Goal: Task Accomplishment & Management: Use online tool/utility

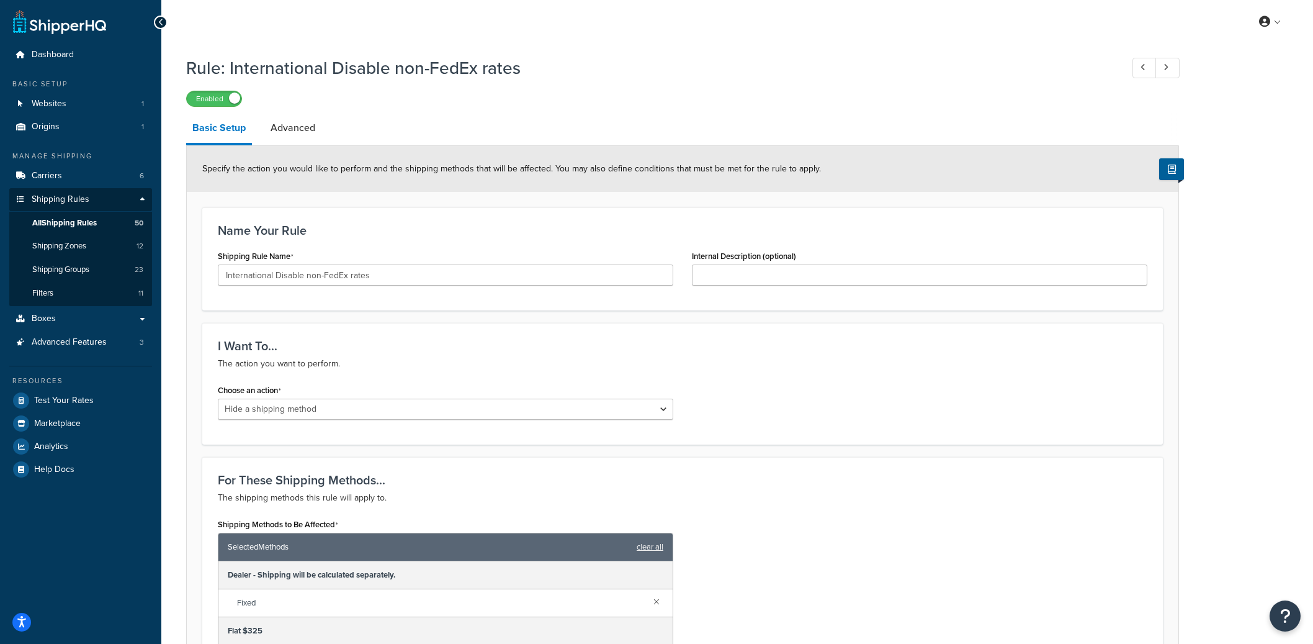
select select "HIDE"
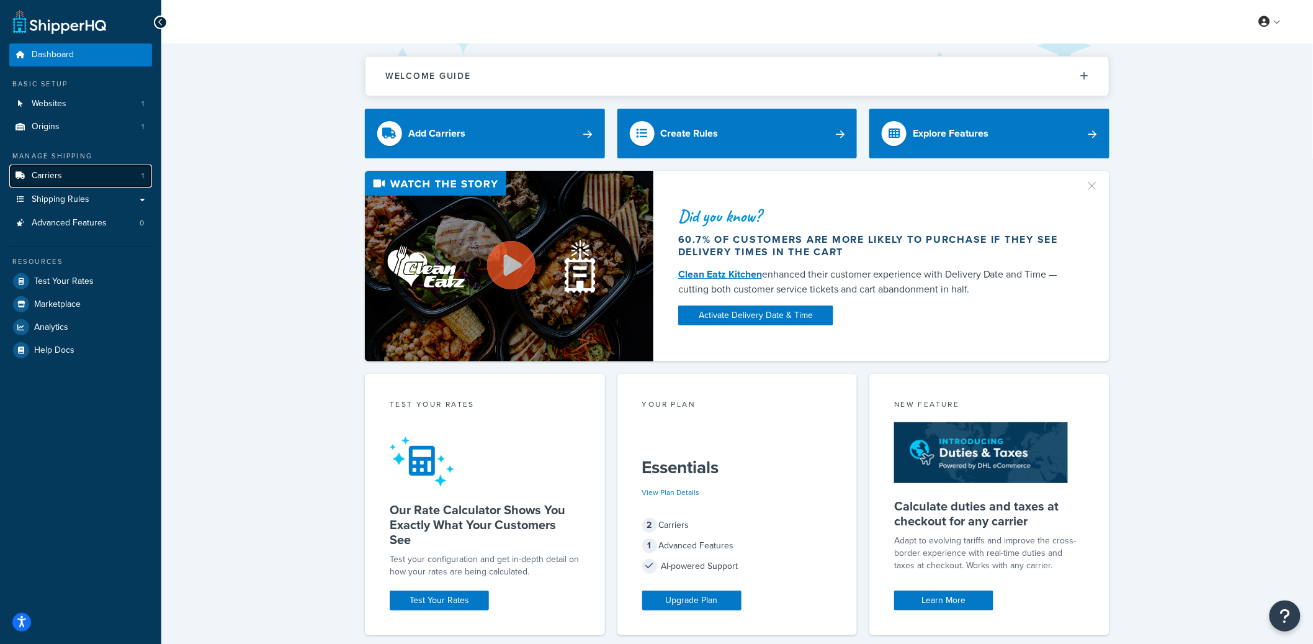
click at [125, 181] on link "Carriers 1" at bounding box center [80, 175] width 143 height 23
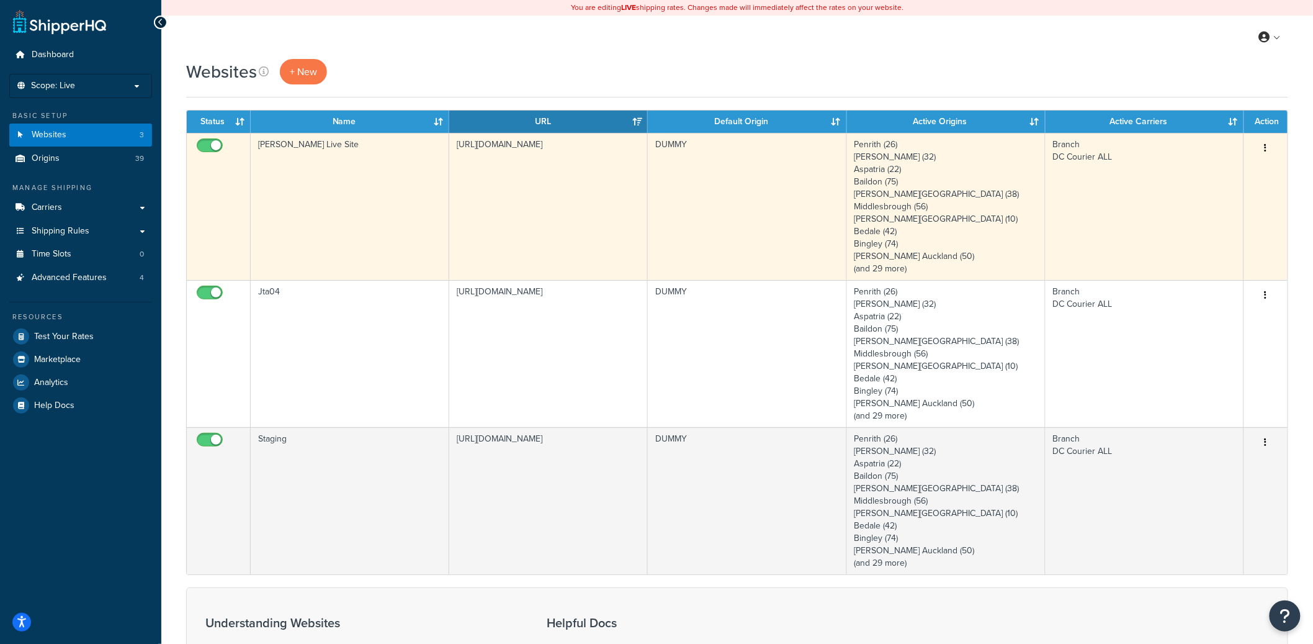
click at [348, 212] on td "[PERSON_NAME] Live Site" at bounding box center [350, 206] width 199 height 147
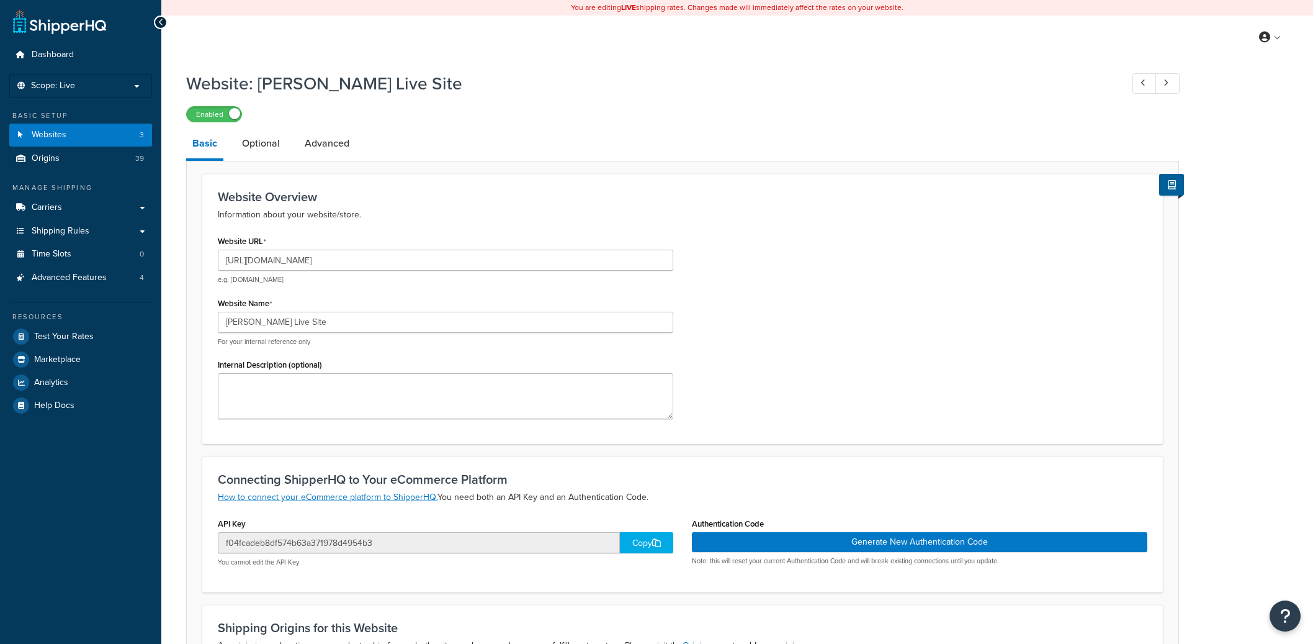
select select "84275"
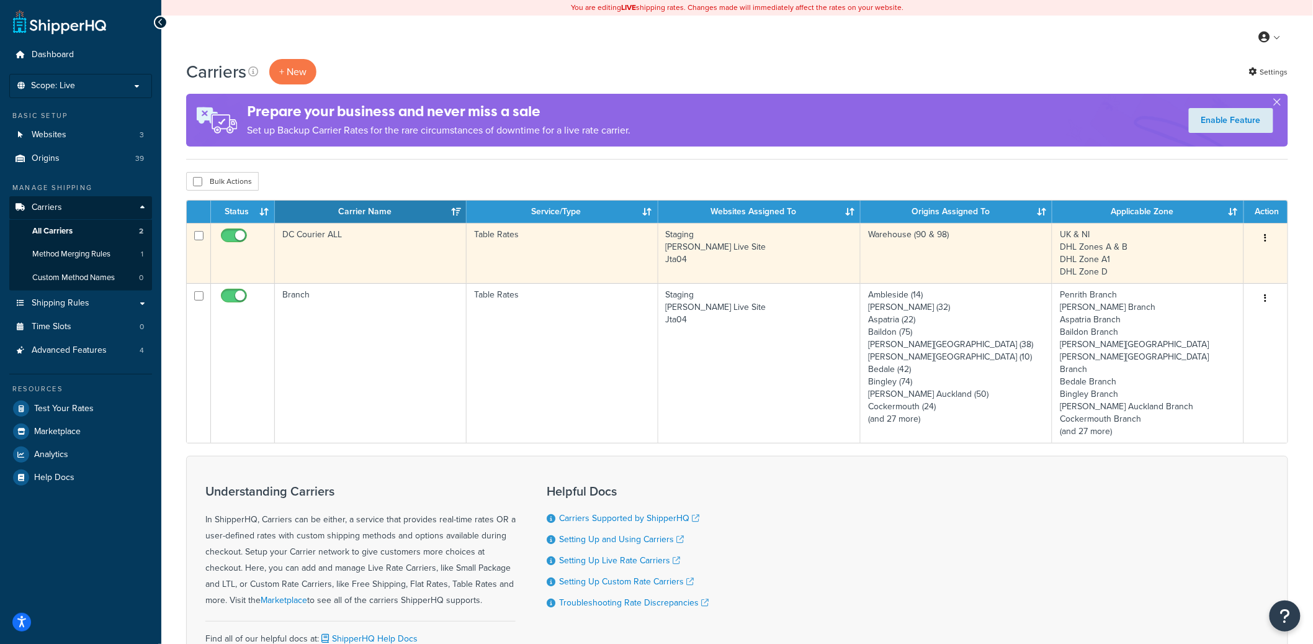
click at [382, 259] on td "DC Courier ALL" at bounding box center [371, 253] width 192 height 60
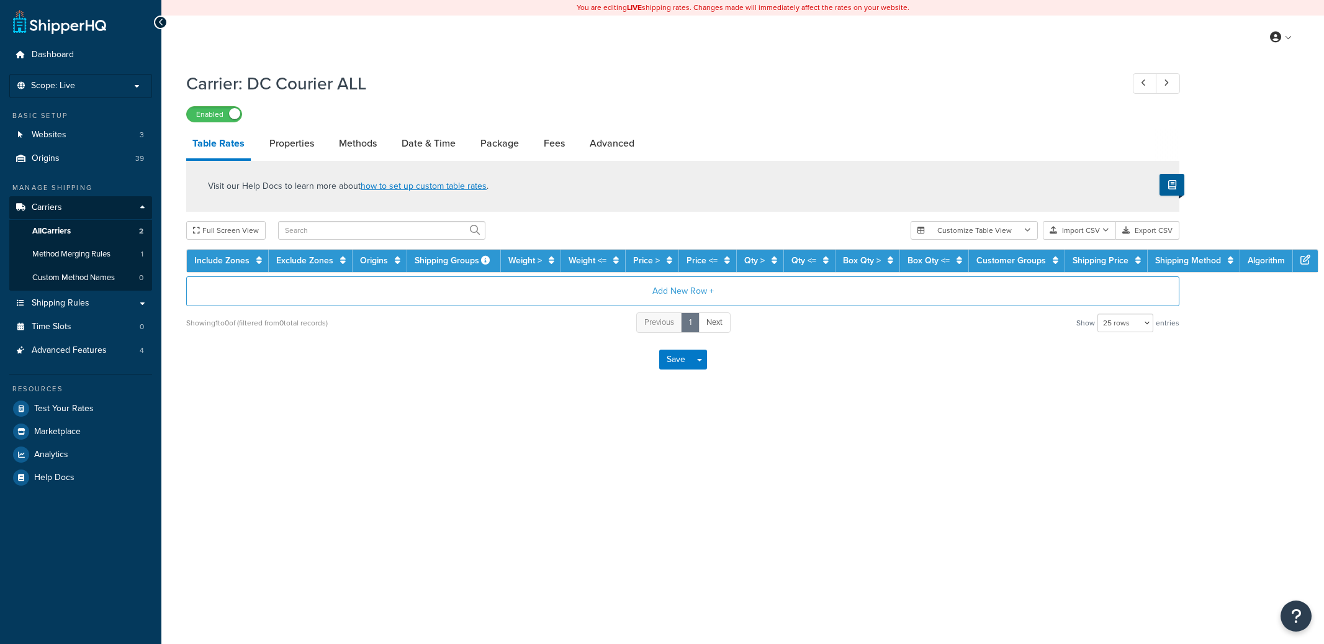
select select "25"
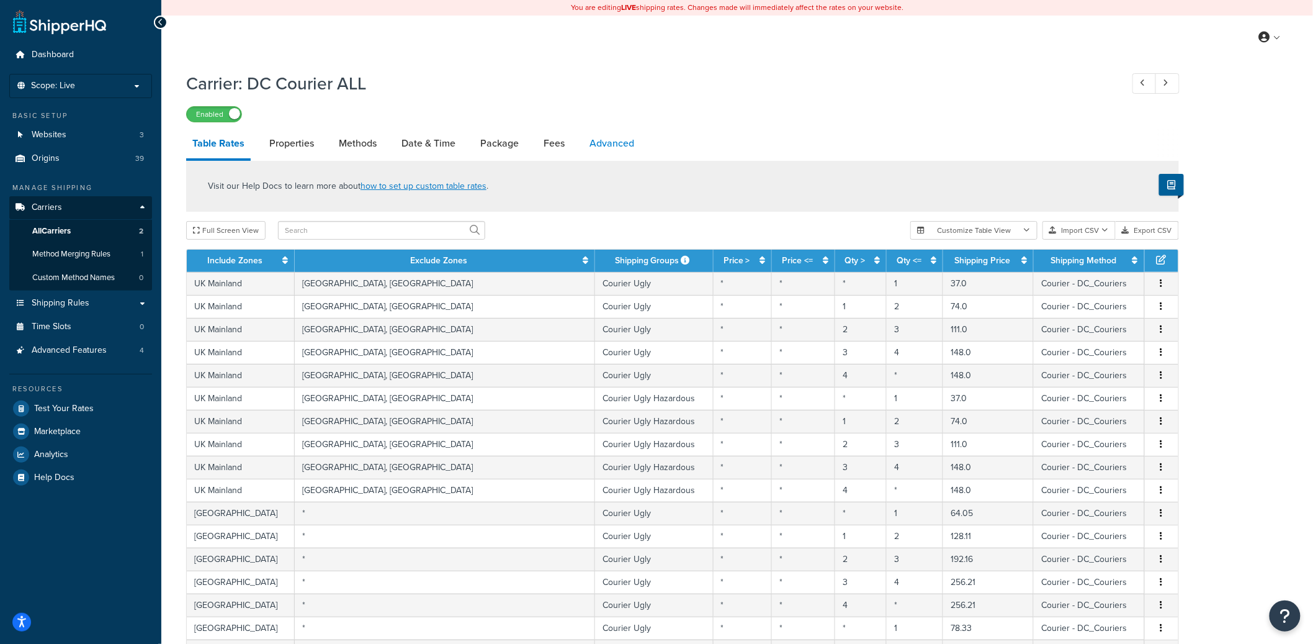
click at [608, 147] on link "Advanced" at bounding box center [611, 143] width 57 height 30
select select "false"
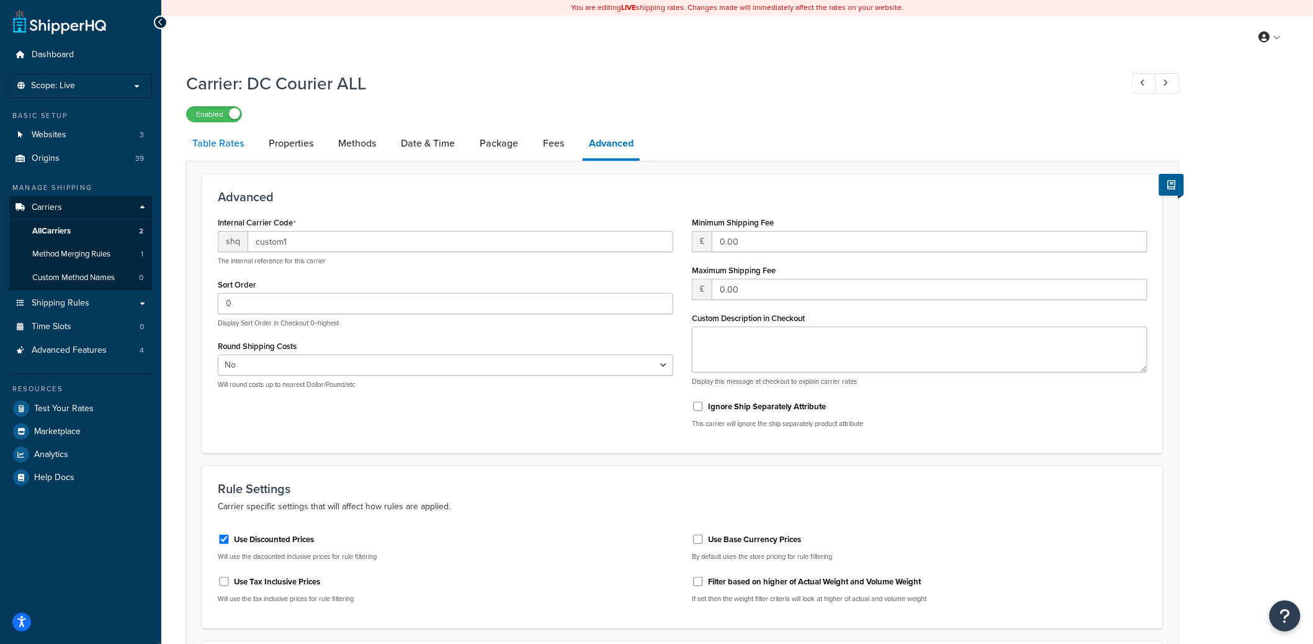
click at [235, 155] on link "Table Rates" at bounding box center [218, 143] width 64 height 30
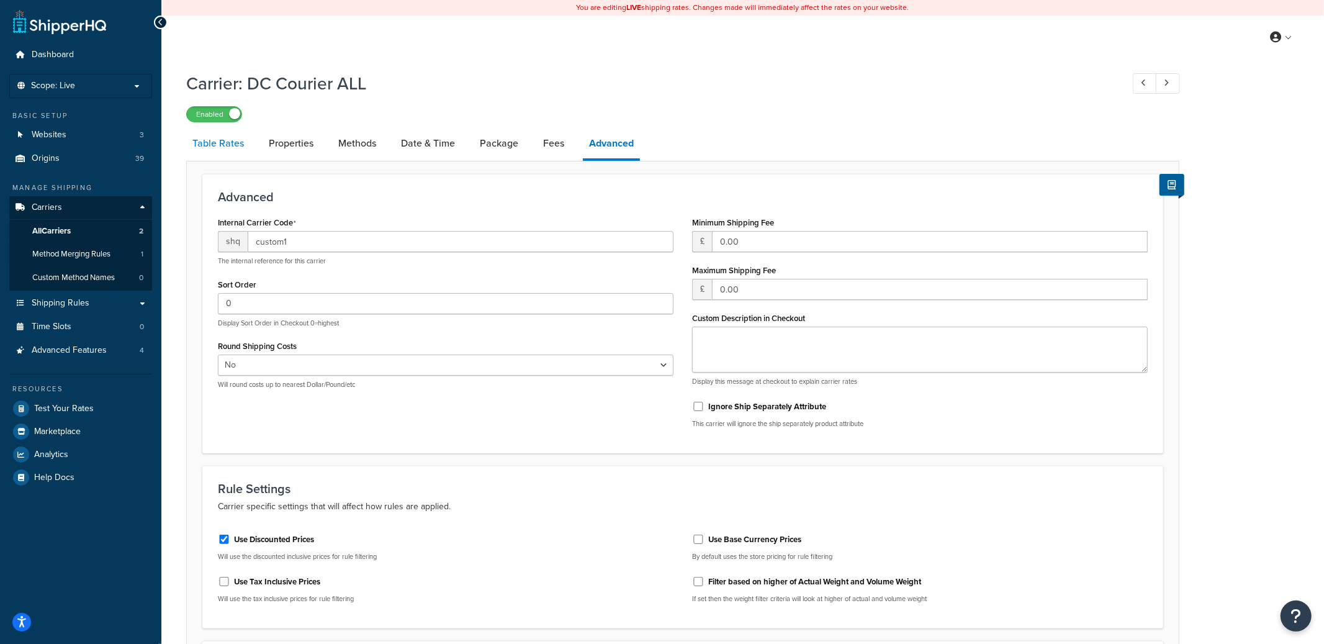
select select "25"
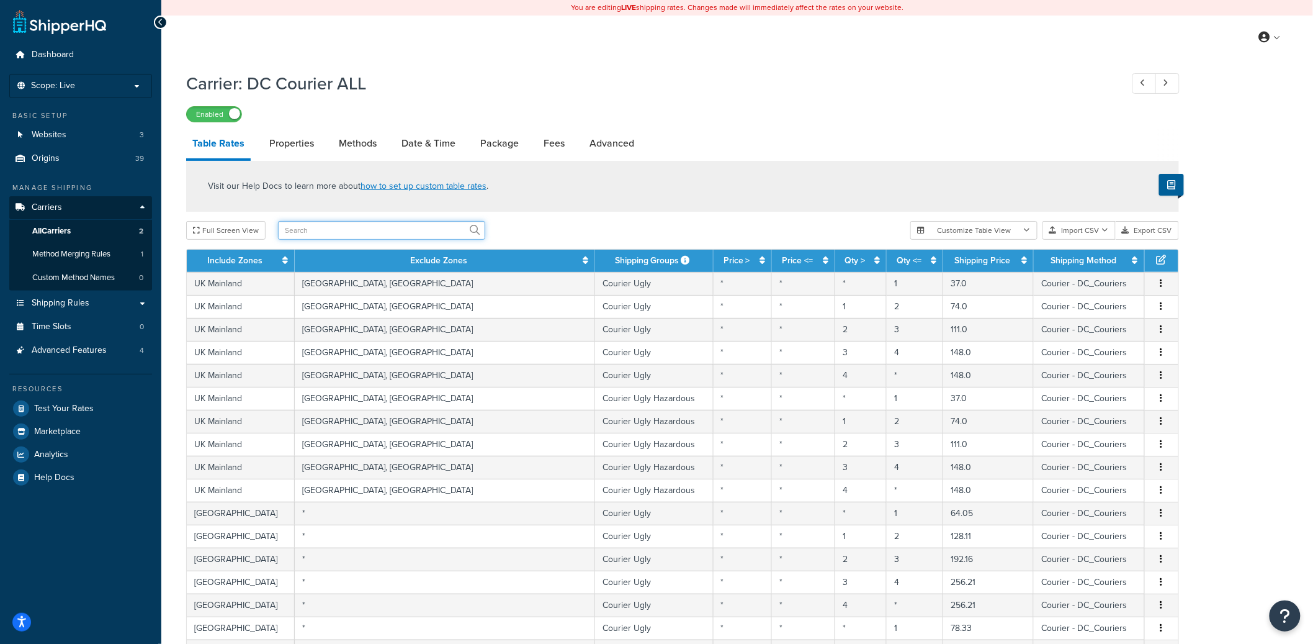
click at [371, 228] on input "text" at bounding box center [381, 230] width 207 height 19
type input "0.0"
drag, startPoint x: 352, startPoint y: 237, endPoint x: 267, endPoint y: 235, distance: 85.1
click at [267, 235] on div "Full Screen View 0.0" at bounding box center [543, 230] width 714 height 19
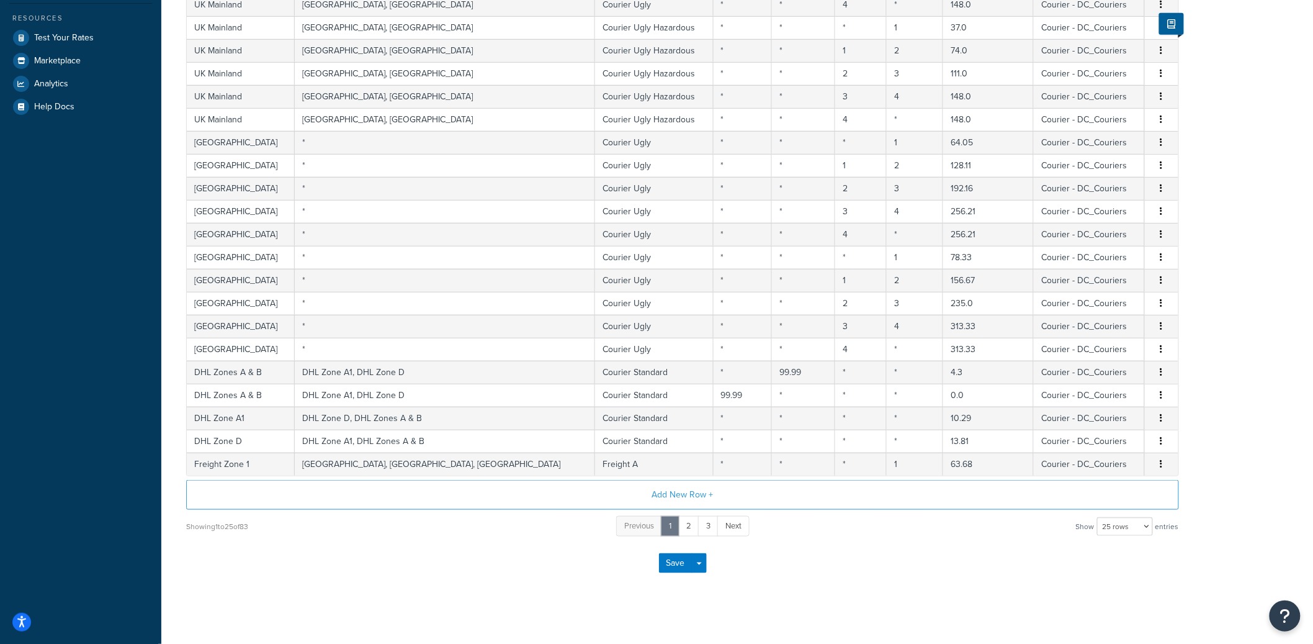
scroll to position [379, 0]
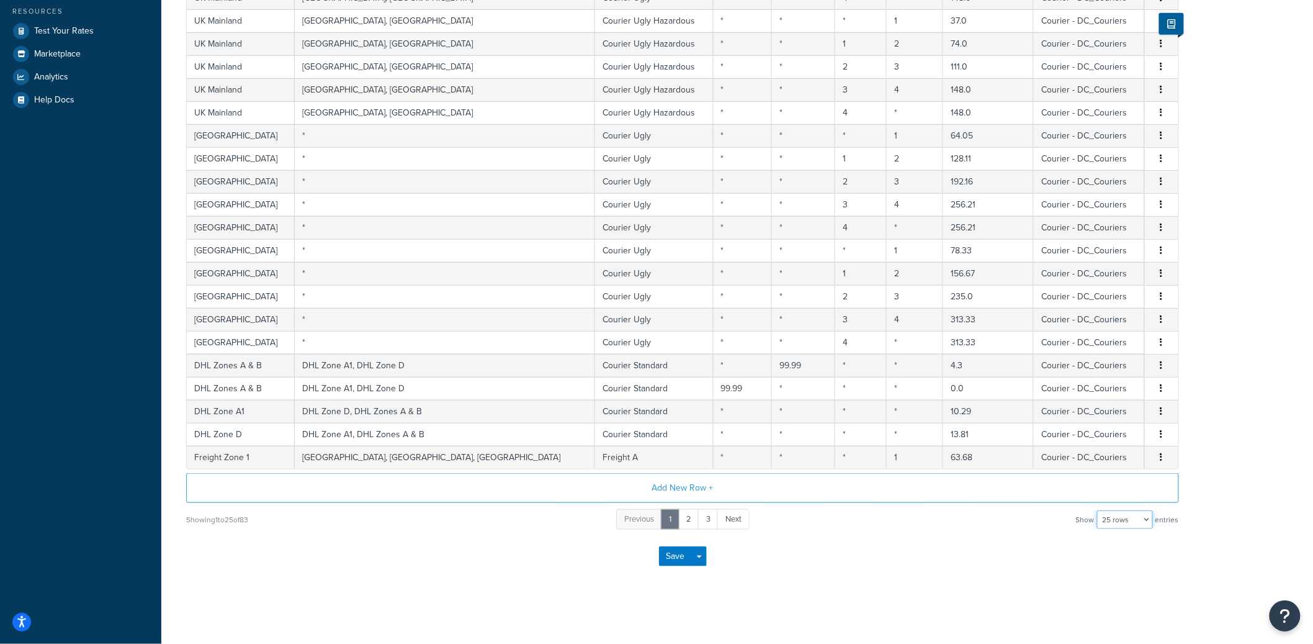
click at [1133, 521] on select "10 rows 15 rows 25 rows 50 rows 100 rows 1000 rows" at bounding box center [1125, 519] width 56 height 19
select select "100"
click at [1099, 510] on select "10 rows 15 rows 25 rows 50 rows 100 rows 1000 rows" at bounding box center [1125, 519] width 56 height 19
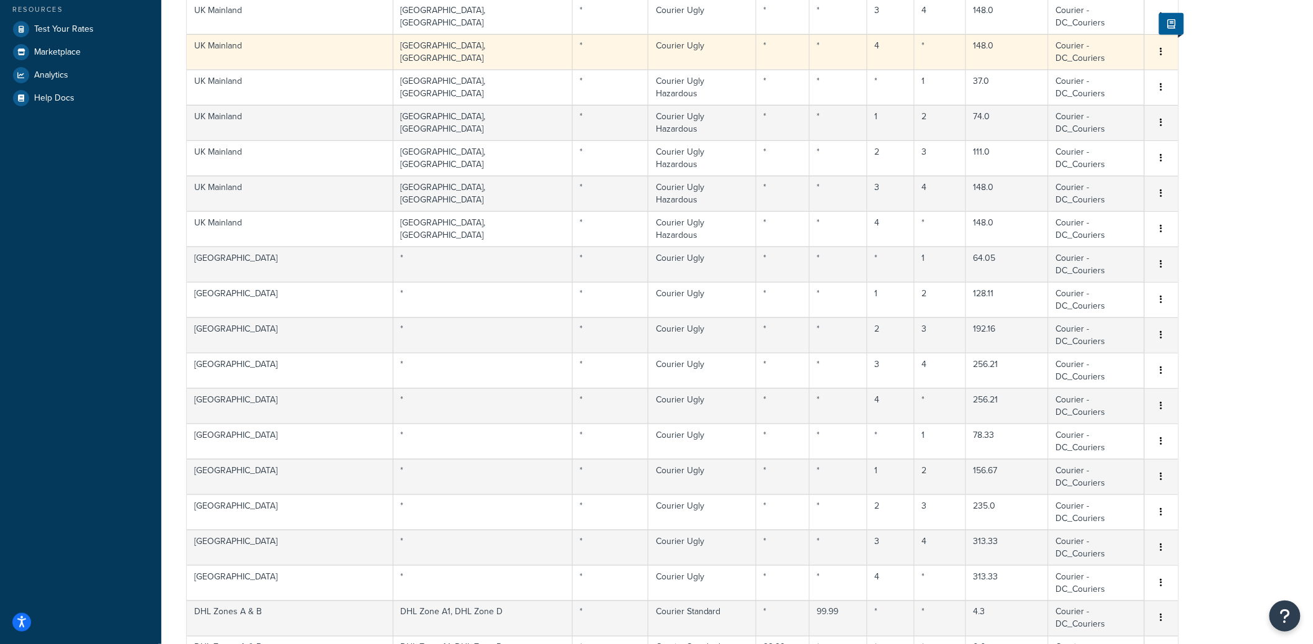
scroll to position [0, 0]
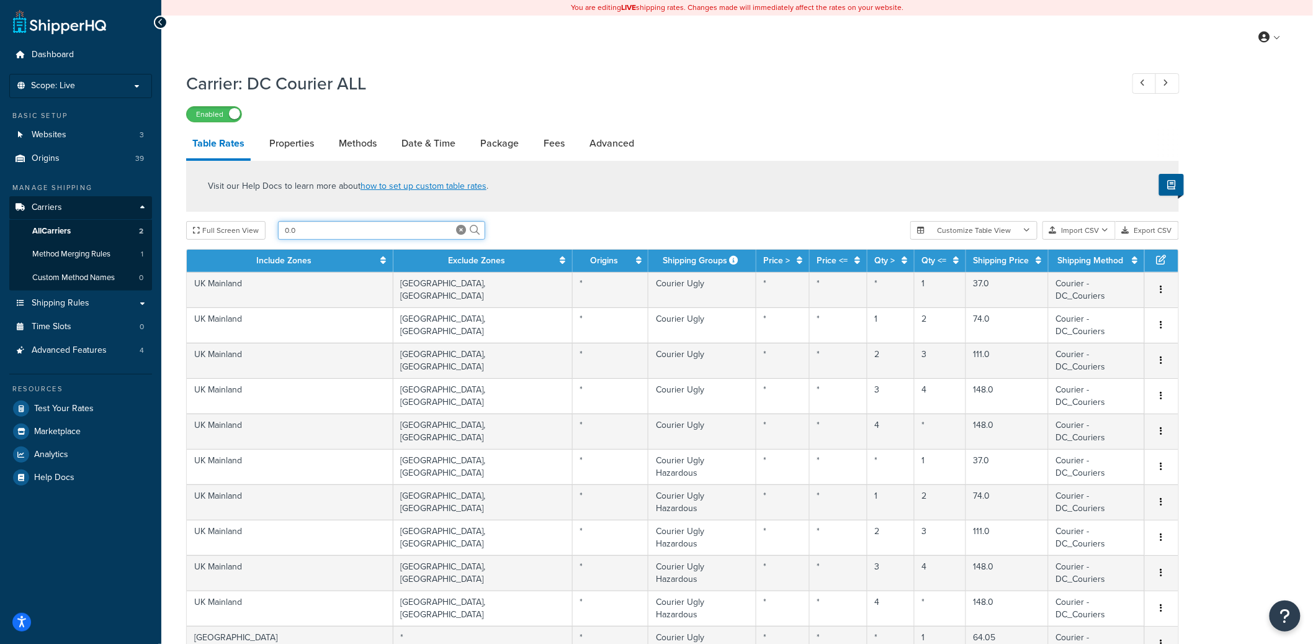
click at [309, 234] on input "0.0" at bounding box center [381, 230] width 207 height 19
drag, startPoint x: 309, startPoint y: 234, endPoint x: 276, endPoint y: 233, distance: 32.9
click at [278, 233] on input "0.0" at bounding box center [381, 230] width 207 height 19
click at [318, 232] on input "0.00" at bounding box center [381, 230] width 207 height 19
type input "0.0"
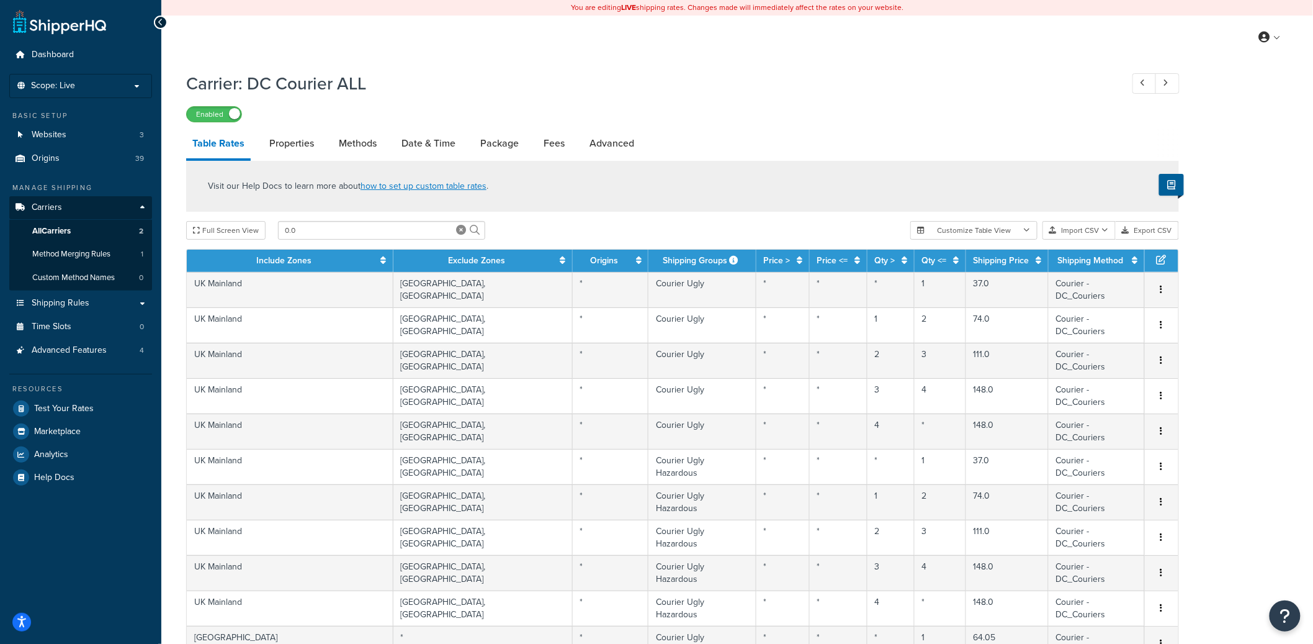
click at [1035, 263] on th "Shipping Price" at bounding box center [1007, 261] width 83 height 22
click at [1038, 264] on icon at bounding box center [1040, 260] width 6 height 9
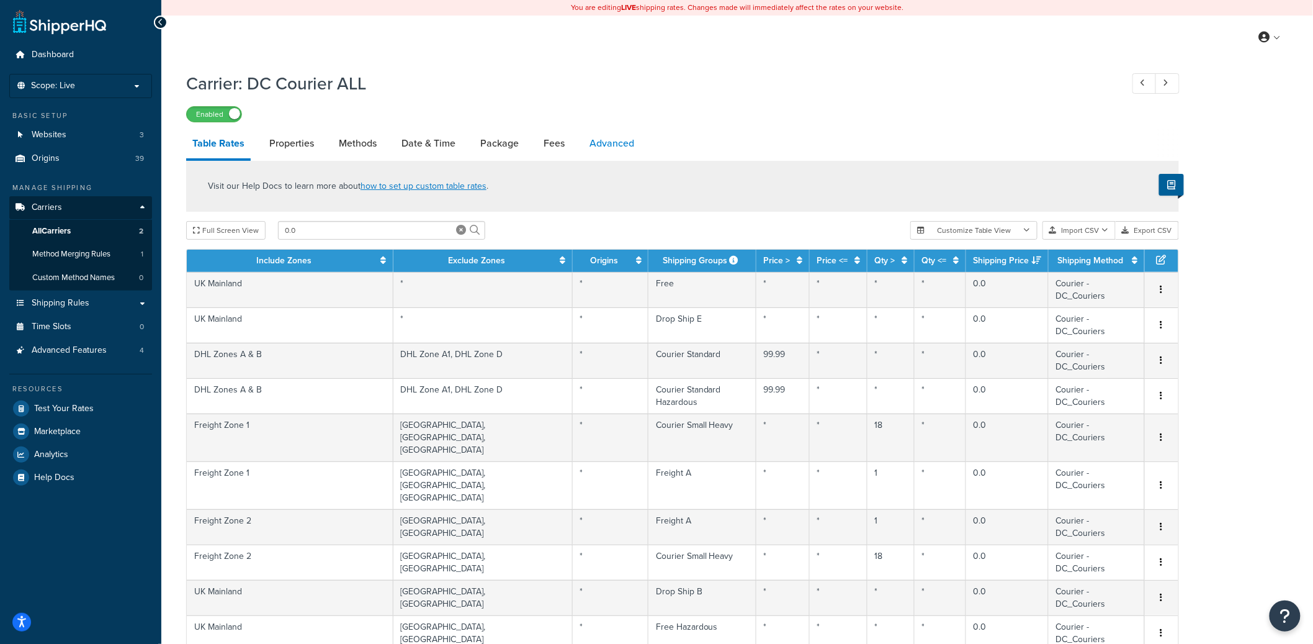
click at [614, 144] on link "Advanced" at bounding box center [611, 143] width 57 height 30
select select "false"
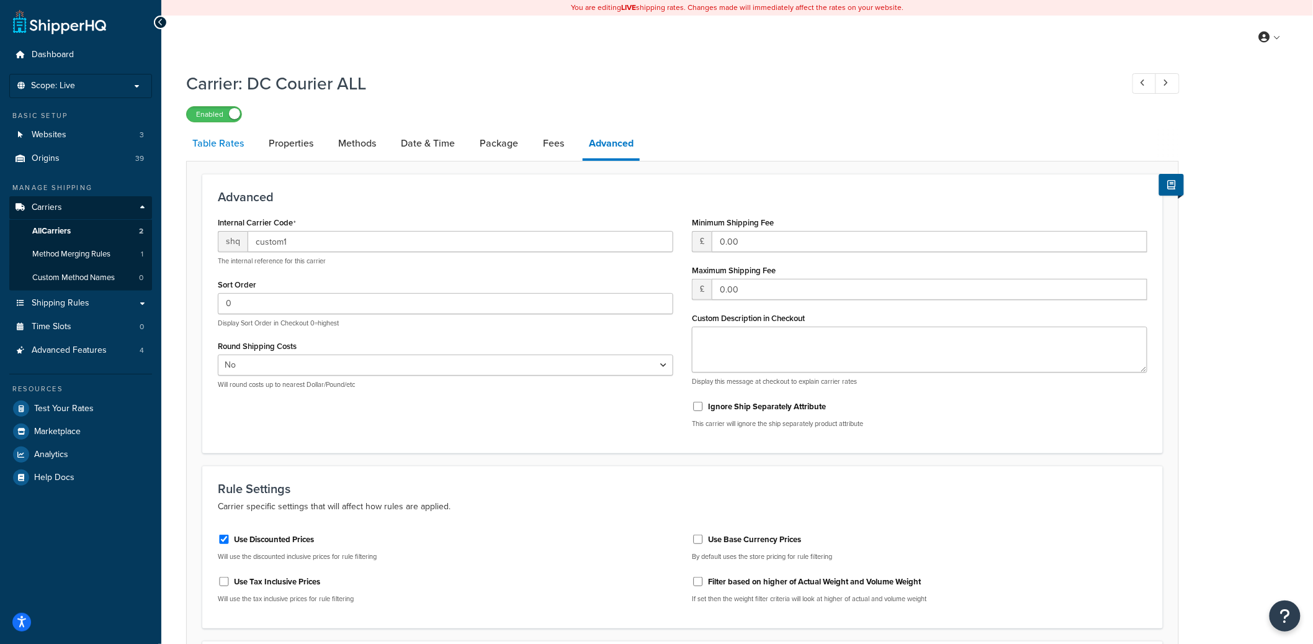
click at [230, 147] on link "Table Rates" at bounding box center [218, 143] width 64 height 30
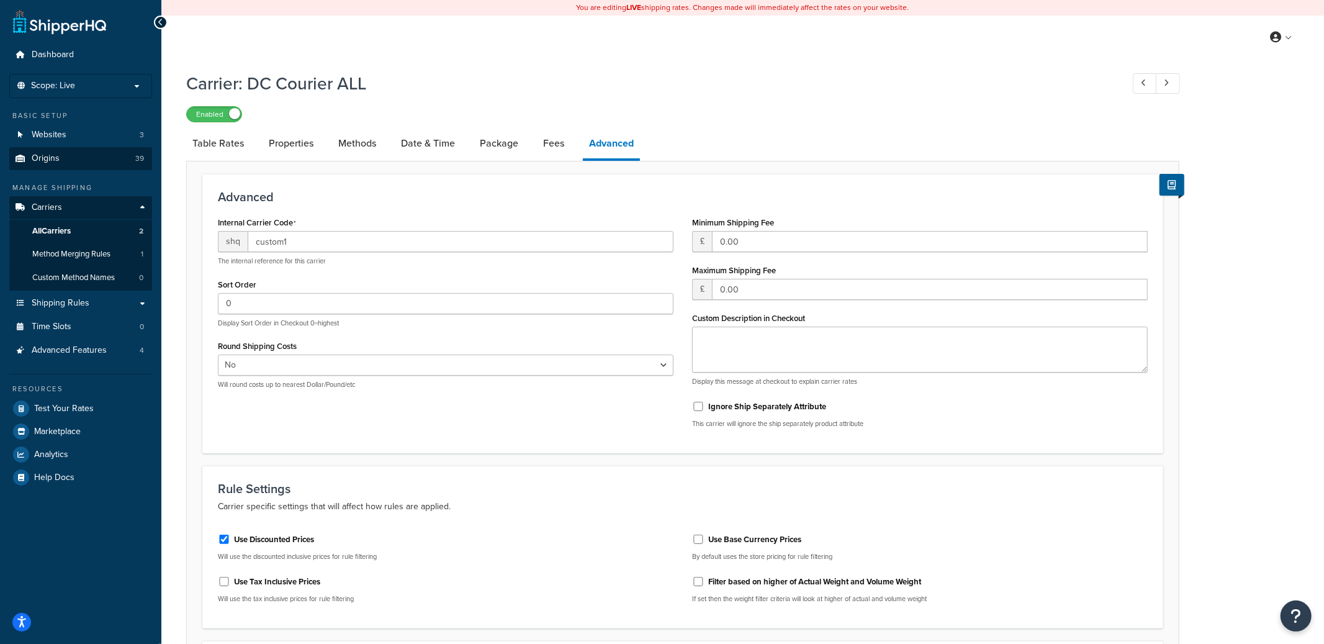
select select "25"
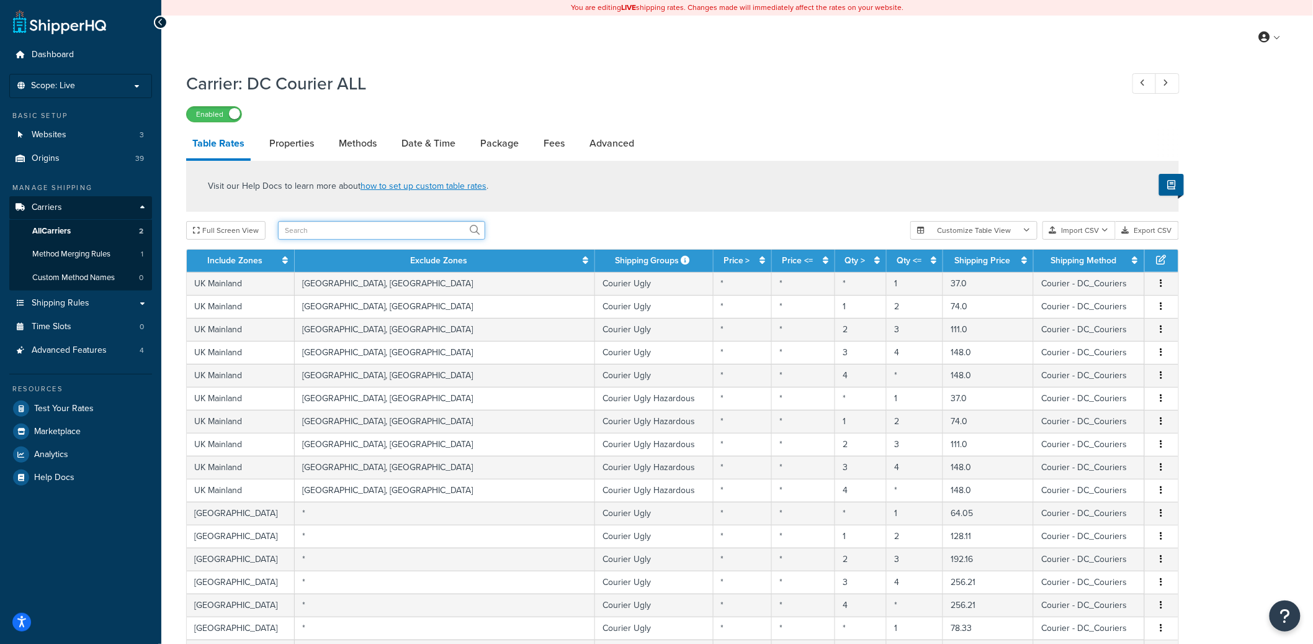
click at [347, 233] on input "text" at bounding box center [381, 230] width 207 height 19
type input "4.3"
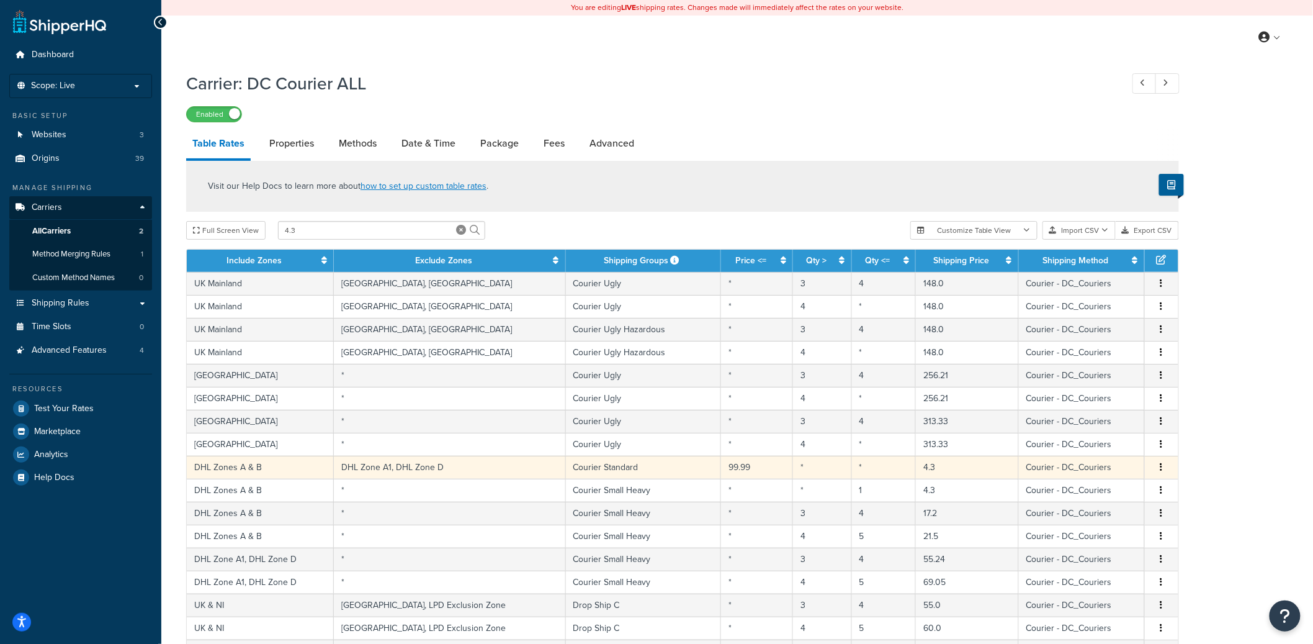
click at [1164, 468] on button "button" at bounding box center [1162, 468] width 10 height 14
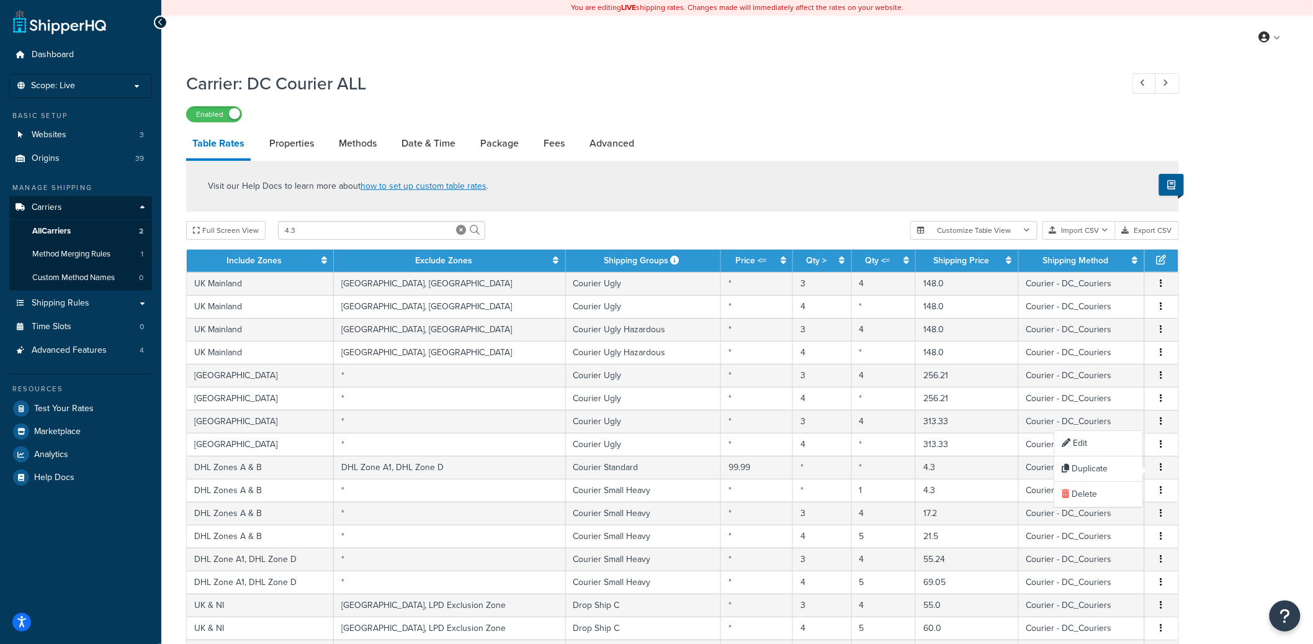
click at [1228, 389] on div "Carrier: DC Courier ALL Enabled Table Rates Properties Methods Date & Time Pack…" at bounding box center [737, 458] width 1152 height 787
click at [1150, 233] on button "Export CSV" at bounding box center [1147, 230] width 63 height 19
click at [290, 146] on link "Properties" at bounding box center [291, 143] width 57 height 30
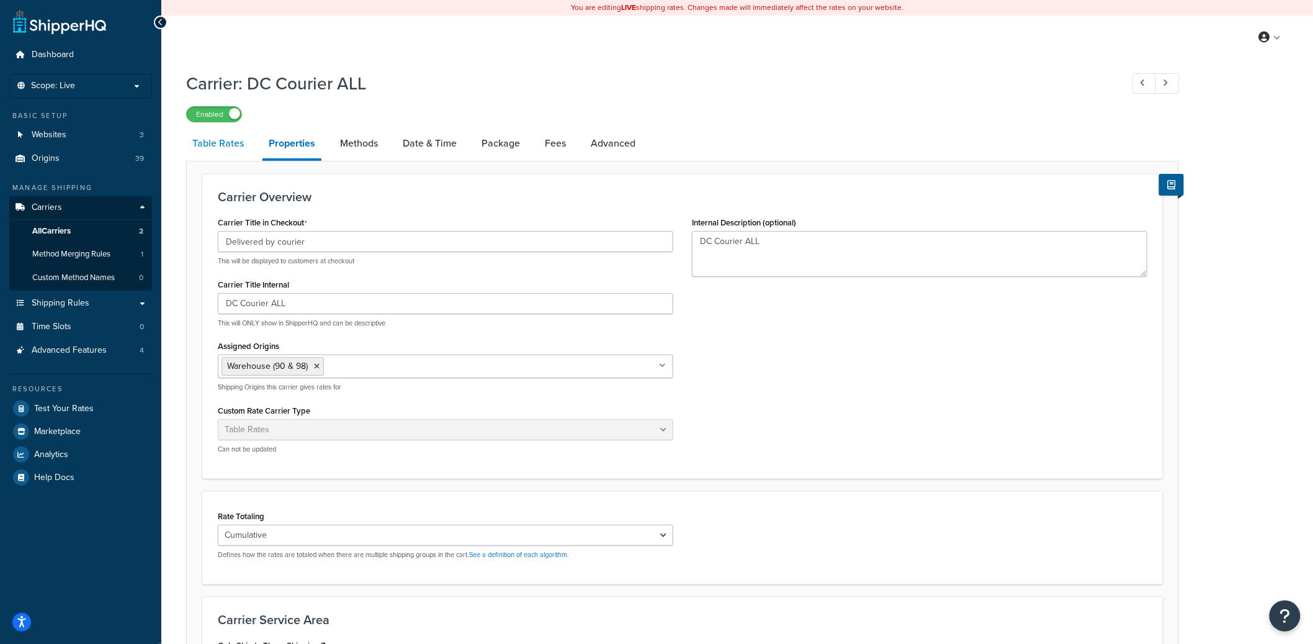
click at [237, 145] on link "Table Rates" at bounding box center [218, 143] width 64 height 30
select select "25"
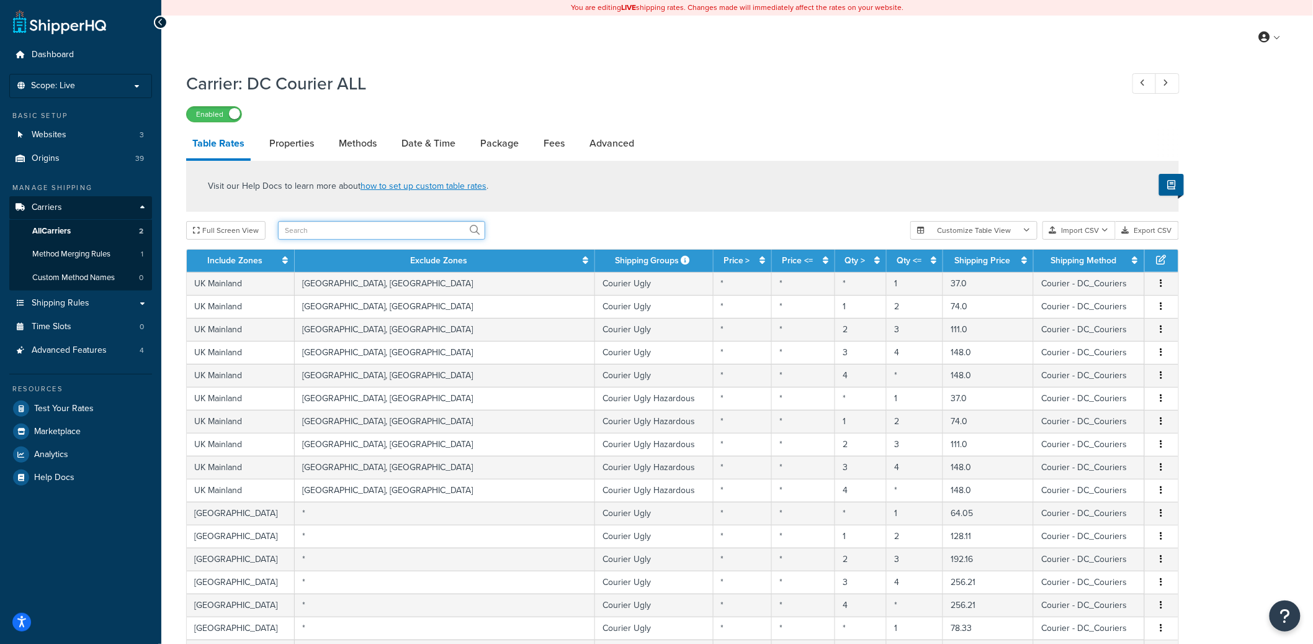
click at [375, 230] on input "text" at bounding box center [381, 230] width 207 height 19
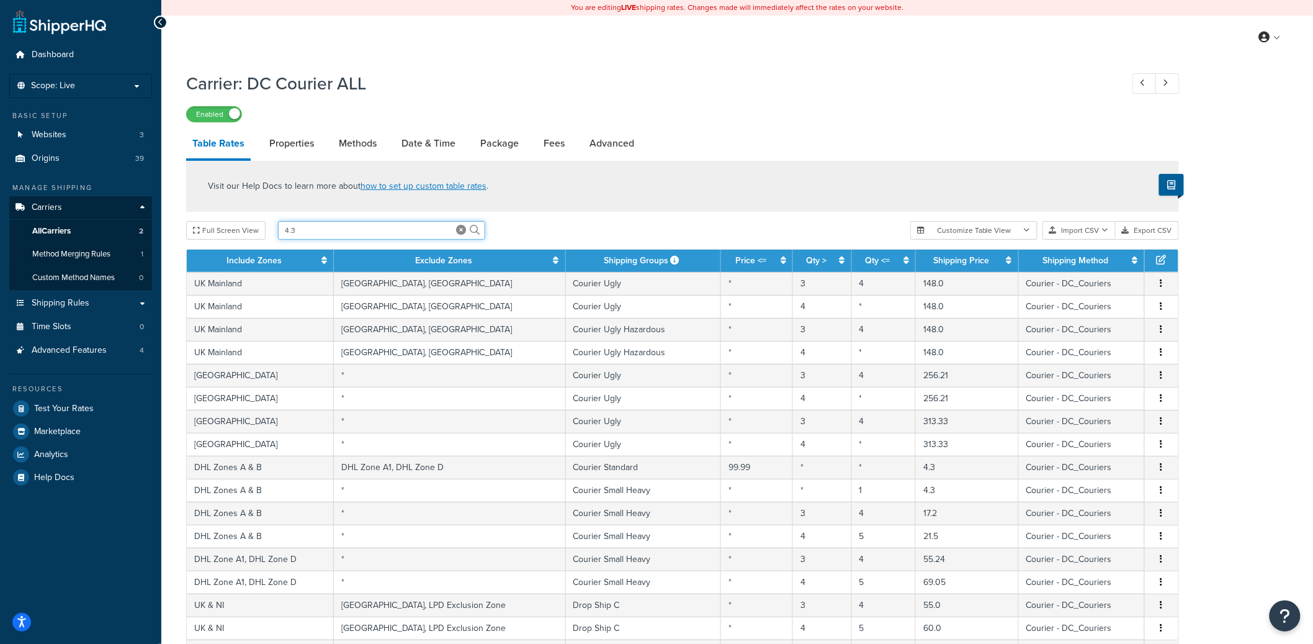
click at [312, 234] on input "4.3" at bounding box center [381, 230] width 207 height 19
paste input "DHL Zones A & B"
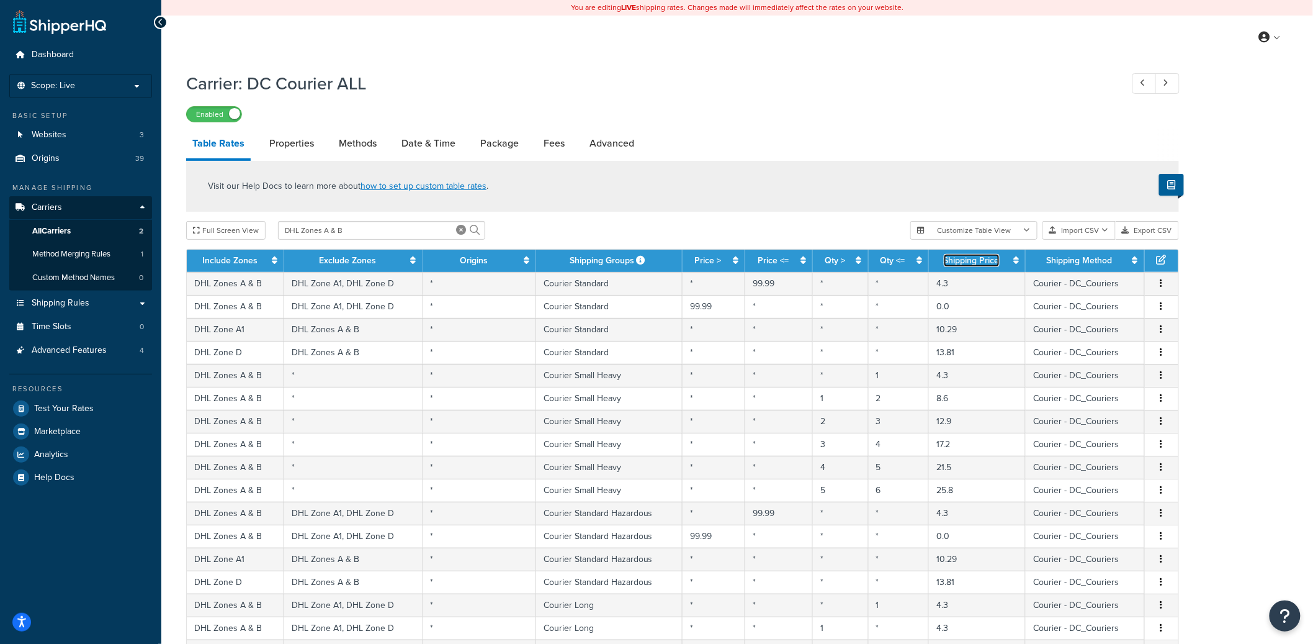
click at [1016, 264] on icon at bounding box center [1017, 260] width 6 height 9
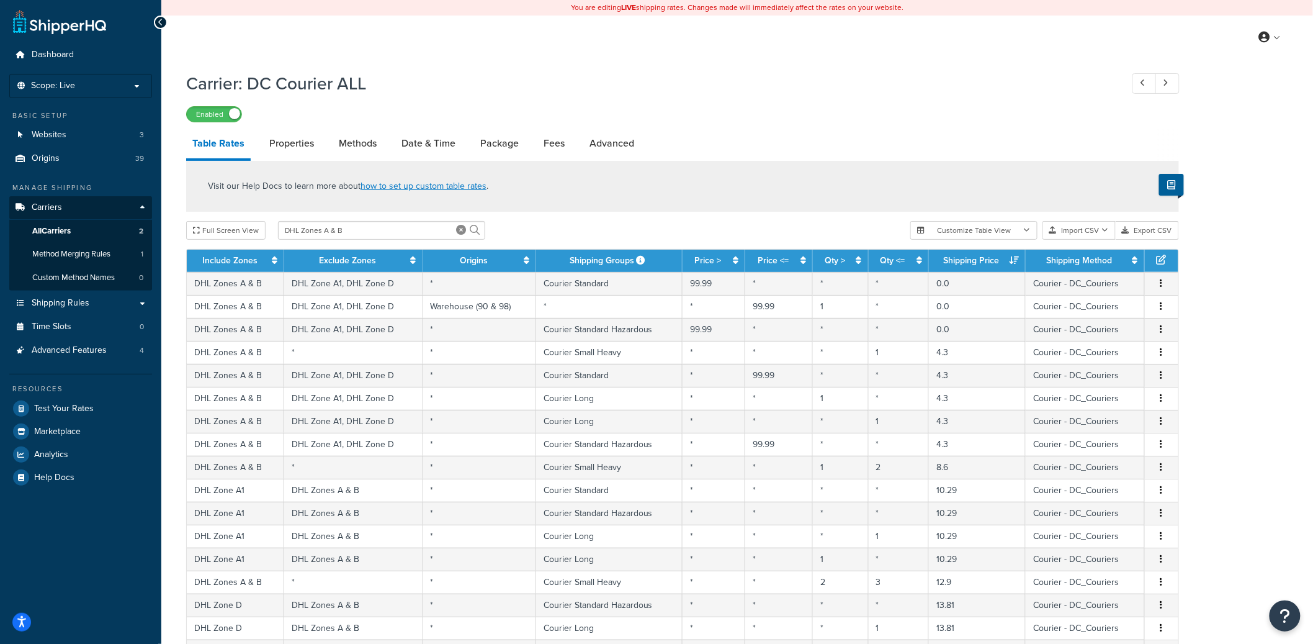
click at [277, 263] on th "Include Zones" at bounding box center [235, 261] width 97 height 22
click at [274, 263] on icon at bounding box center [275, 260] width 6 height 9
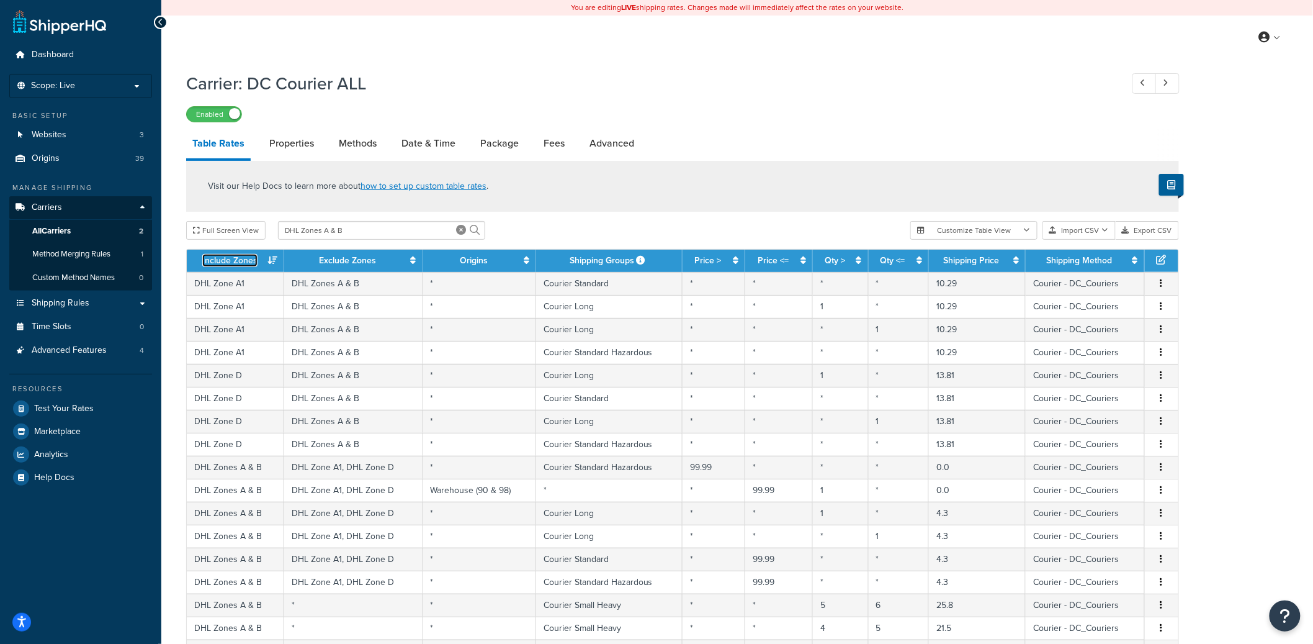
click at [274, 263] on icon at bounding box center [273, 260] width 10 height 9
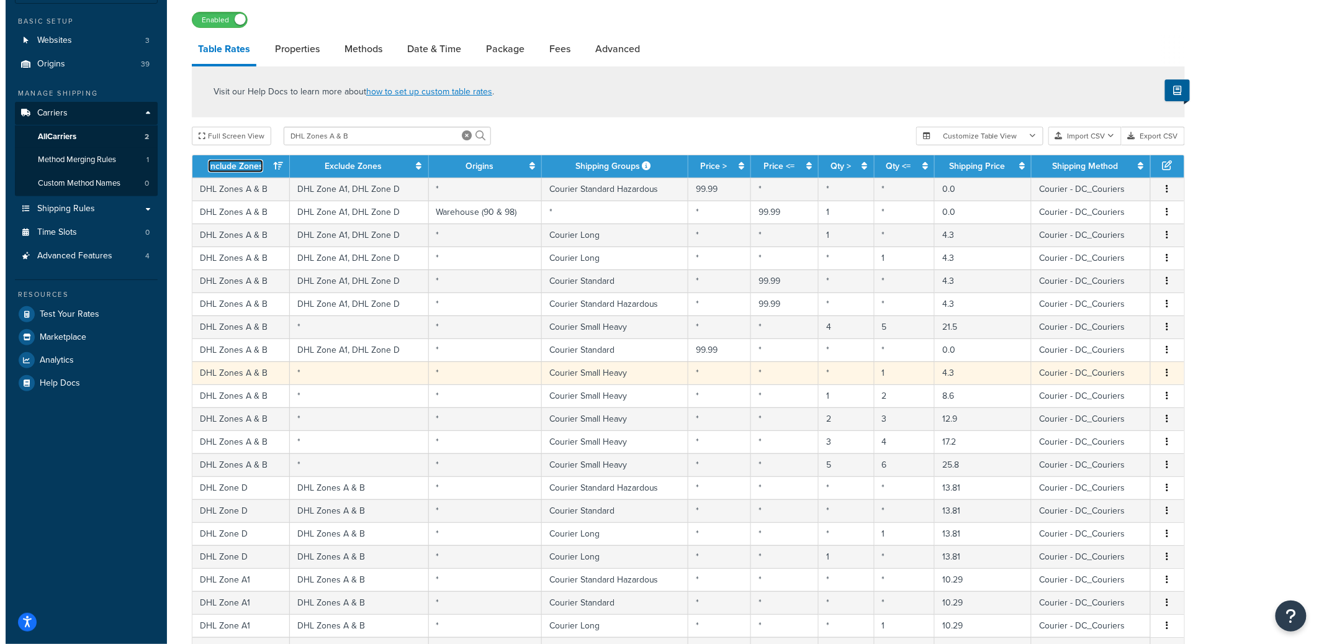
scroll to position [96, 0]
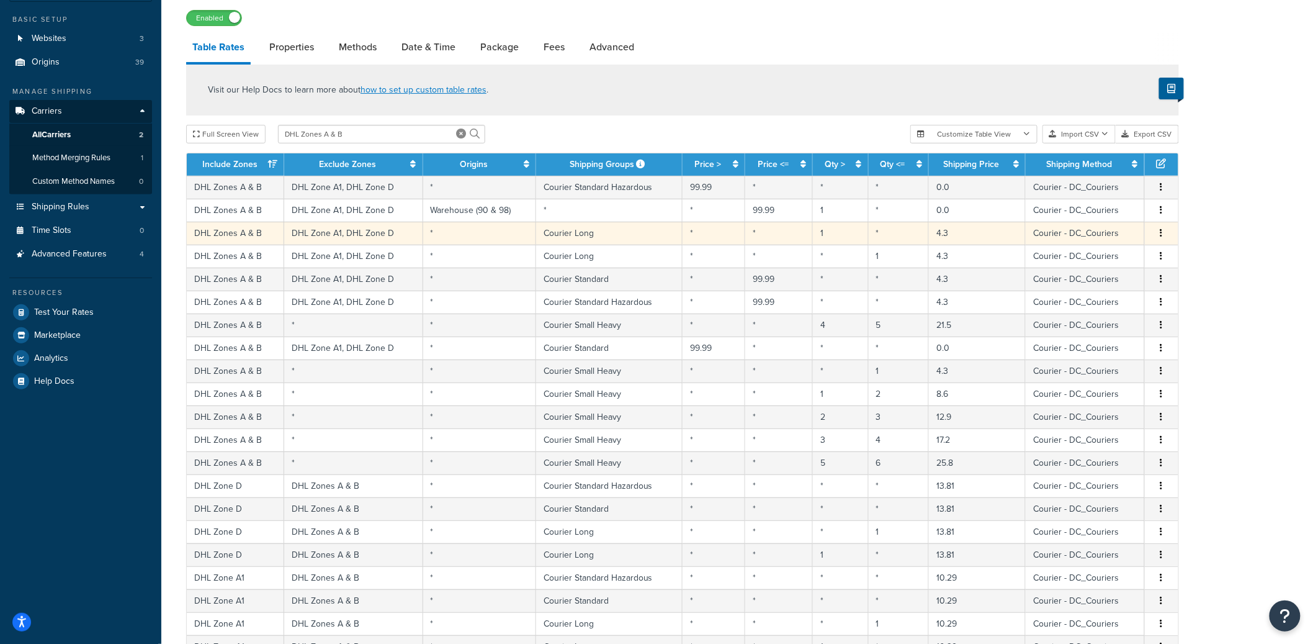
click at [1162, 232] on icon "button" at bounding box center [1162, 232] width 2 height 9
click at [635, 233] on td "Courier Long" at bounding box center [609, 233] width 146 height 23
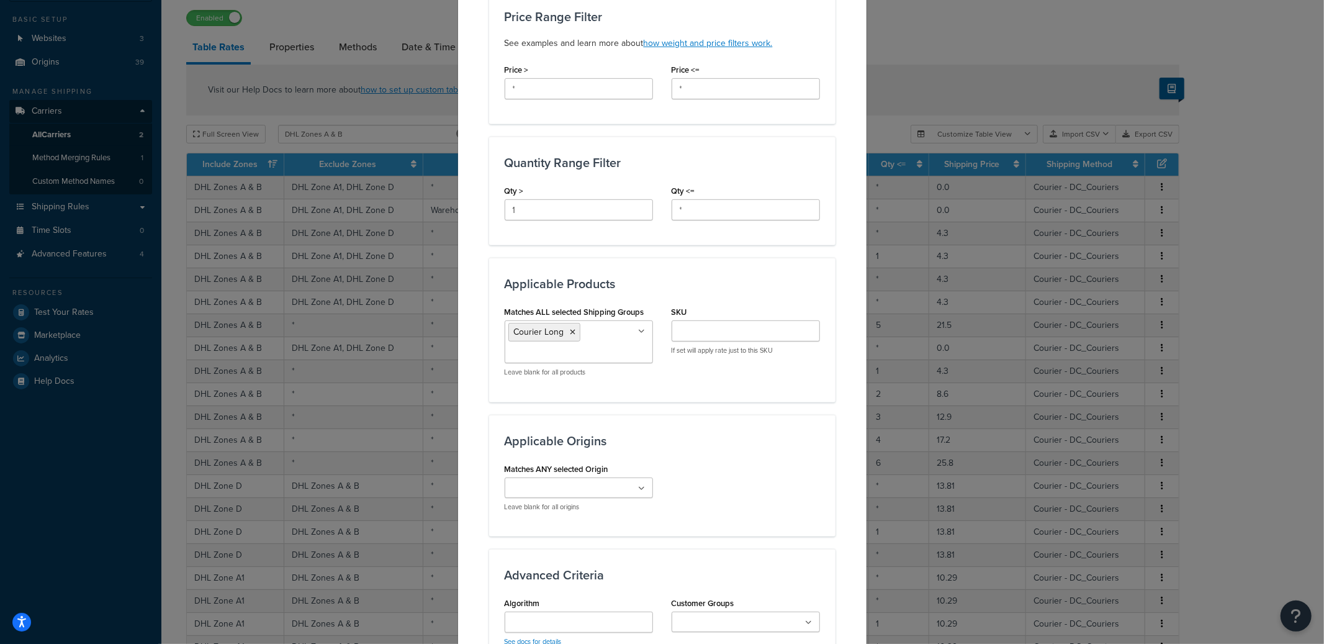
scroll to position [0, 0]
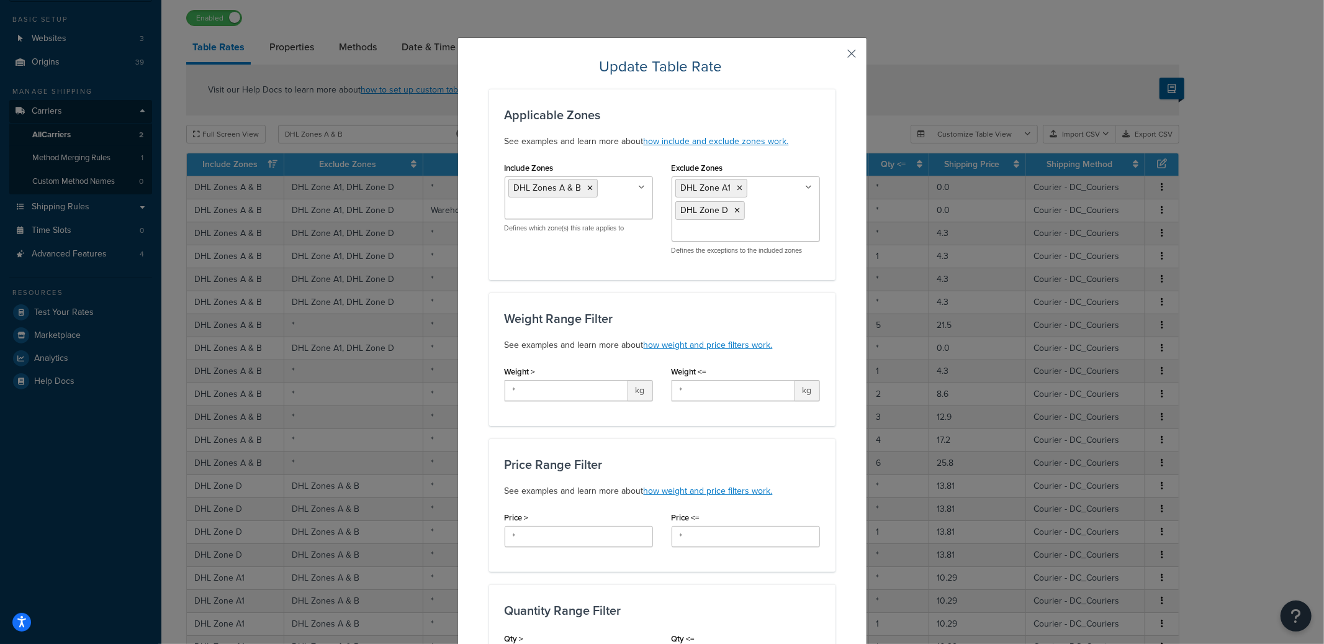
click at [835, 56] on button "button" at bounding box center [833, 57] width 3 height 3
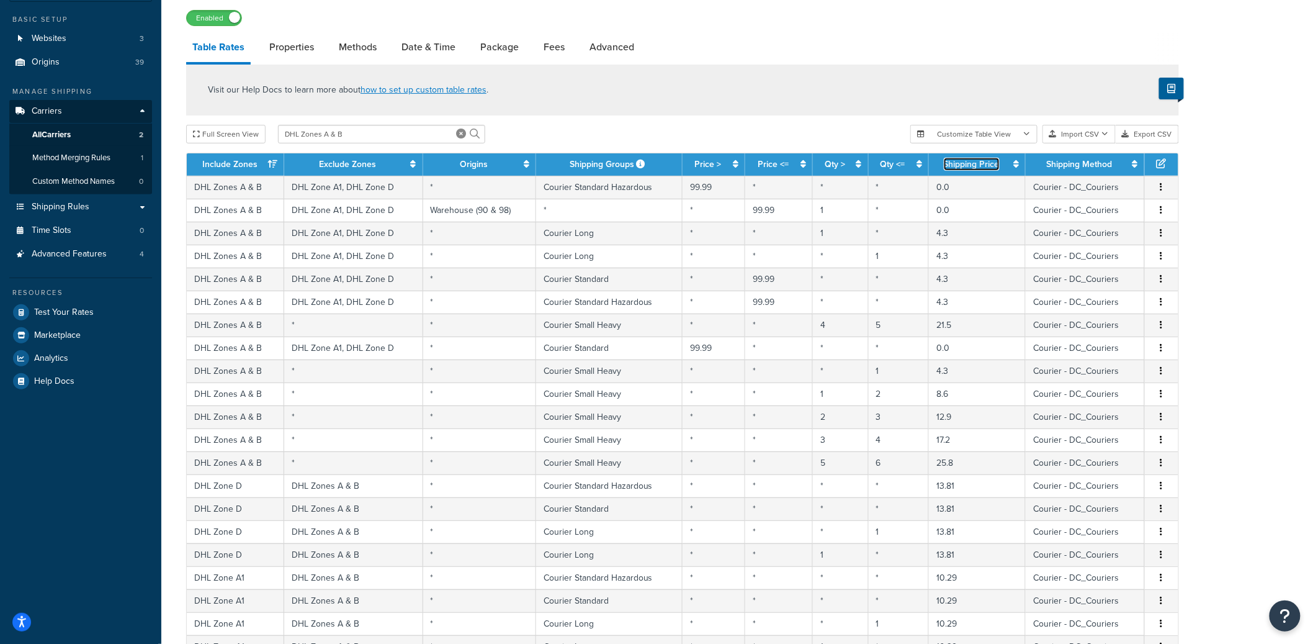
click at [1019, 167] on icon at bounding box center [1017, 164] width 6 height 9
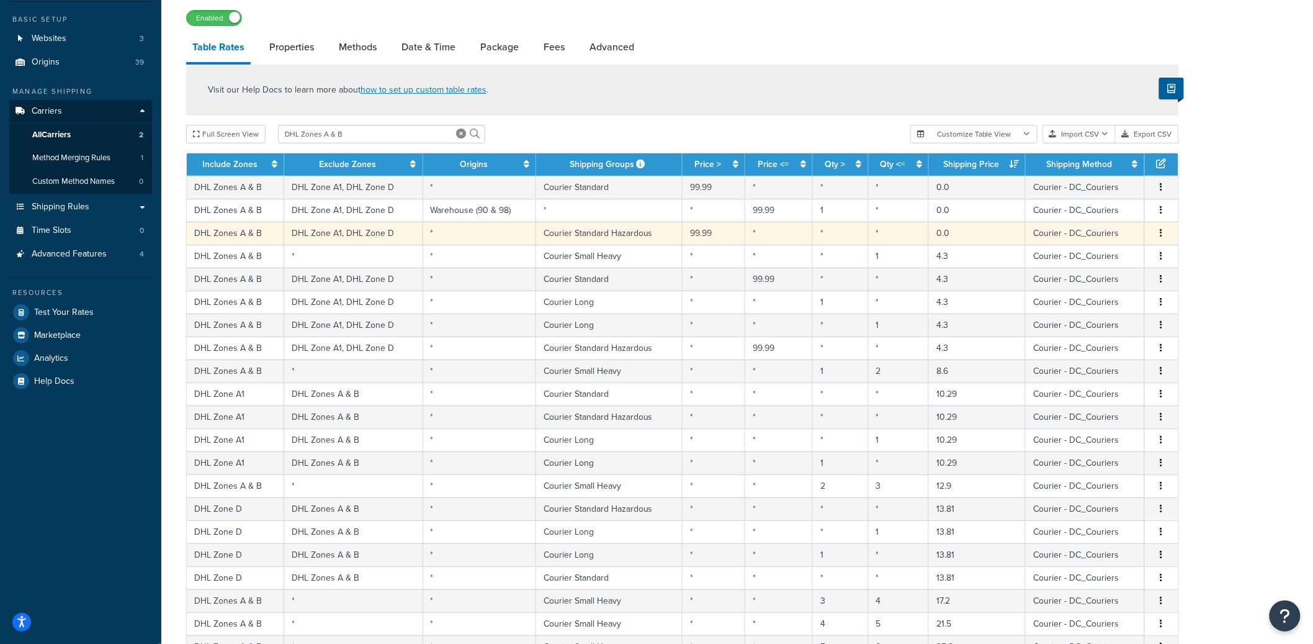
click at [623, 234] on td "Courier Standard Hazardous" at bounding box center [609, 233] width 146 height 23
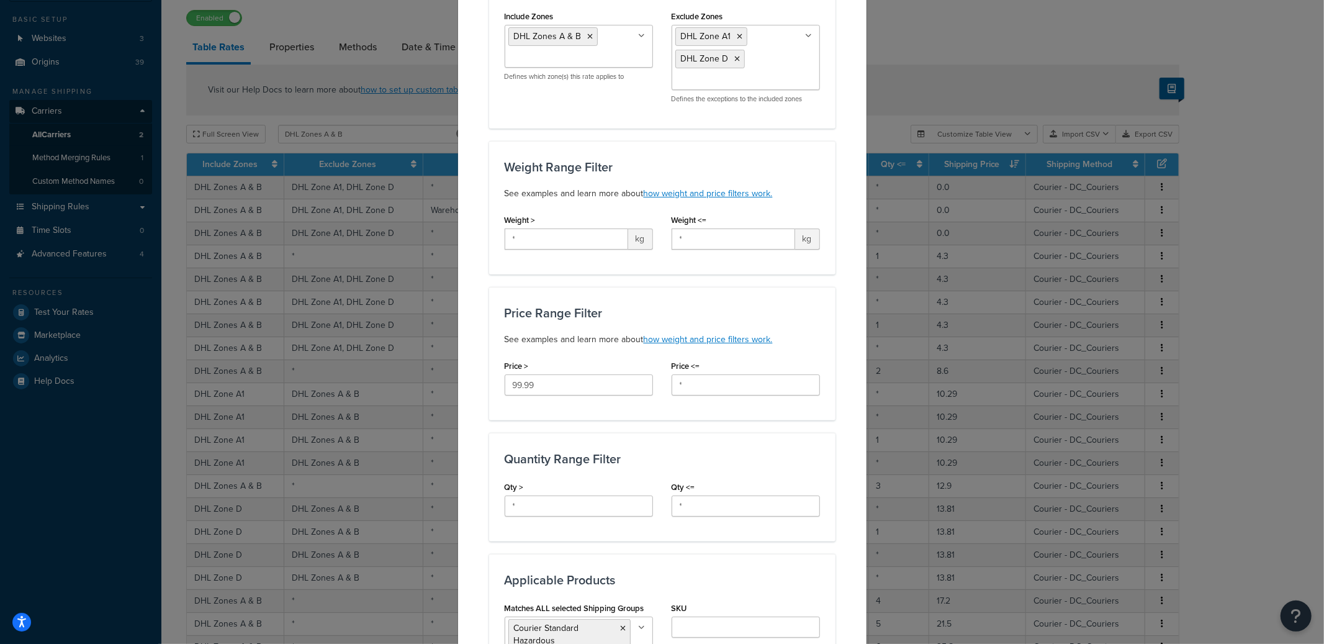
scroll to position [1, 0]
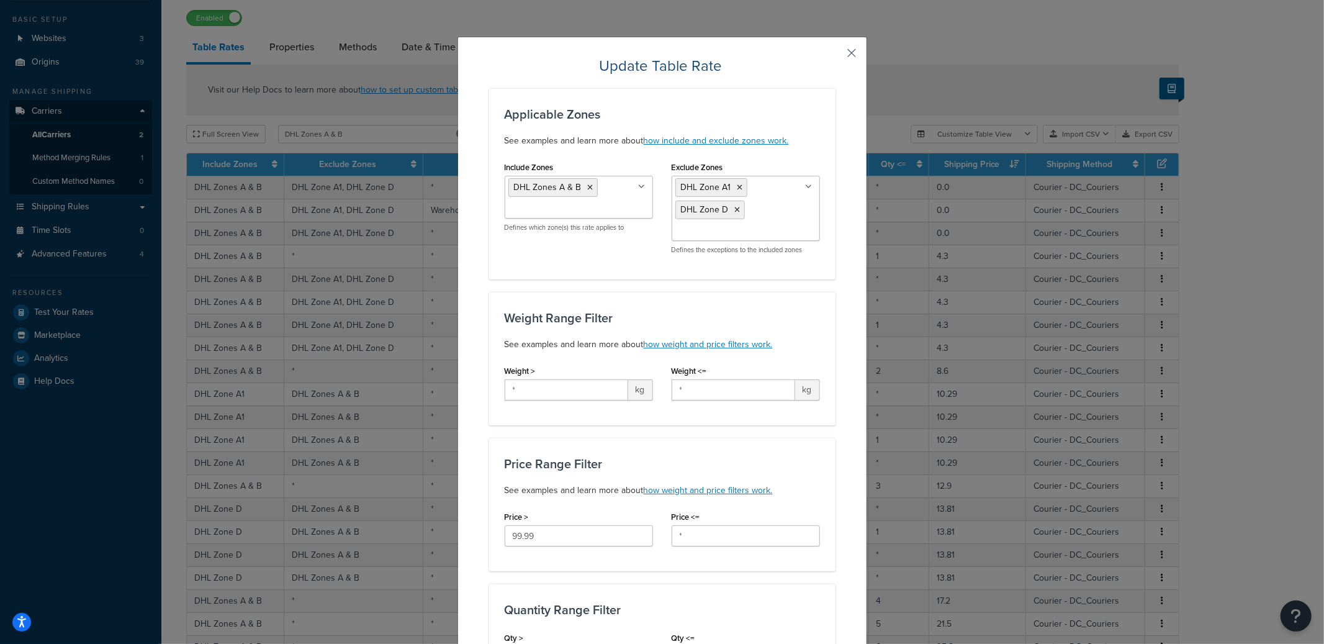
click at [835, 56] on button "button" at bounding box center [833, 57] width 3 height 3
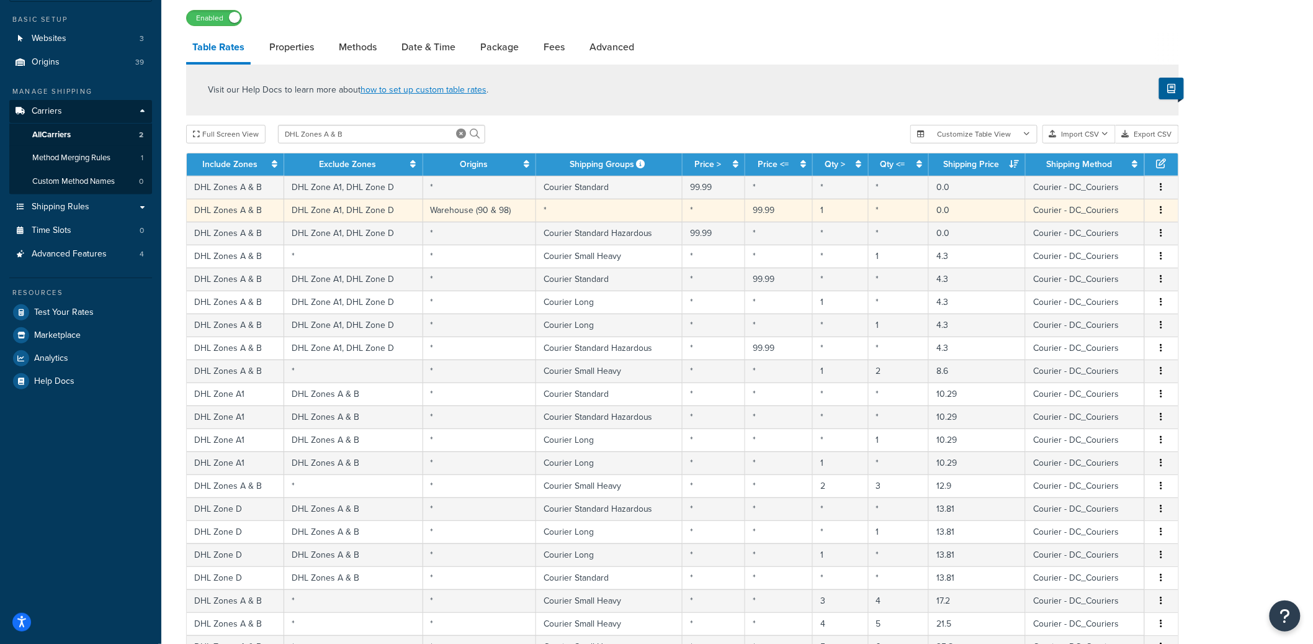
click at [514, 208] on td "Warehouse (90 & 98)" at bounding box center [479, 210] width 113 height 23
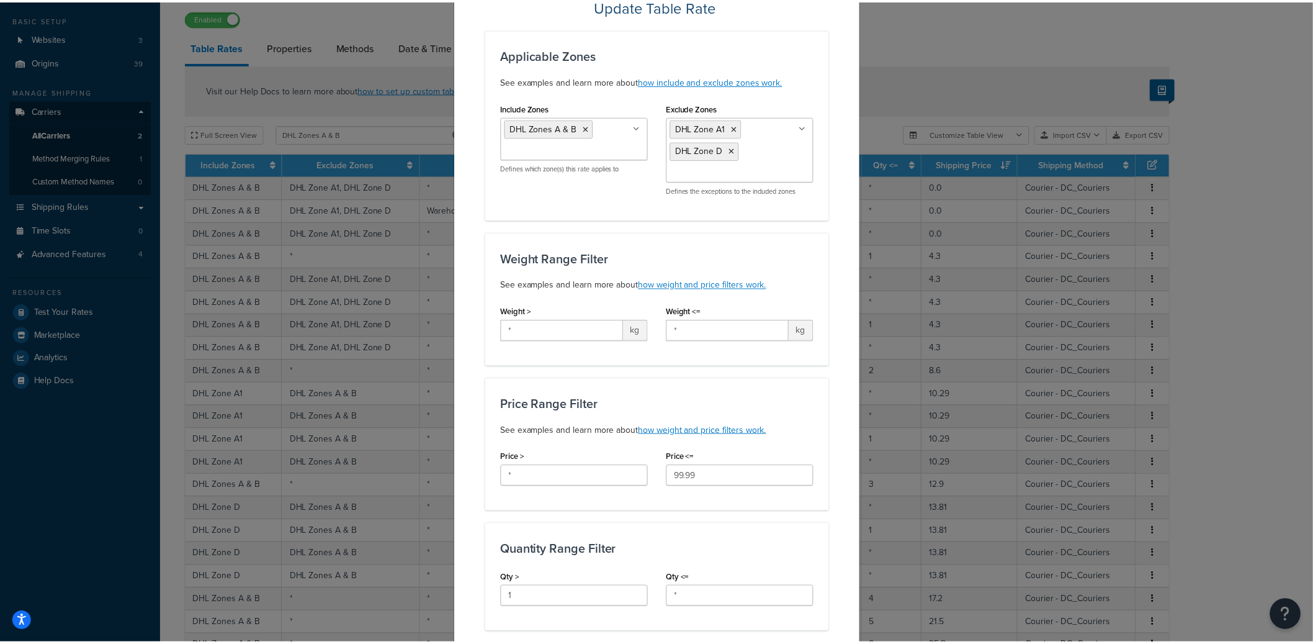
scroll to position [44, 0]
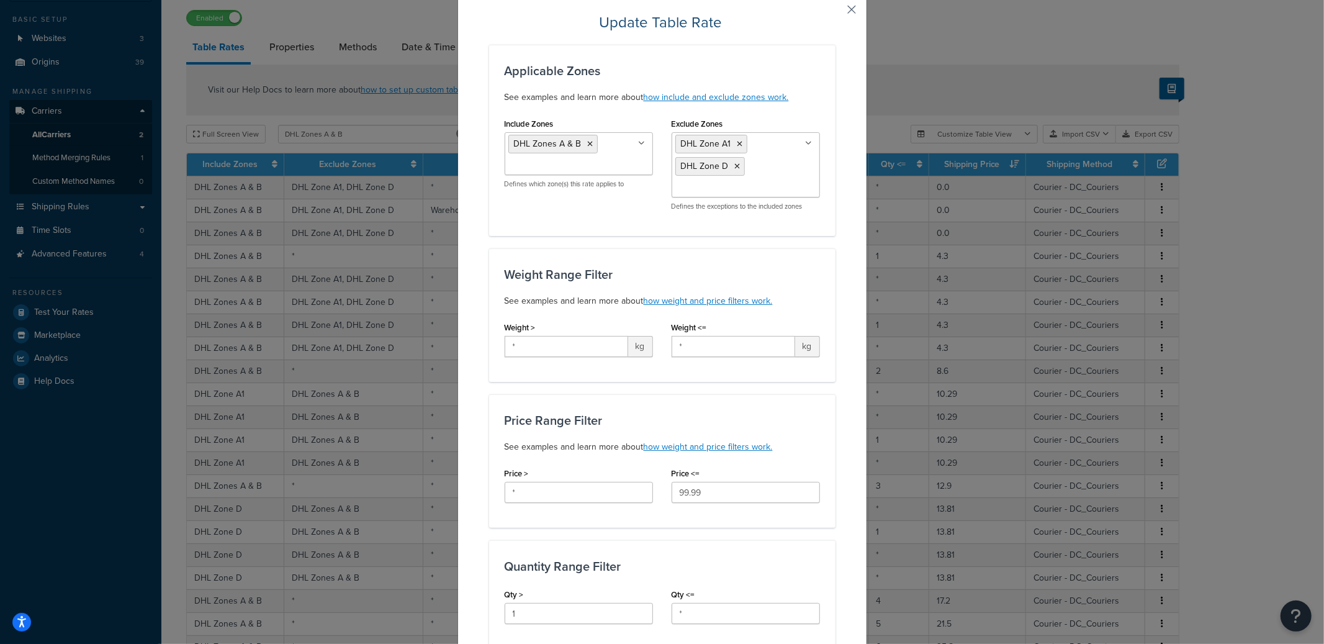
click at [835, 14] on button "button" at bounding box center [833, 13] width 3 height 3
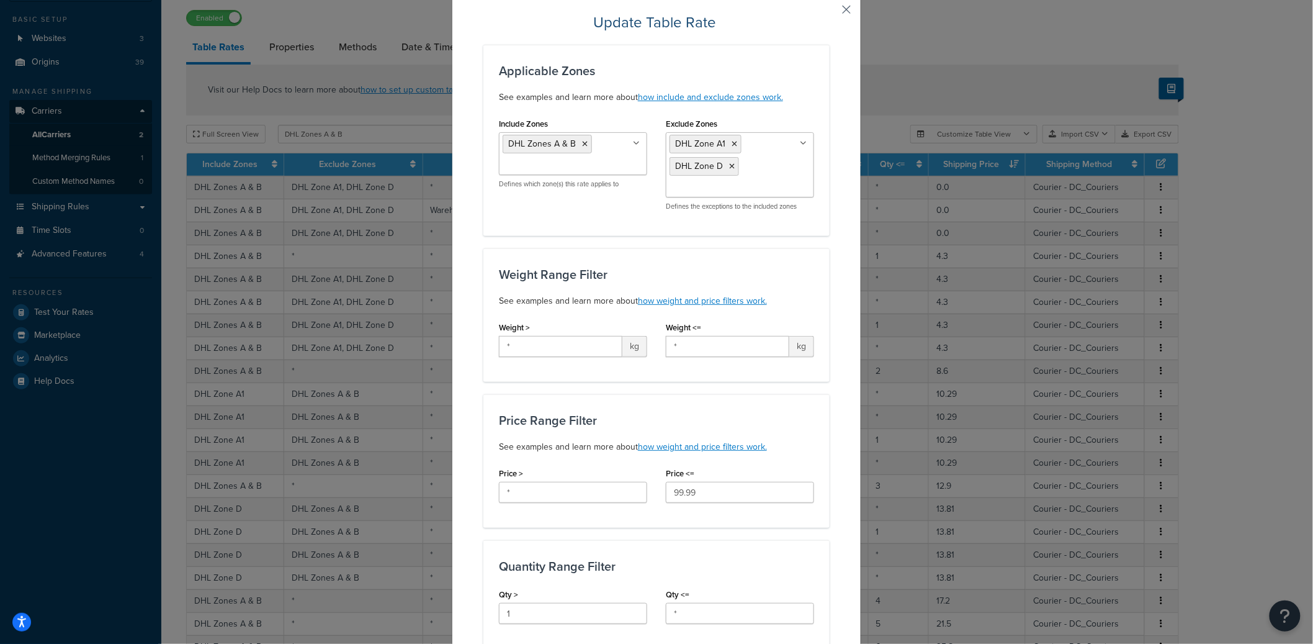
click at [848, 10] on div "Enabled" at bounding box center [682, 17] width 993 height 17
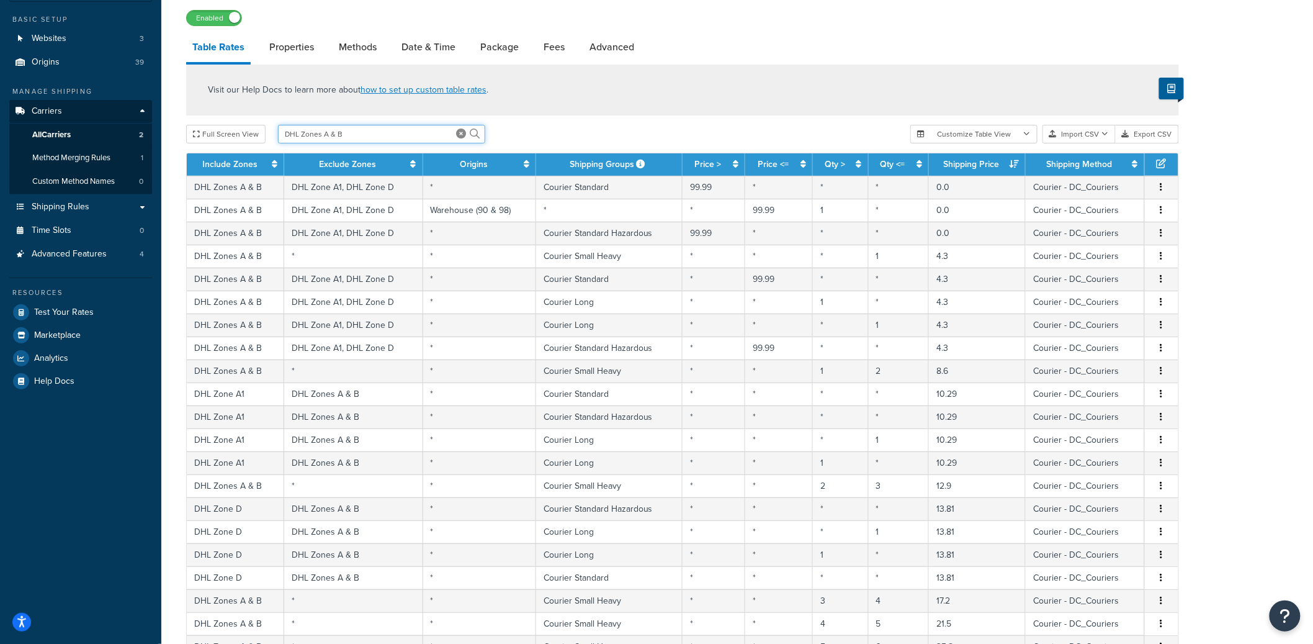
click at [356, 134] on input "DHL Zones A & B" at bounding box center [381, 134] width 207 height 19
type input "Freight"
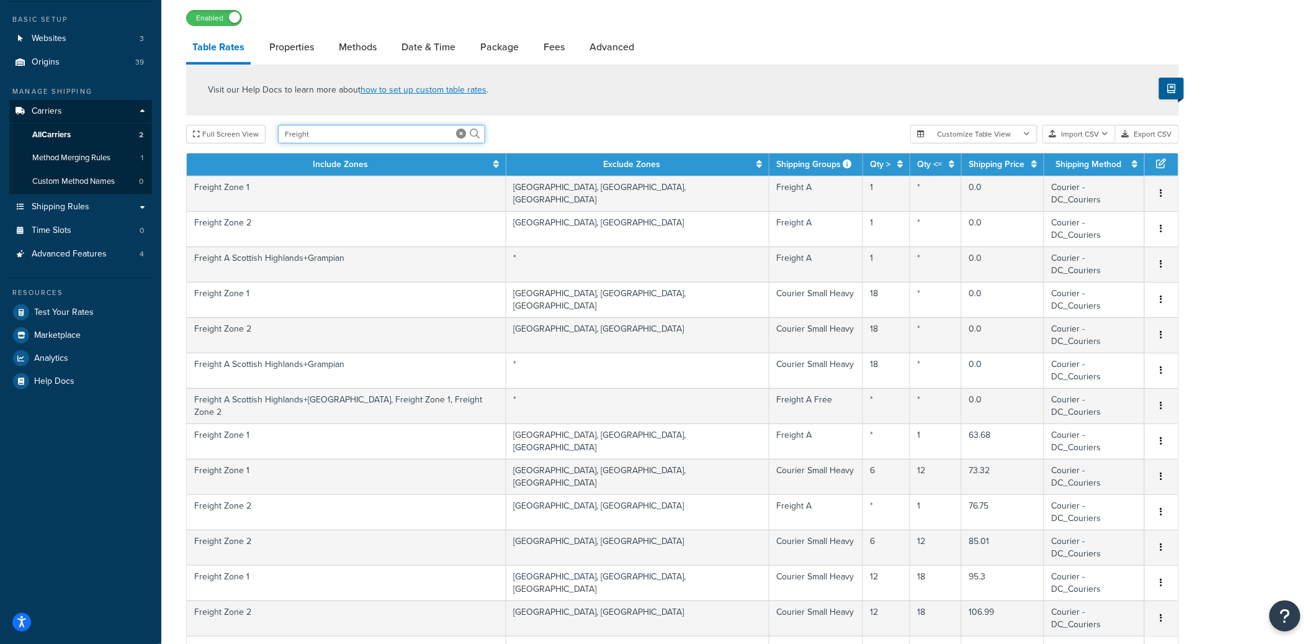
click at [335, 135] on input "Freight" at bounding box center [381, 134] width 207 height 19
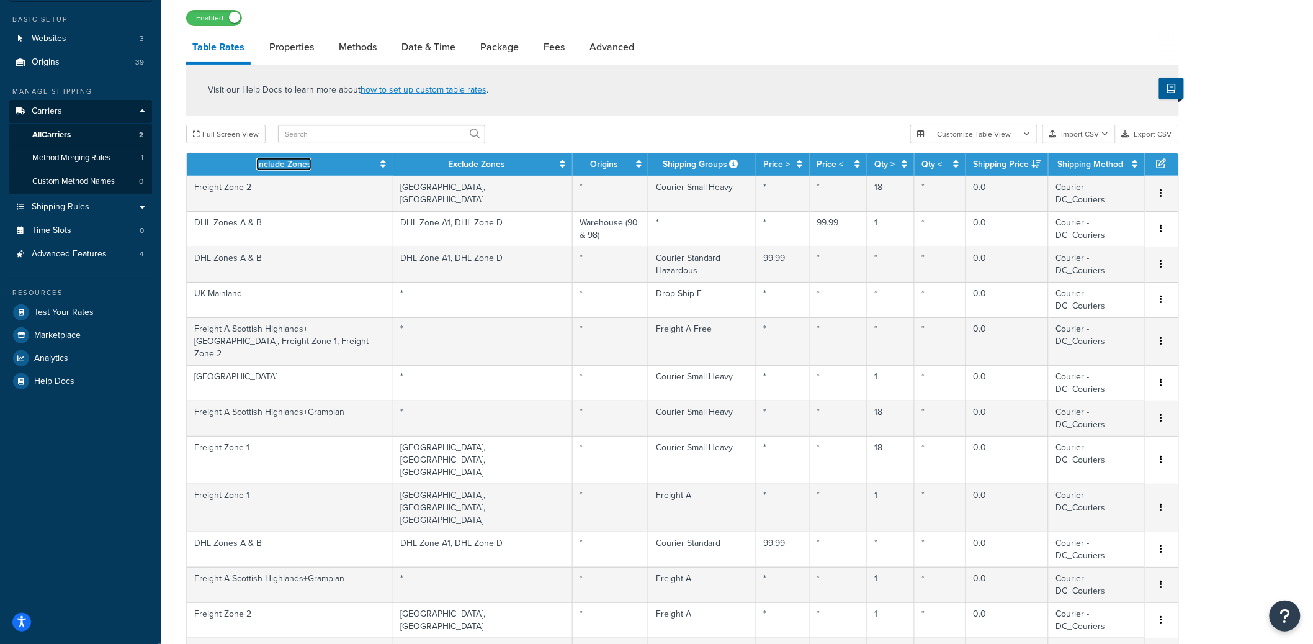
click at [381, 166] on icon at bounding box center [384, 164] width 6 height 9
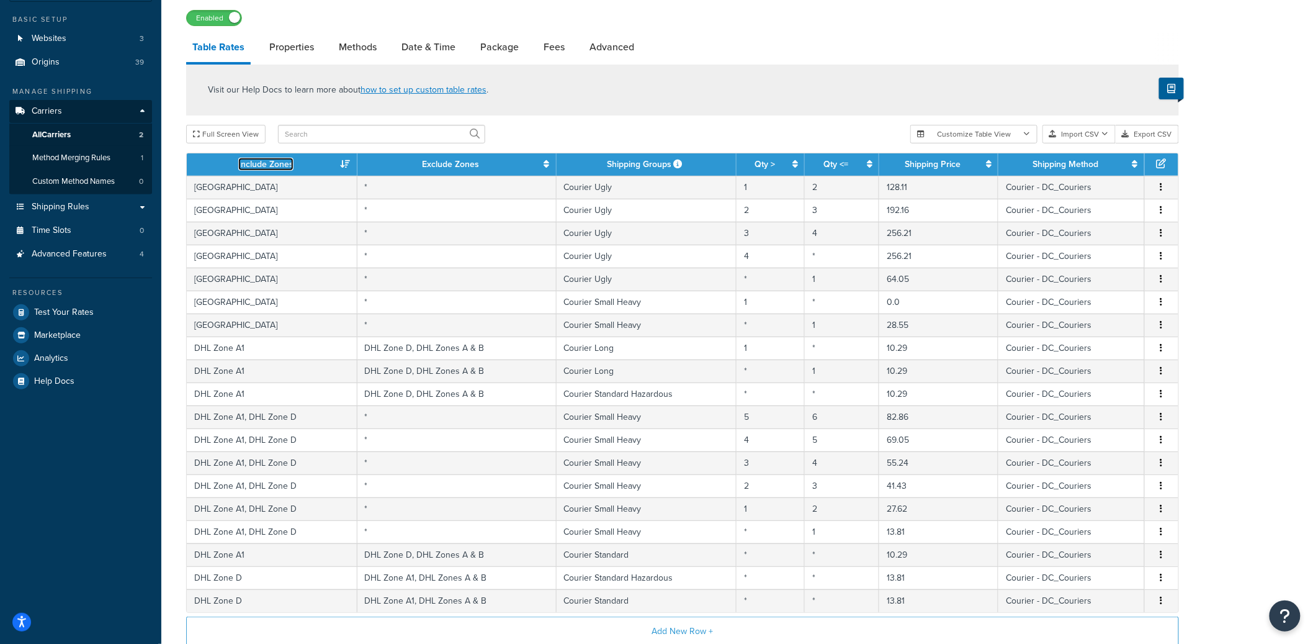
click at [341, 166] on icon at bounding box center [346, 164] width 10 height 9
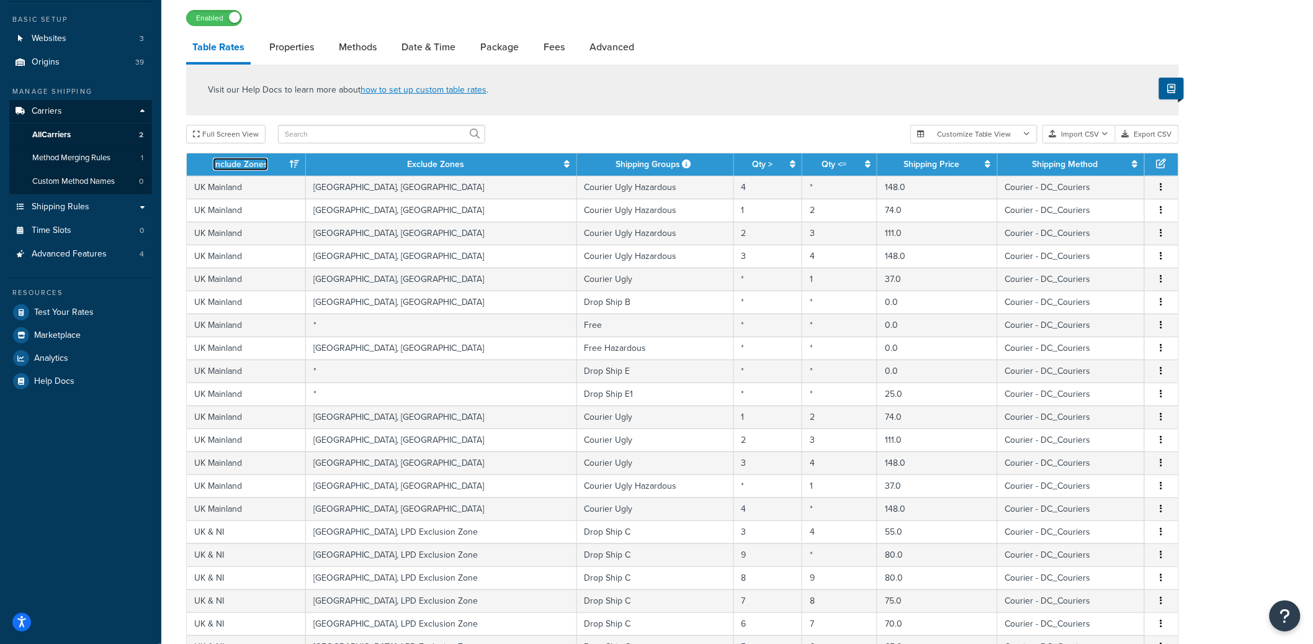
click at [291, 165] on icon at bounding box center [294, 164] width 10 height 9
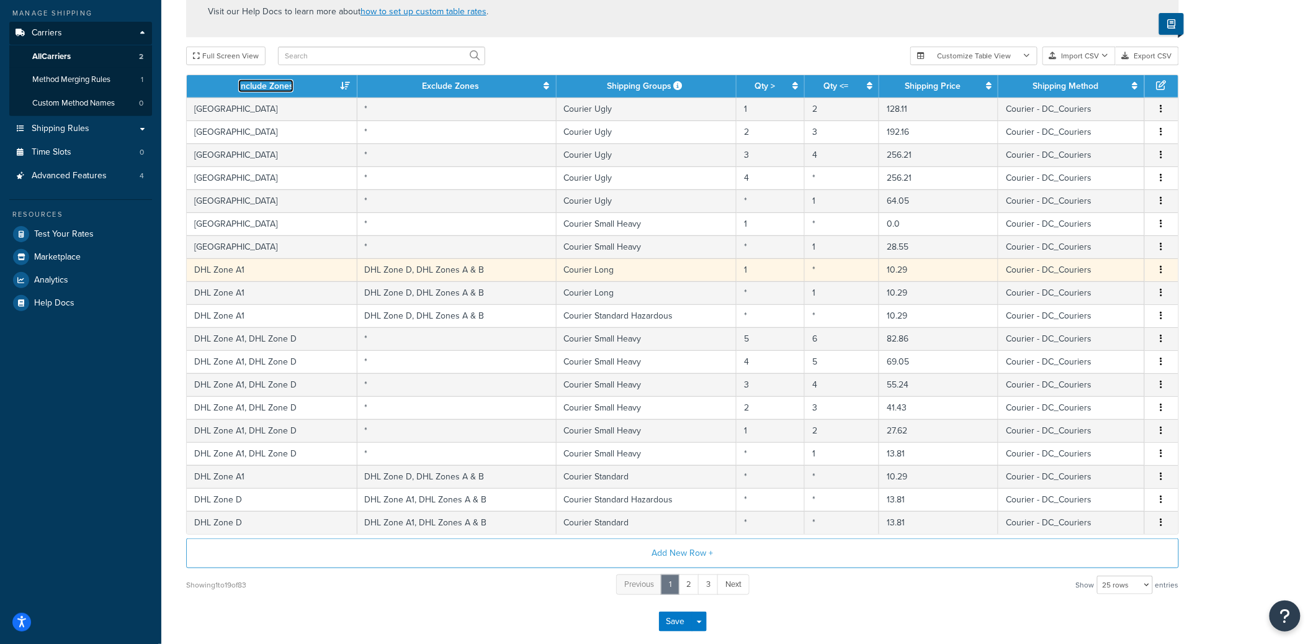
scroll to position [241, 0]
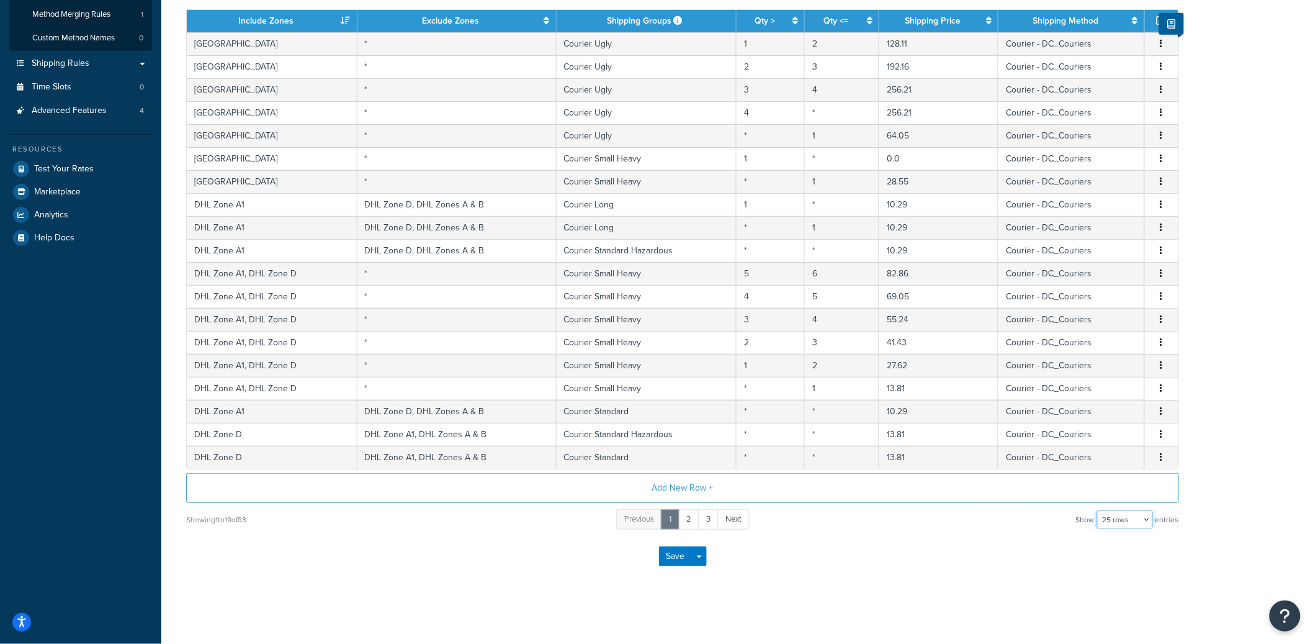
click at [1126, 521] on select "10 rows 15 rows 25 rows 50 rows 100 rows 1000 rows" at bounding box center [1125, 519] width 56 height 19
select select "100"
click at [1099, 510] on select "10 rows 15 rows 25 rows 50 rows 100 rows 1000 rows" at bounding box center [1125, 519] width 56 height 19
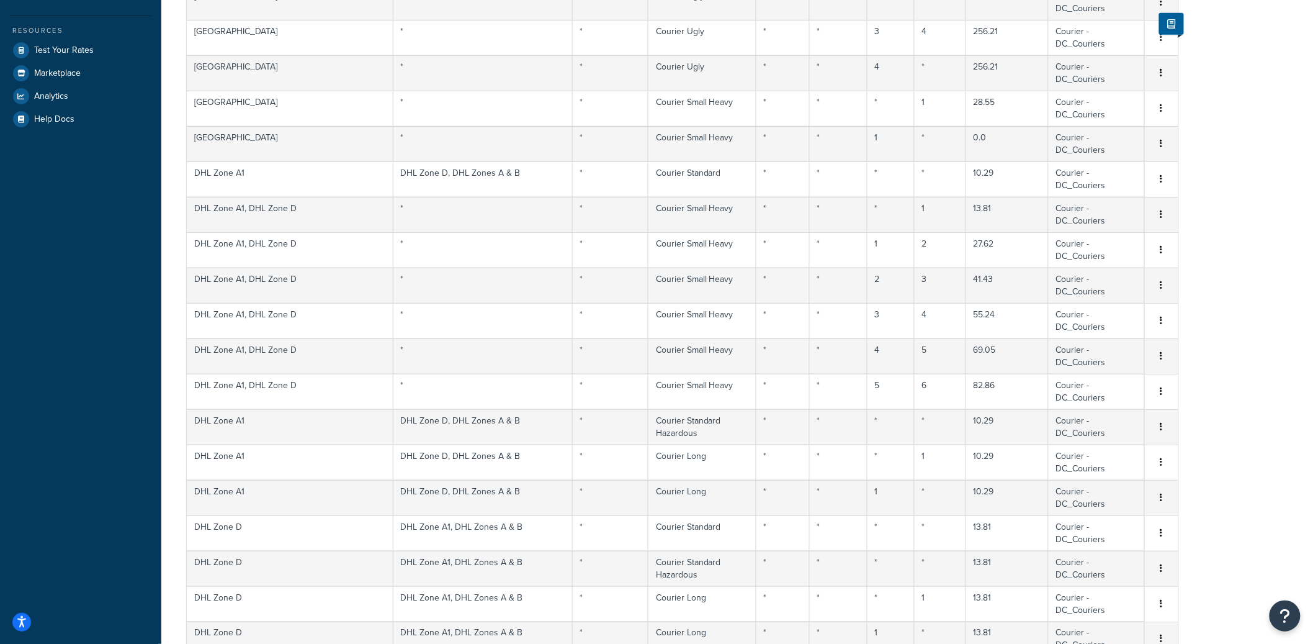
scroll to position [0, 0]
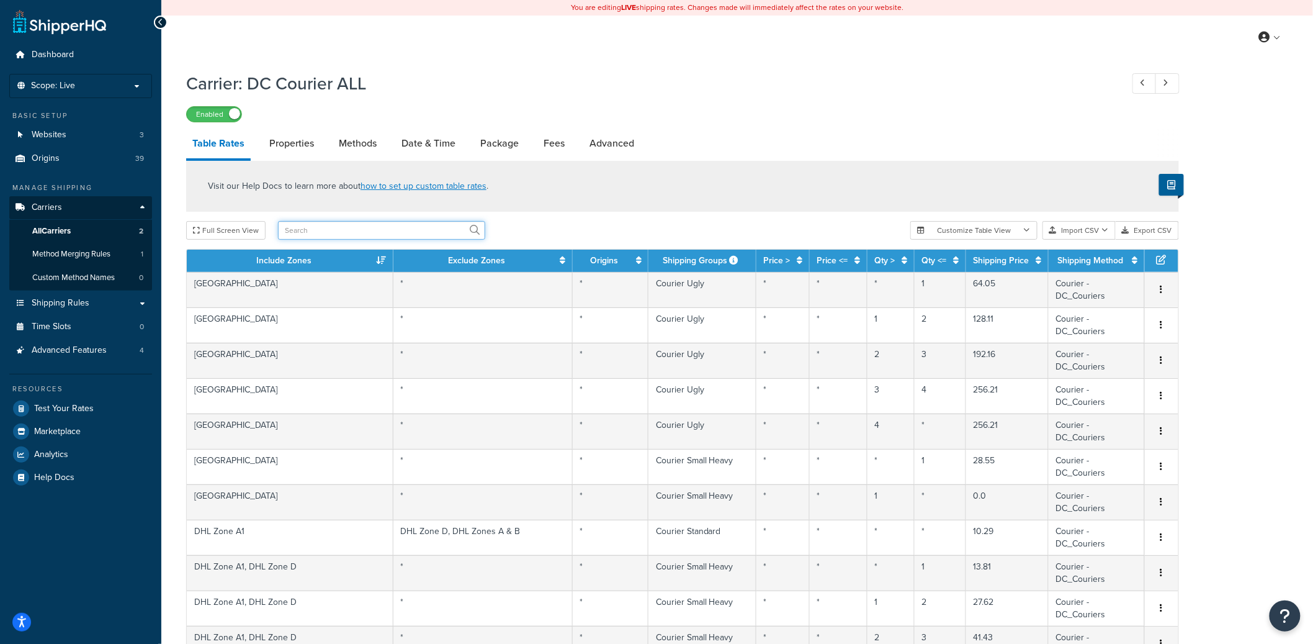
click at [330, 232] on input "text" at bounding box center [381, 230] width 207 height 19
paste input "Courier Standard"
type input "Courier Standard"
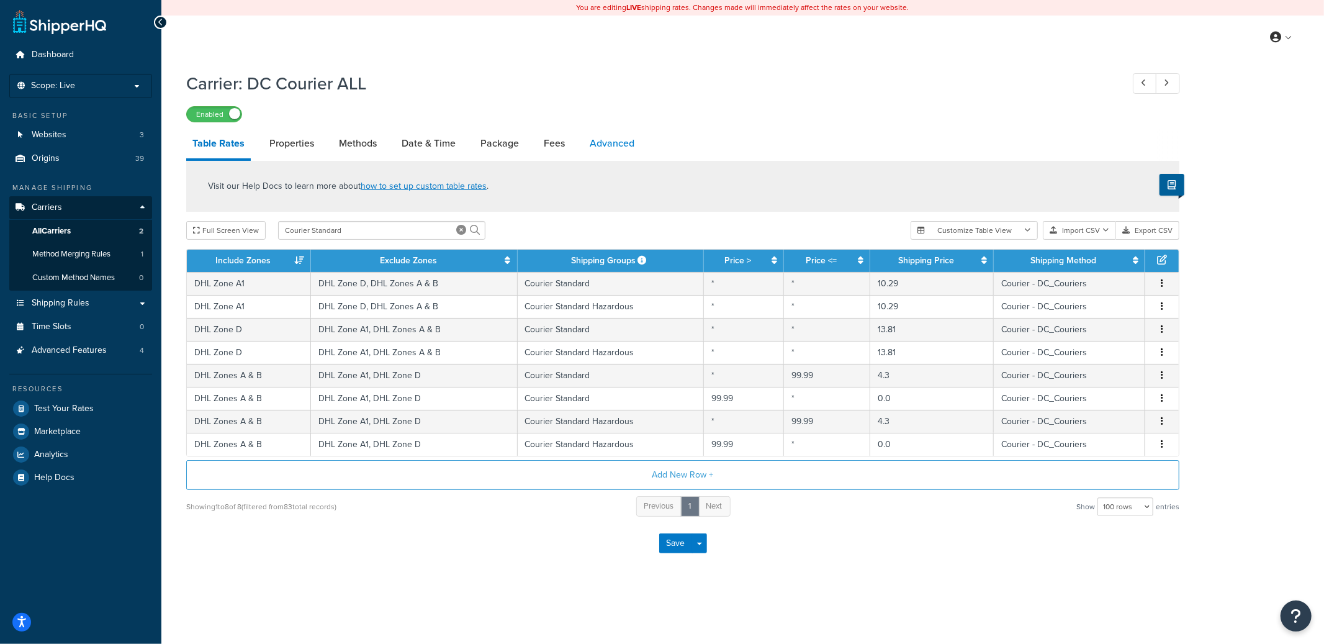
click at [603, 139] on link "Advanced" at bounding box center [611, 143] width 57 height 30
select select "false"
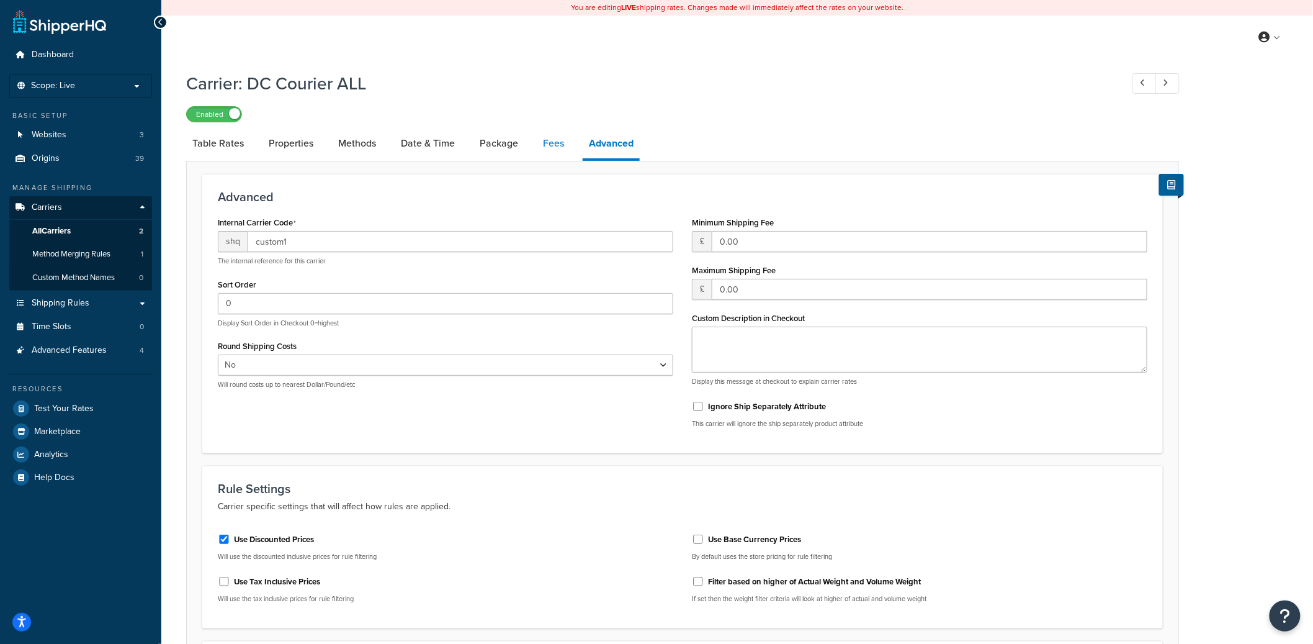
click at [554, 155] on link "Fees" at bounding box center [554, 143] width 34 height 30
select select "AFTER"
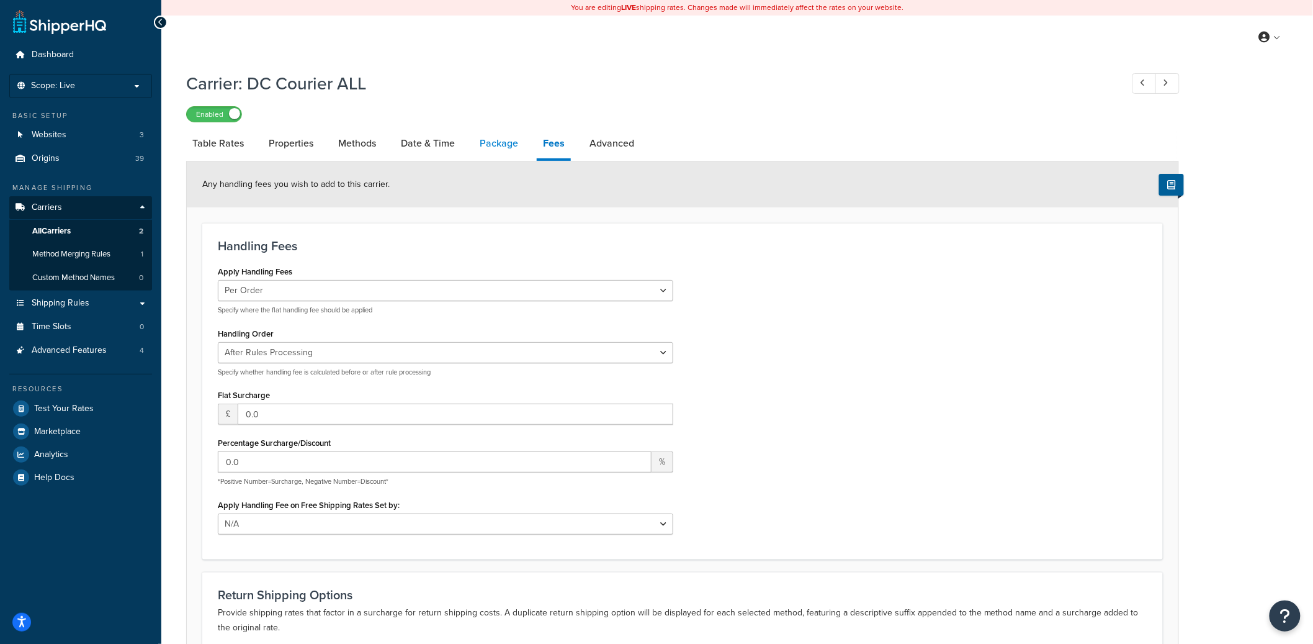
click at [495, 148] on link "Package" at bounding box center [499, 143] width 51 height 30
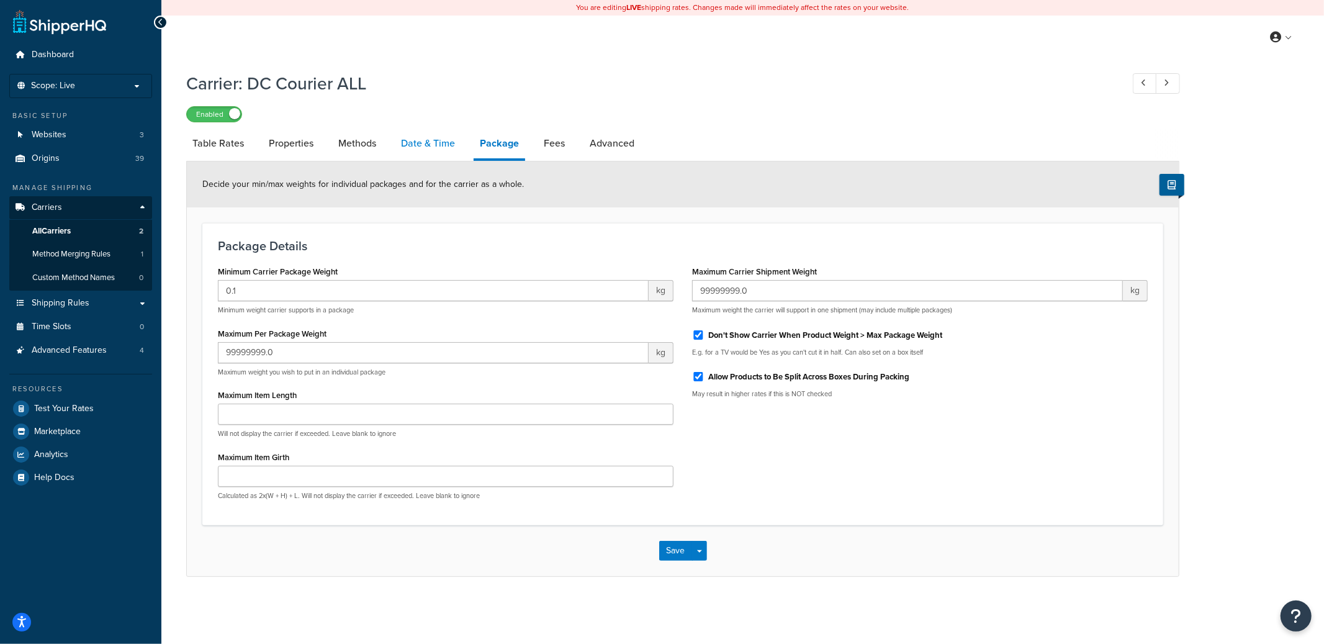
click at [439, 146] on link "Date & Time" at bounding box center [428, 143] width 66 height 30
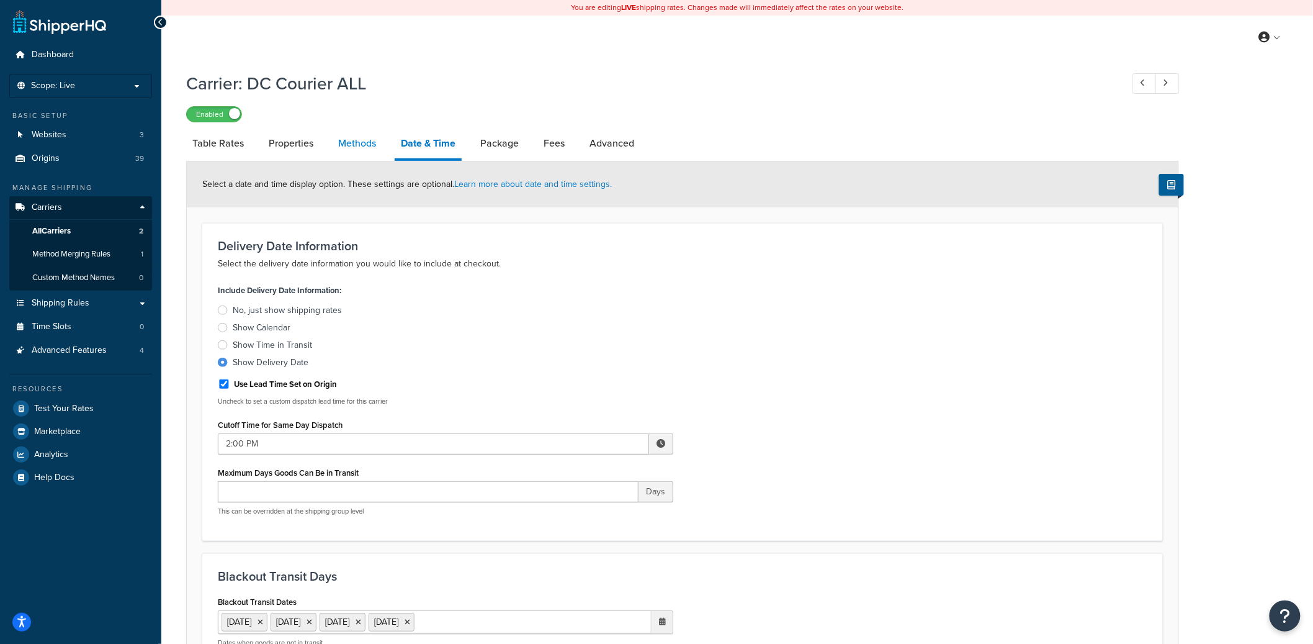
click at [358, 141] on link "Methods" at bounding box center [357, 143] width 50 height 30
select select "25"
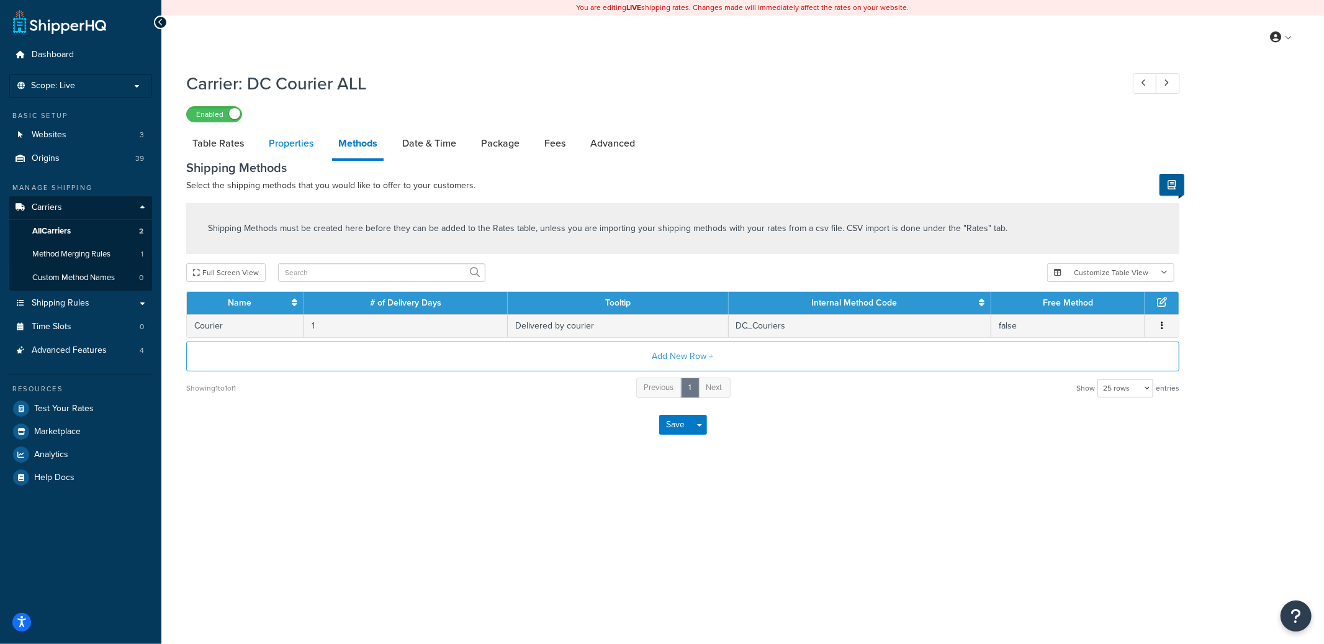
click at [282, 145] on link "Properties" at bounding box center [291, 143] width 57 height 30
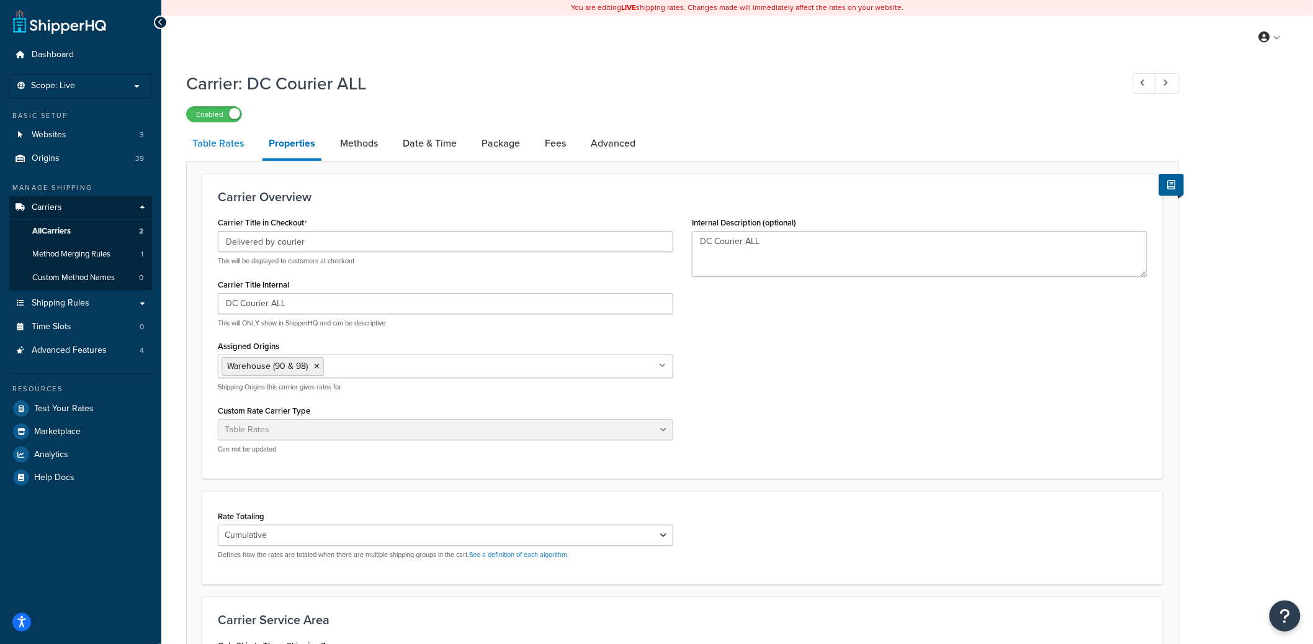
click at [218, 145] on link "Table Rates" at bounding box center [218, 143] width 64 height 30
select select "25"
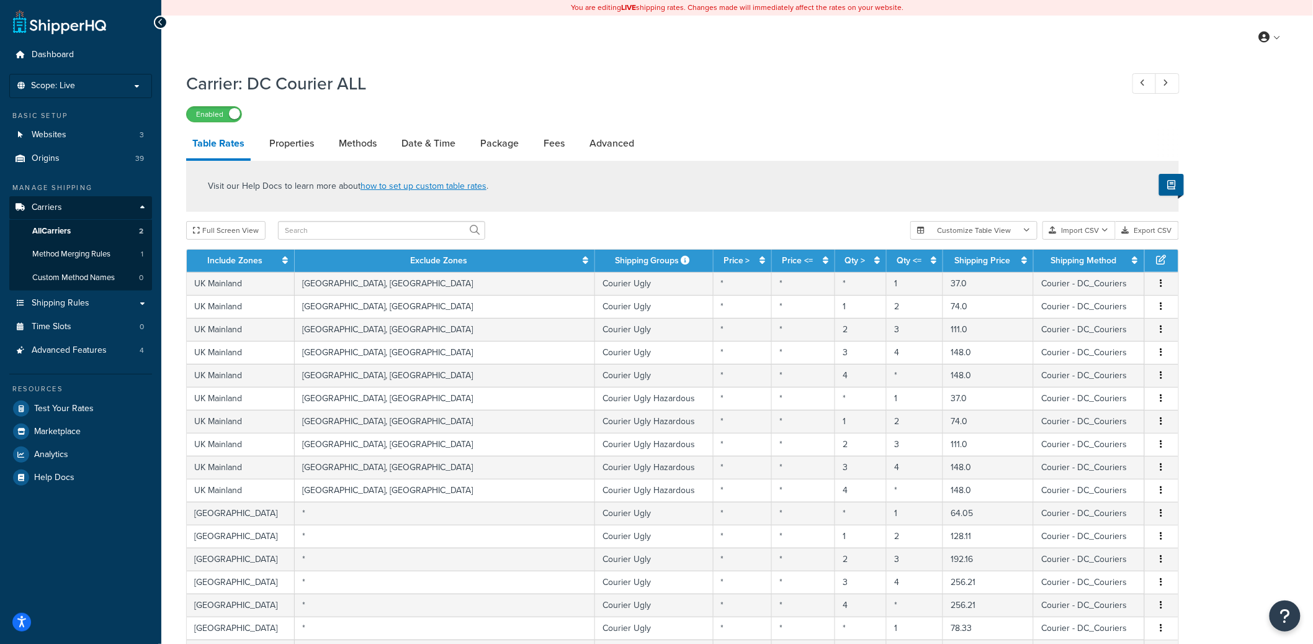
click at [335, 221] on div at bounding box center [381, 230] width 207 height 19
click at [336, 227] on input "text" at bounding box center [381, 230] width 207 height 19
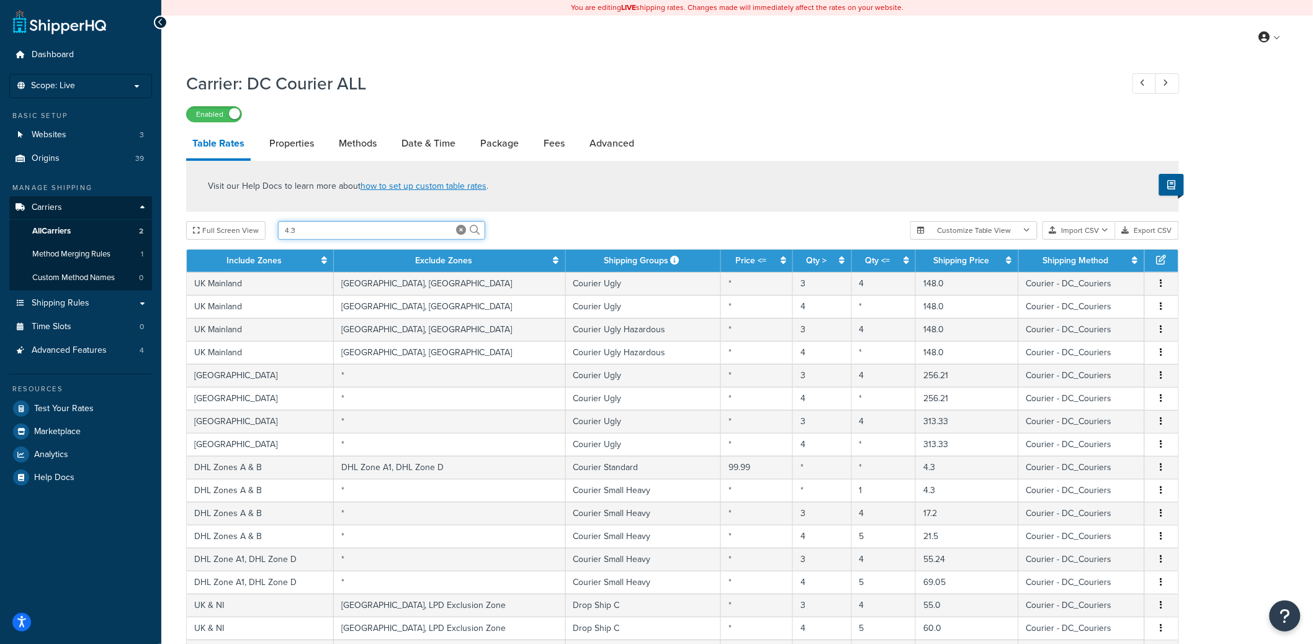
click at [304, 228] on input "4.3" at bounding box center [381, 230] width 207 height 19
paste input "Courier Standard"
type input "Courier Standard"
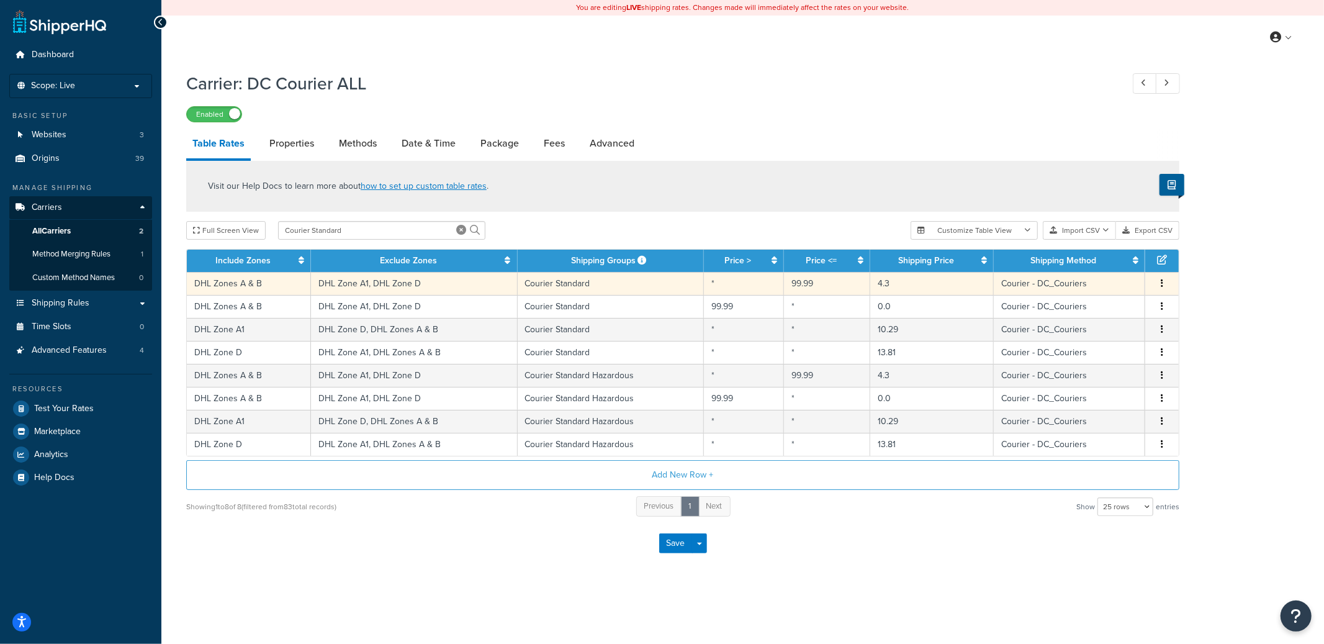
click at [430, 285] on td "DHL Zone A1, DHL Zone D" at bounding box center [414, 283] width 206 height 23
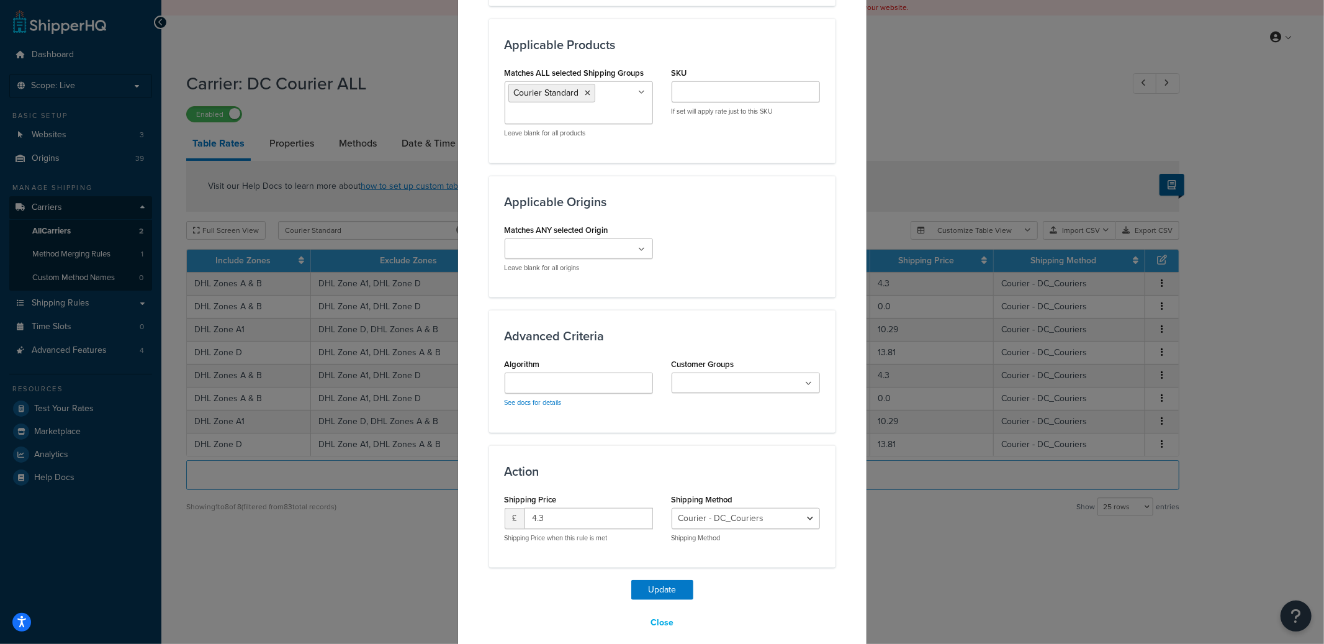
scroll to position [9, 0]
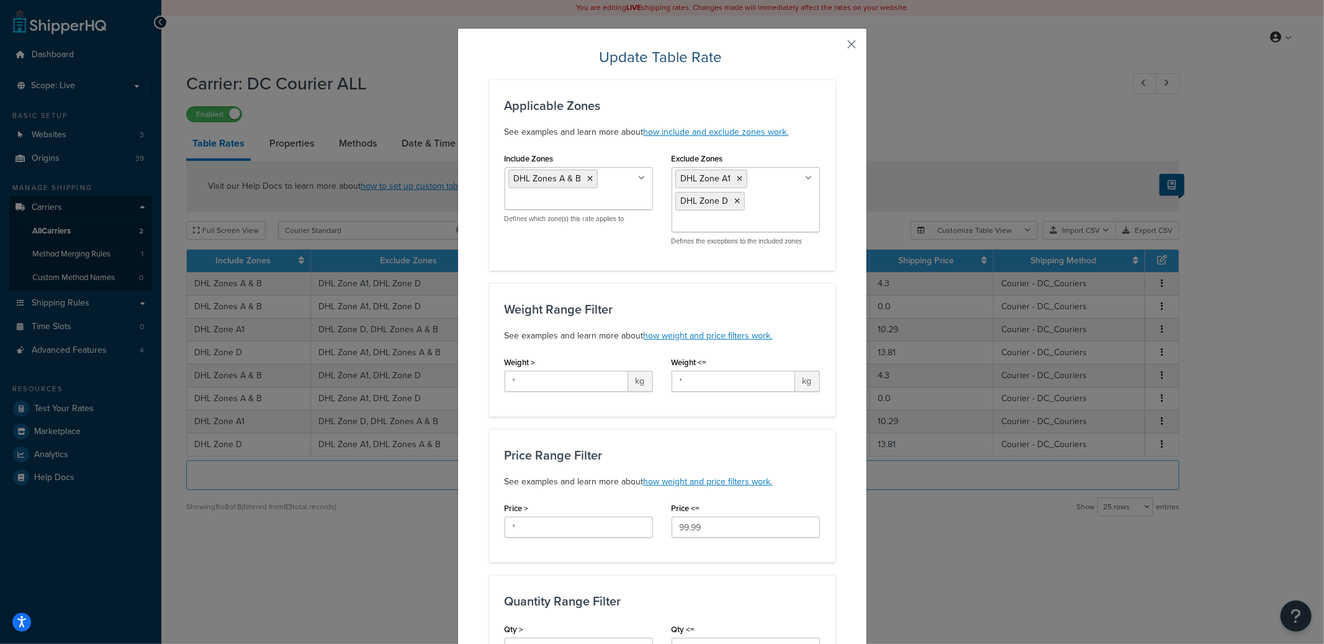
click at [835, 47] on button "button" at bounding box center [833, 48] width 3 height 3
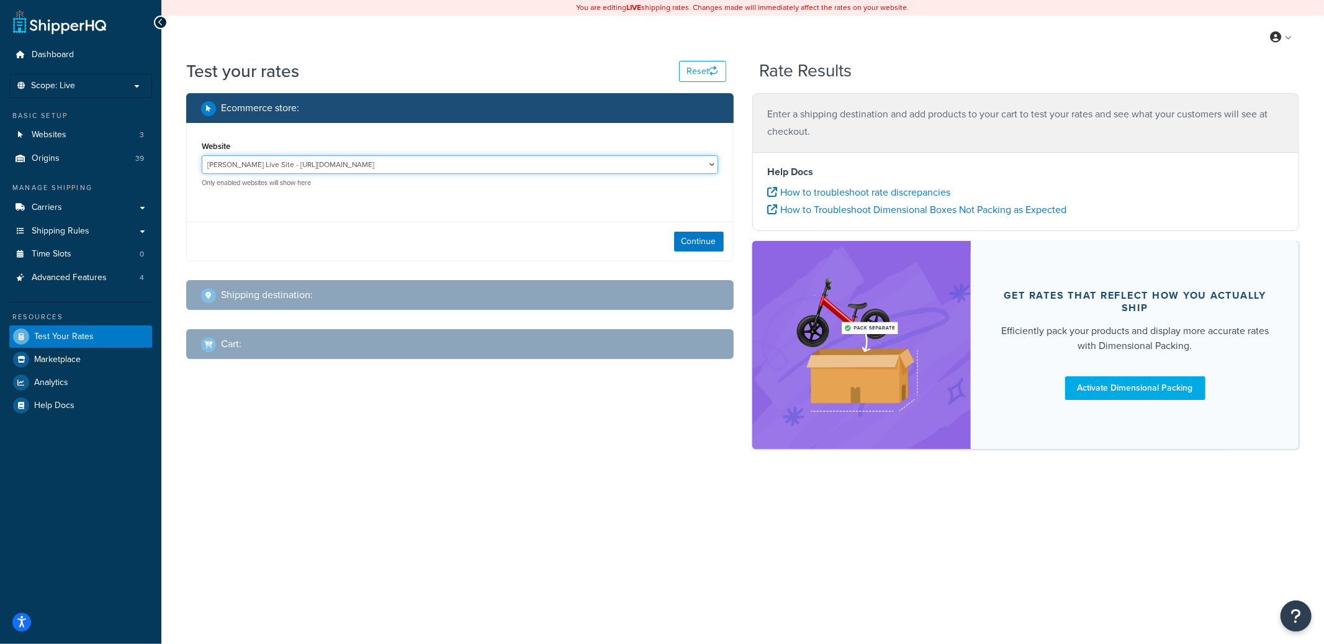
click at [402, 163] on select "JT Atkinson Live Site - https://www.jtatkinson.co.uk/ Jta04 - https://jta04.web…" at bounding box center [460, 164] width 516 height 19
click at [202, 155] on select "JT Atkinson Live Site - https://www.jtatkinson.co.uk/ Jta04 - https://jta04.web…" at bounding box center [460, 164] width 516 height 19
click at [691, 238] on button "Continue" at bounding box center [699, 242] width 50 height 20
select select "TX"
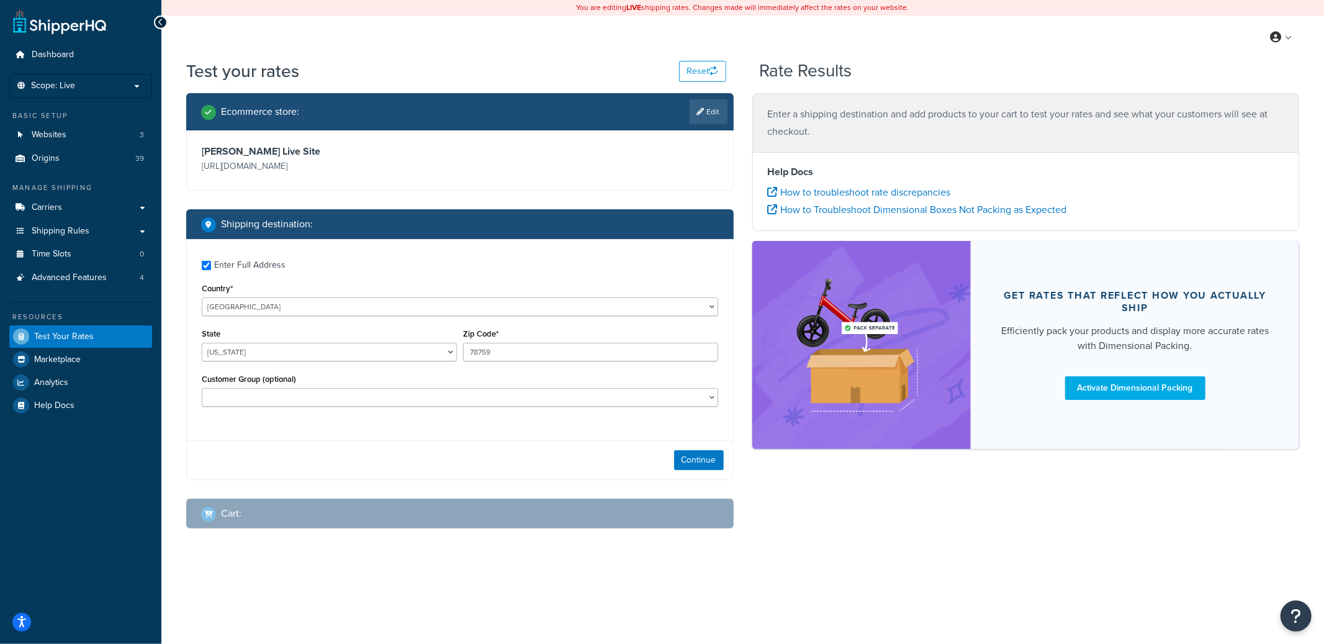
checkbox input "true"
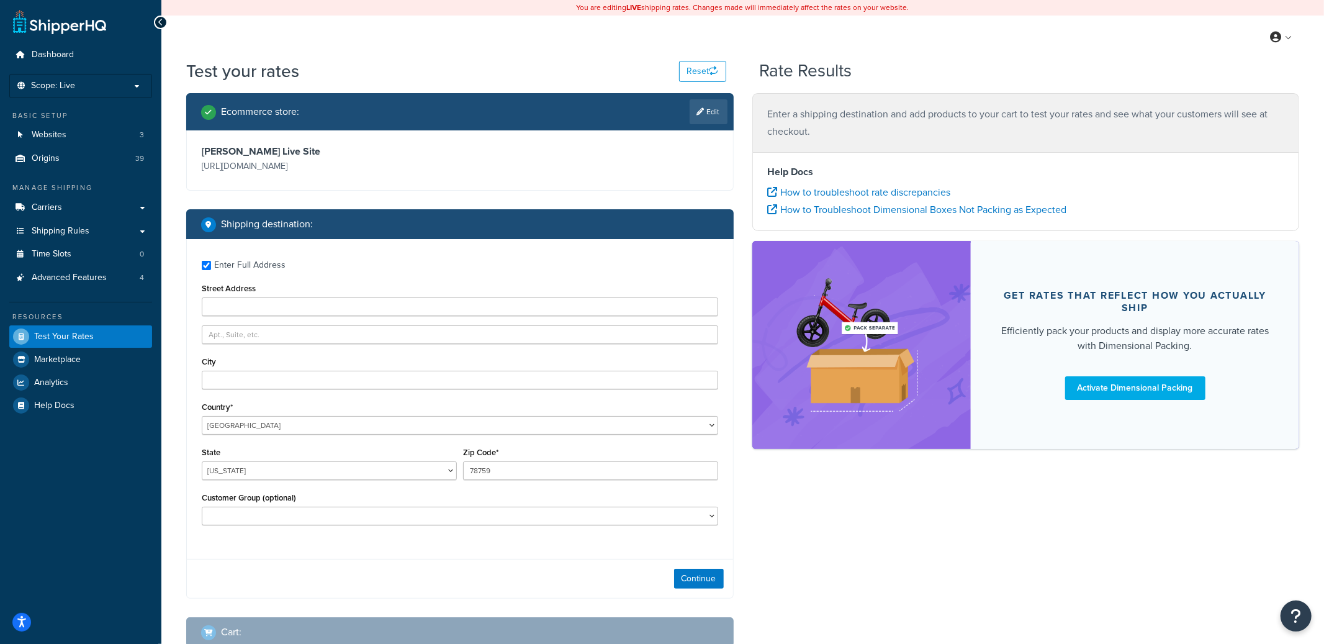
type input "Leamington Library, Royal Pump Rooms, Parade"
type input "Leamington Spa"
type input "cv32"
select select "GB"
select select
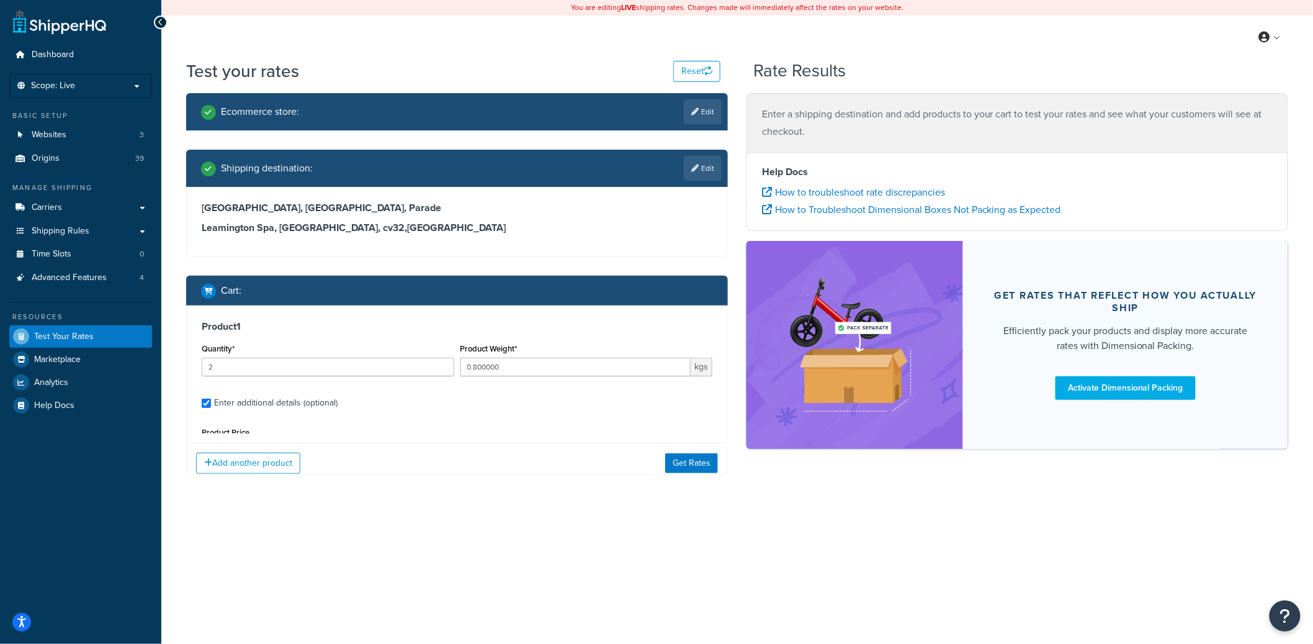
scroll to position [118, 0]
type input "TX"
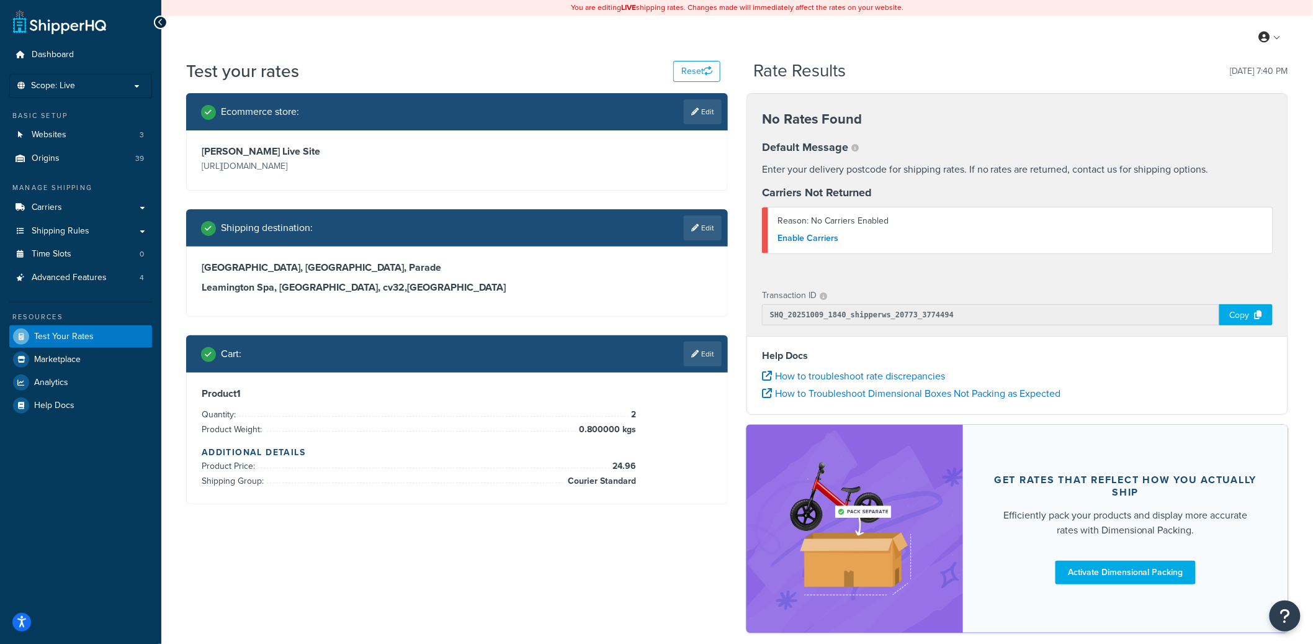
type input "Warwickshire"
click at [709, 353] on link "Edit" at bounding box center [703, 353] width 38 height 25
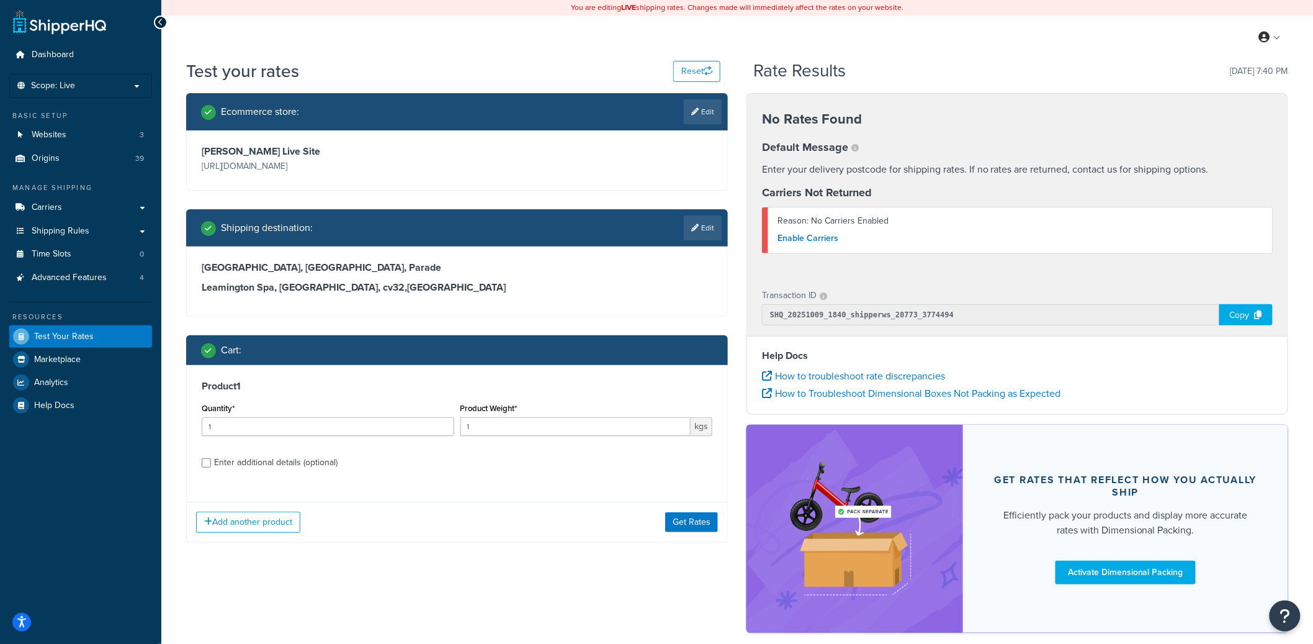
scroll to position [0, 0]
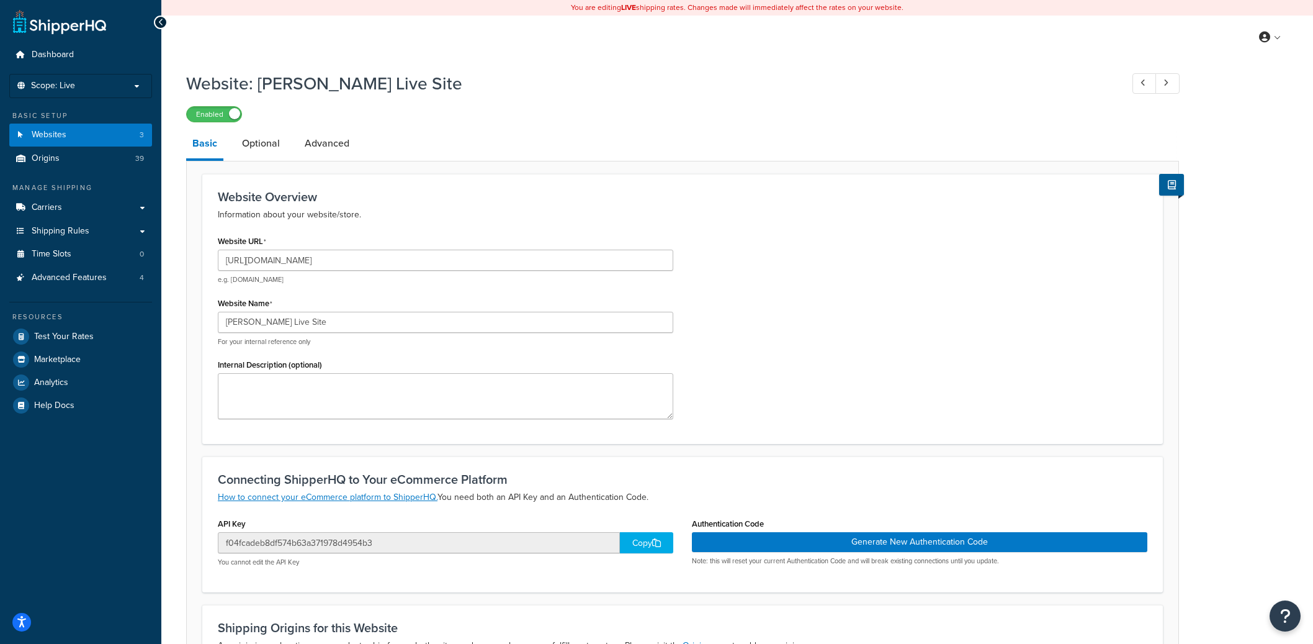
select select "84275"
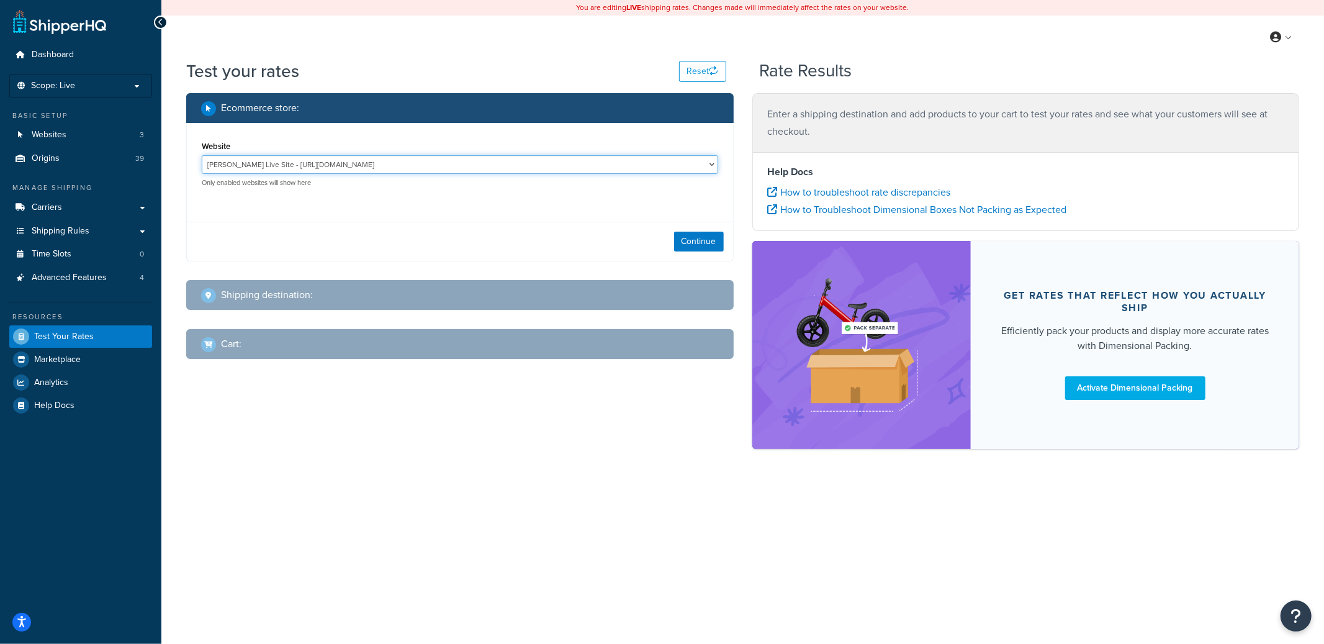
click at [409, 156] on select "JT Atkinson Live Site - https://www.jtatkinson.co.uk/ Jta04 - https://jta04.web…" at bounding box center [460, 164] width 516 height 19
click at [202, 155] on select "JT Atkinson Live Site - https://www.jtatkinson.co.uk/ Jta04 - https://jta04.web…" at bounding box center [460, 164] width 516 height 19
click at [721, 245] on button "Continue" at bounding box center [699, 242] width 50 height 20
select select "TX"
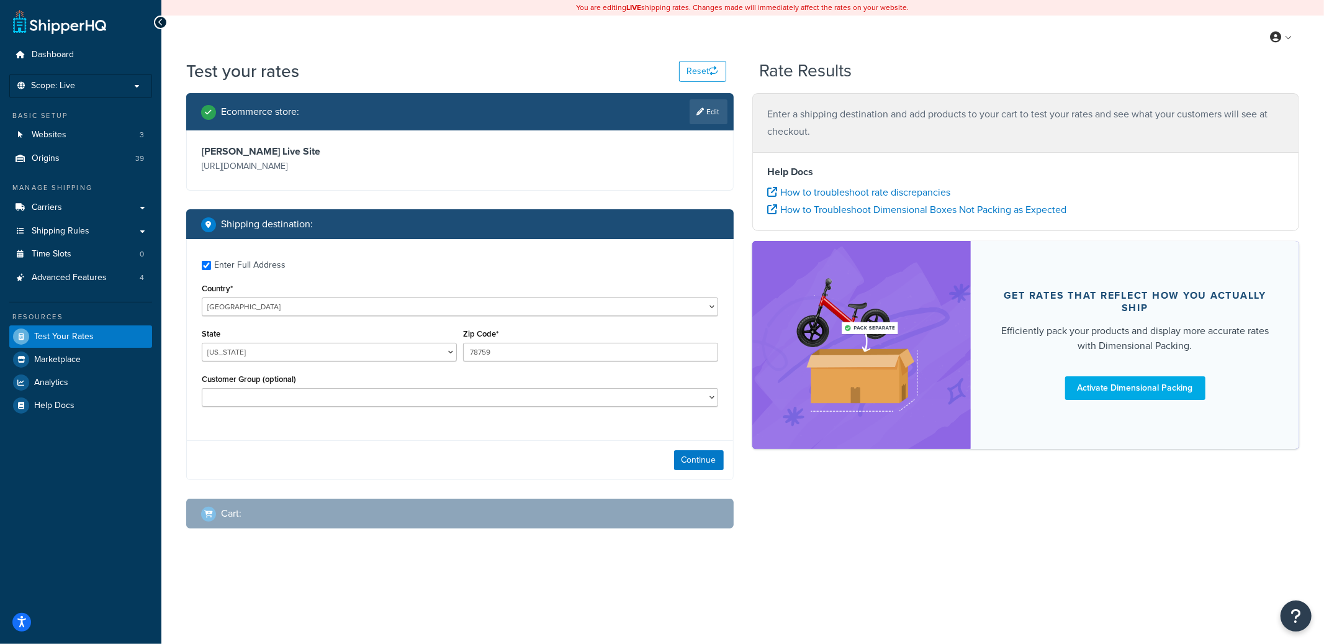
checkbox input "true"
type input "cv32"
select select "GB"
select select
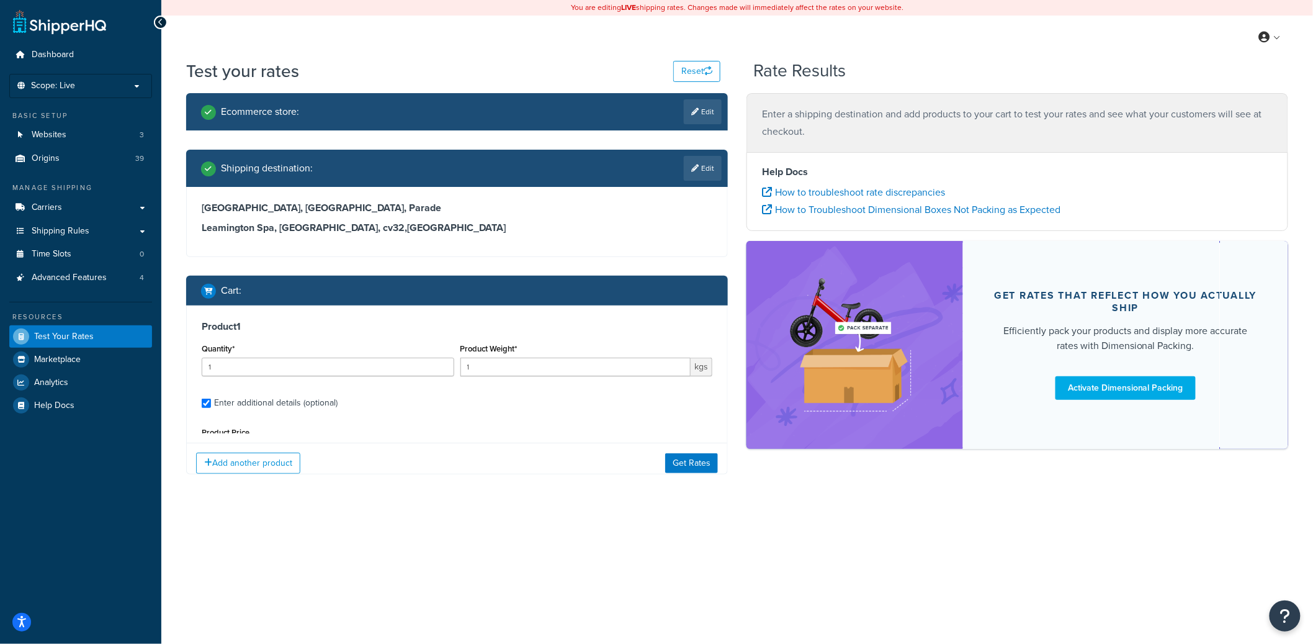
type input "2"
type input "0.800000"
type input "24.96"
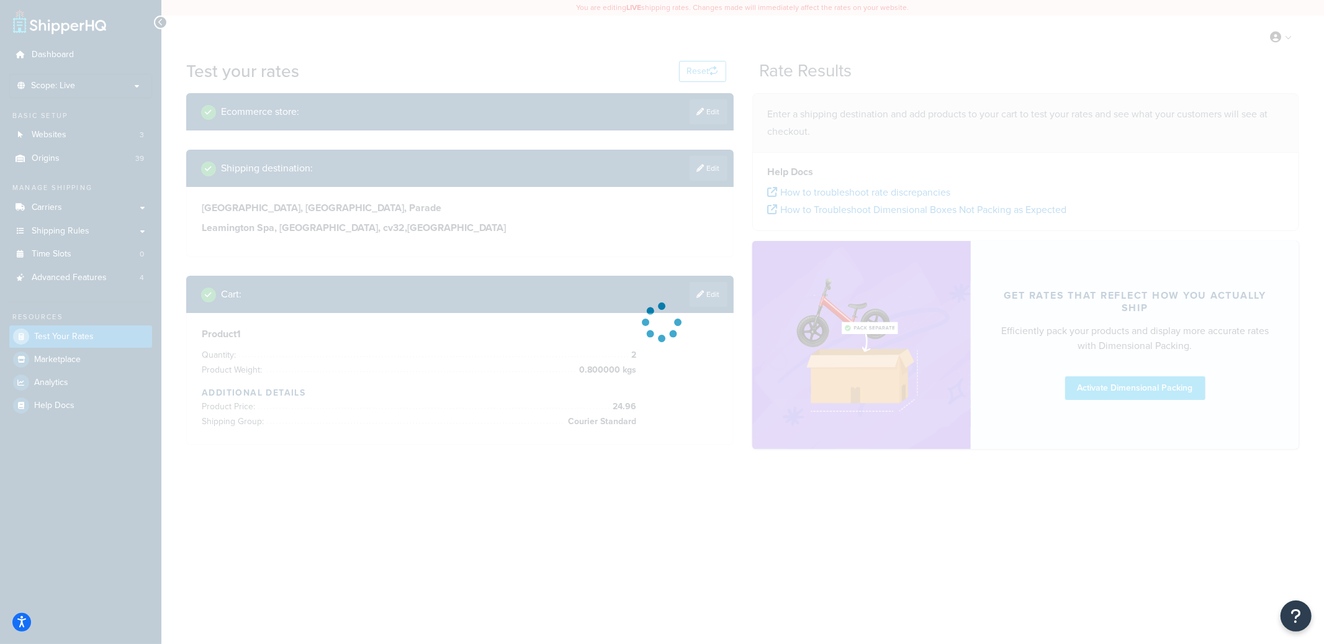
type input "TX"
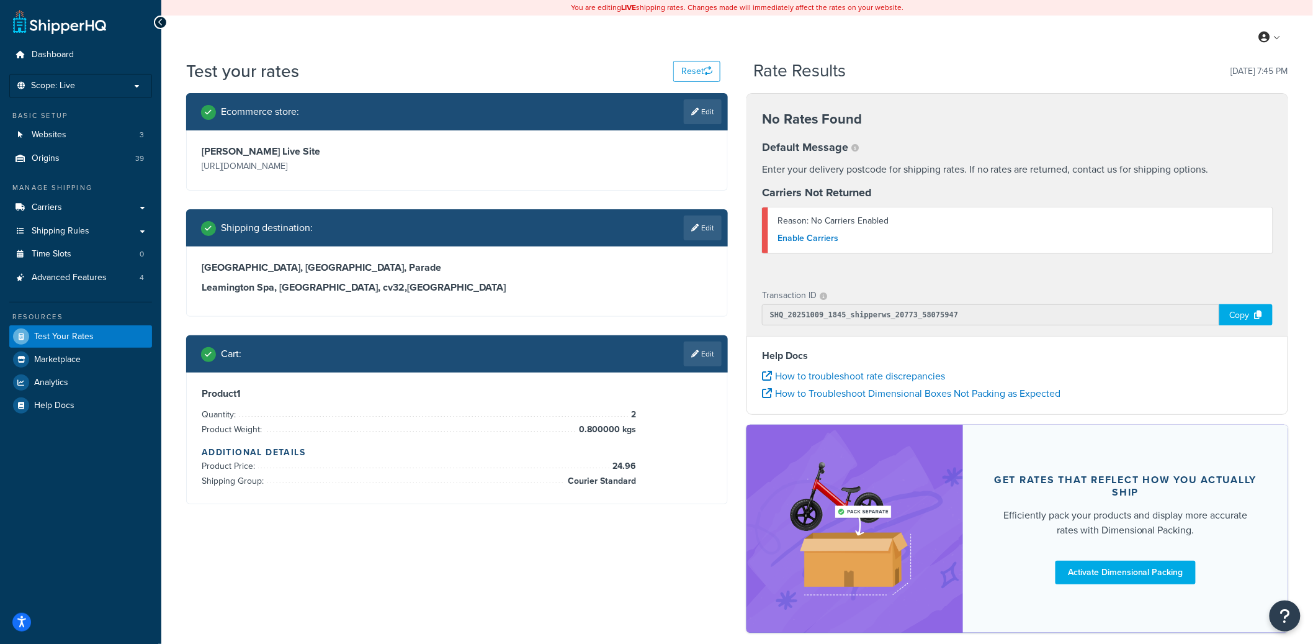
type input "Warwickshire"
click at [693, 353] on icon at bounding box center [694, 353] width 7 height 7
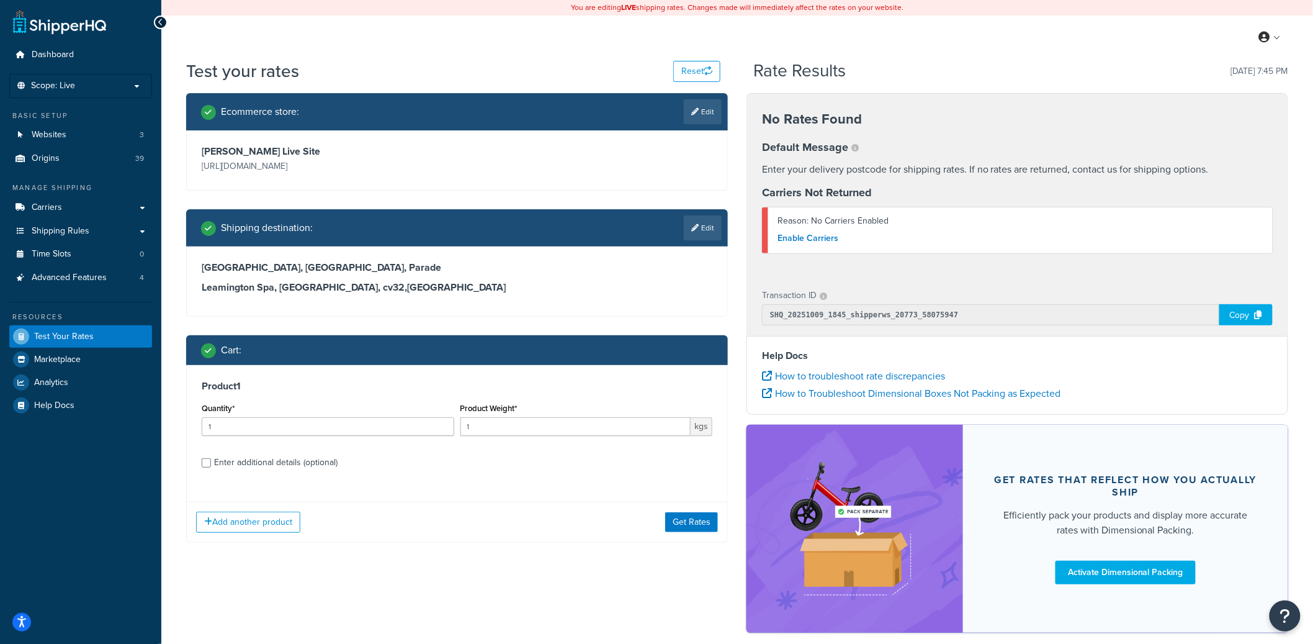
click at [315, 459] on div "Enter additional details (optional)" at bounding box center [276, 462] width 124 height 17
click at [211, 459] on input "Enter additional details (optional)" at bounding box center [206, 462] width 9 height 9
checkbox input "true"
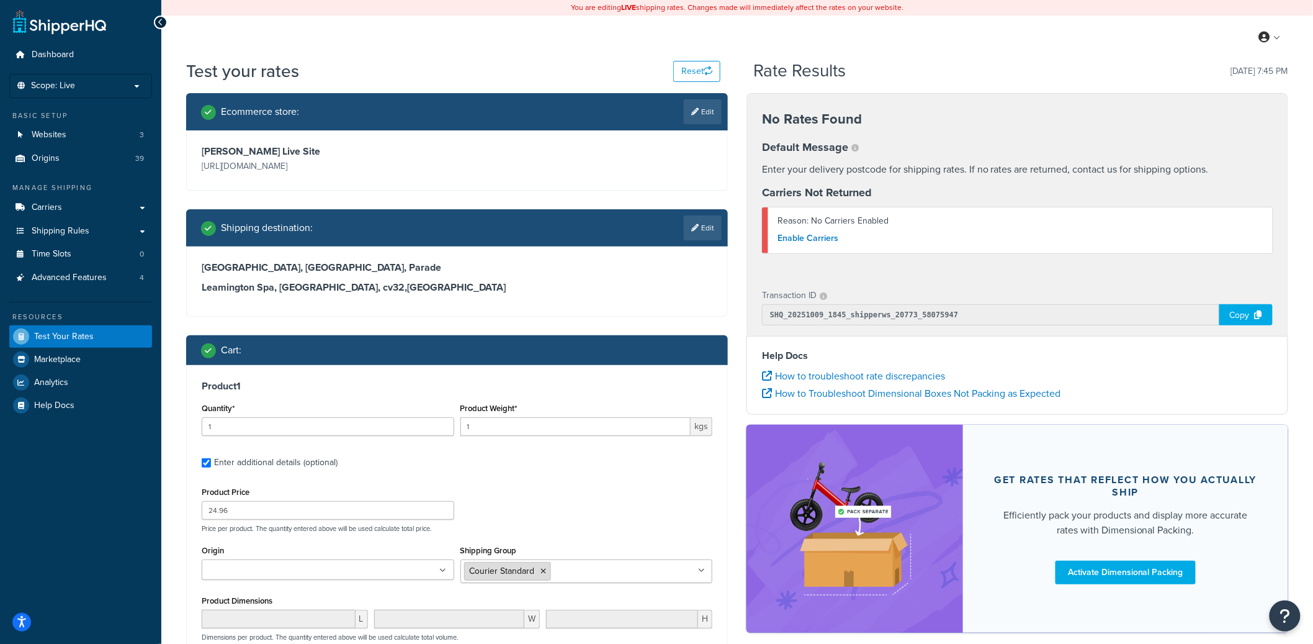
click at [542, 571] on icon at bounding box center [544, 570] width 6 height 7
click at [608, 491] on div "Product Price 24.96 Price per product. The quantity entered above will be used …" at bounding box center [457, 508] width 517 height 49
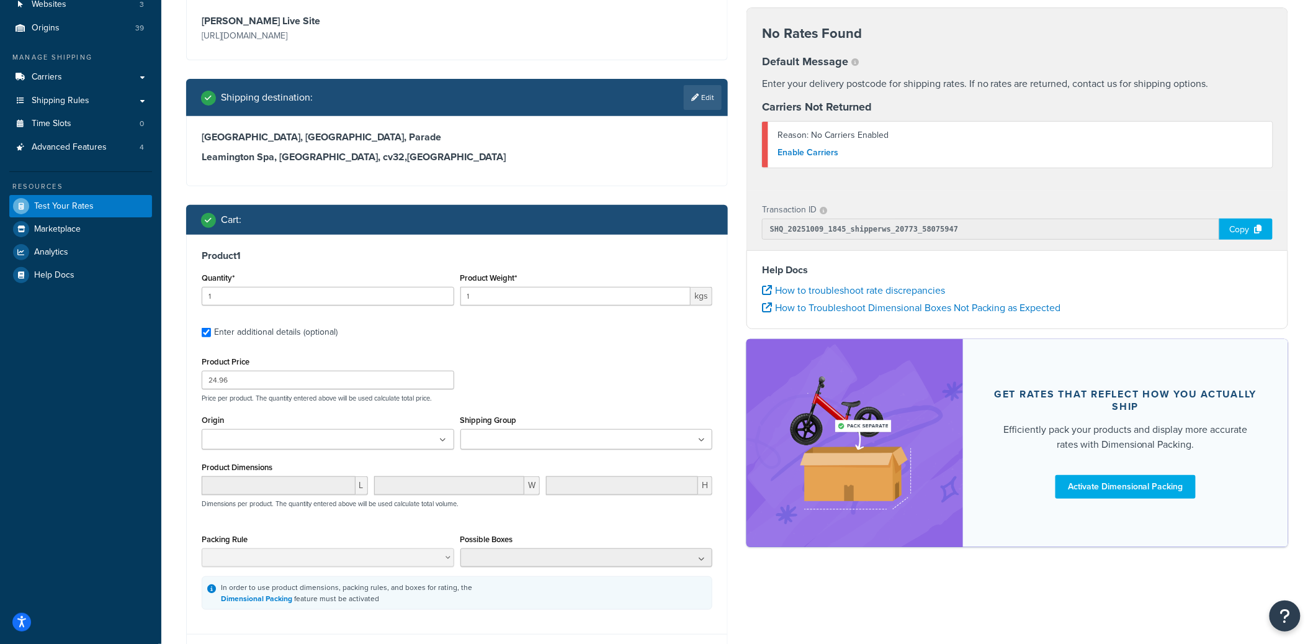
scroll to position [243, 0]
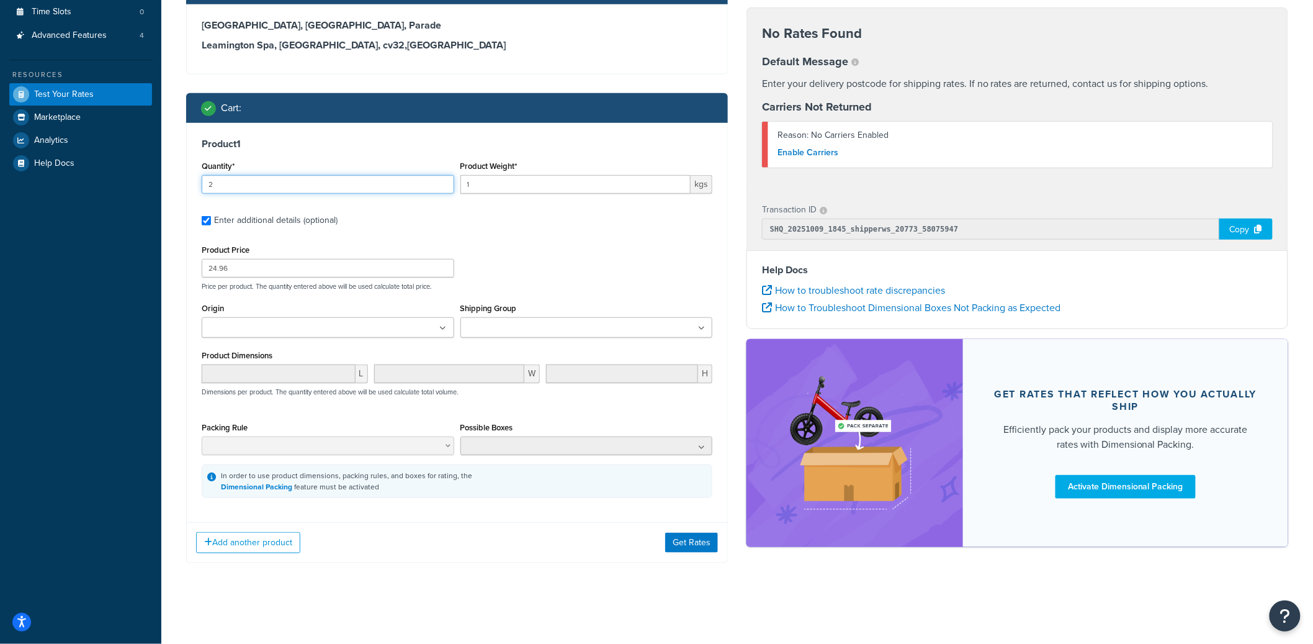
type input "2"
click at [442, 179] on input "2" at bounding box center [328, 184] width 253 height 19
click at [688, 538] on button "Get Rates" at bounding box center [691, 543] width 53 height 20
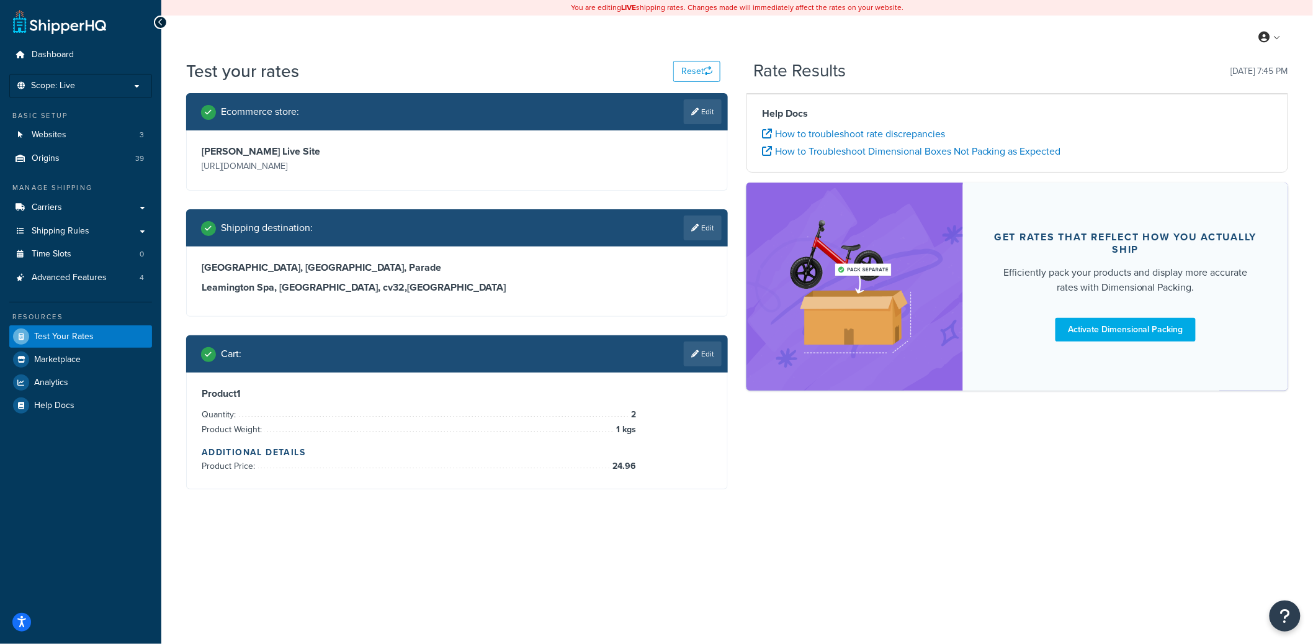
scroll to position [0, 0]
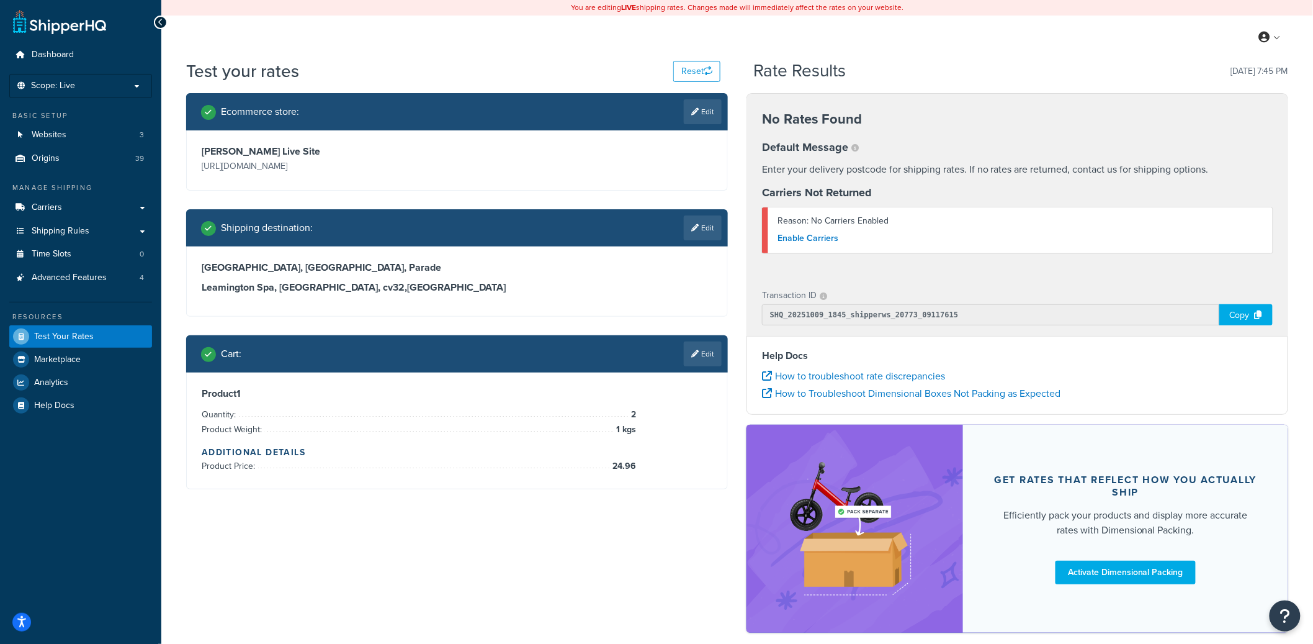
click at [1228, 316] on div "Copy" at bounding box center [1246, 314] width 53 height 21
click at [707, 230] on link "Edit" at bounding box center [703, 227] width 38 height 25
select select "GB"
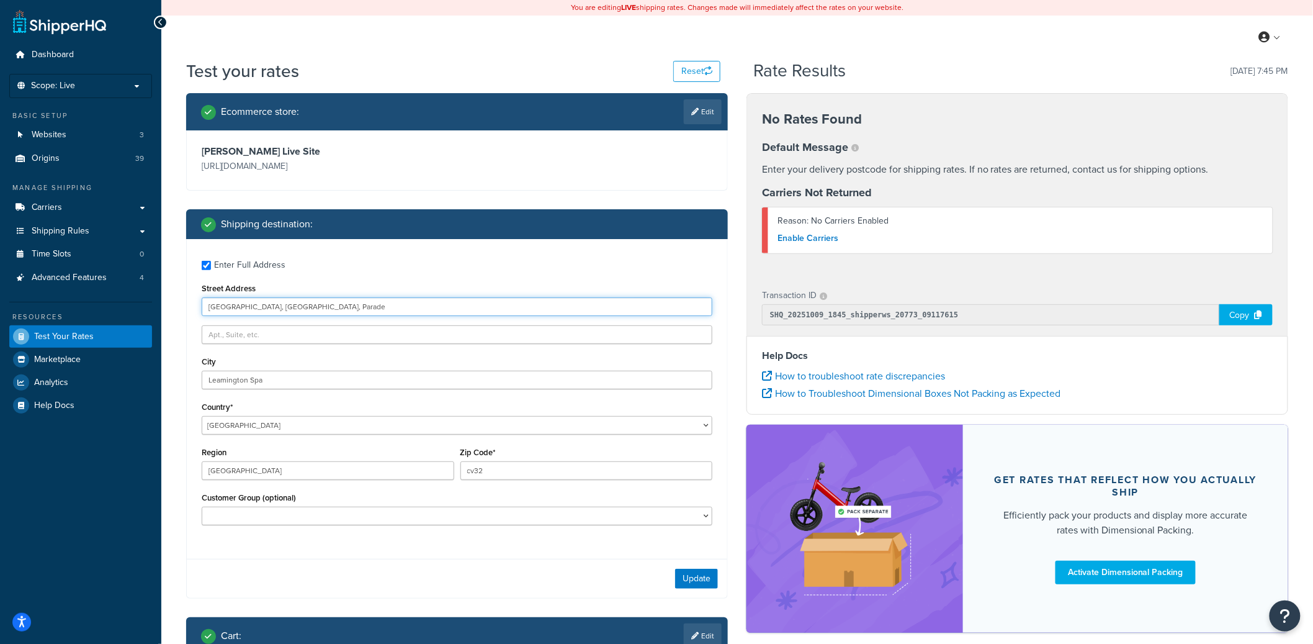
click at [260, 310] on input "Leamington Library, Royal Pump Rooms, Parade" at bounding box center [457, 306] width 511 height 19
click at [246, 265] on div "Enter Full Address" at bounding box center [249, 264] width 71 height 17
click at [211, 265] on input "Enter Full Address" at bounding box center [206, 265] width 9 height 9
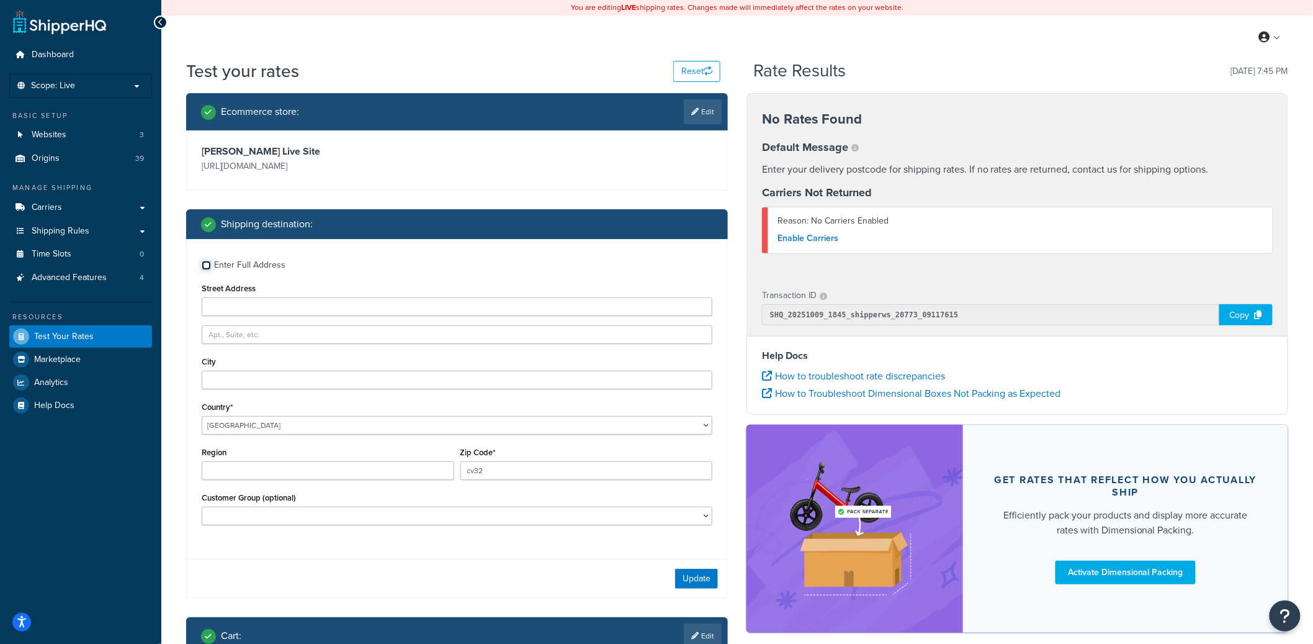
checkbox input "false"
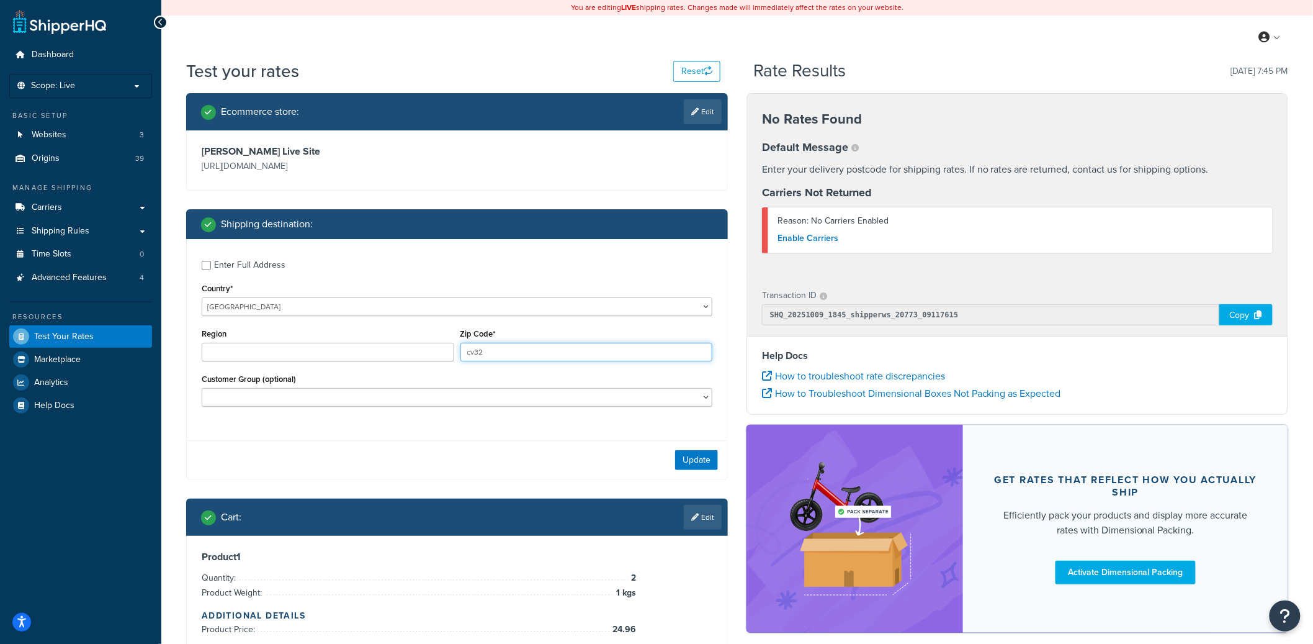
click at [505, 350] on input "cv32" at bounding box center [587, 352] width 253 height 19
paste input "AB"
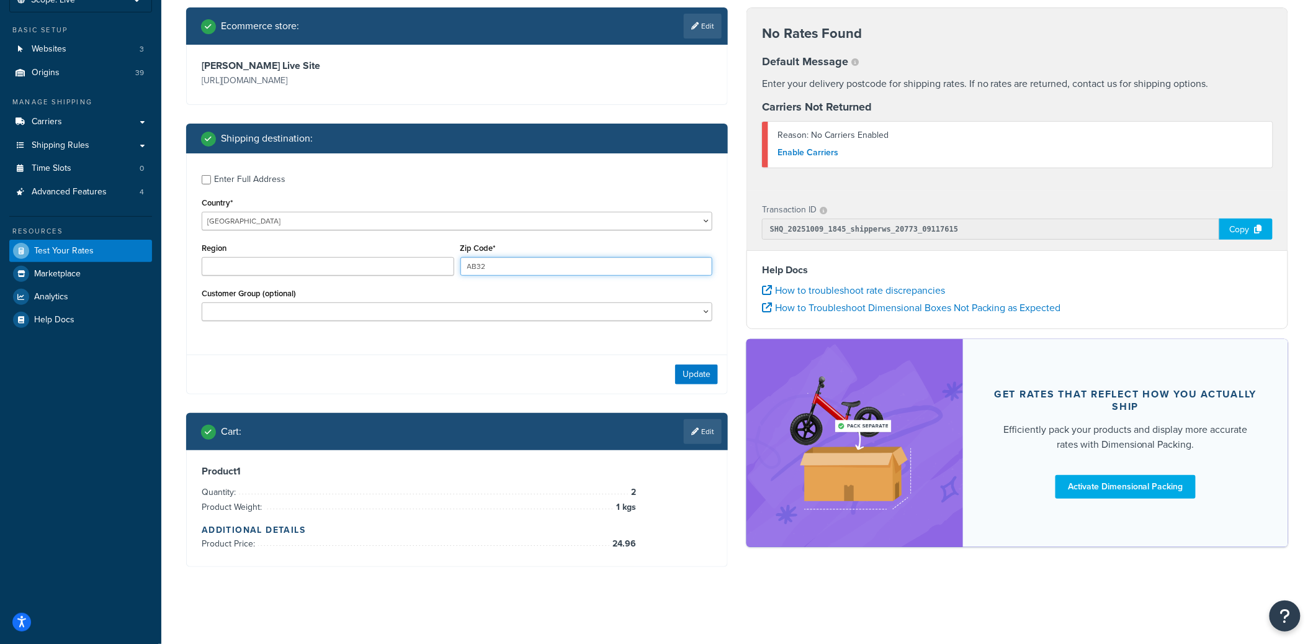
scroll to position [89, 0]
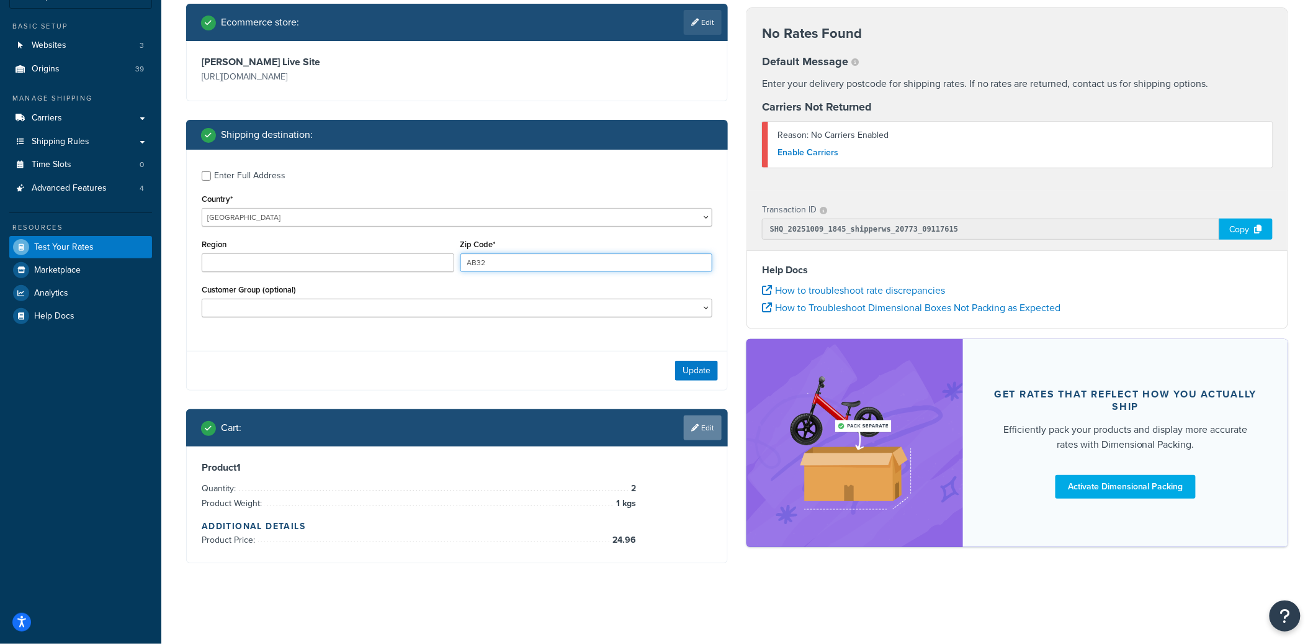
type input "AB32"
click at [695, 428] on icon at bounding box center [694, 427] width 7 height 7
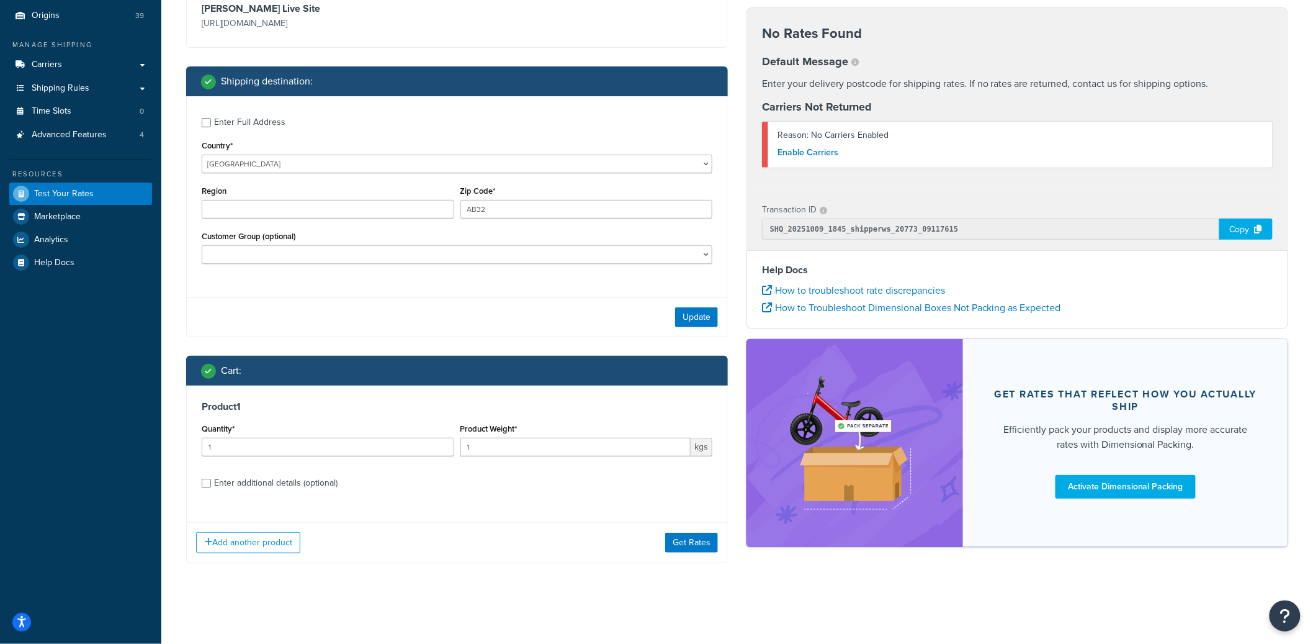
click at [323, 486] on div "Enter additional details (optional)" at bounding box center [276, 482] width 124 height 17
click at [211, 486] on input "Enter additional details (optional)" at bounding box center [206, 483] width 9 height 9
checkbox input "true"
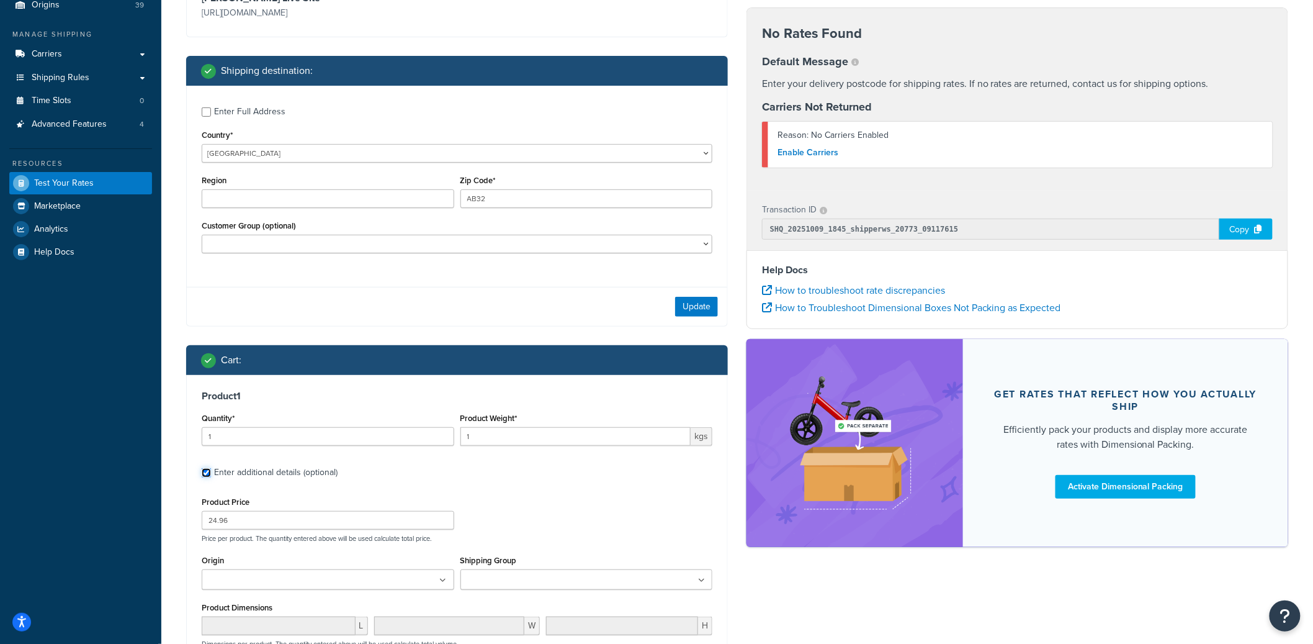
scroll to position [315, 0]
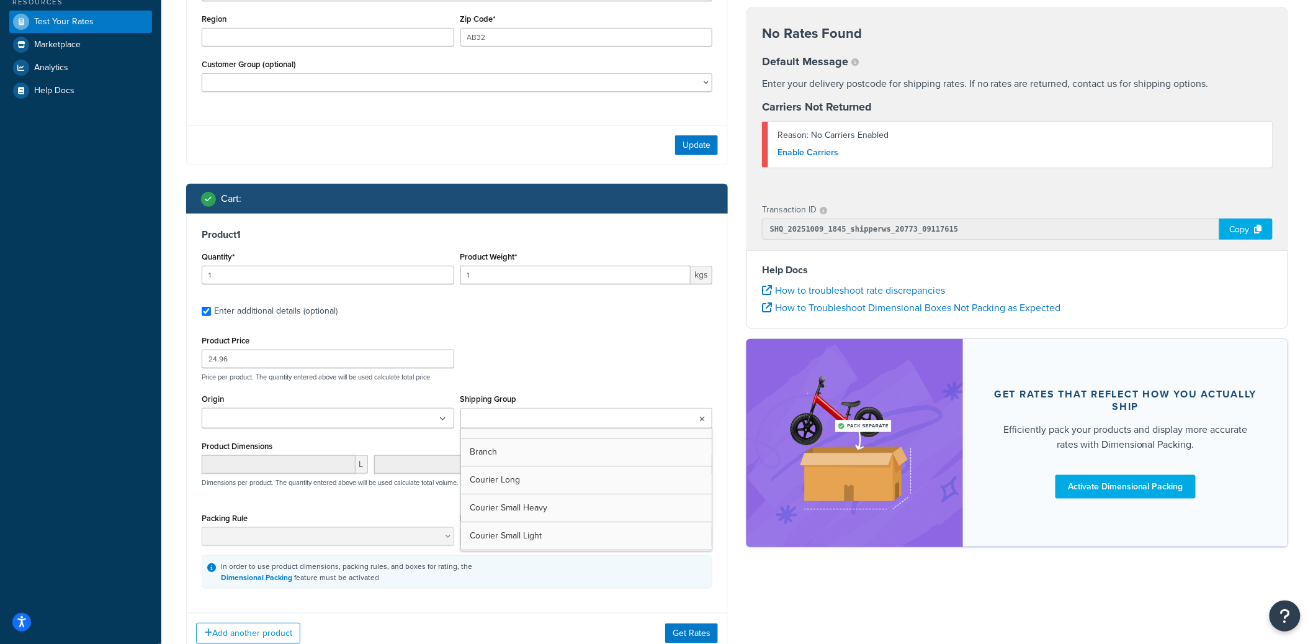
click at [521, 418] on input "Shipping Group" at bounding box center [519, 419] width 110 height 14
click at [701, 633] on button "Get Rates" at bounding box center [691, 638] width 53 height 20
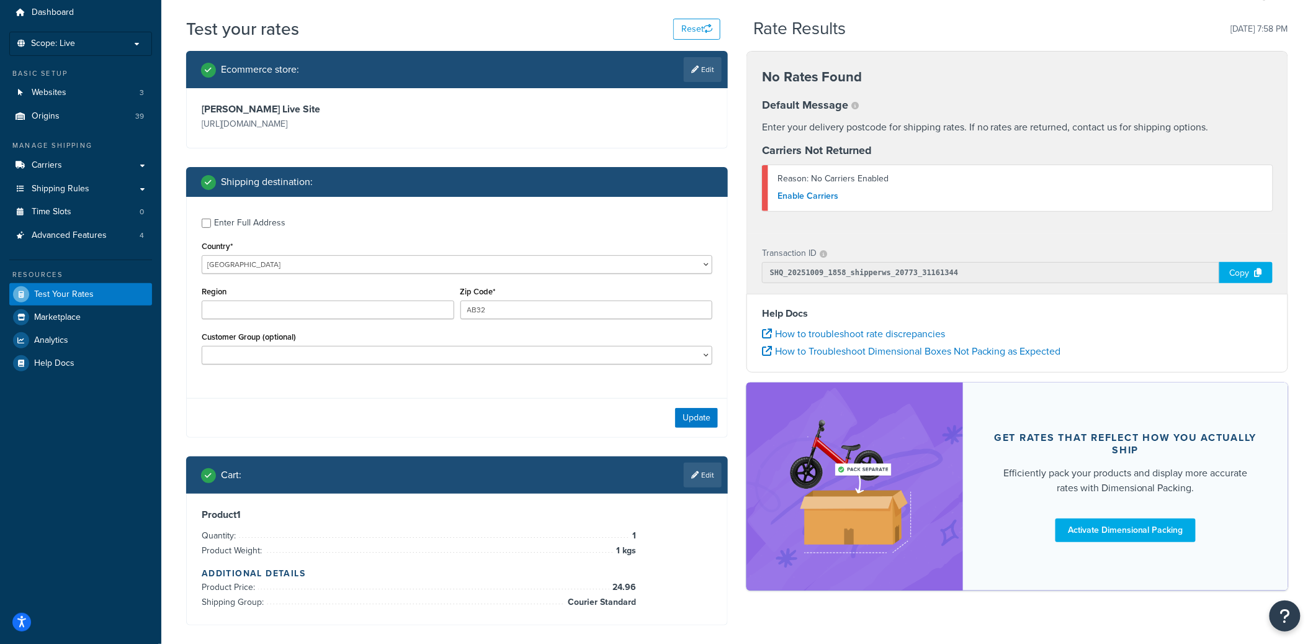
scroll to position [25, 0]
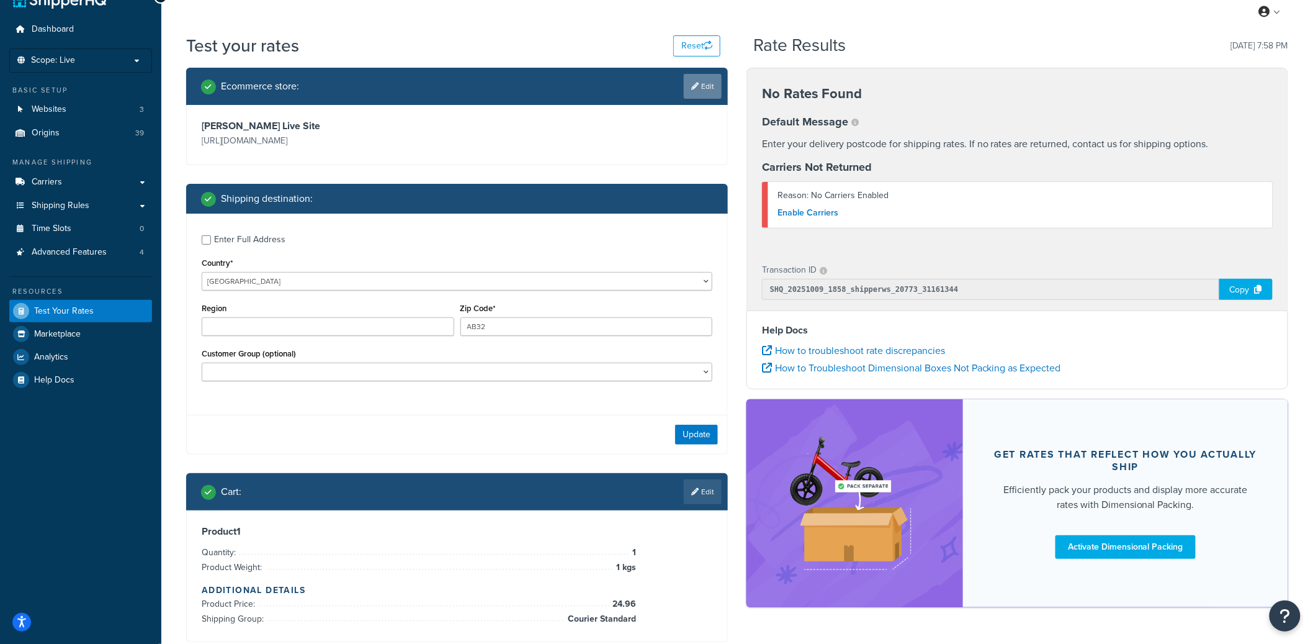
click at [701, 87] on link "Edit" at bounding box center [703, 86] width 38 height 25
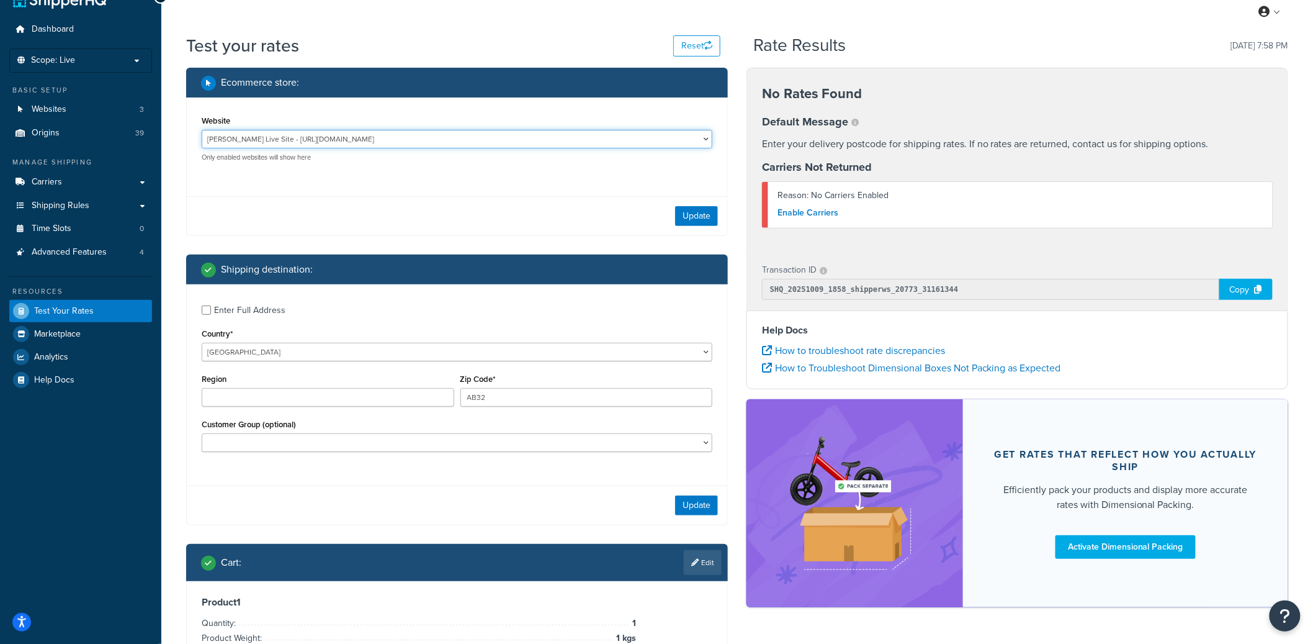
click at [361, 133] on select "JT Atkinson Live Site - https://www.jtatkinson.co.uk/ Jta04 - https://jta04.web…" at bounding box center [457, 139] width 511 height 19
click at [202, 130] on select "JT Atkinson Live Site - https://www.jtatkinson.co.uk/ Jta04 - https://jta04.web…" at bounding box center [457, 139] width 511 height 19
click at [703, 212] on button "Update" at bounding box center [696, 216] width 43 height 20
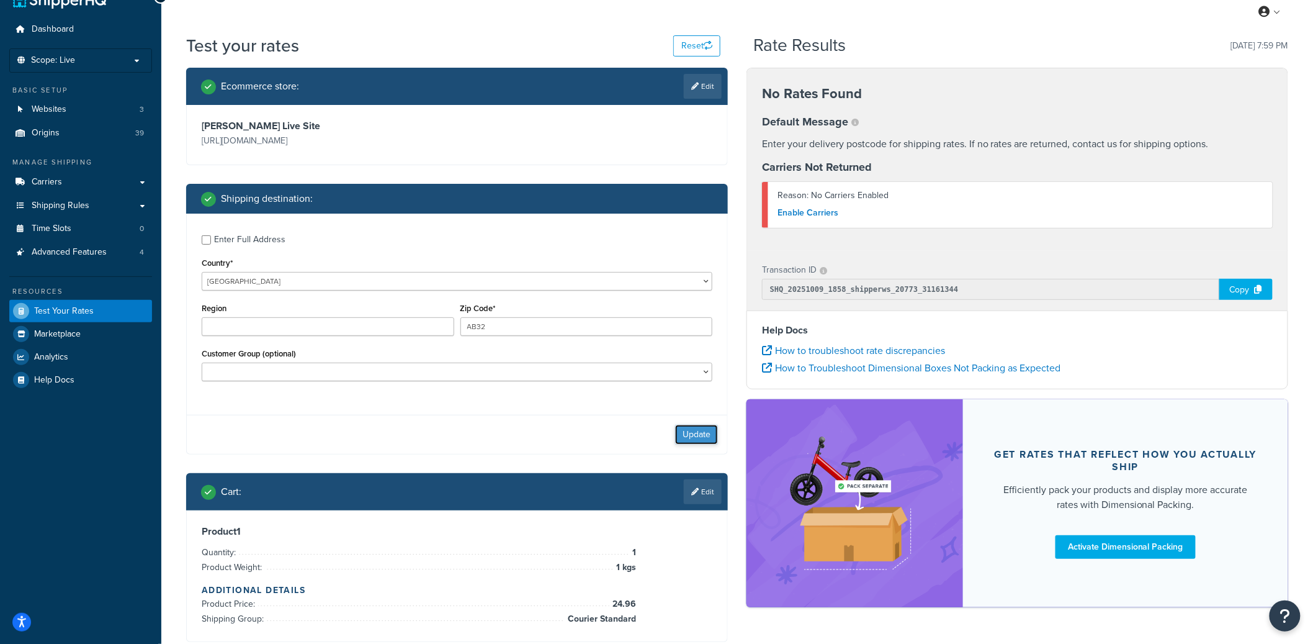
click at [696, 433] on button "Update" at bounding box center [696, 435] width 43 height 20
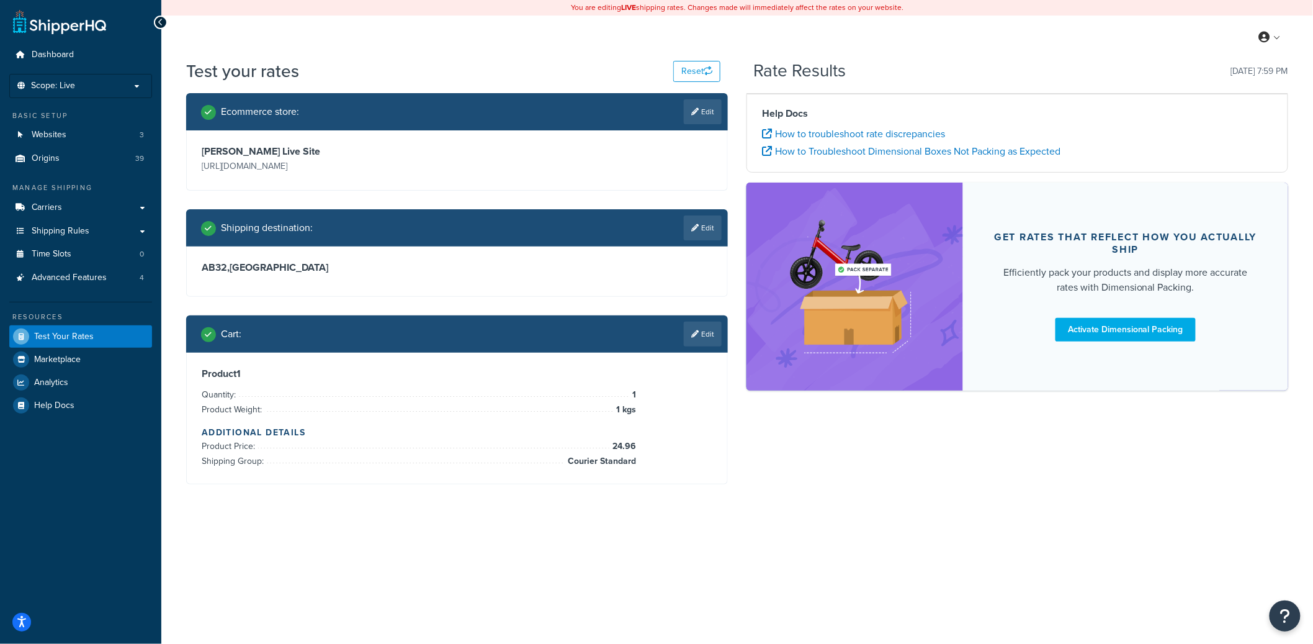
scroll to position [0, 0]
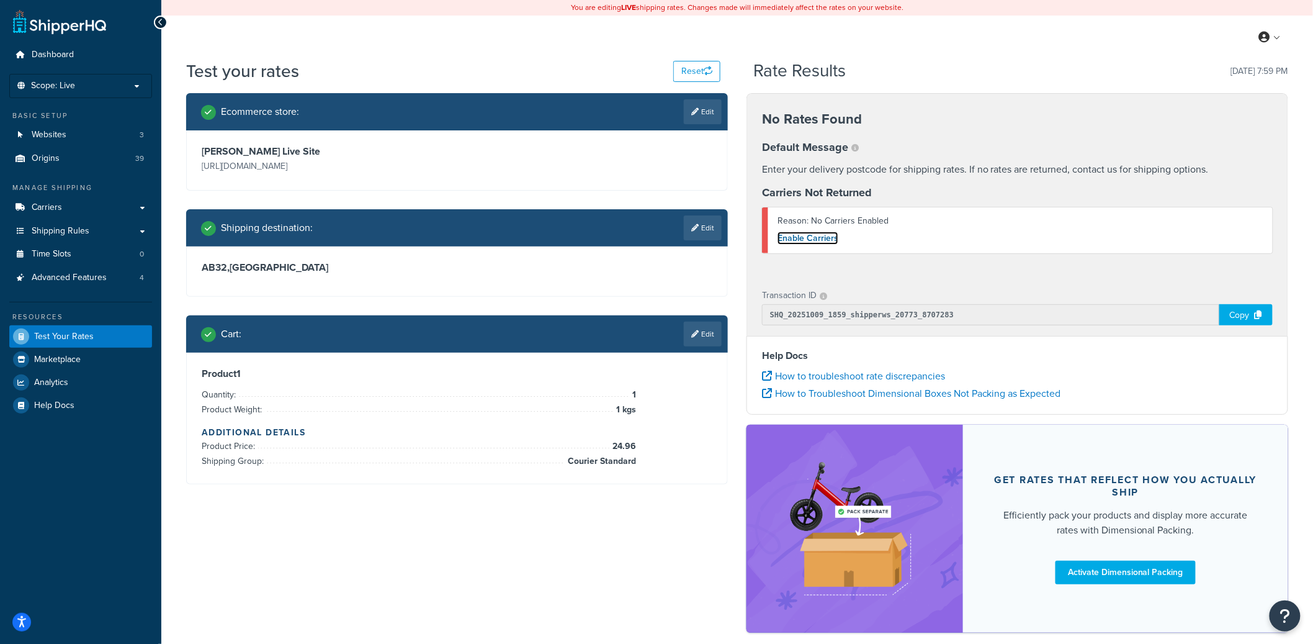
click at [827, 240] on link "Enable Carriers" at bounding box center [808, 238] width 61 height 13
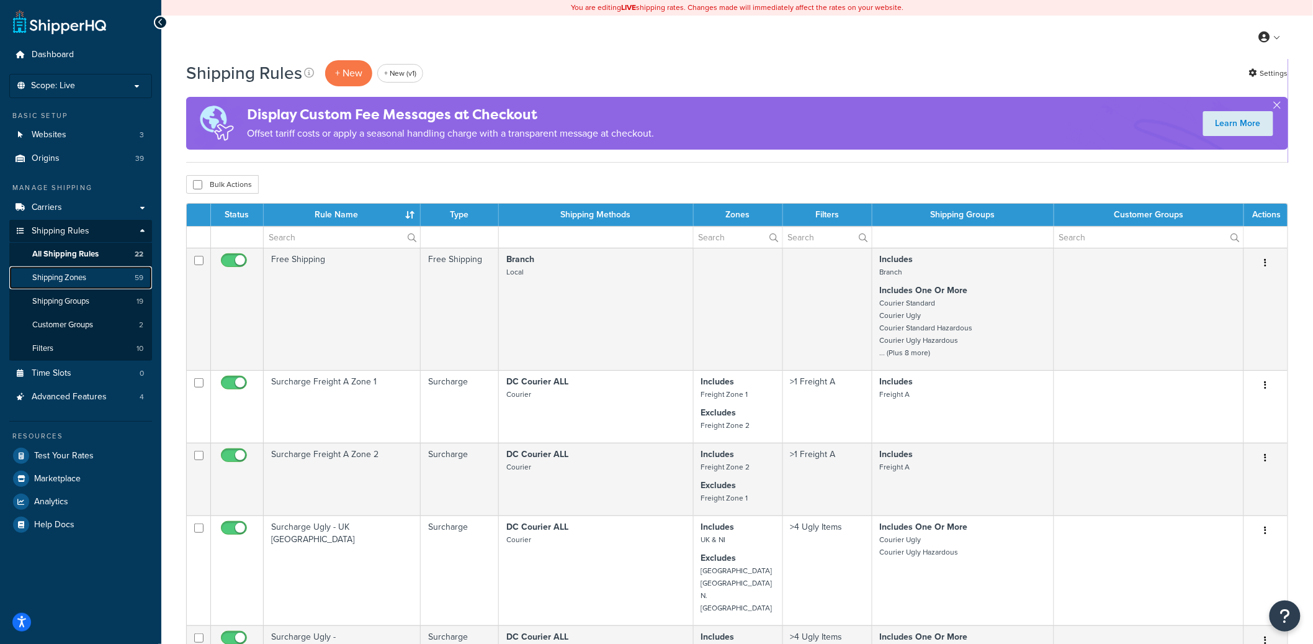
click at [92, 280] on link "Shipping Zones 59" at bounding box center [80, 277] width 143 height 23
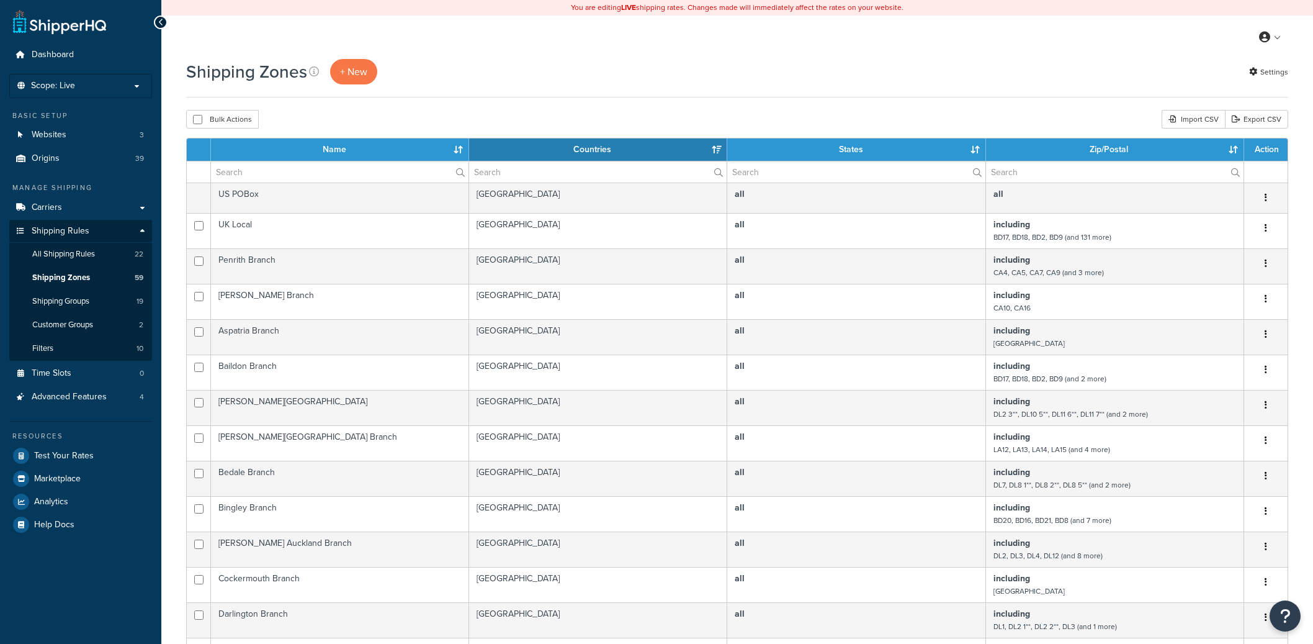
select select "15"
click at [286, 171] on input "text" at bounding box center [340, 171] width 258 height 21
paste input "DHL Zones A & B"
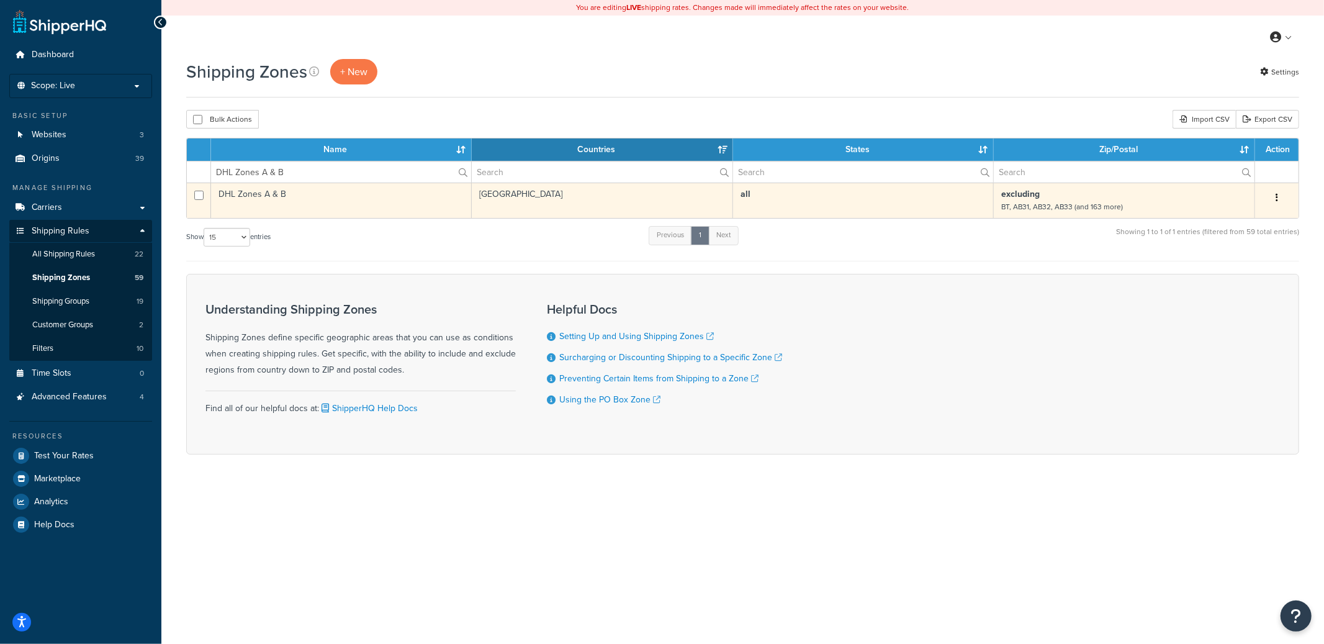
click at [1279, 200] on button "button" at bounding box center [1276, 198] width 17 height 20
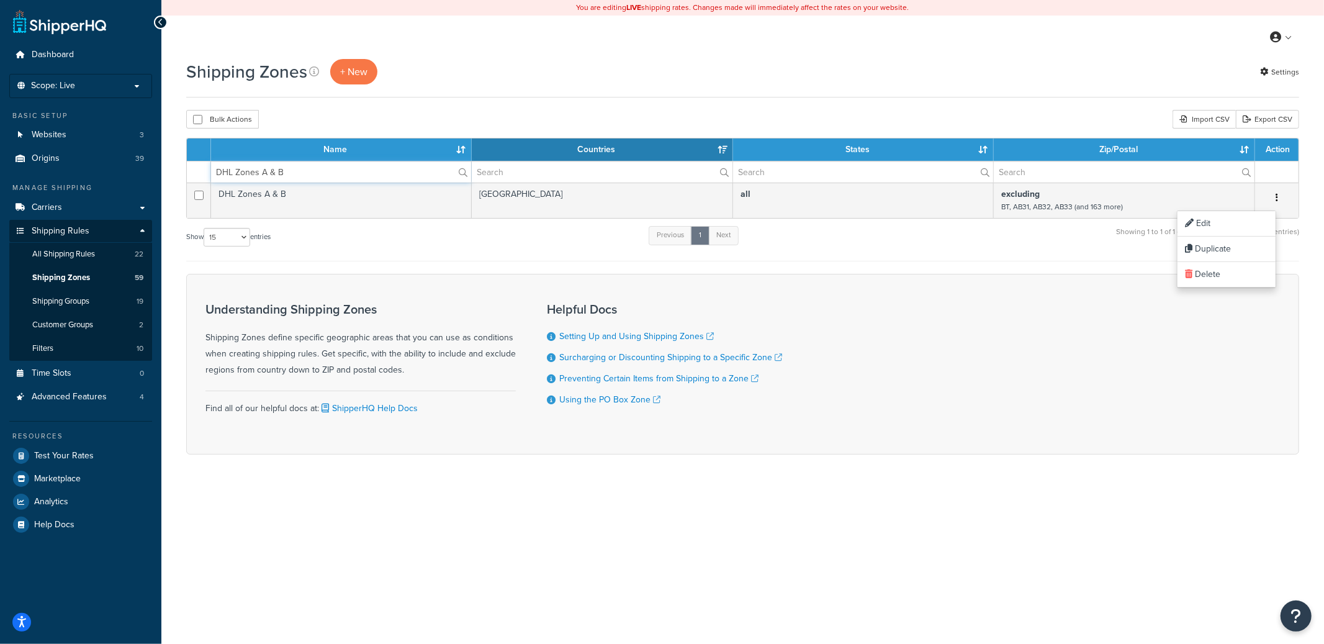
click at [340, 165] on input "DHL Zones A & B" at bounding box center [341, 171] width 260 height 21
click at [332, 174] on input "DHL Zones A & B" at bounding box center [341, 171] width 260 height 21
click at [265, 172] on input "DHL Zones A & B" at bounding box center [341, 171] width 260 height 21
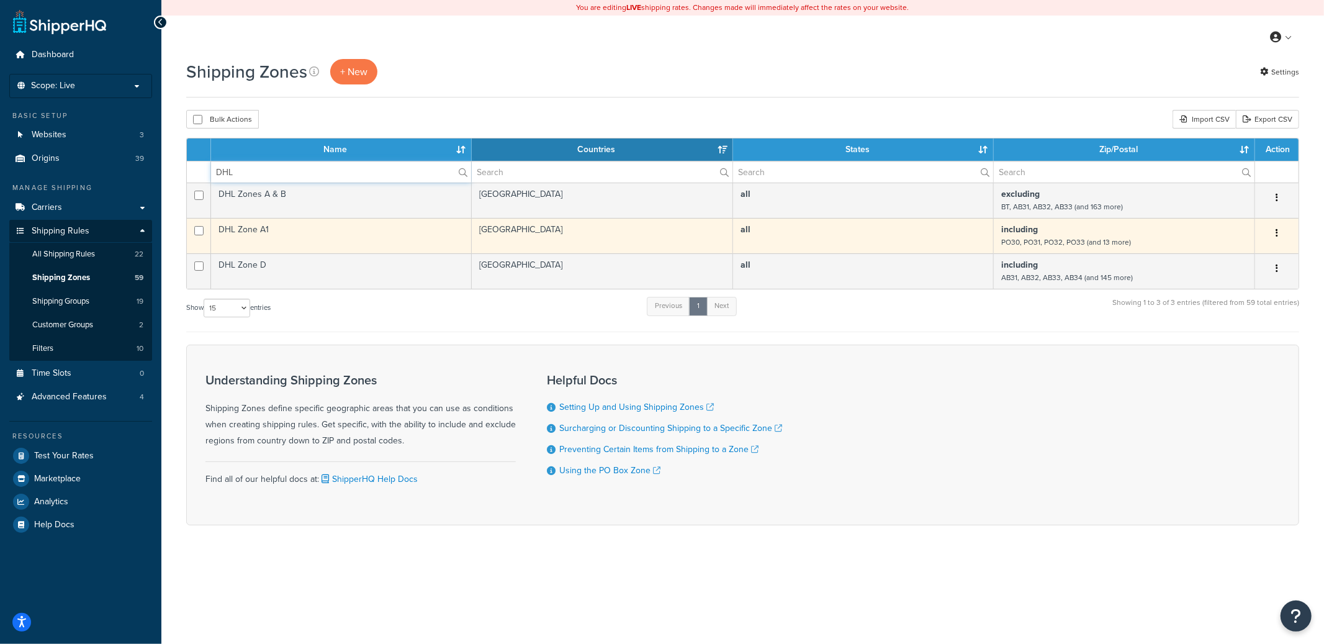
type input "DHL"
click at [1277, 235] on button "button" at bounding box center [1276, 233] width 17 height 20
click at [1231, 260] on link "Edit" at bounding box center [1226, 259] width 98 height 25
click at [1279, 238] on button "button" at bounding box center [1276, 233] width 17 height 20
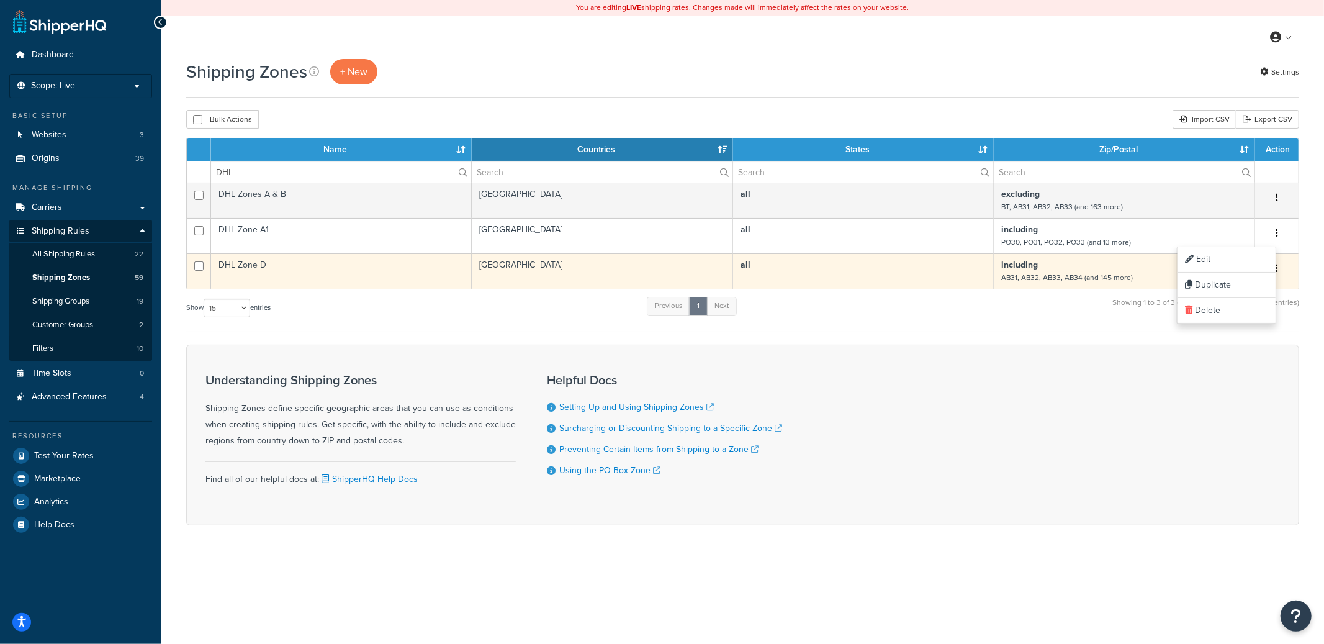
click at [1282, 272] on button "button" at bounding box center [1276, 269] width 17 height 20
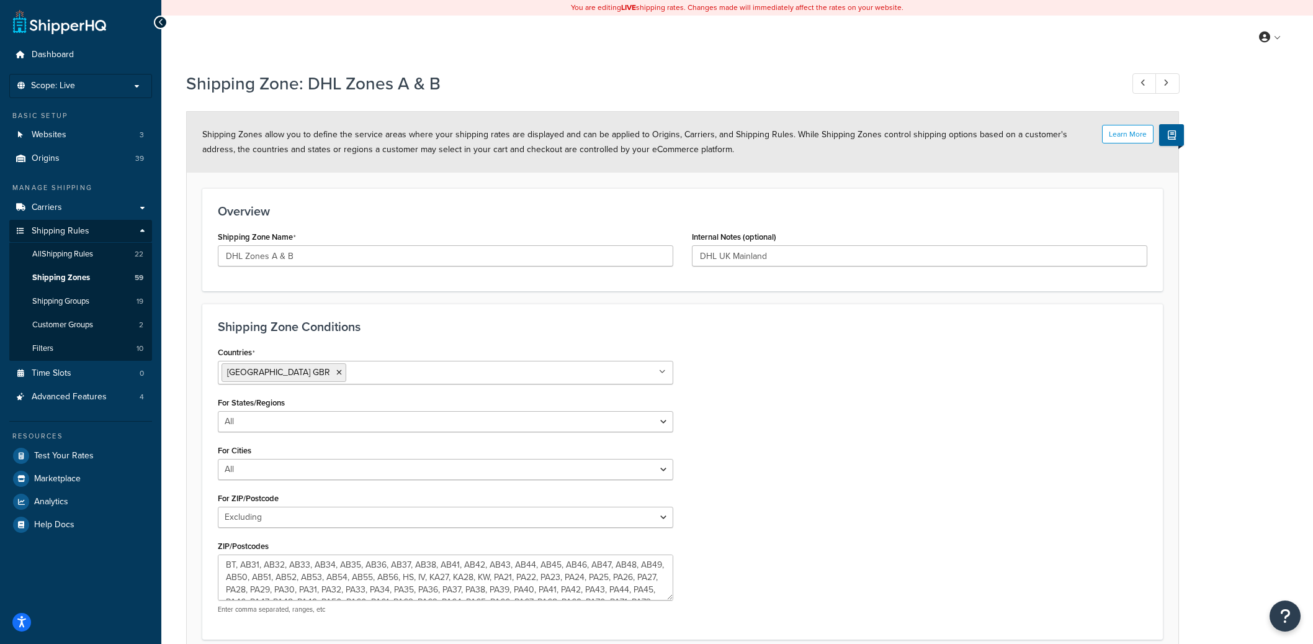
select select "excluding"
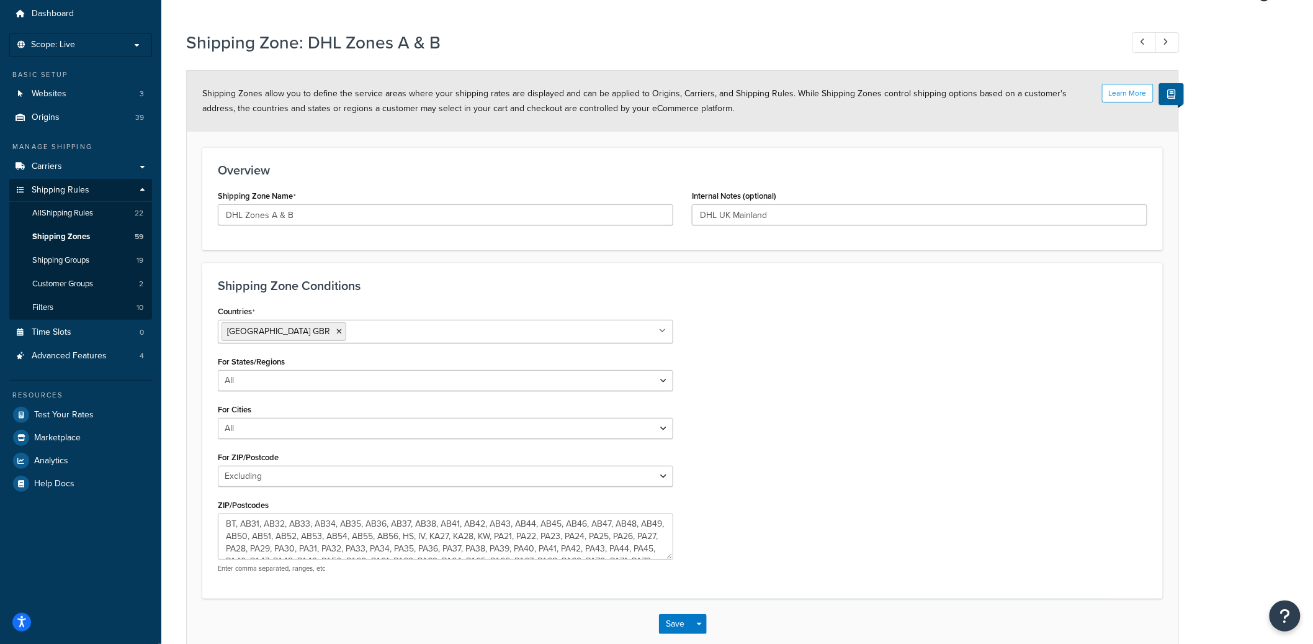
scroll to position [56, 0]
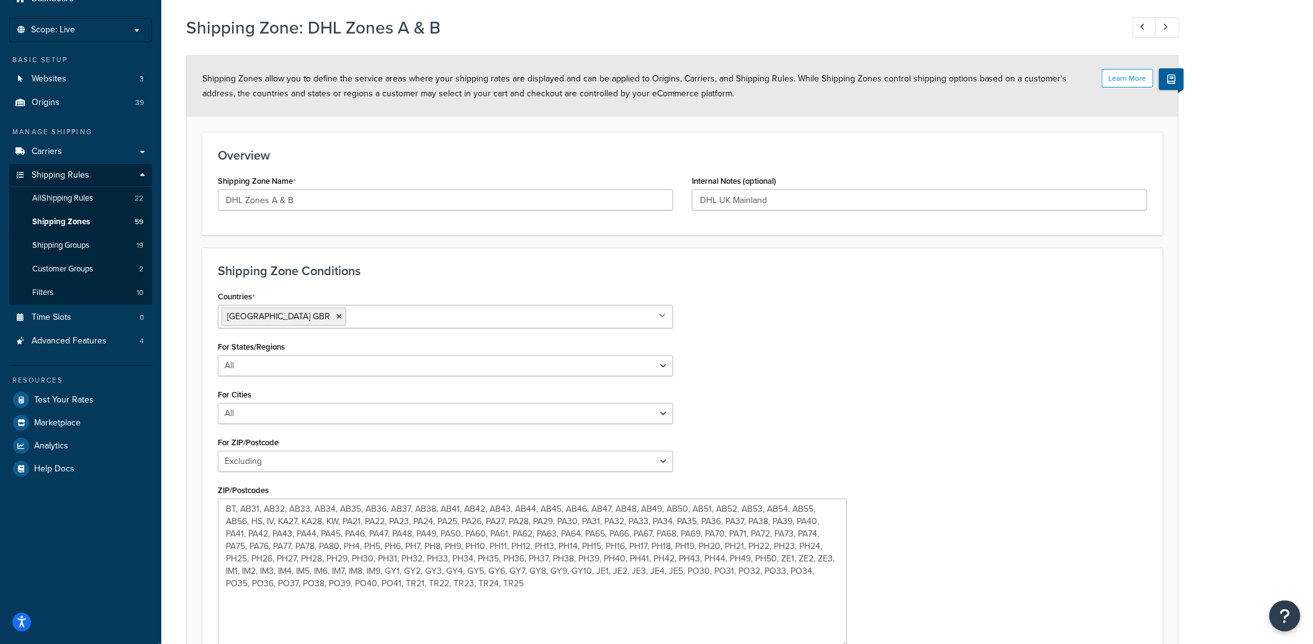
drag, startPoint x: 669, startPoint y: 539, endPoint x: 843, endPoint y: 644, distance: 202.7
click at [843, 643] on textarea "BT, AB31, AB32, AB33, AB34, AB35, AB36, AB37, AB38, AB41, AB42, AB43, AB44, AB4…" at bounding box center [532, 573] width 629 height 150
click at [542, 584] on textarea "BT, AB31, AB32, AB33, AB34, AB35, AB36, AB37, AB38, AB41, AB42, AB43, AB44, AB4…" at bounding box center [532, 573] width 629 height 150
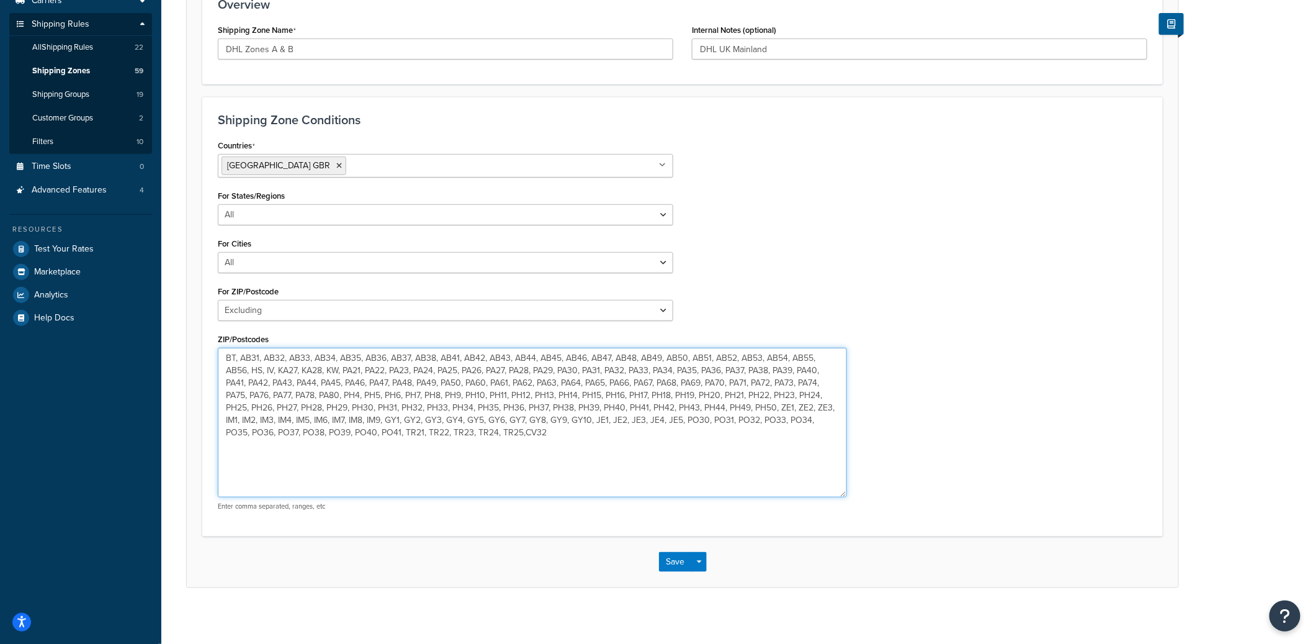
scroll to position [212, 0]
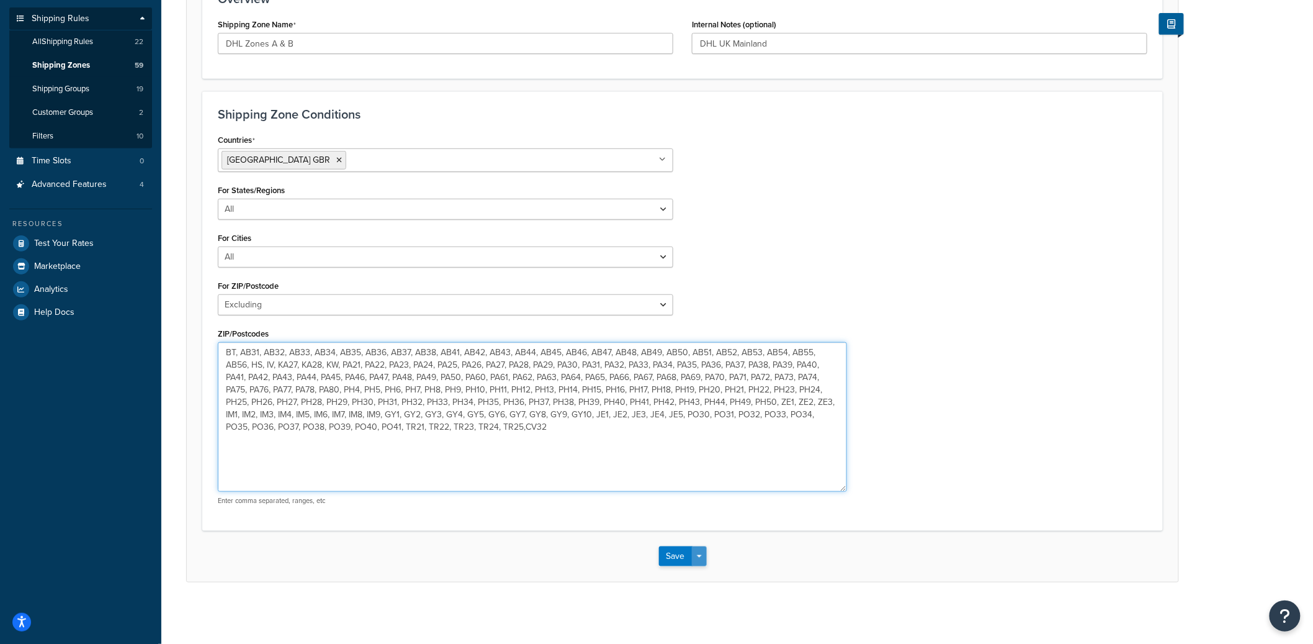
type textarea "BT, AB31, AB32, AB33, AB34, AB35, AB36, AB37, AB38, AB41, AB42, AB43, AB44, AB4…"
click at [701, 561] on button "Save Dropdown" at bounding box center [699, 556] width 15 height 20
click at [708, 573] on button "Save and Edit" at bounding box center [719, 579] width 120 height 26
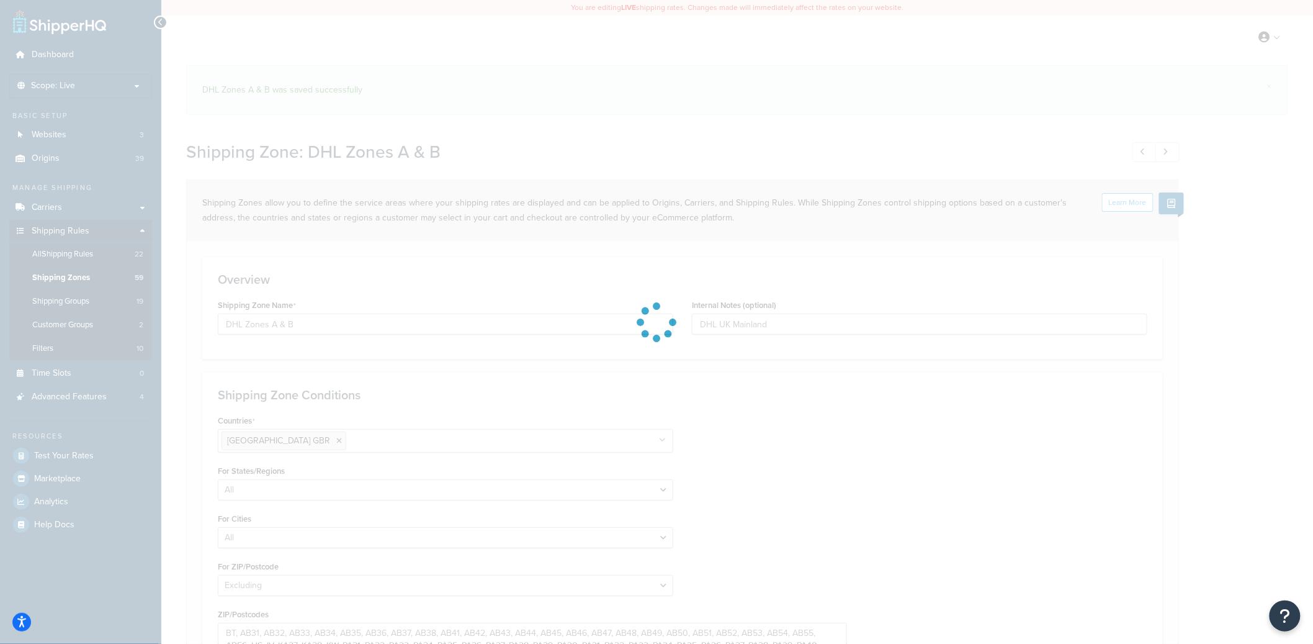
select select "excluding"
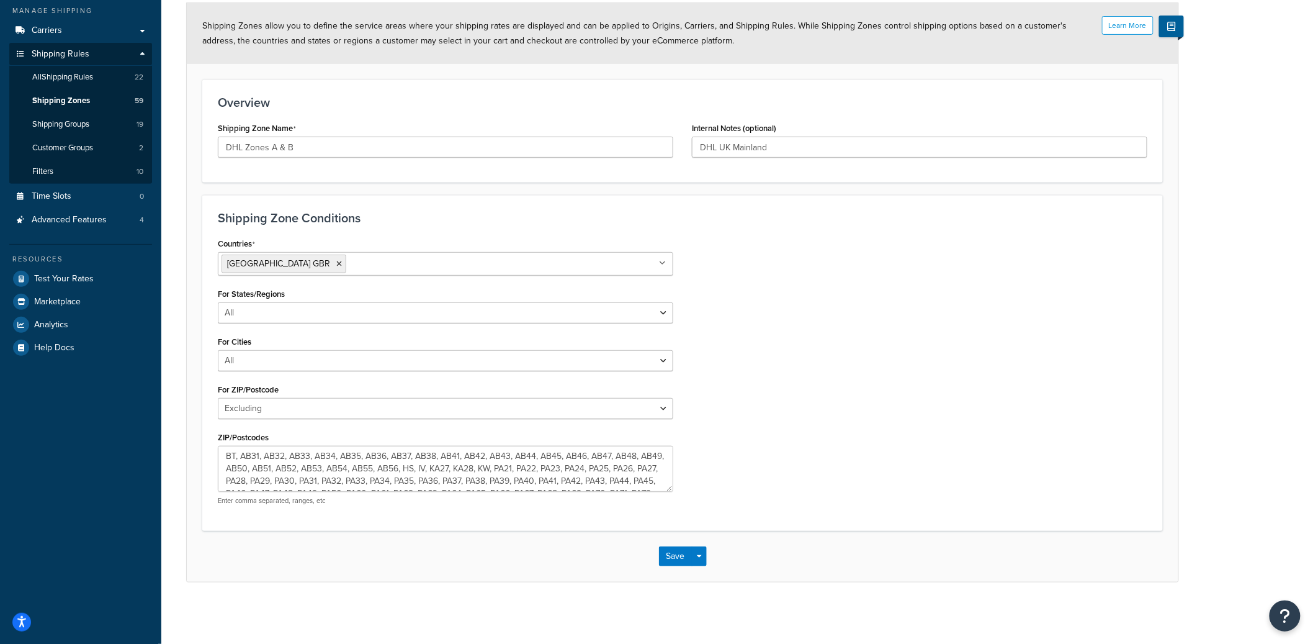
scroll to position [87, 0]
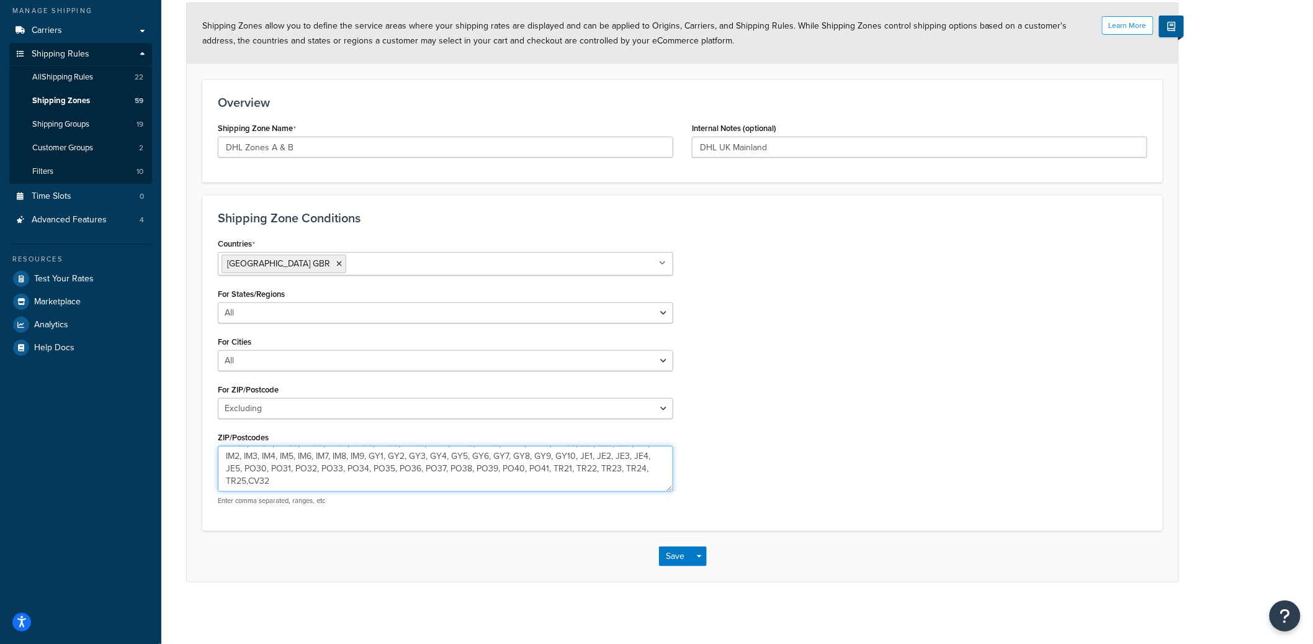
click at [386, 482] on textarea "BT, AB31, AB32, AB33, AB34, AB35, AB36, AB37, AB38, AB41, AB42, AB43, AB44, AB4…" at bounding box center [446, 469] width 456 height 46
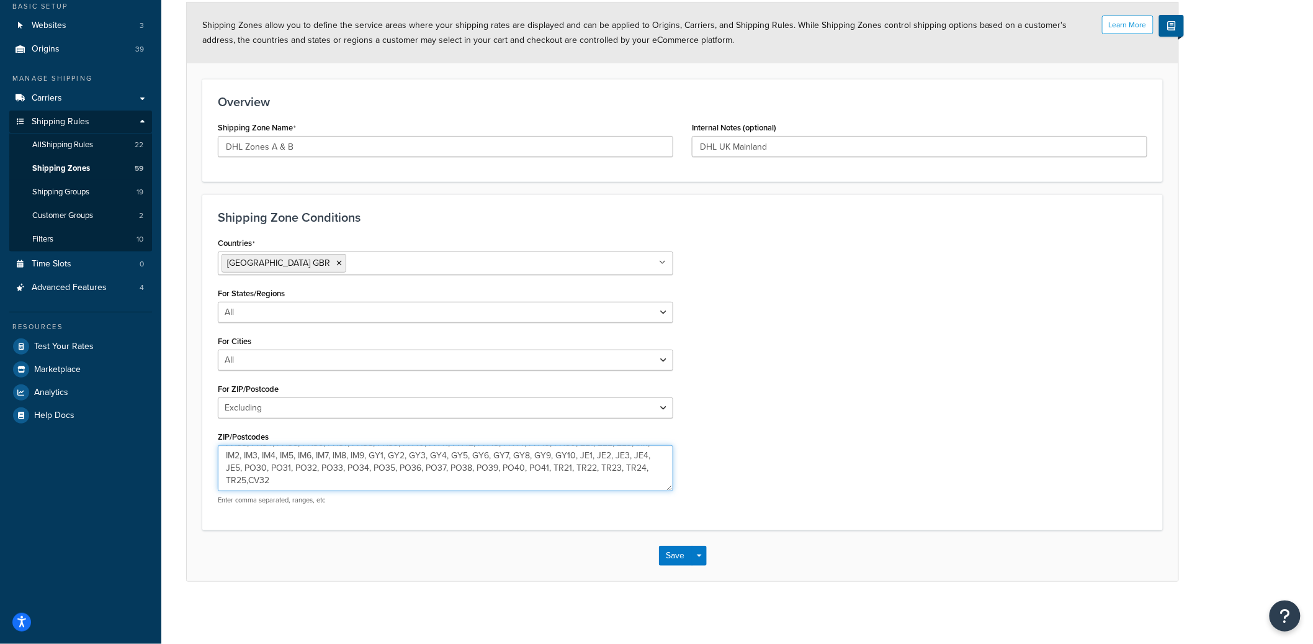
scroll to position [109, 0]
type textarea "BT, AB31, AB32, AB33, AB34, AB35, AB36, AB37, AB38, AB41, AB42, AB43, AB44, AB4…"
click at [701, 554] on button "Save Dropdown" at bounding box center [699, 556] width 15 height 20
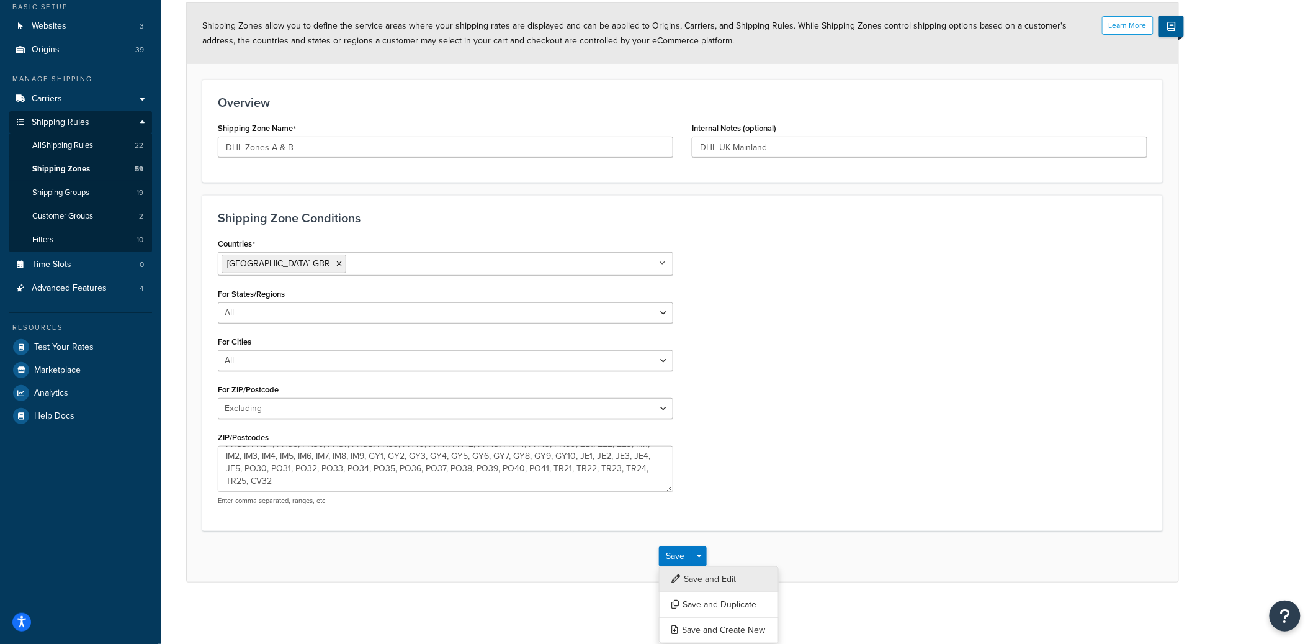
click at [700, 572] on button "Save and Edit" at bounding box center [719, 579] width 120 height 26
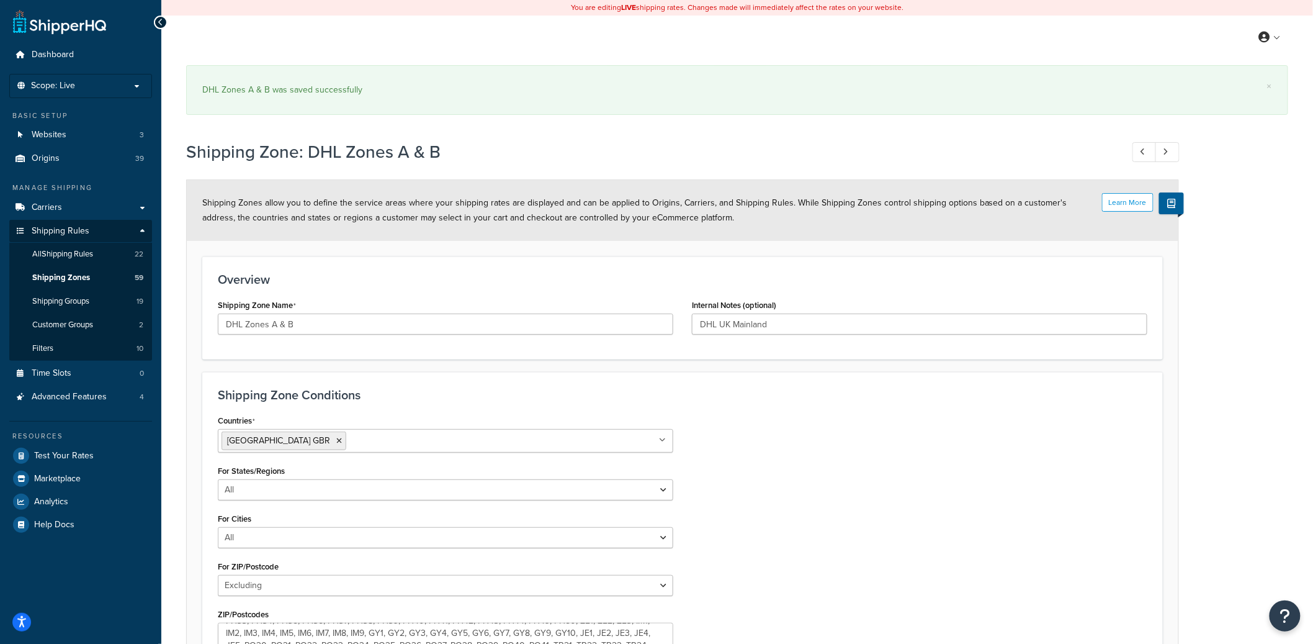
select select "excluding"
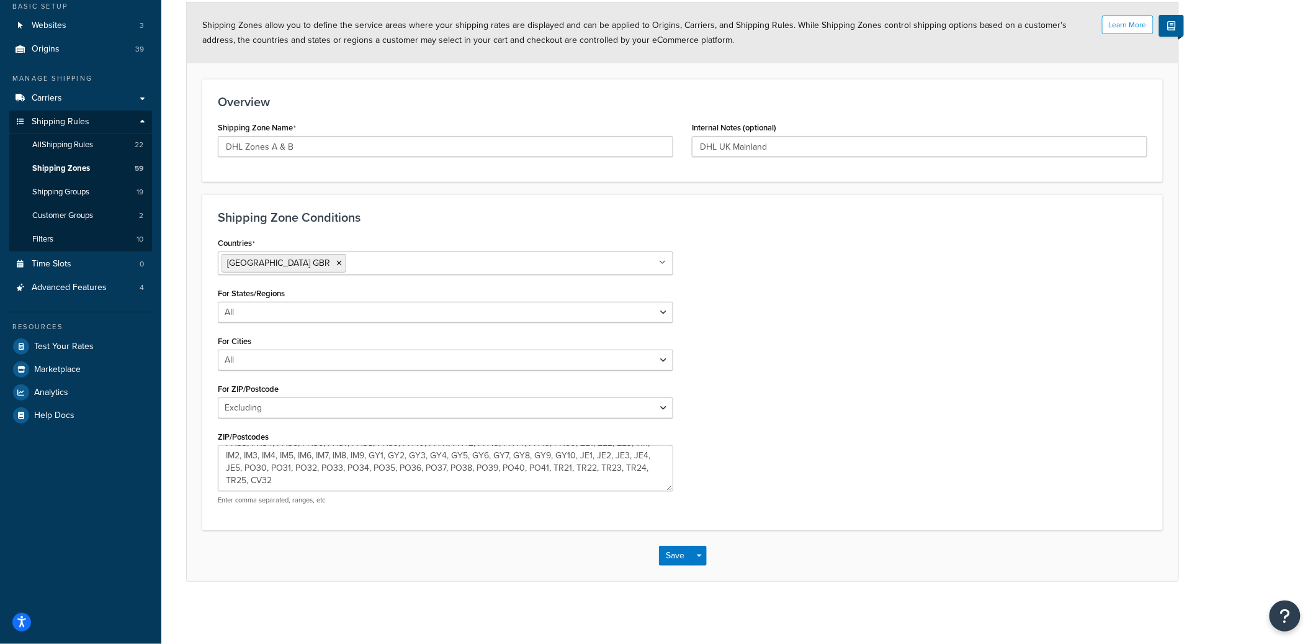
scroll to position [109, 0]
click at [462, 480] on textarea "BT, AB31, AB32, AB33, AB34, AB35, AB36, AB37, AB38, AB41, AB42, AB43, AB44, AB4…" at bounding box center [446, 469] width 456 height 46
type textarea "BT, AB31, AB32, AB33, AB34, AB35, AB36, AB37, AB38, AB41, AB42, AB43, AB44, AB4…"
click at [703, 557] on button "Save Dropdown" at bounding box center [699, 556] width 15 height 20
click at [700, 567] on button "Save and Edit" at bounding box center [719, 579] width 120 height 26
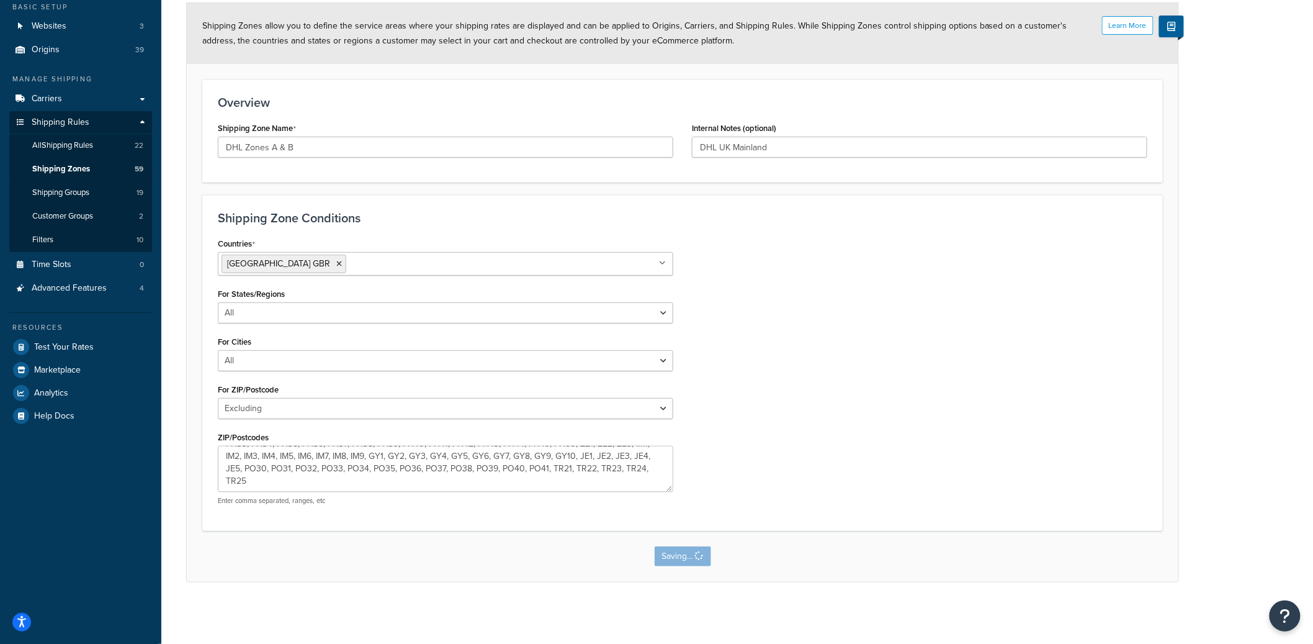
scroll to position [0, 0]
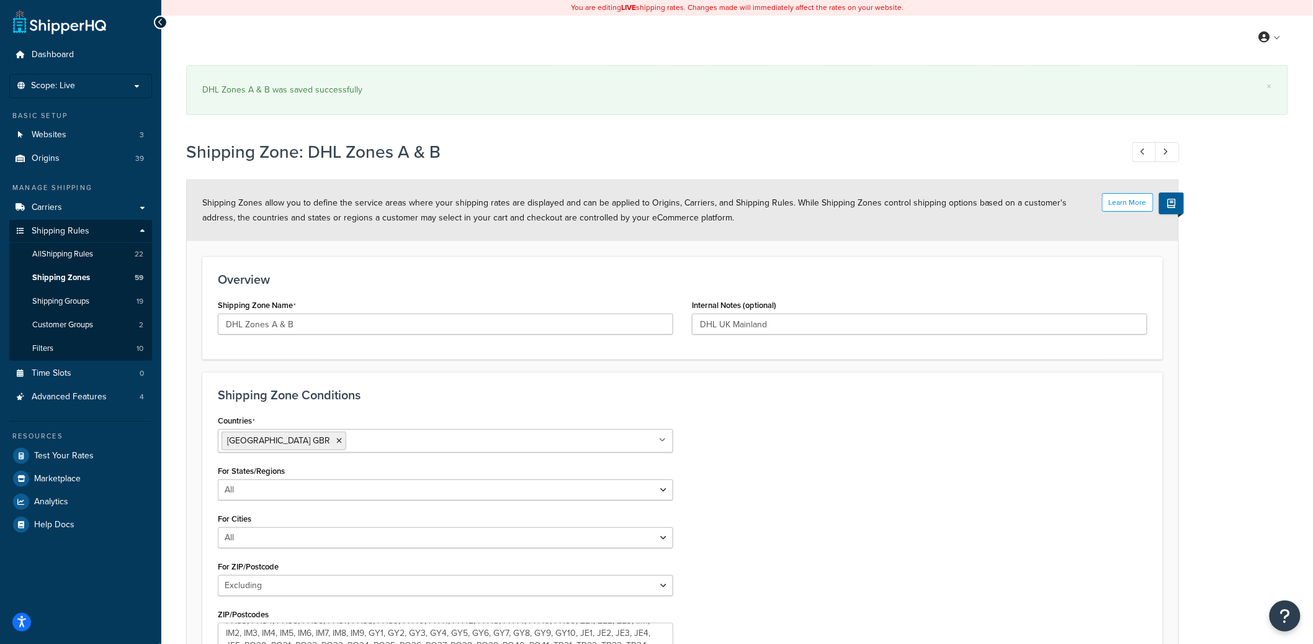
select select "excluding"
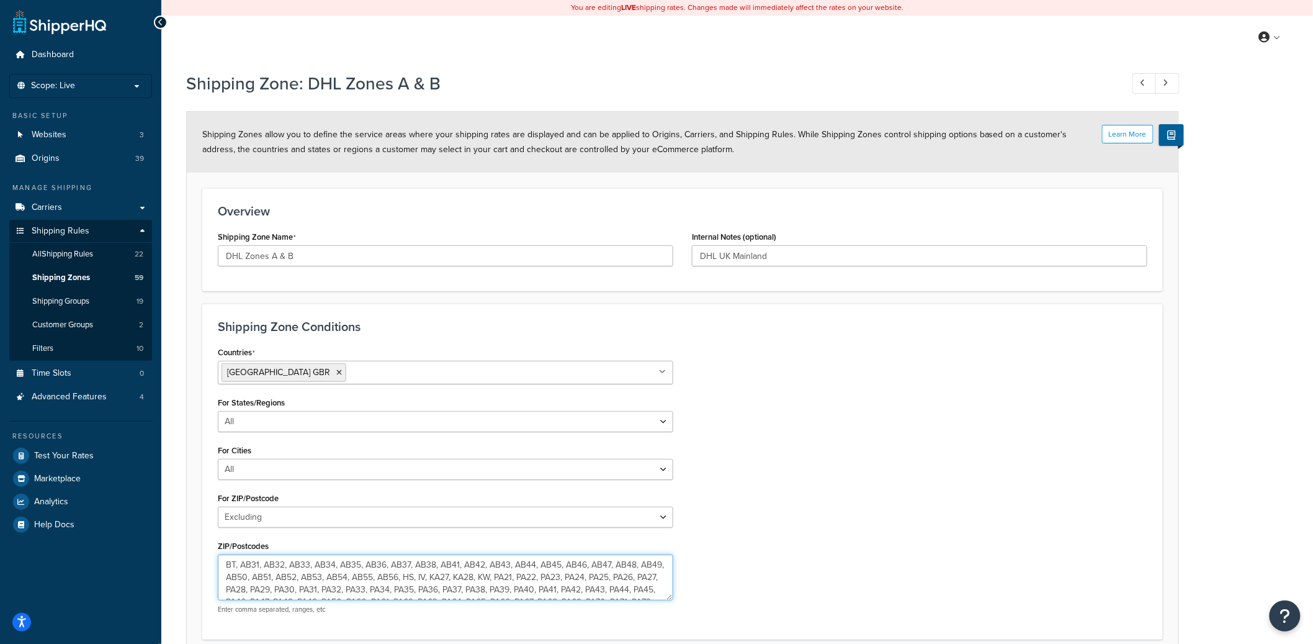
click at [273, 562] on textarea "BT, AB31, AB32, AB33, AB34, AB35, AB36, AB37, AB38, AB41, AB42, AB43, AB44, AB4…" at bounding box center [446, 577] width 456 height 46
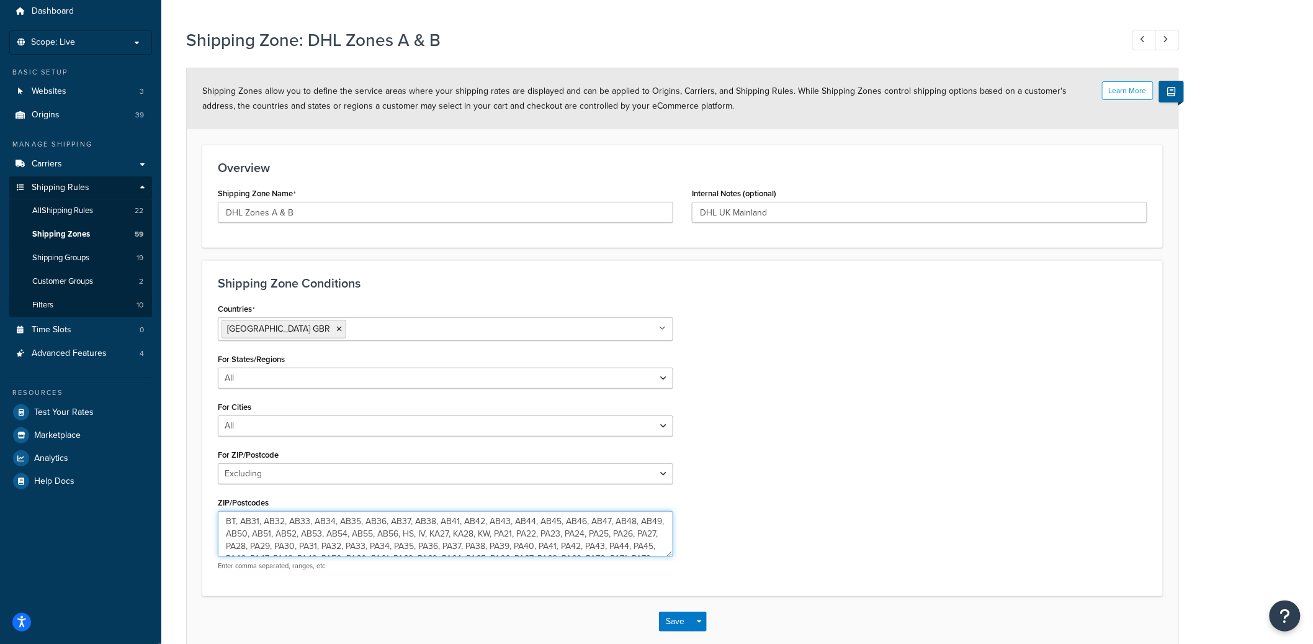
scroll to position [85, 0]
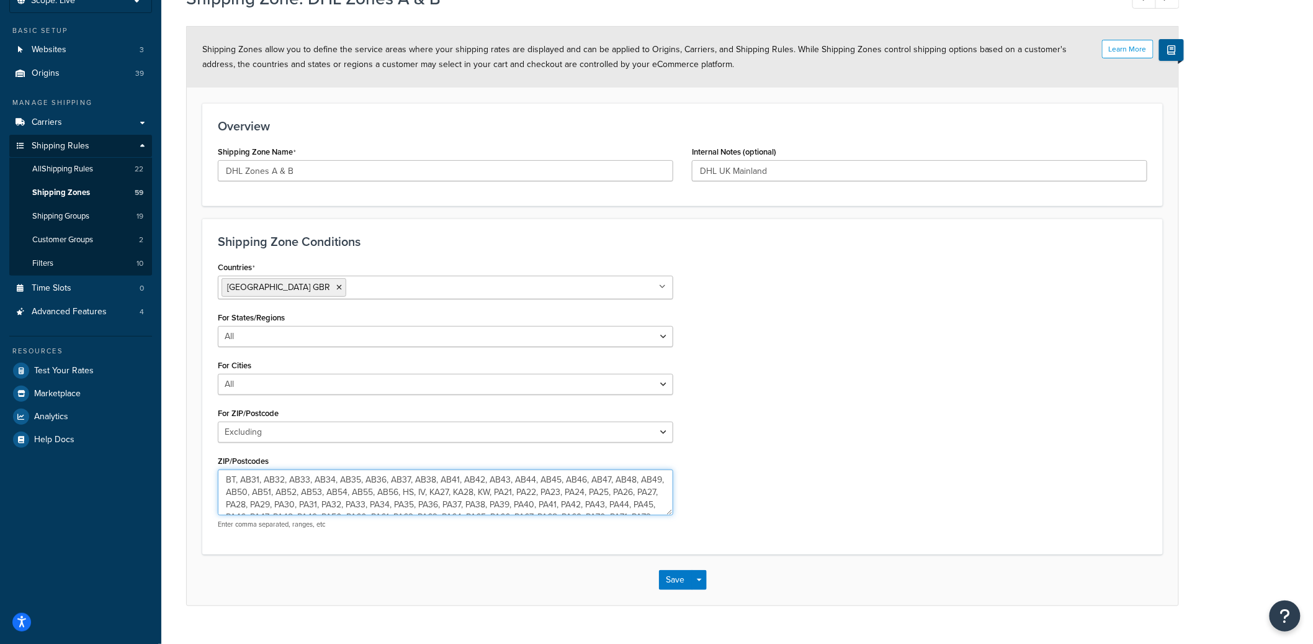
click at [672, 512] on textarea "BT, AB31, AB32, AB33, AB34, AB35, AB36, AB37, AB38, AB41, AB42, AB43, AB44, AB4…" at bounding box center [446, 492] width 456 height 46
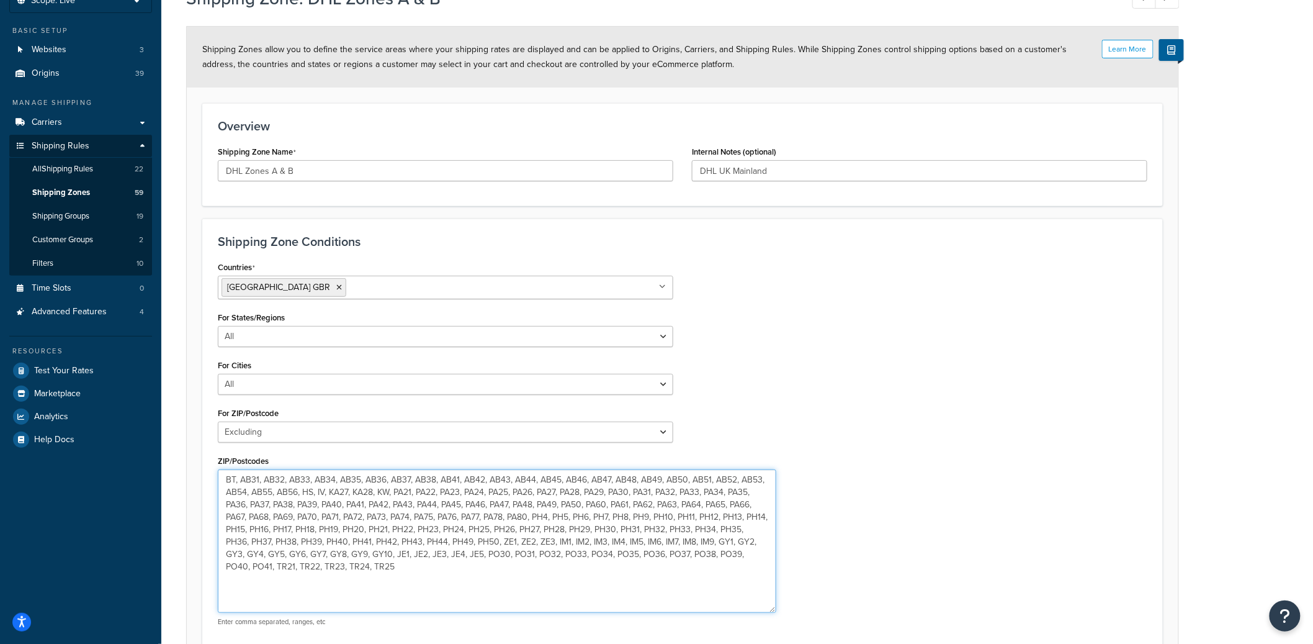
drag, startPoint x: 671, startPoint y: 510, endPoint x: 776, endPoint y: 610, distance: 145.8
click at [776, 610] on textarea "BT, AB31, AB32, AB33, AB34, AB35, AB36, AB37, AB38, AB41, AB42, AB43, AB44, AB4…" at bounding box center [497, 540] width 559 height 143
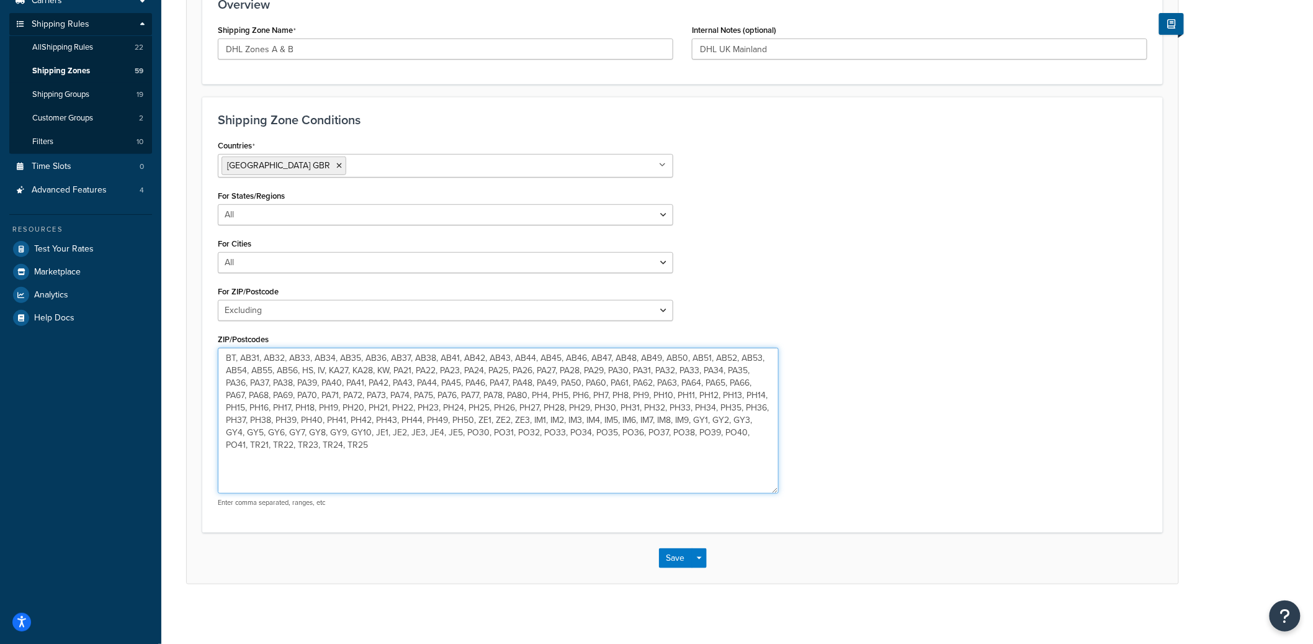
scroll to position [209, 0]
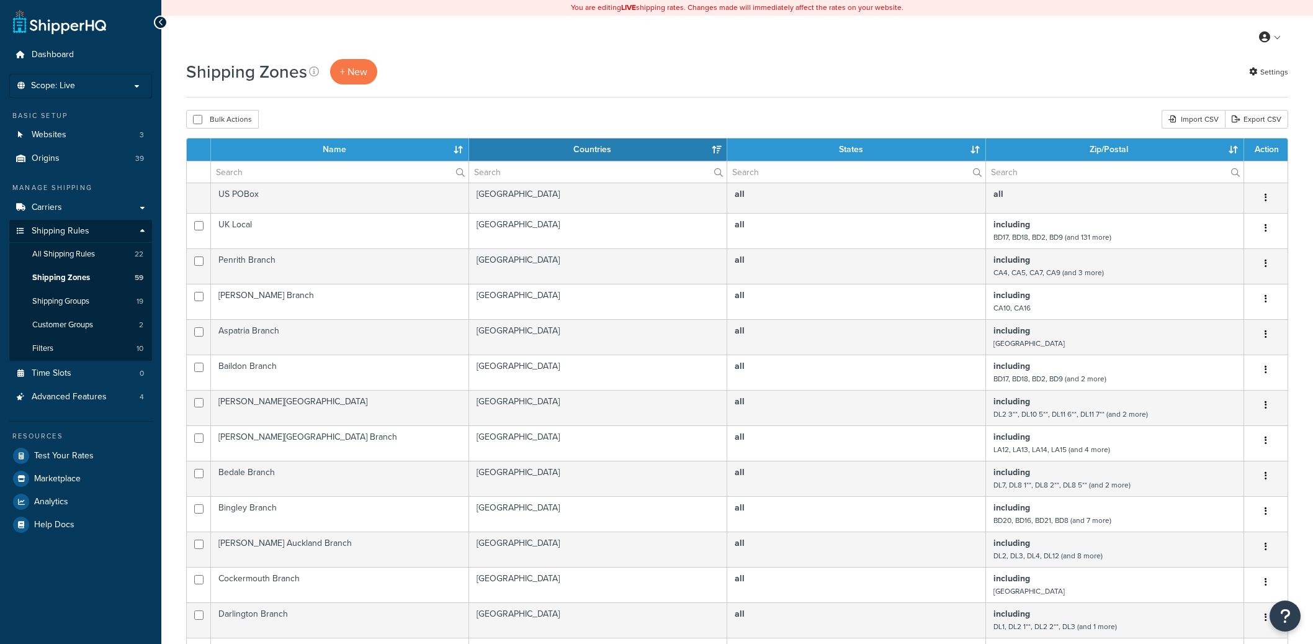
select select "15"
click at [1269, 124] on link "Export CSV" at bounding box center [1256, 119] width 63 height 19
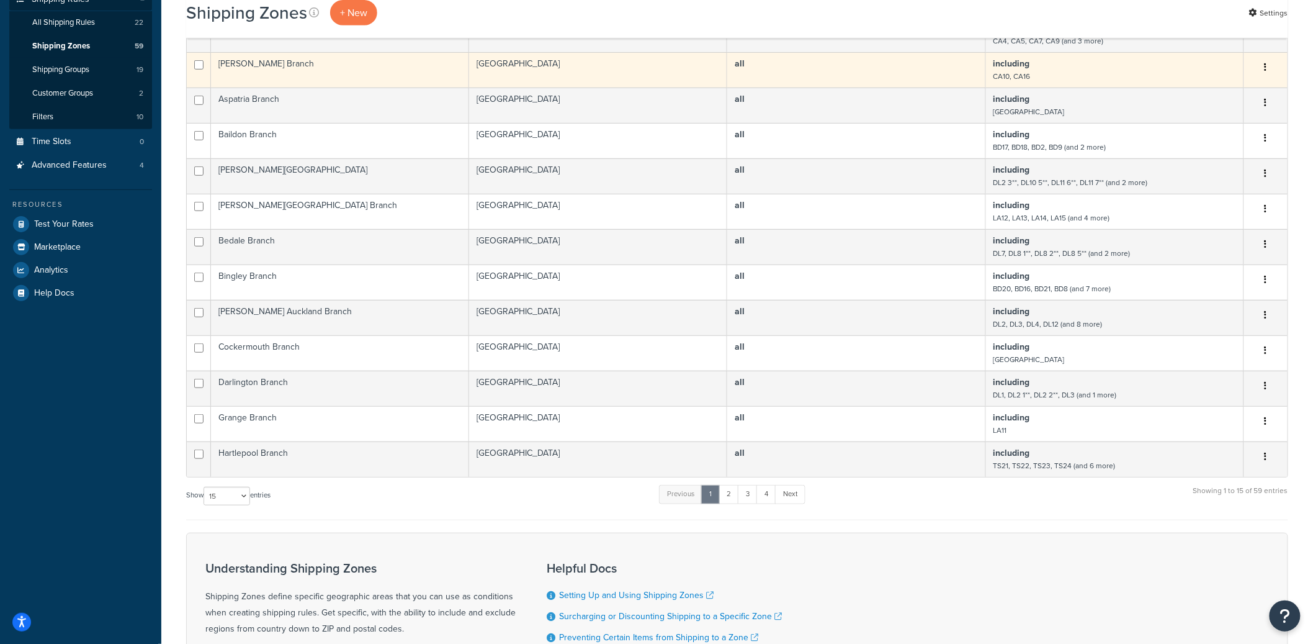
scroll to position [233, 0]
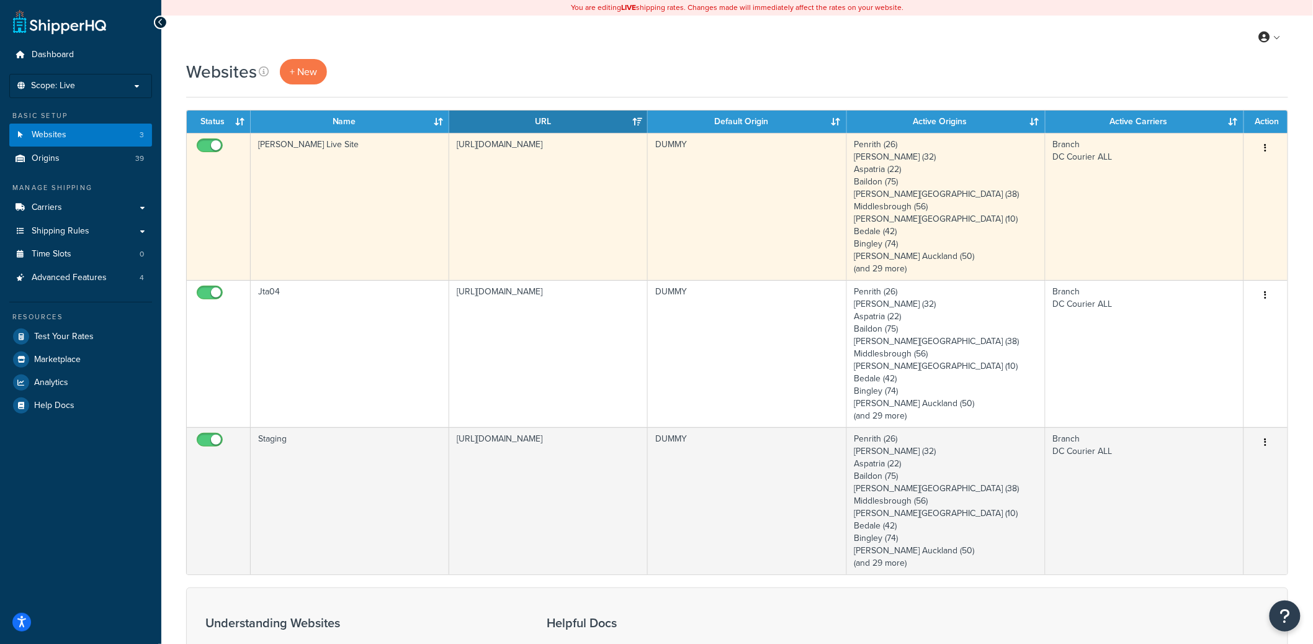
click at [662, 221] on td "DUMMY" at bounding box center [747, 206] width 199 height 147
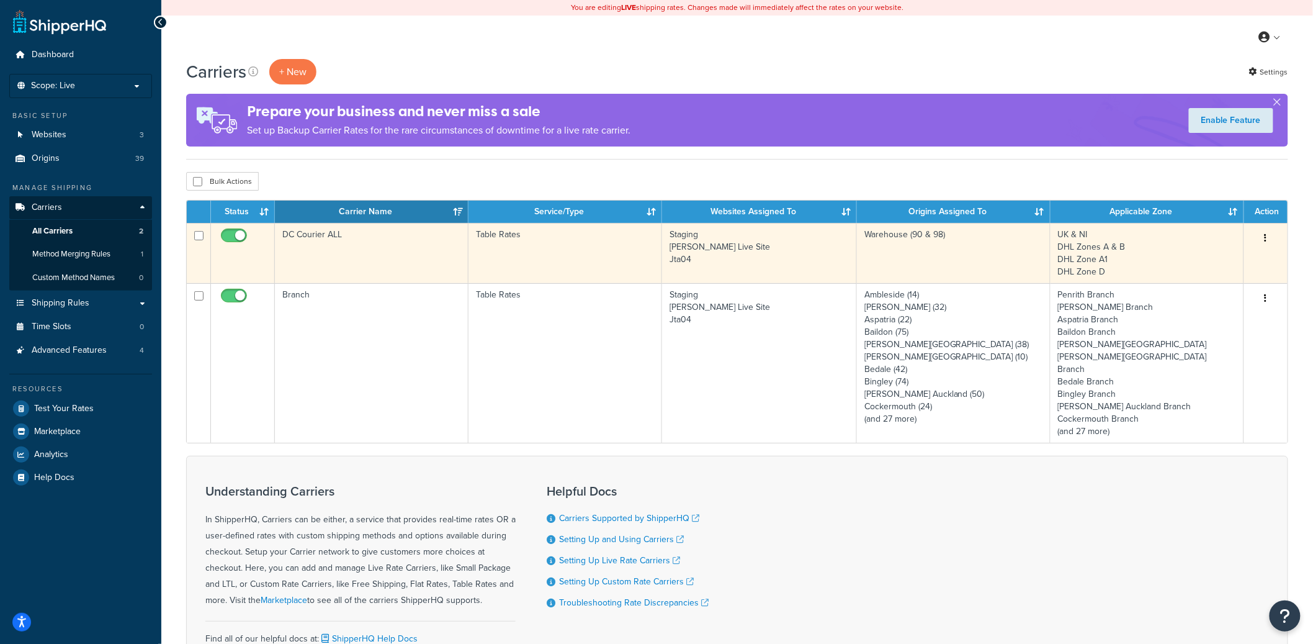
click at [378, 254] on td "DC Courier ALL" at bounding box center [372, 253] width 194 height 60
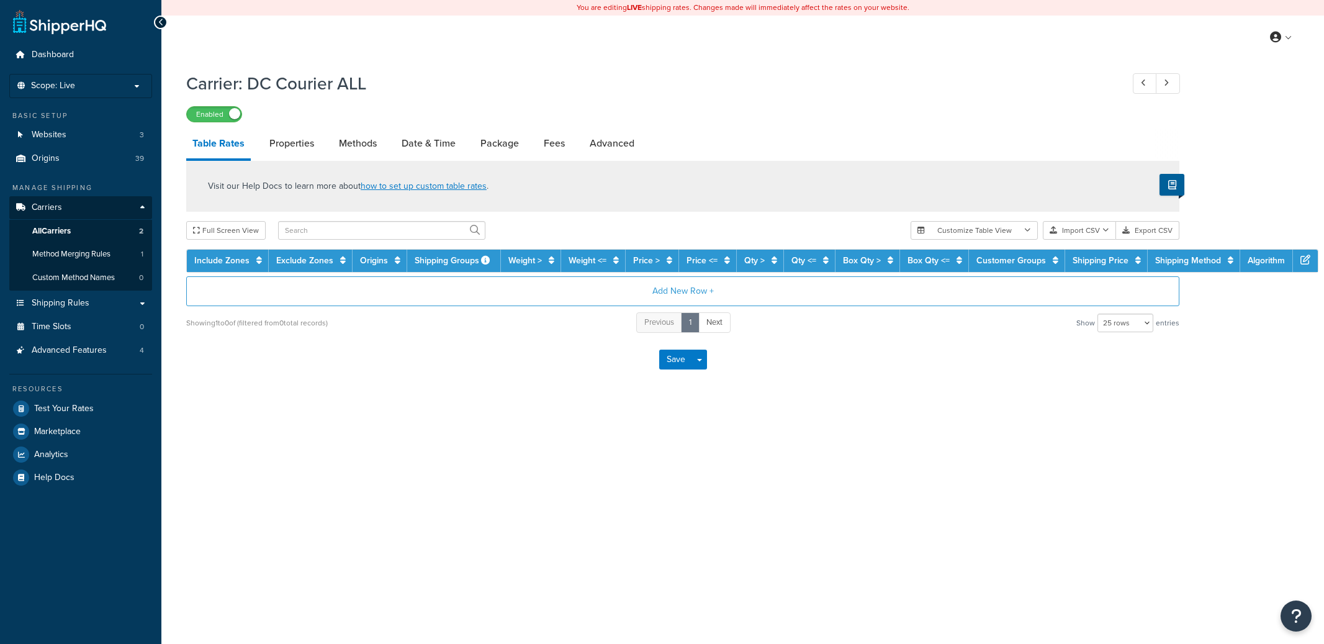
select select "25"
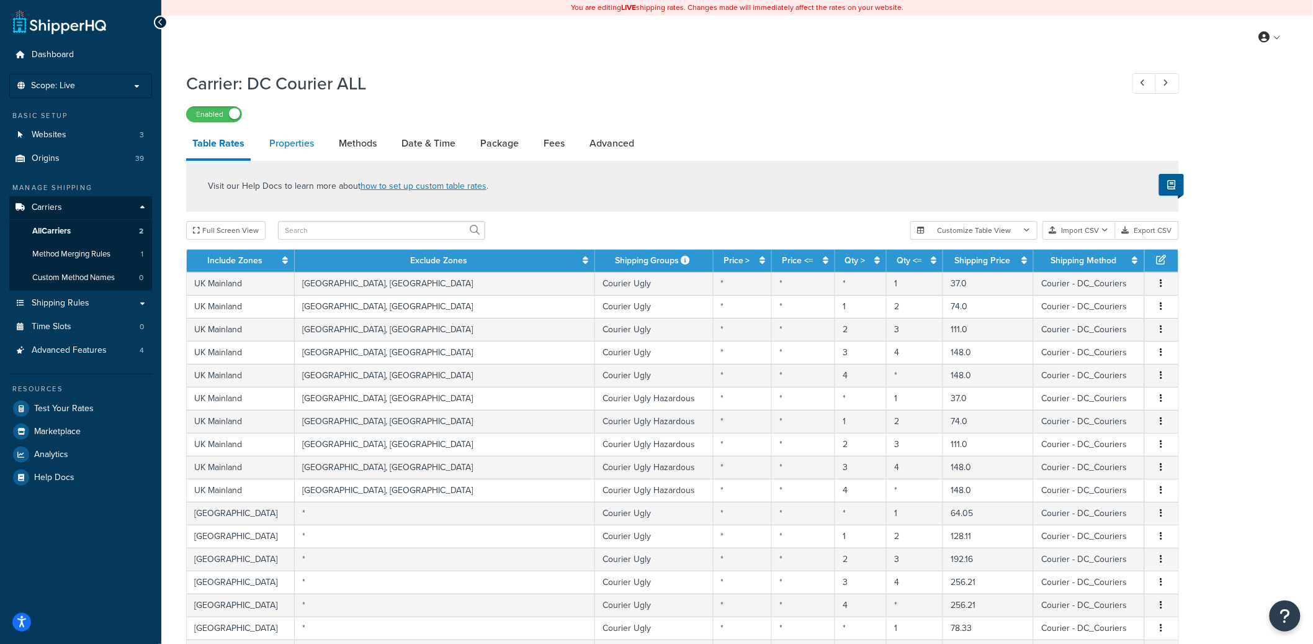
click at [279, 147] on link "Properties" at bounding box center [291, 143] width 57 height 30
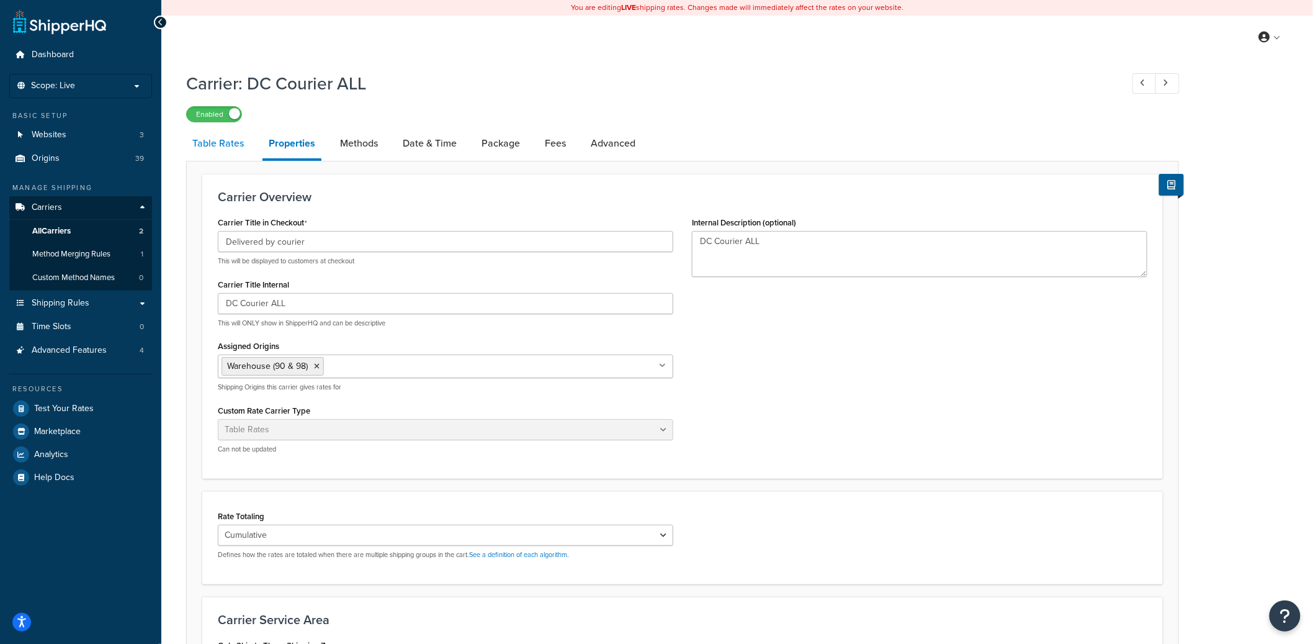
click at [209, 150] on link "Table Rates" at bounding box center [218, 143] width 64 height 30
select select "25"
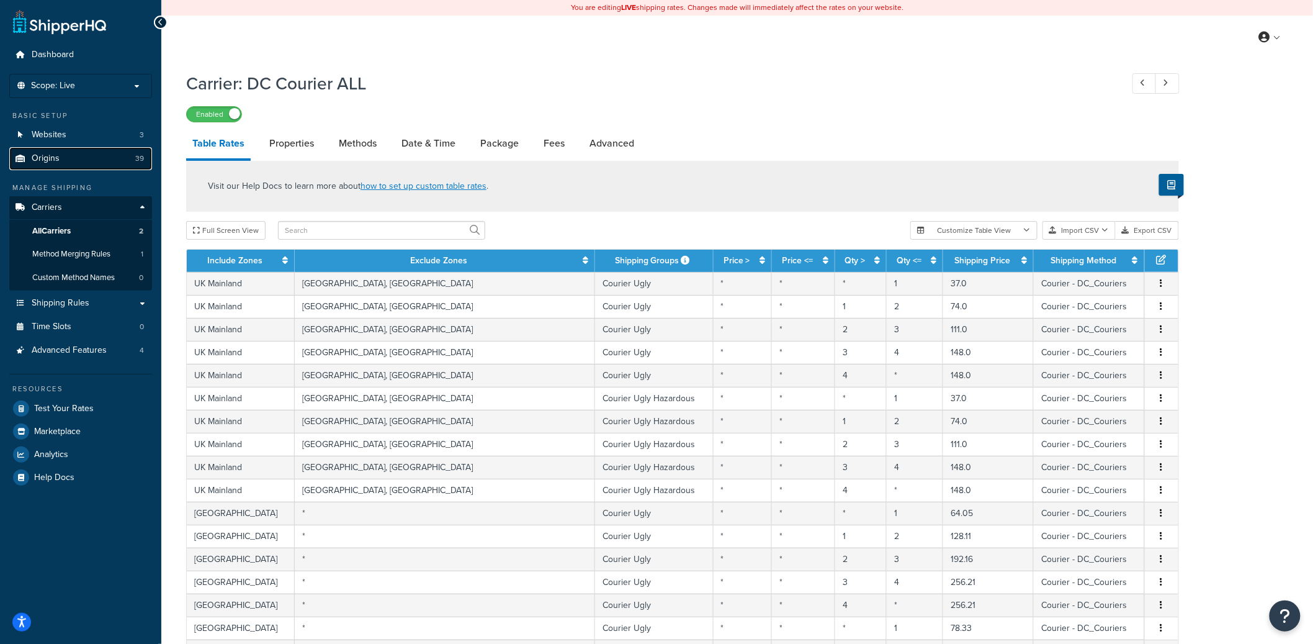
click at [128, 157] on link "Origins 39" at bounding box center [80, 158] width 143 height 23
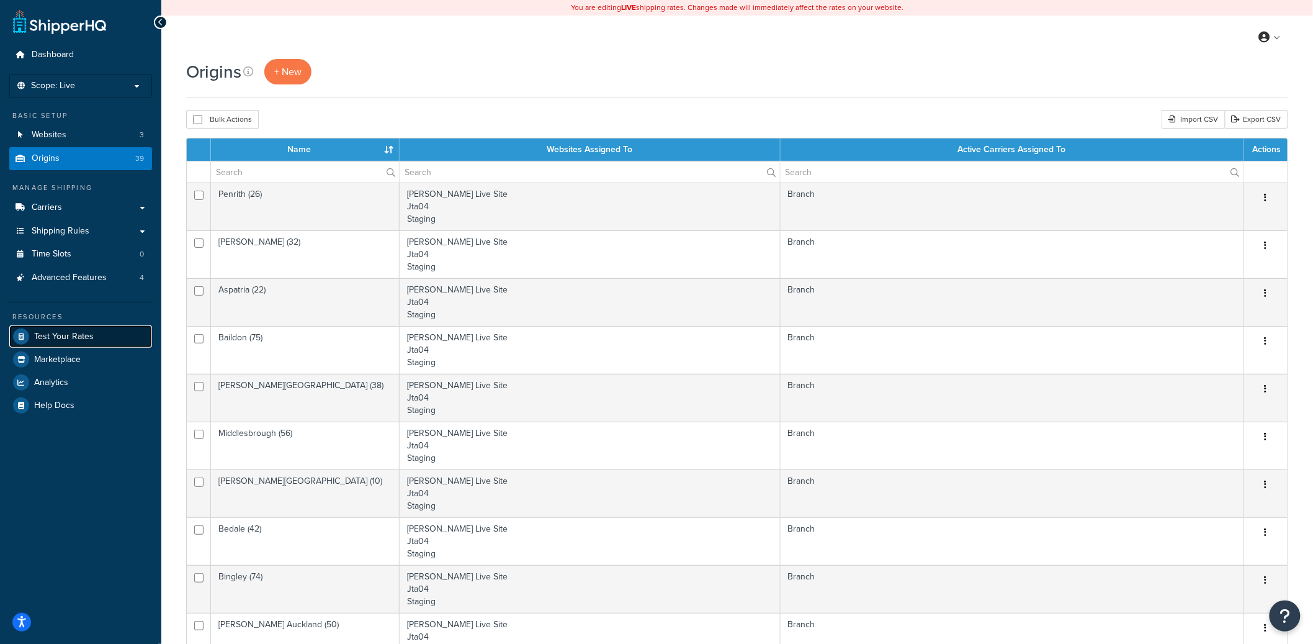
click at [96, 330] on link "Test Your Rates" at bounding box center [80, 336] width 143 height 22
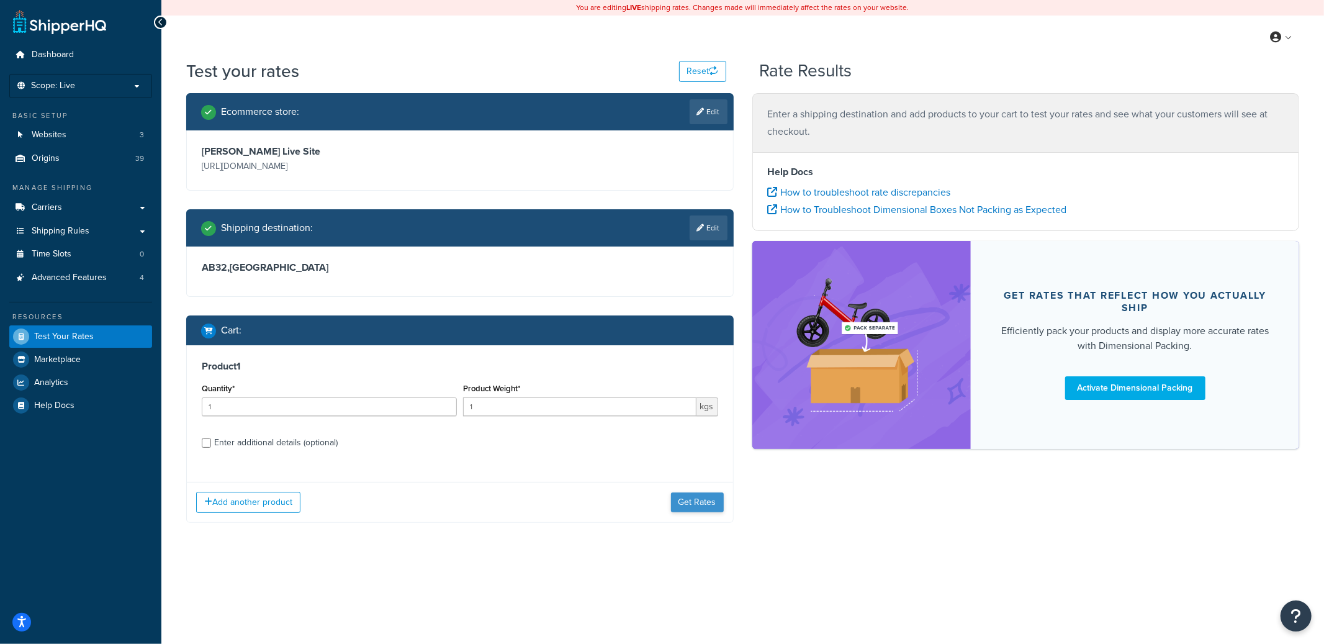
click at [675, 492] on div "Add another product Get Rates" at bounding box center [460, 502] width 546 height 40
click at [689, 500] on button "Get Rates" at bounding box center [697, 502] width 53 height 20
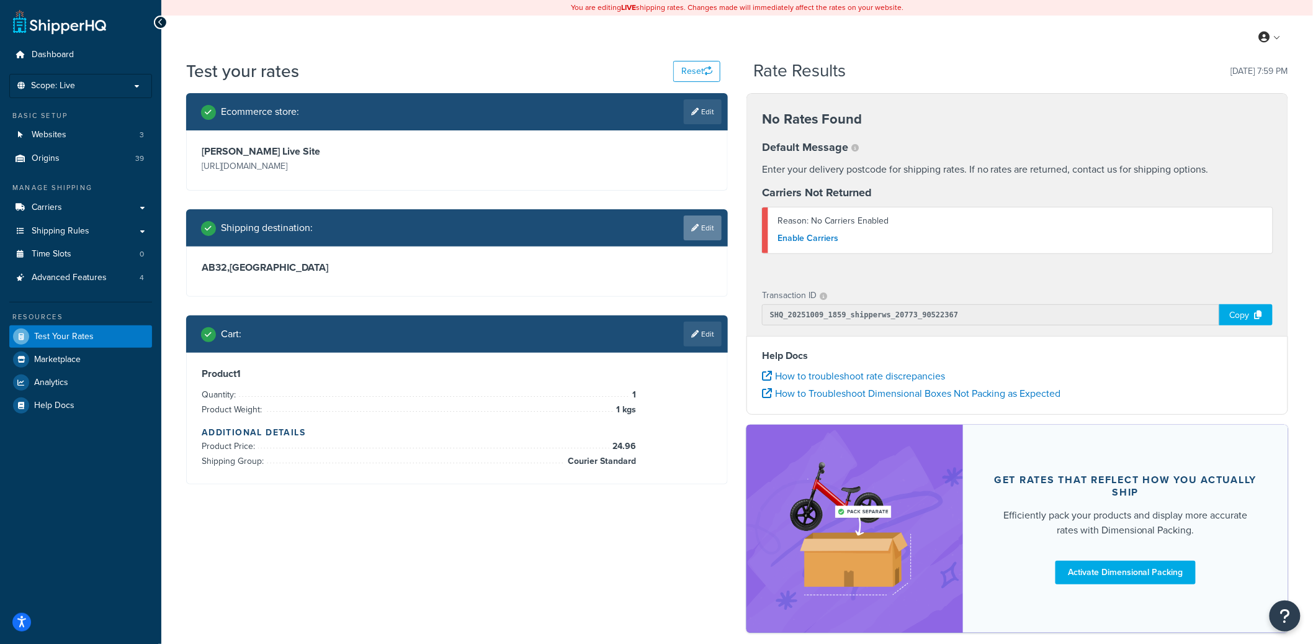
click at [708, 228] on link "Edit" at bounding box center [703, 227] width 38 height 25
select select "GB"
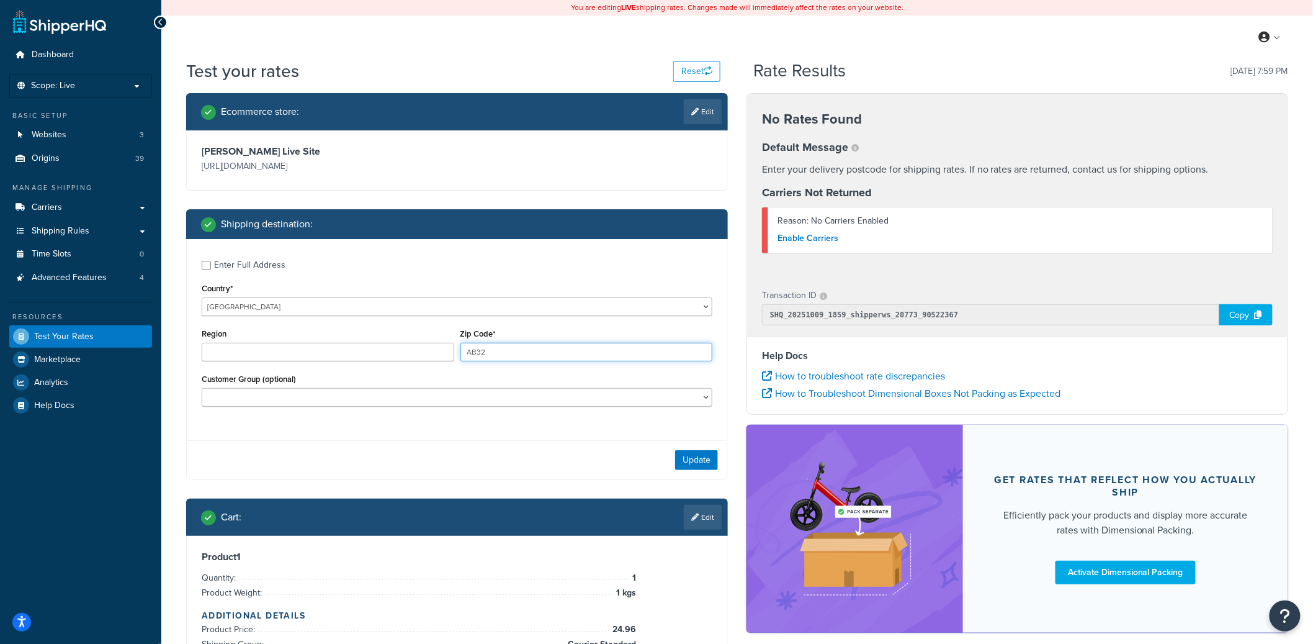
click at [477, 353] on input "AB32" at bounding box center [587, 352] width 253 height 19
paste input "cv"
type input "cv32"
click at [693, 457] on button "Update" at bounding box center [696, 460] width 43 height 20
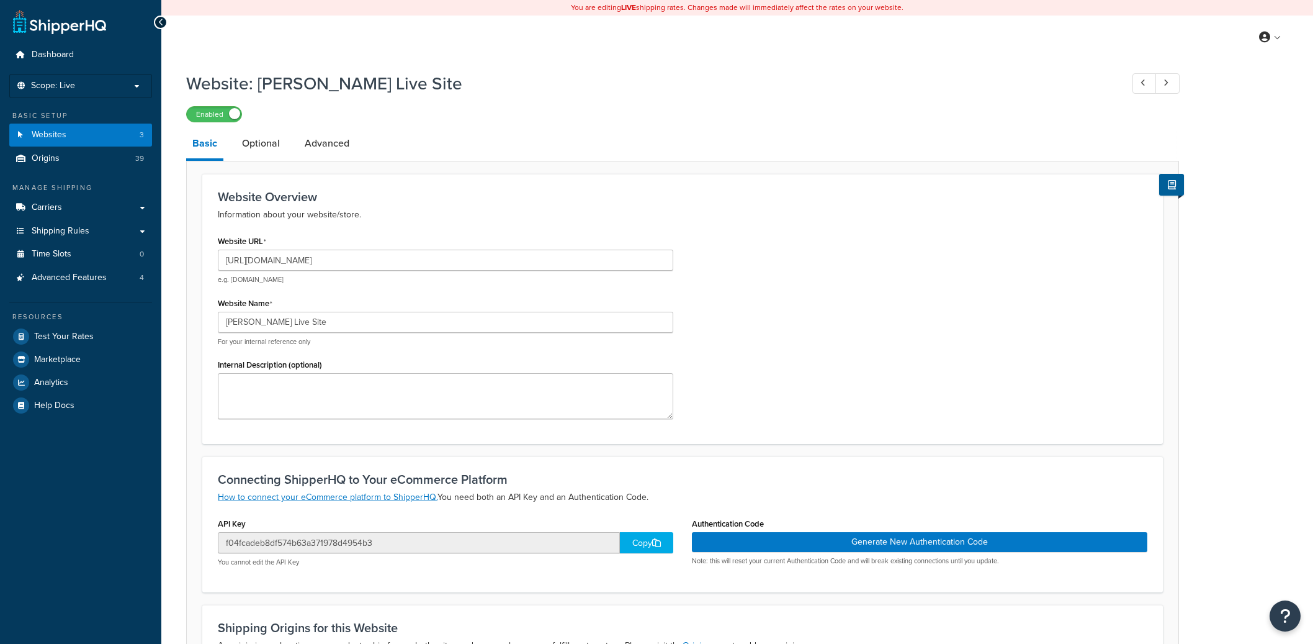
select select "84275"
click at [248, 143] on link "Optional" at bounding box center [261, 143] width 50 height 30
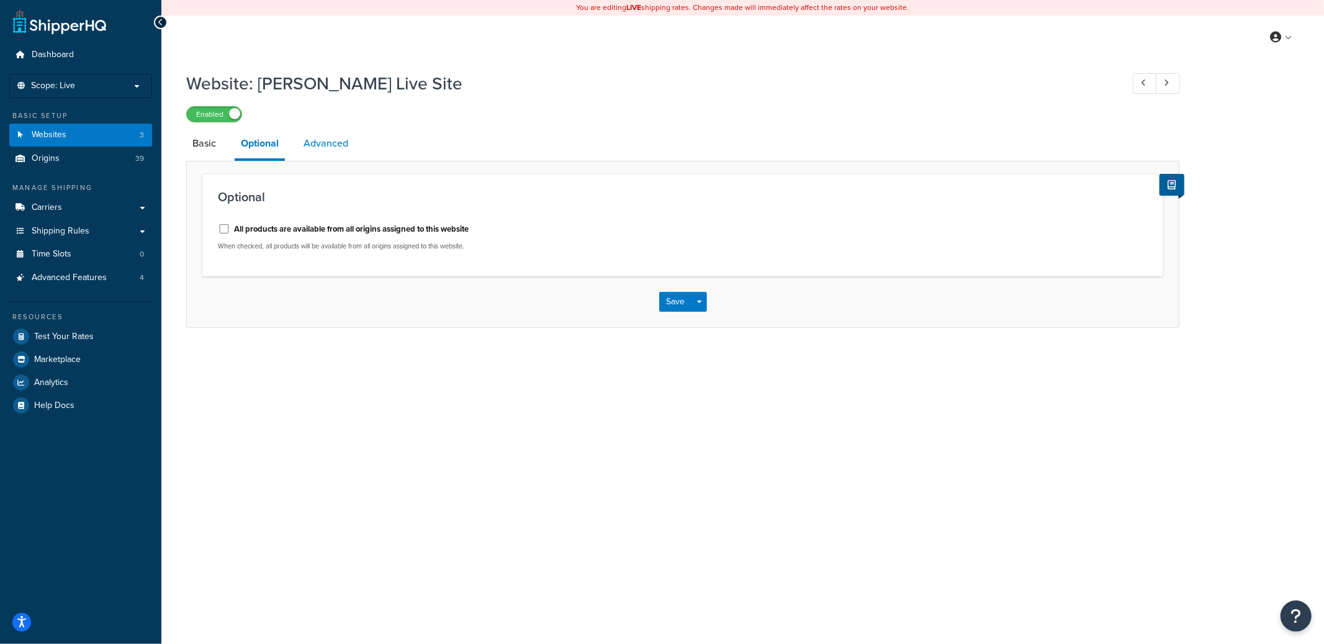
click at [323, 150] on link "Advanced" at bounding box center [325, 143] width 57 height 30
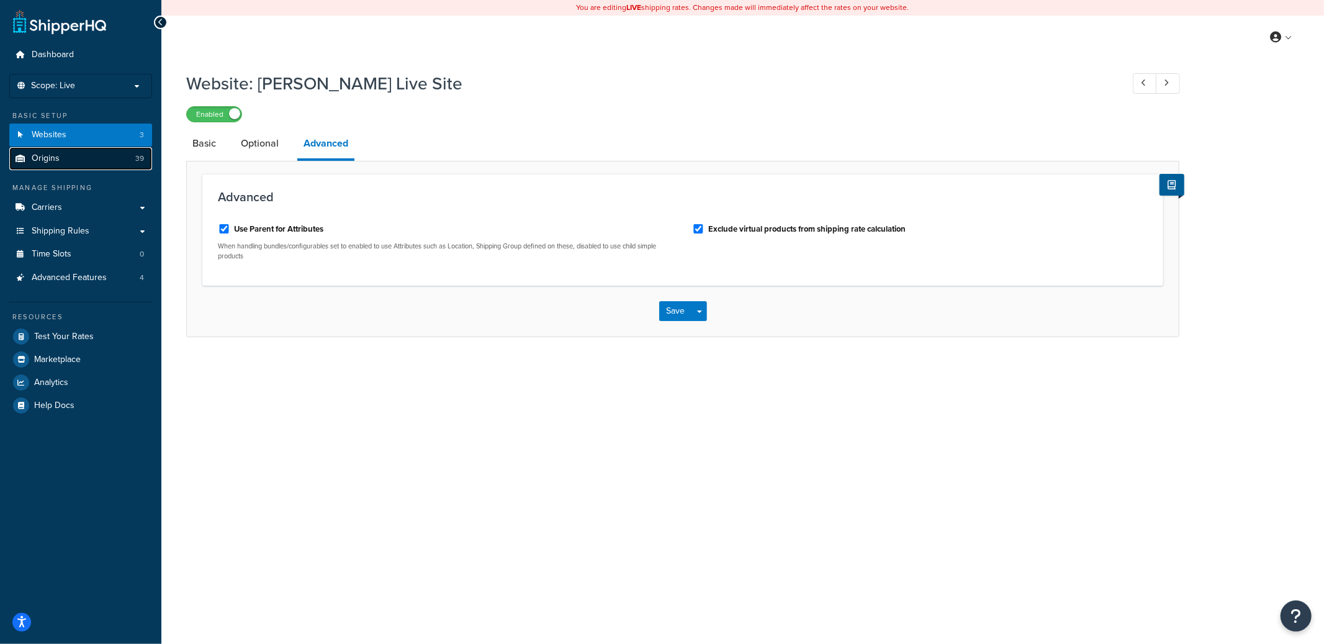
click at [107, 158] on link "Origins 39" at bounding box center [80, 158] width 143 height 23
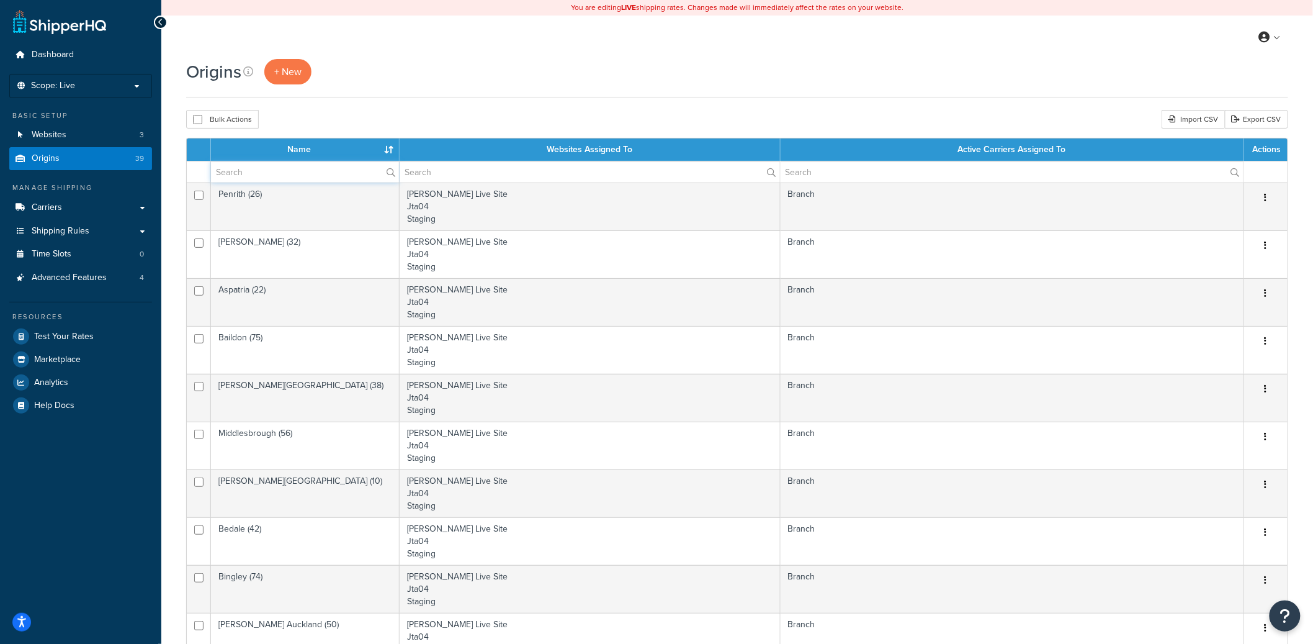
click at [256, 172] on input "text" at bounding box center [305, 171] width 188 height 21
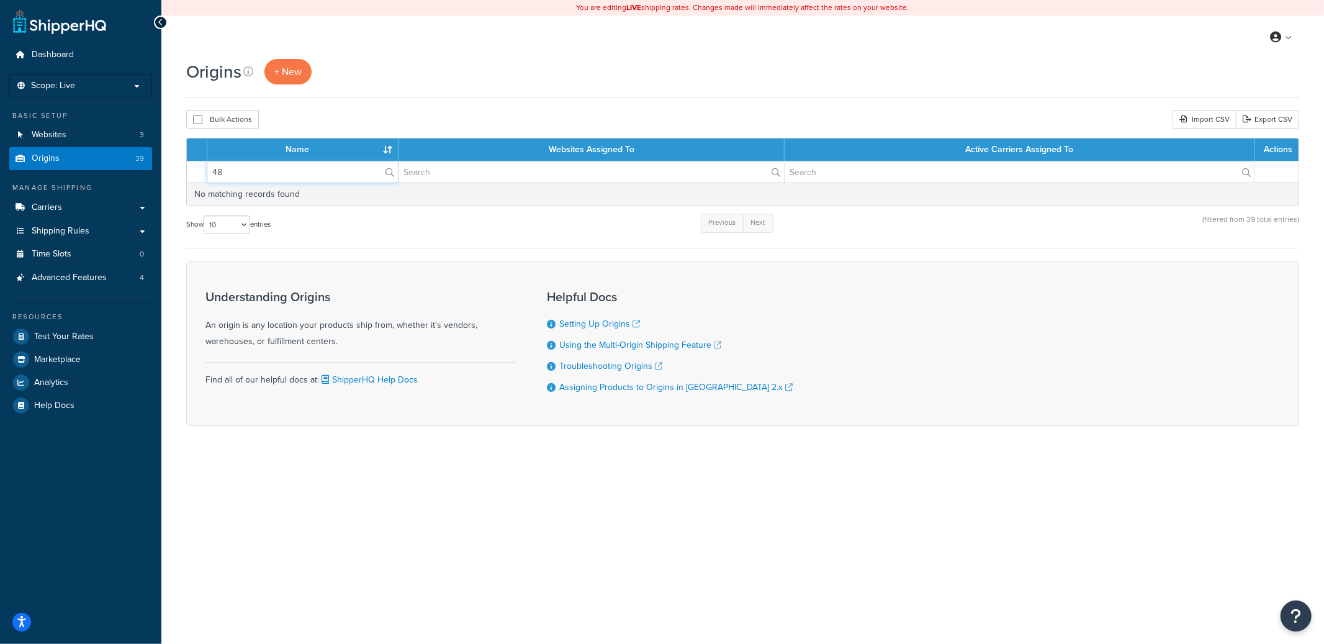
type input "4"
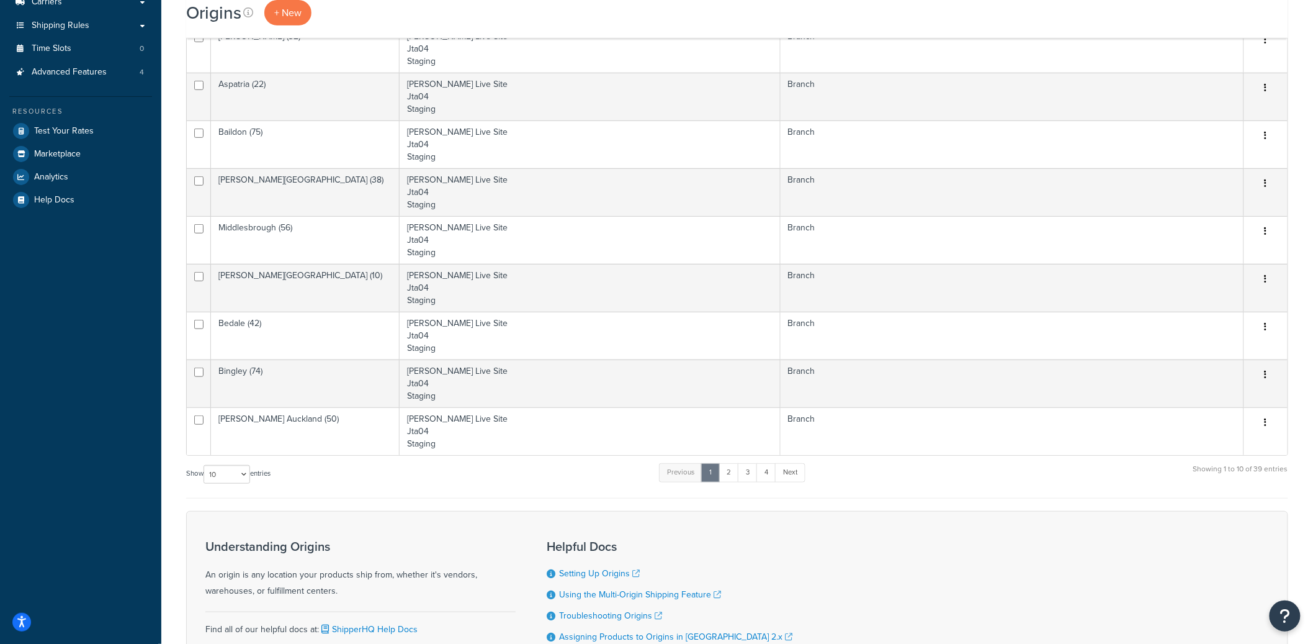
scroll to position [312, 0]
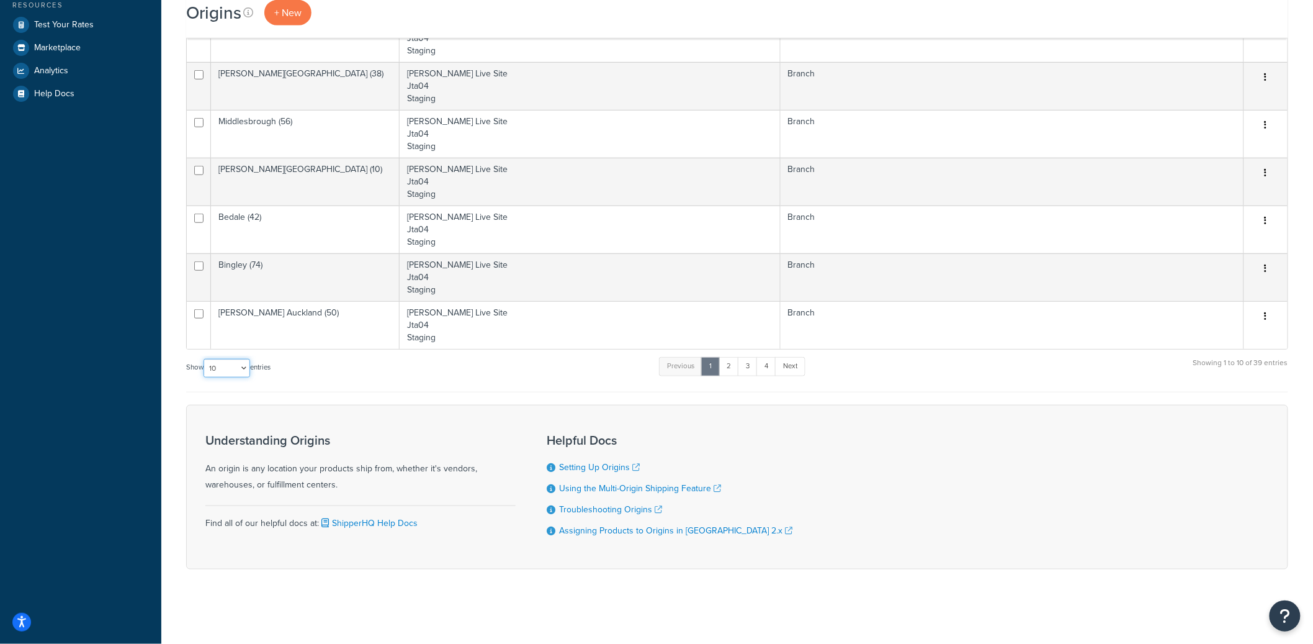
click at [228, 371] on select "10 15 25 50 100 1000" at bounding box center [227, 368] width 47 height 19
select select "25"
click at [205, 360] on select "10 15 25 50 100 1000" at bounding box center [227, 368] width 47 height 19
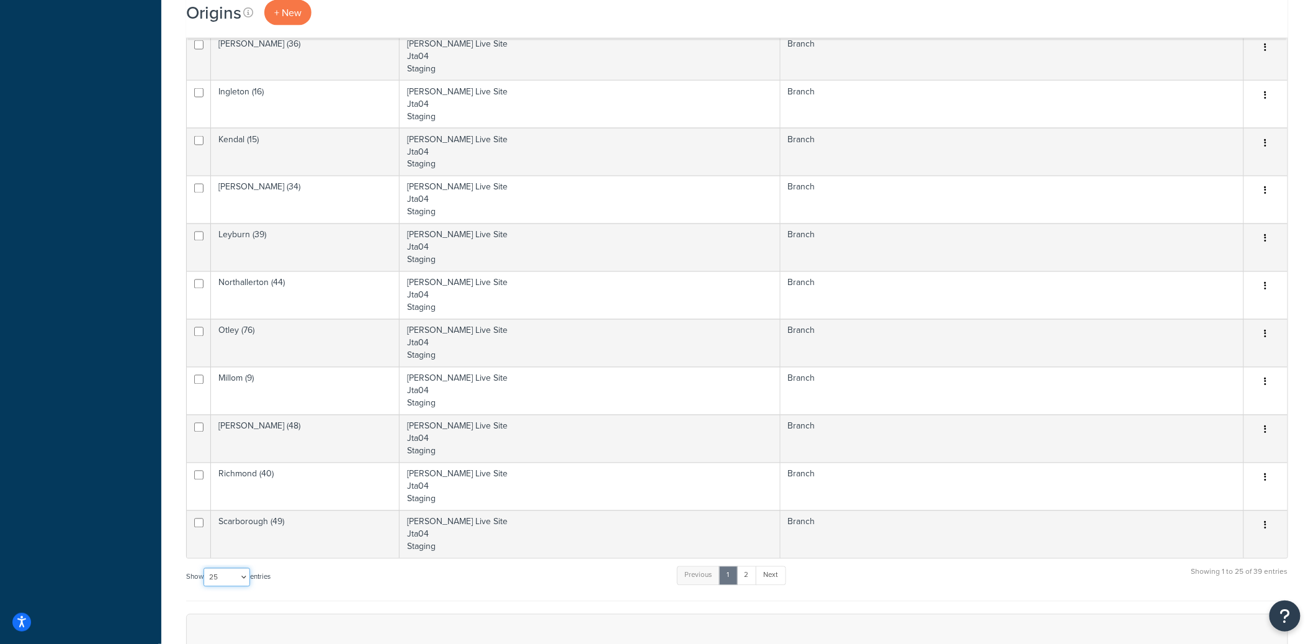
scroll to position [929, 0]
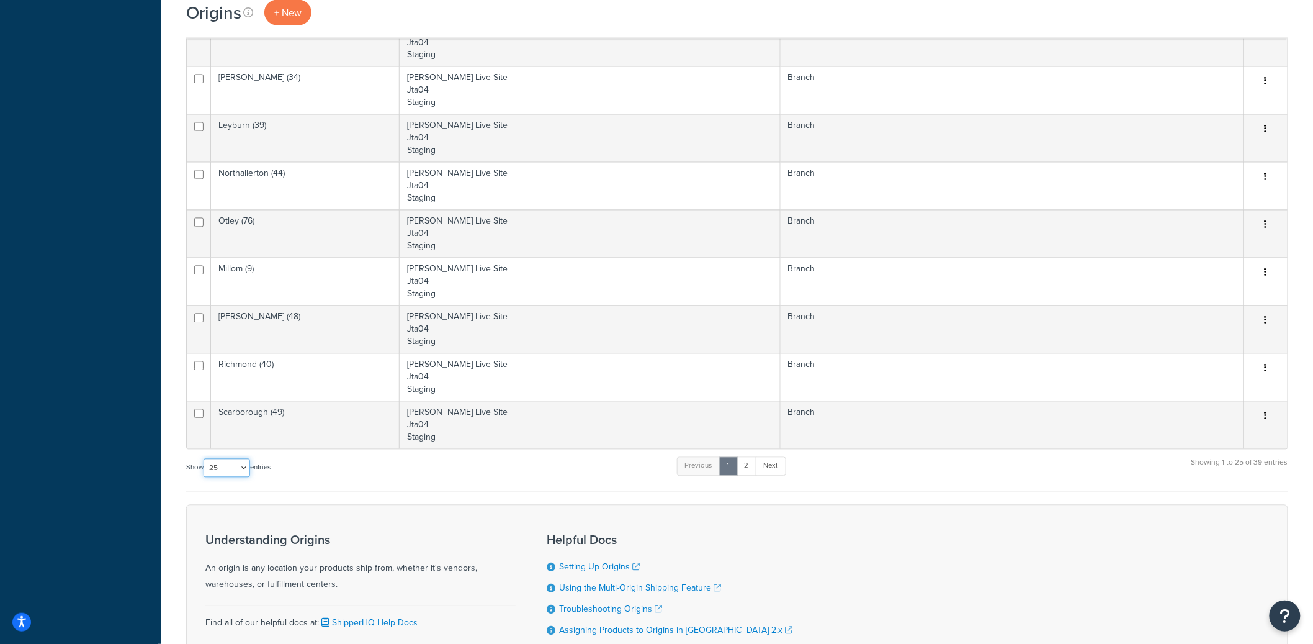
click at [228, 470] on select "10 15 25 50 100 1000" at bounding box center [227, 468] width 47 height 19
click at [752, 466] on link "2" at bounding box center [747, 466] width 20 height 19
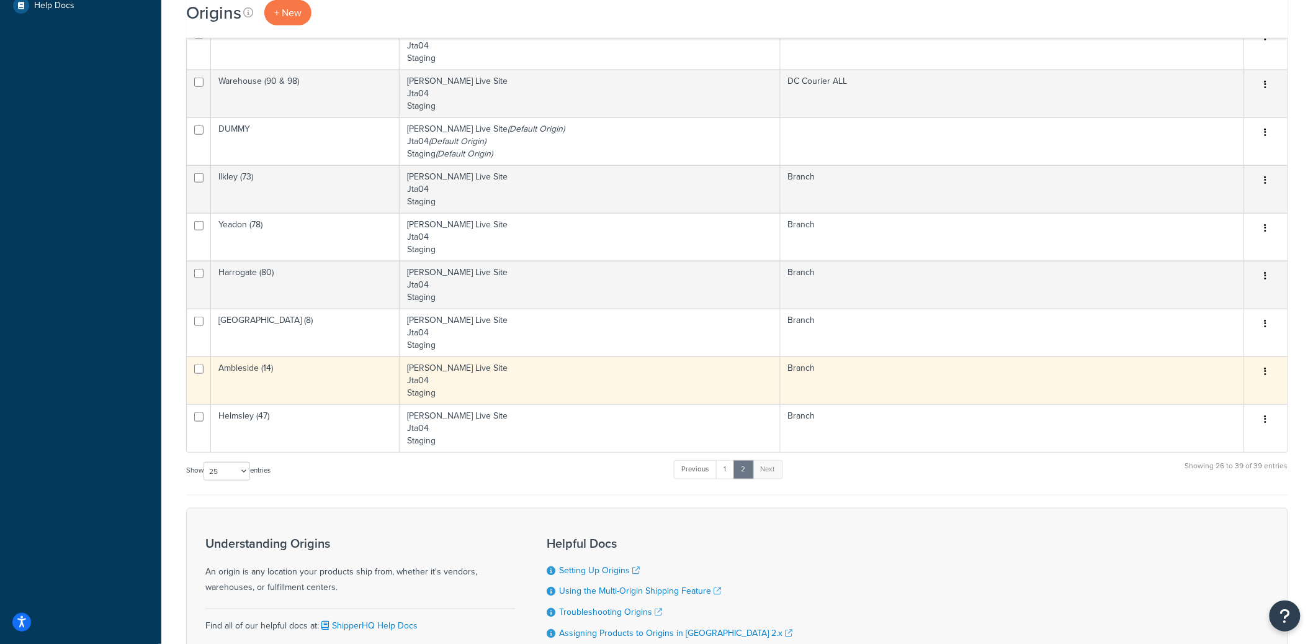
scroll to position [99, 0]
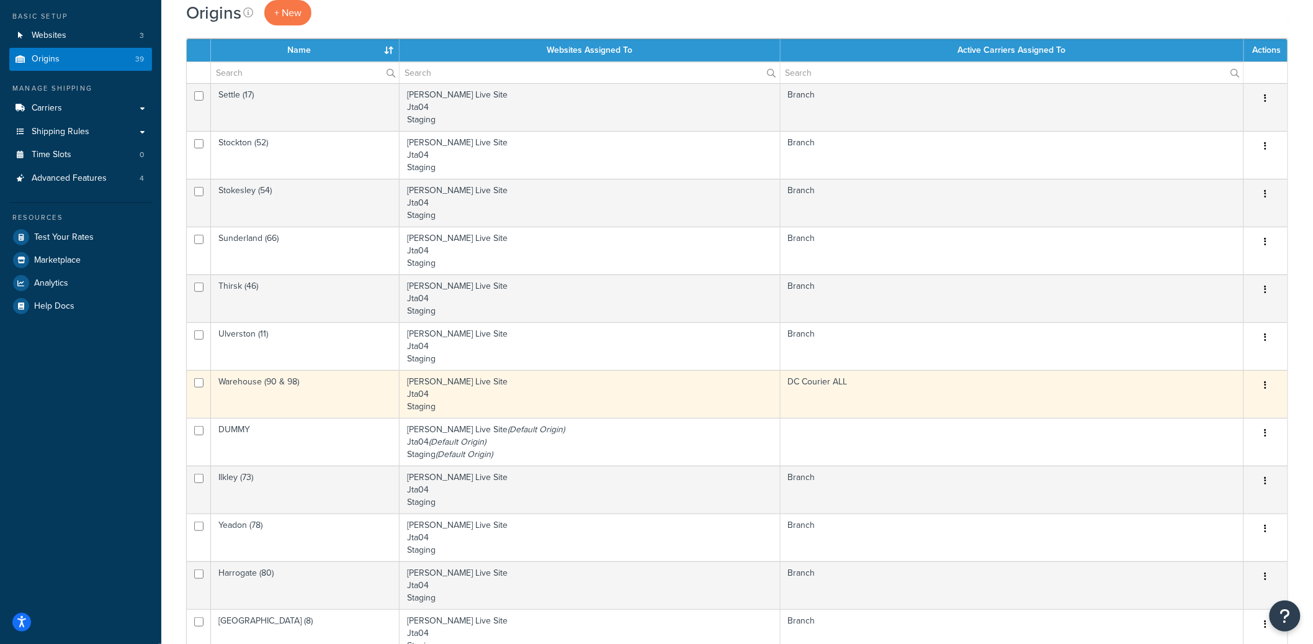
click at [331, 395] on td "Warehouse (90 & 98)" at bounding box center [305, 394] width 189 height 48
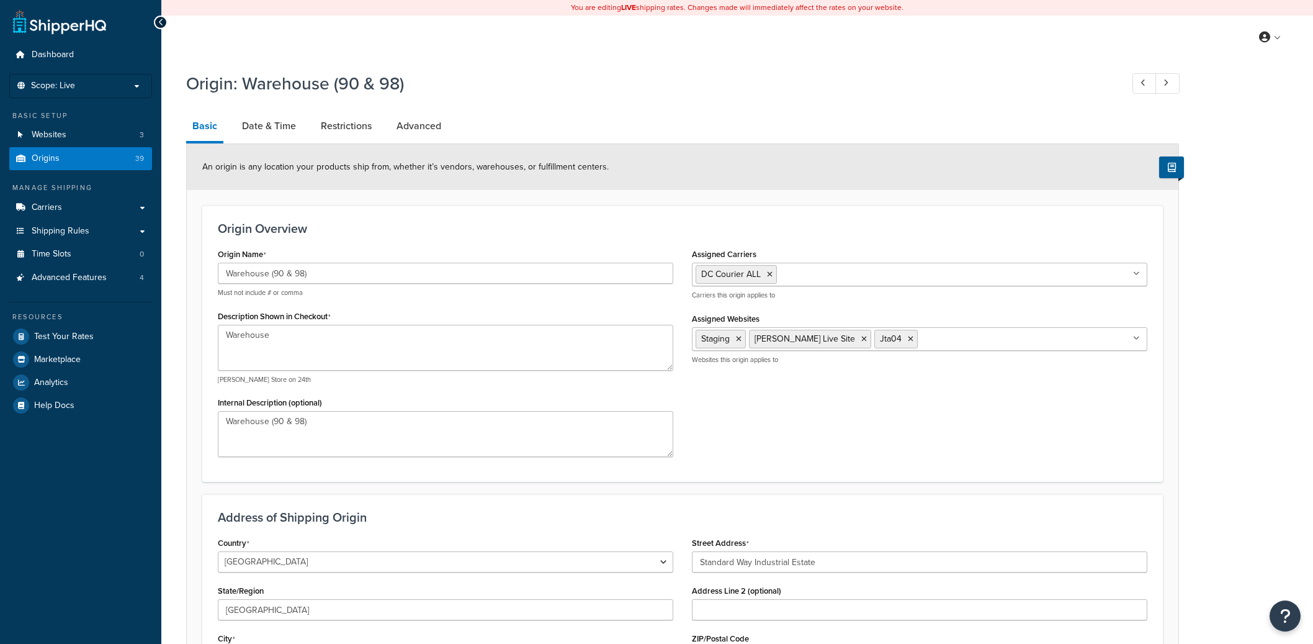
select select "1226"
click at [322, 128] on link "Restrictions" at bounding box center [346, 126] width 63 height 30
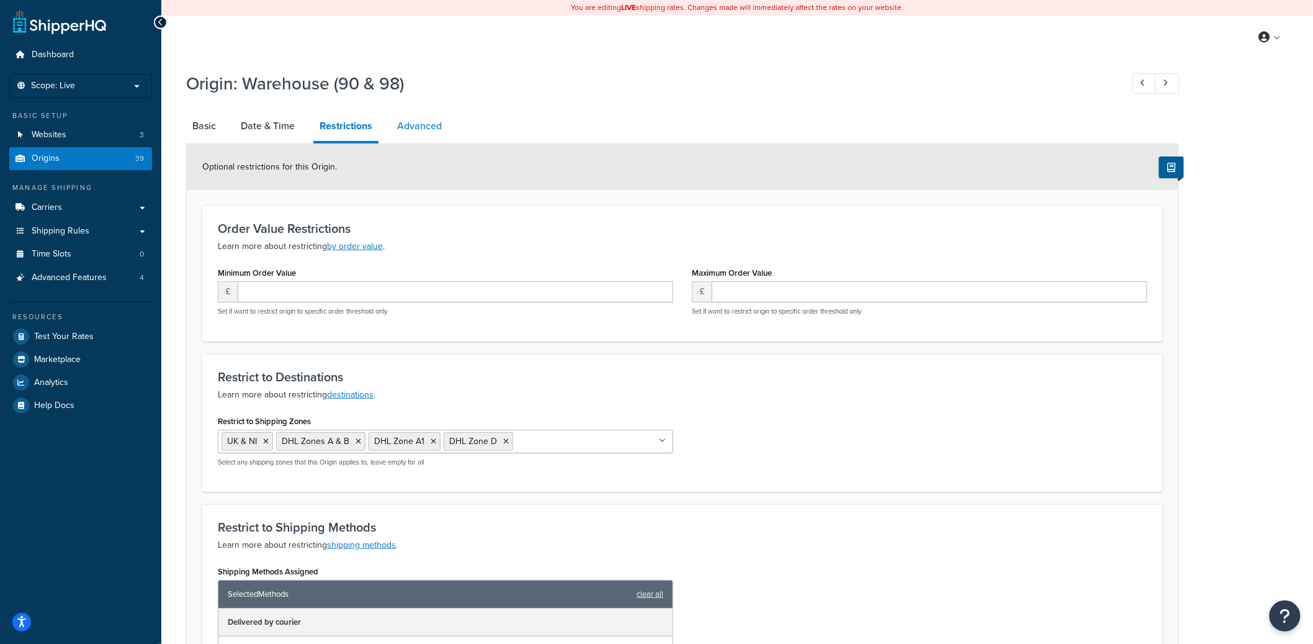
click at [420, 138] on link "Advanced" at bounding box center [419, 126] width 57 height 30
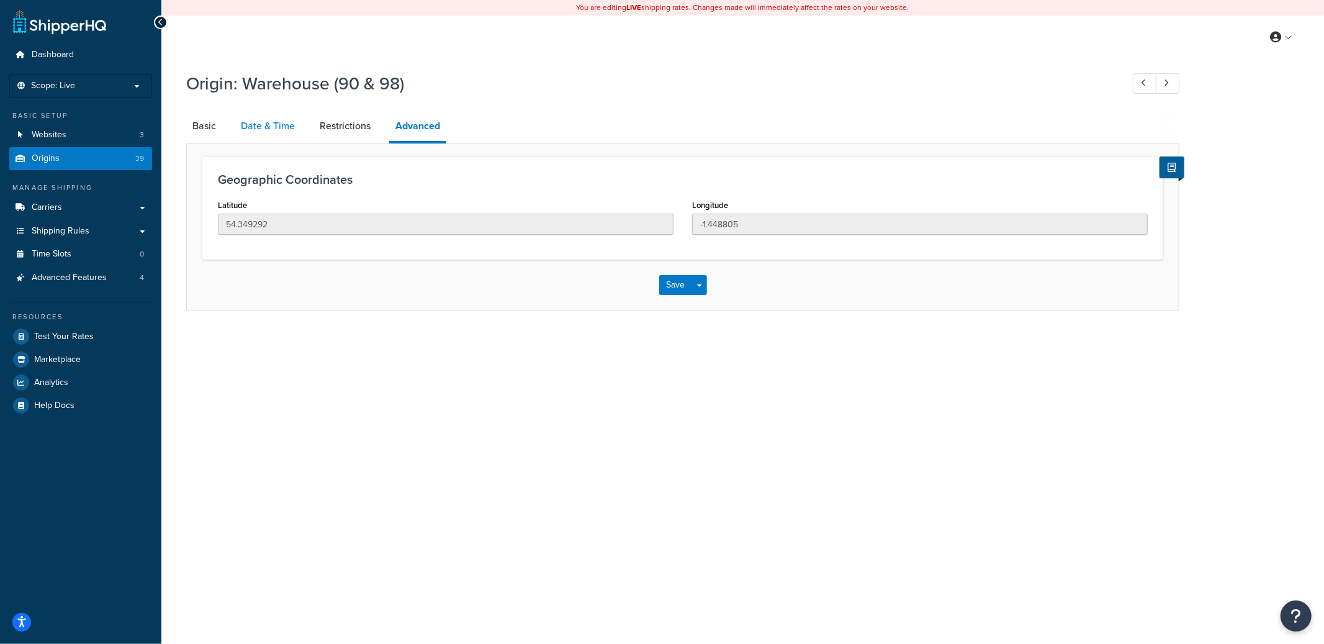
click at [279, 135] on link "Date & Time" at bounding box center [268, 126] width 66 height 30
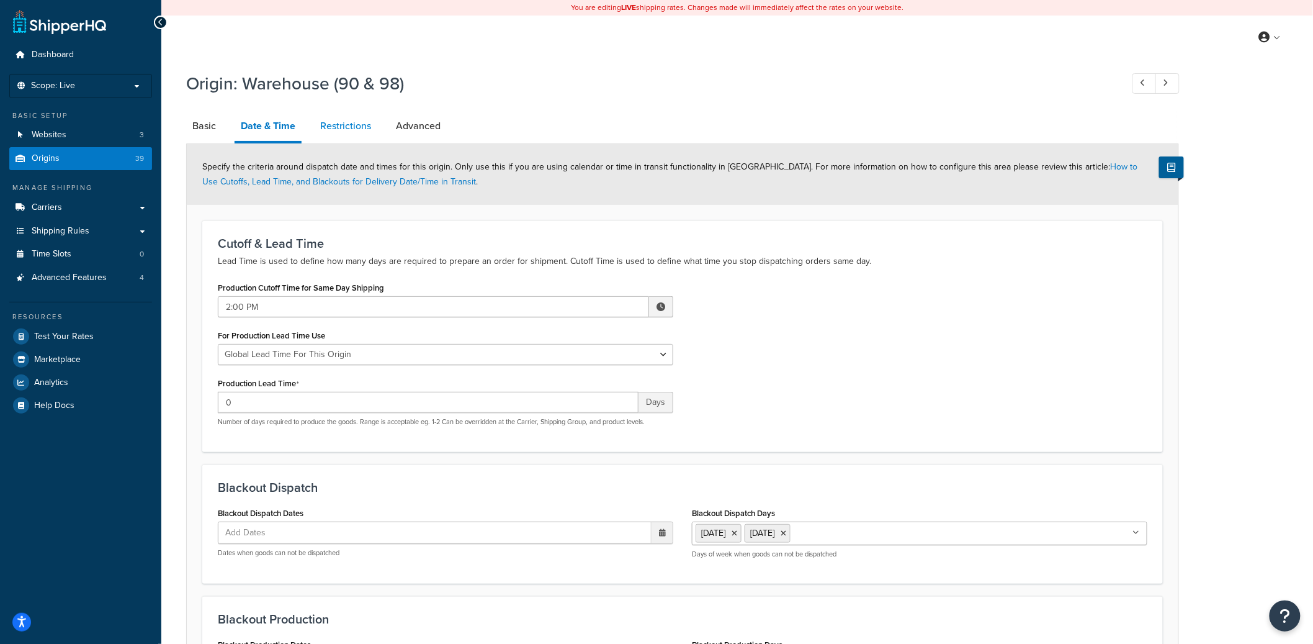
click at [332, 130] on link "Restrictions" at bounding box center [345, 126] width 63 height 30
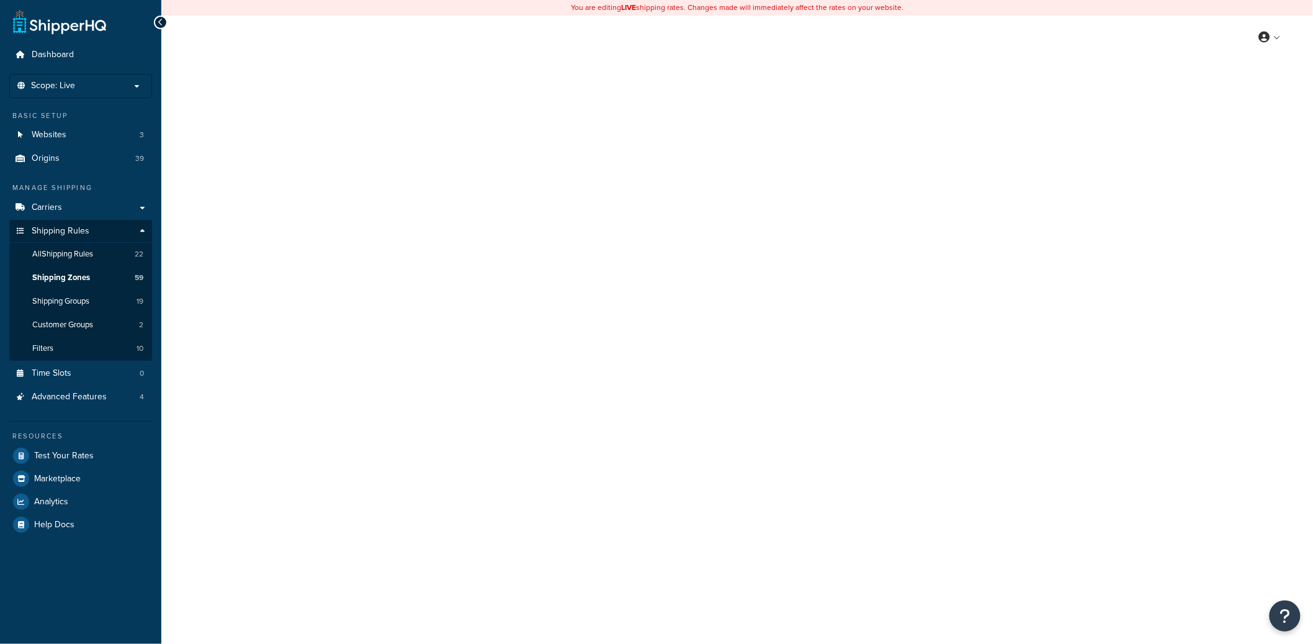
select select "including"
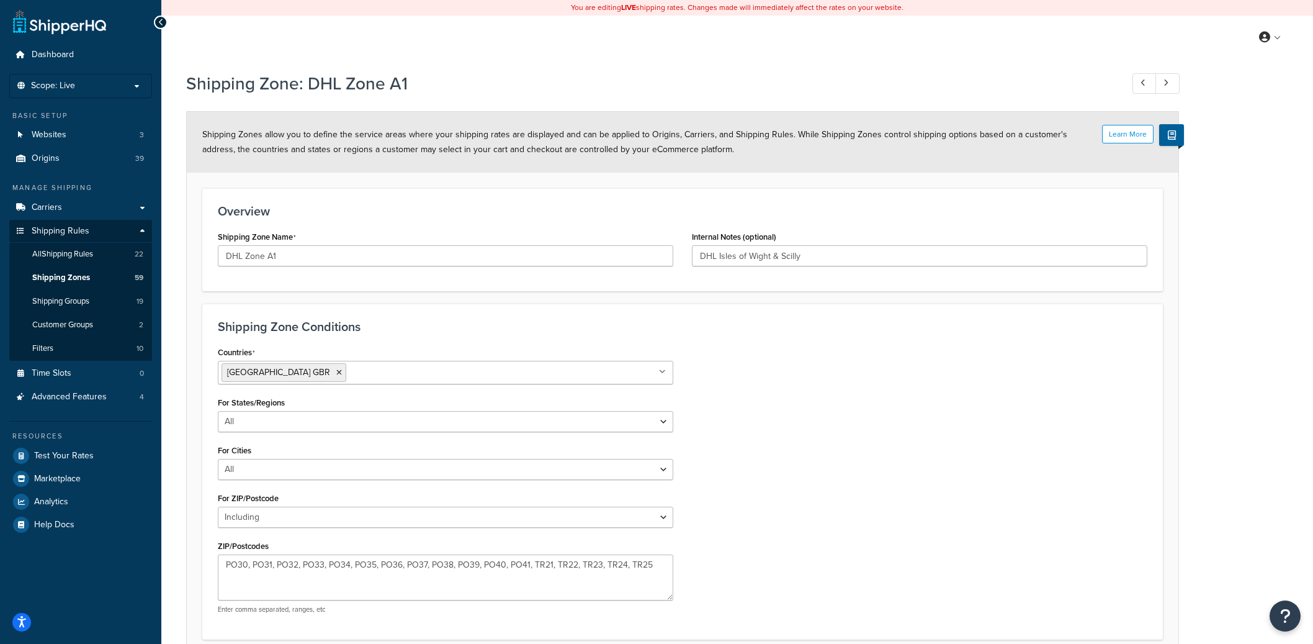
select select "including"
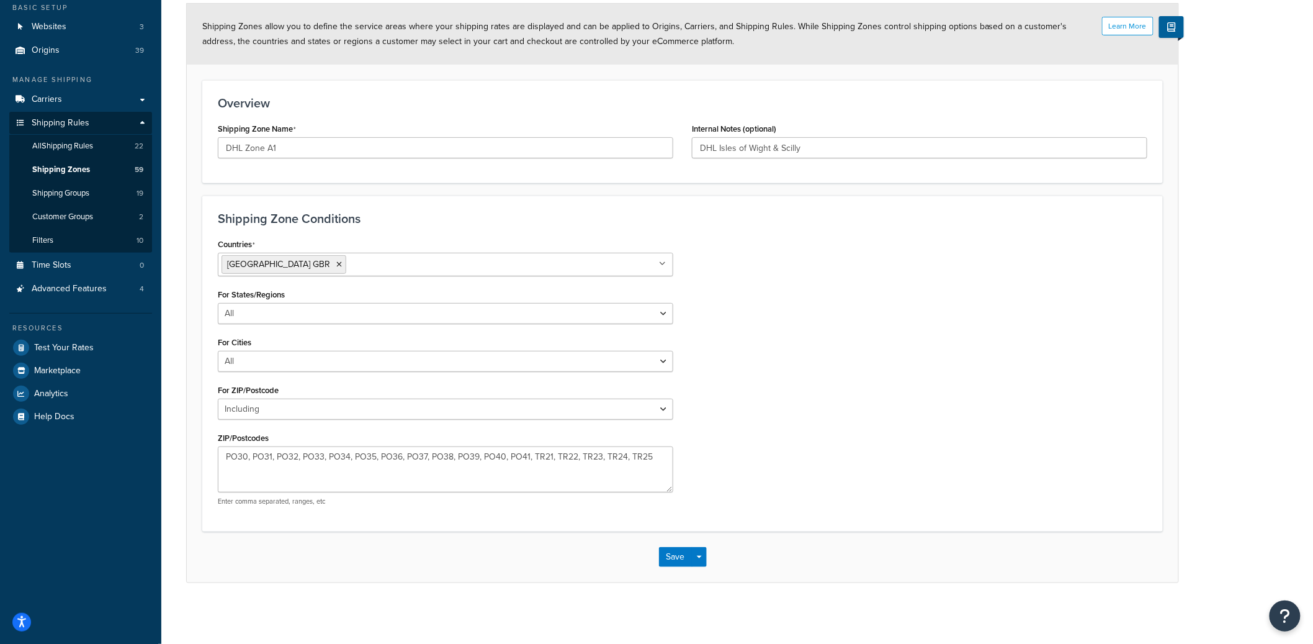
scroll to position [109, 0]
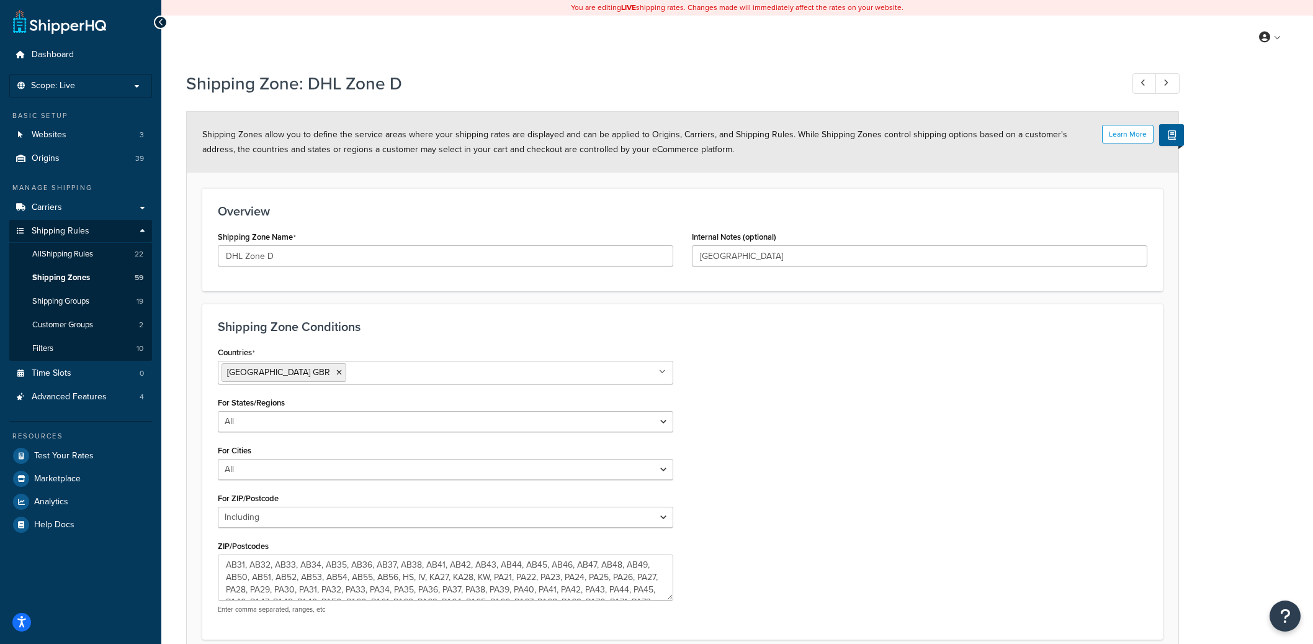
select select "including"
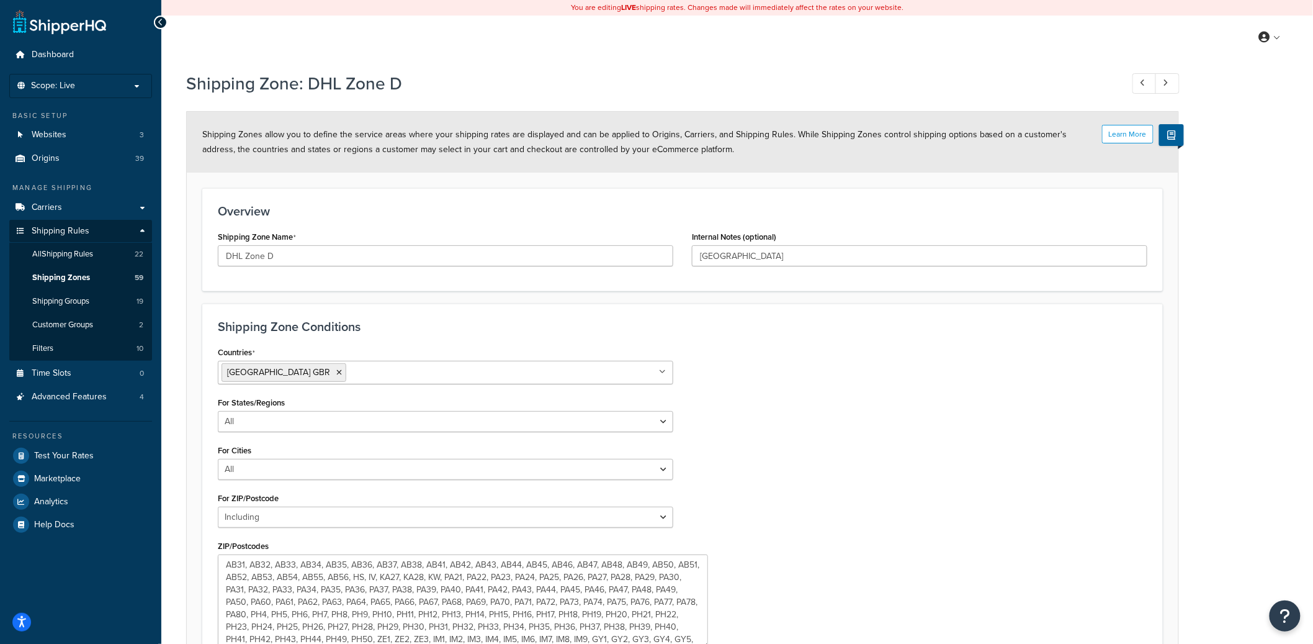
drag, startPoint x: 668, startPoint y: 593, endPoint x: 732, endPoint y: 644, distance: 80.8
click at [708, 643] on textarea "AB31, AB32, AB33, AB34, AB35, AB36, AB37, AB38, AB41, AB42, AB43, AB44, AB45, A…" at bounding box center [463, 601] width 490 height 95
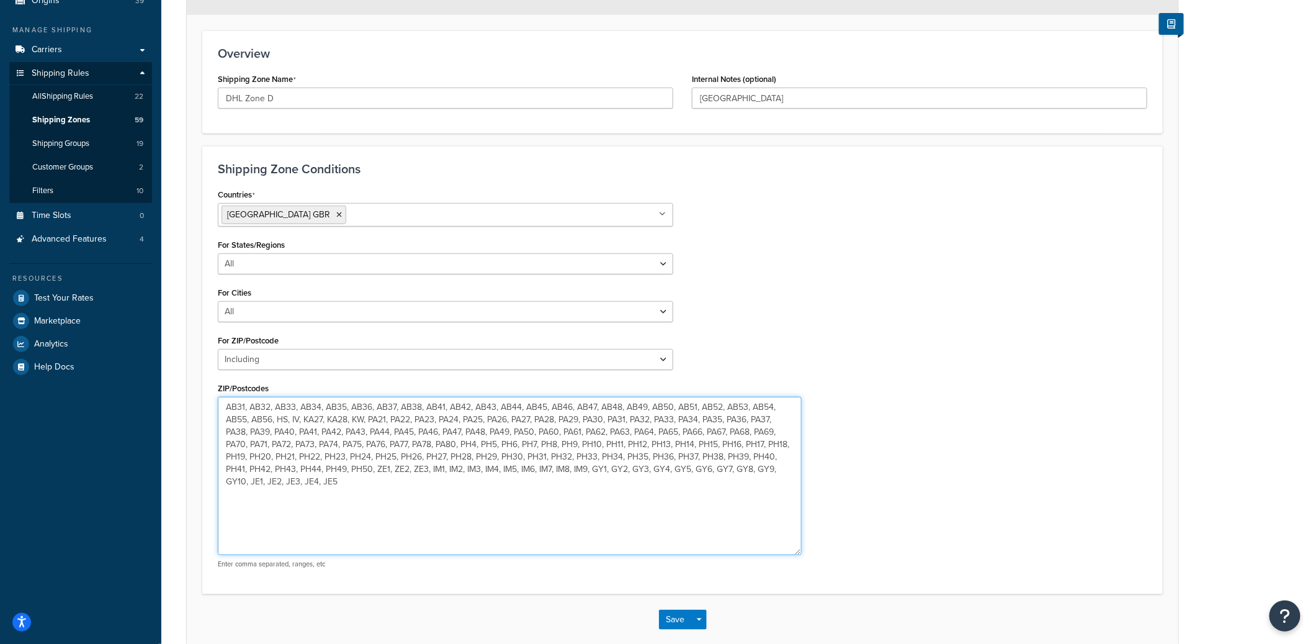
drag, startPoint x: 744, startPoint y: 501, endPoint x: 798, endPoint y: 552, distance: 74.2
click at [798, 552] on textarea "AB31, AB32, AB33, AB34, AB35, AB36, AB37, AB38, AB41, AB42, AB43, AB44, AB45, A…" at bounding box center [510, 476] width 584 height 158
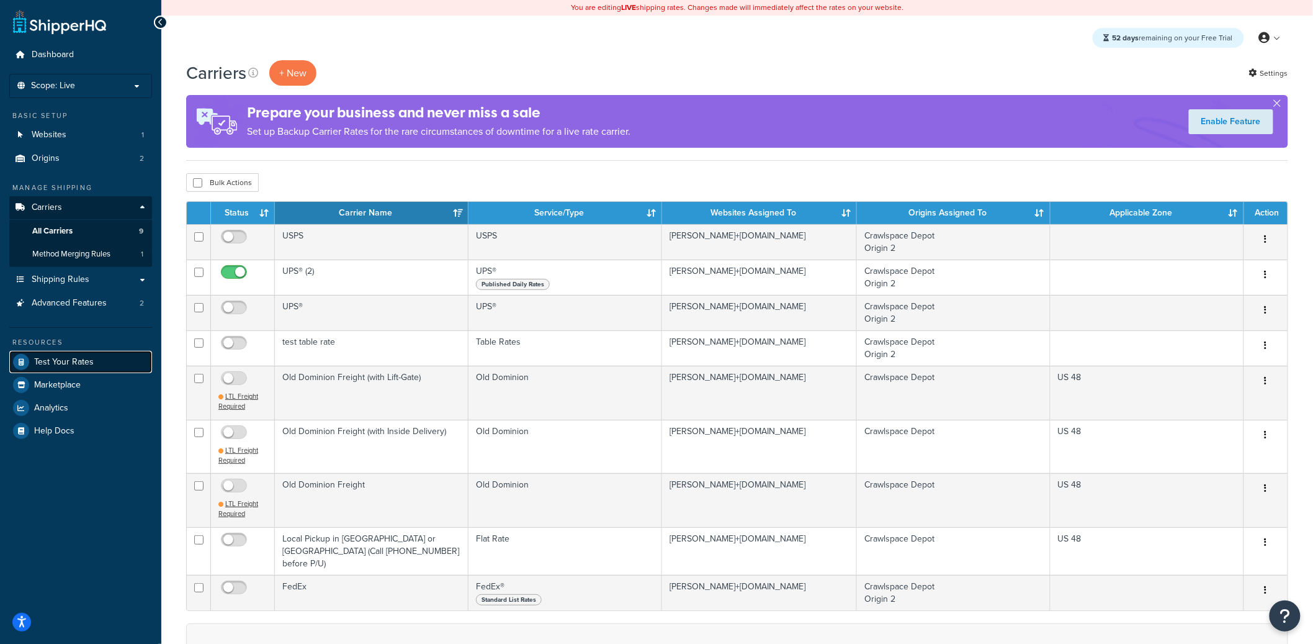
click at [99, 354] on link "Test Your Rates" at bounding box center [80, 362] width 143 height 22
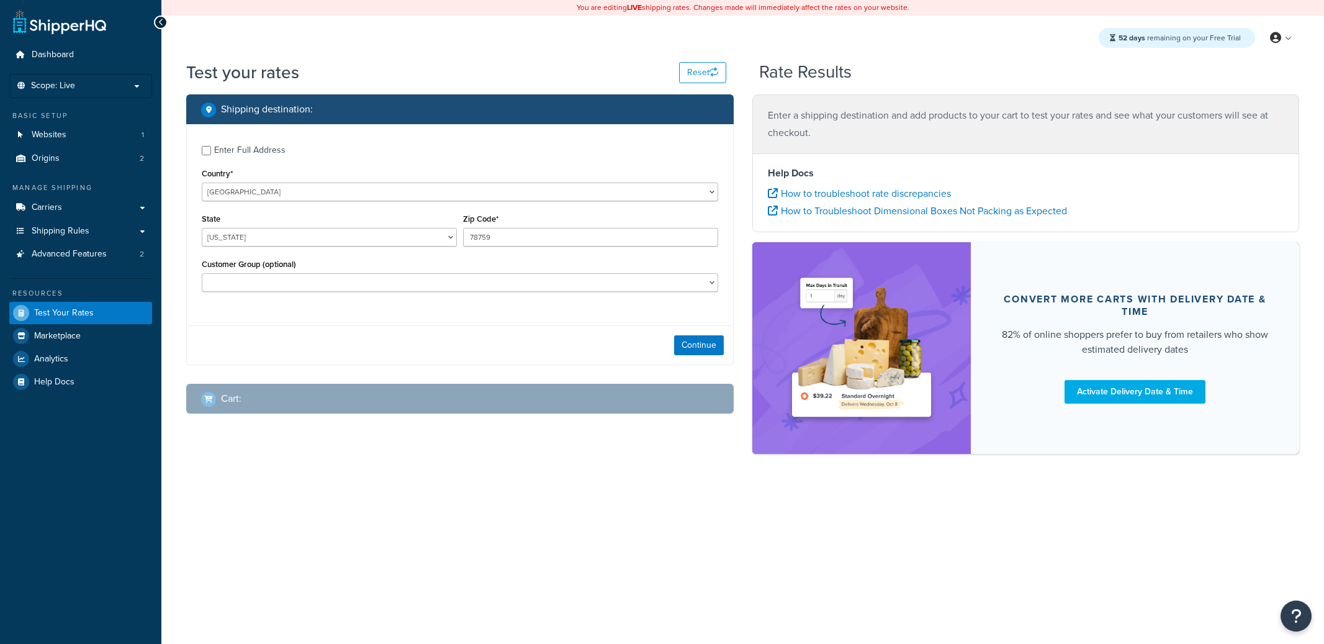
select select "[GEOGRAPHIC_DATA]"
click at [704, 353] on button "Continue" at bounding box center [699, 345] width 50 height 20
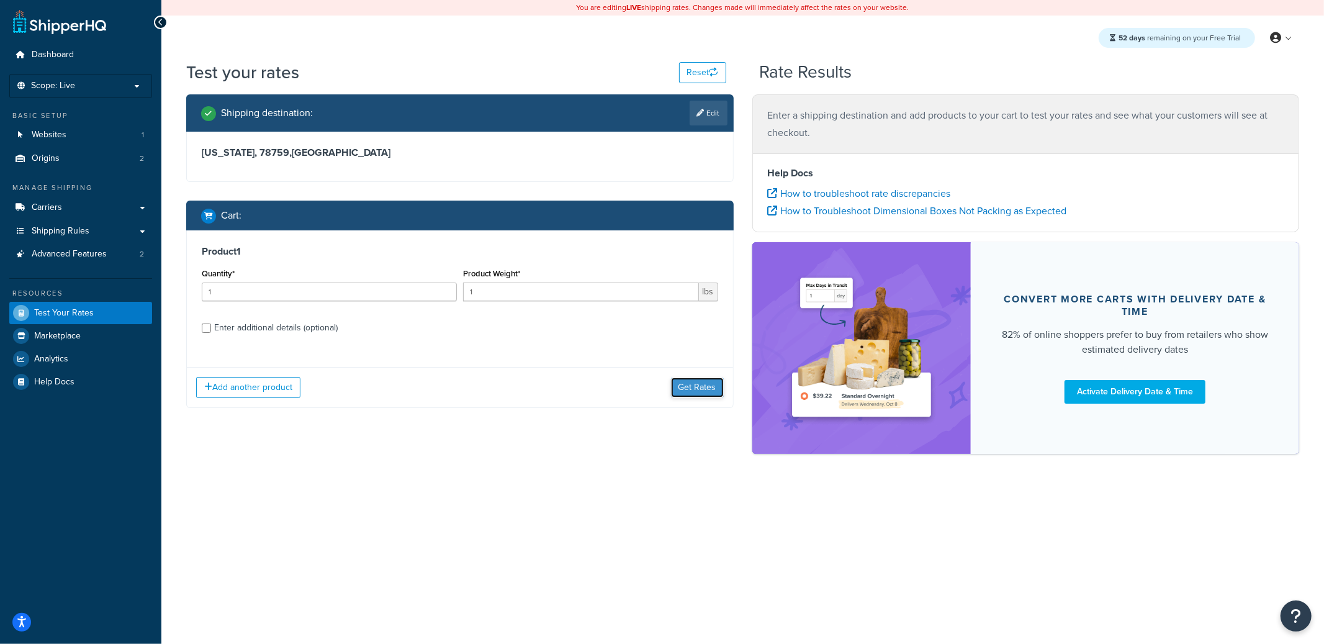
click at [709, 392] on button "Get Rates" at bounding box center [697, 387] width 53 height 20
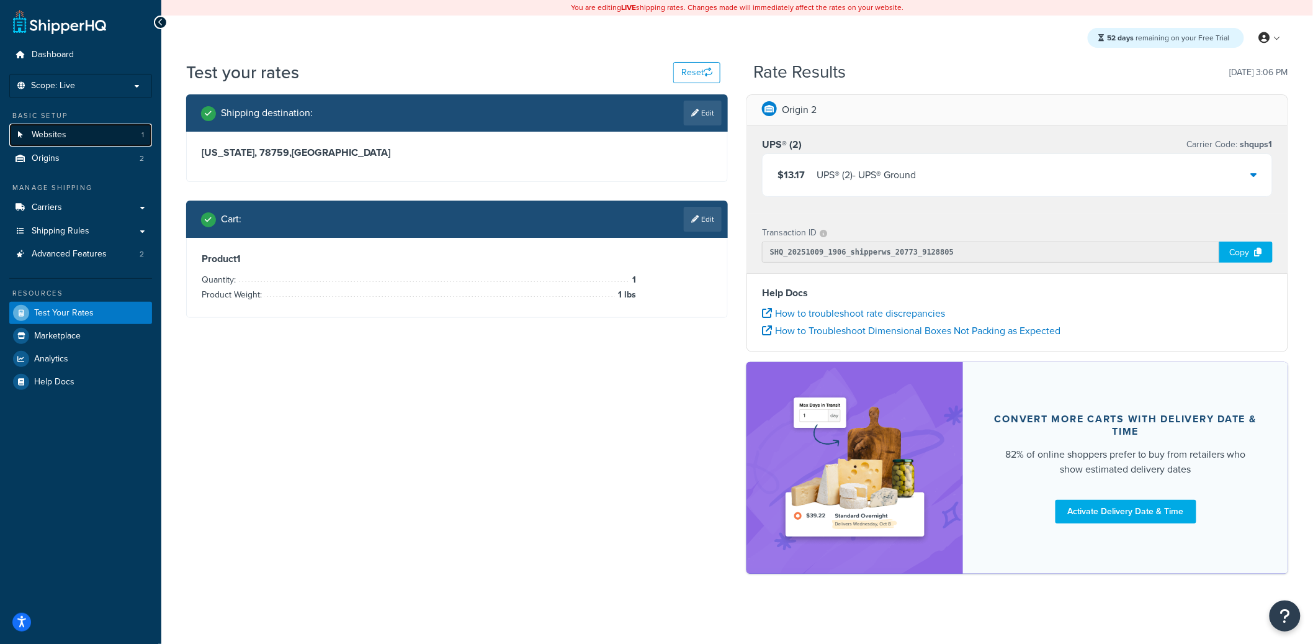
click at [96, 128] on link "Websites 1" at bounding box center [80, 135] width 143 height 23
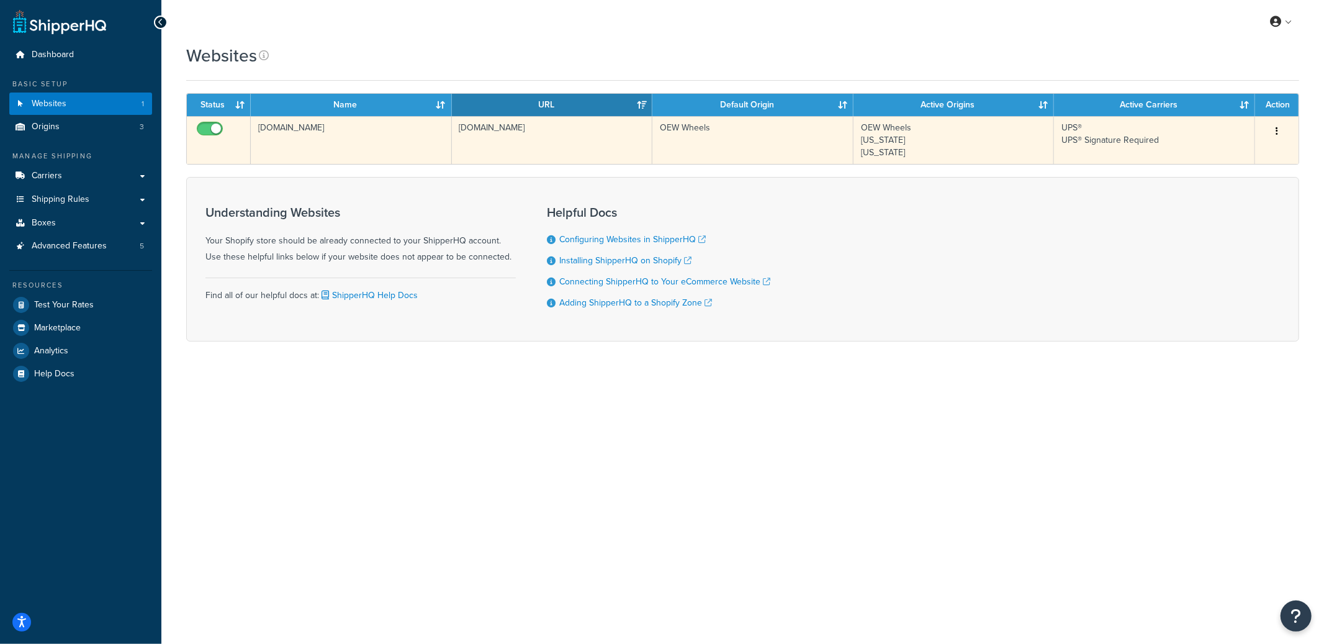
click at [385, 161] on td "[DOMAIN_NAME]" at bounding box center [351, 140] width 201 height 48
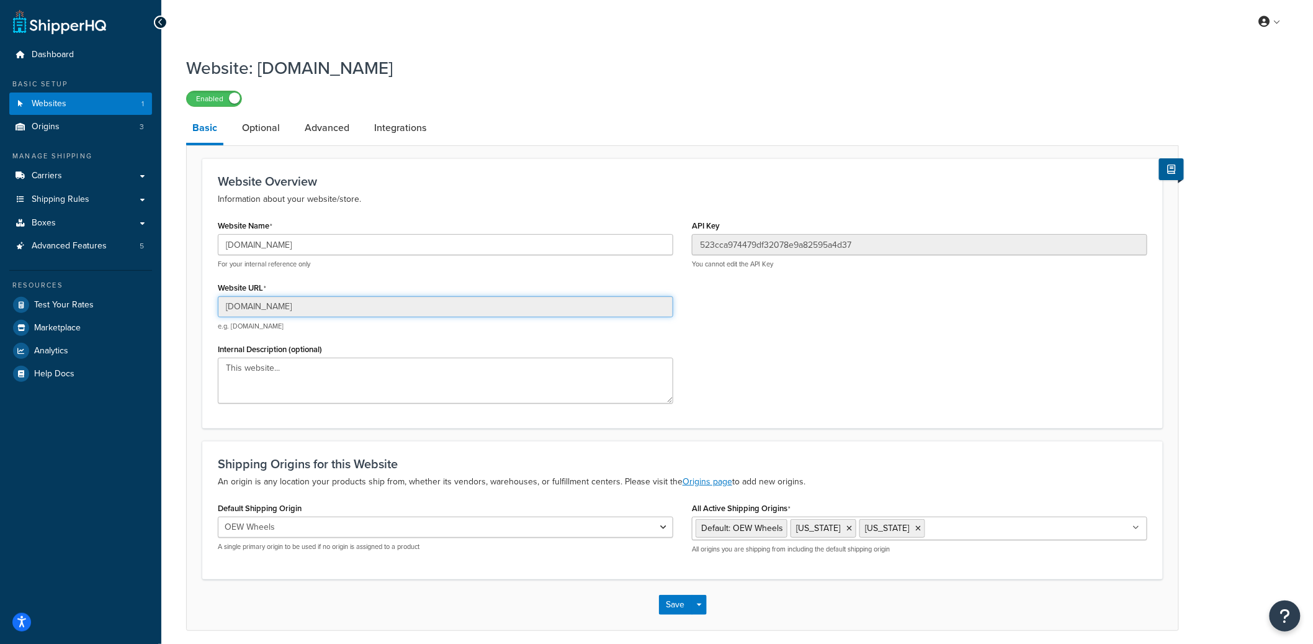
click at [305, 304] on input "[DOMAIN_NAME]" at bounding box center [446, 306] width 456 height 21
click at [305, 304] on input "366f27-a8.myshopify.com" at bounding box center [446, 306] width 456 height 21
click at [272, 306] on input "366f27-a8.myshopify.com" at bounding box center [446, 306] width 456 height 21
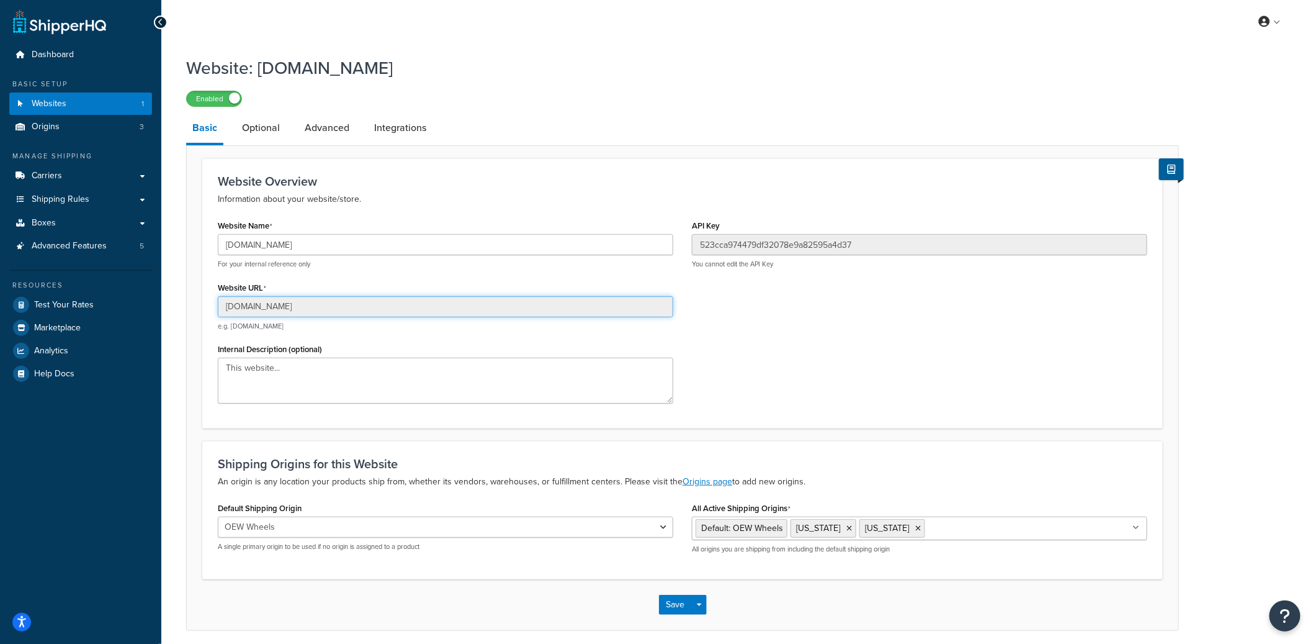
click at [272, 306] on input "366f27-a8.myshopify.com" at bounding box center [446, 306] width 456 height 21
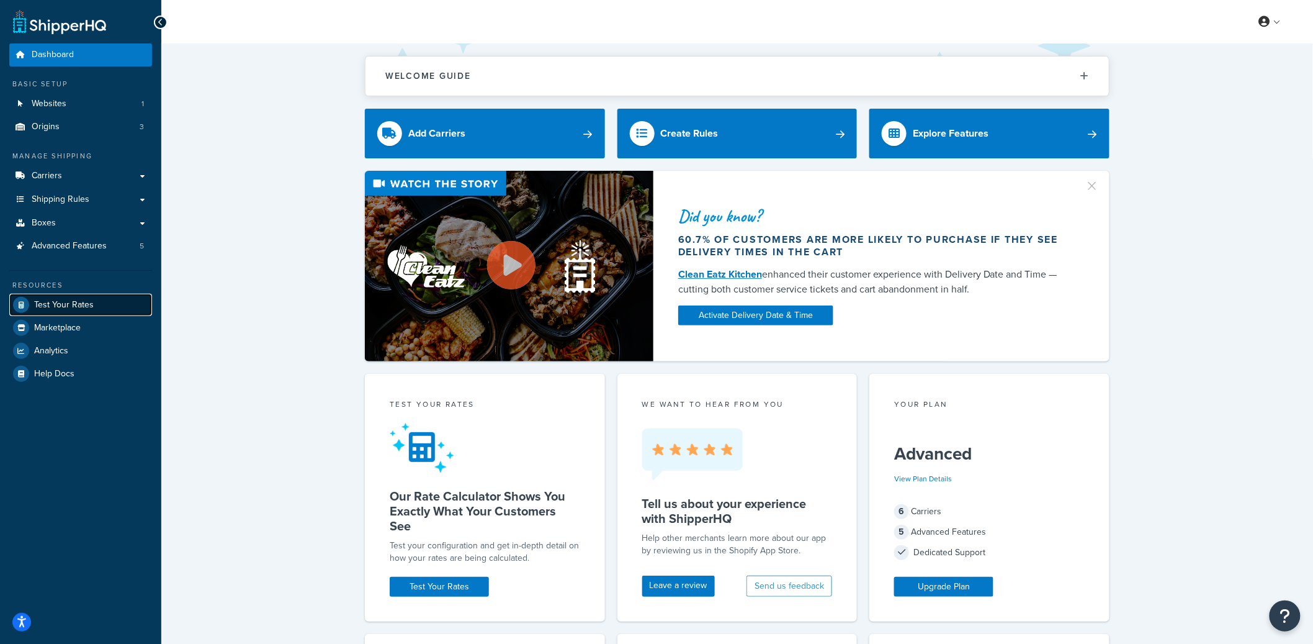
click at [93, 299] on link "Test Your Rates" at bounding box center [80, 305] width 143 height 22
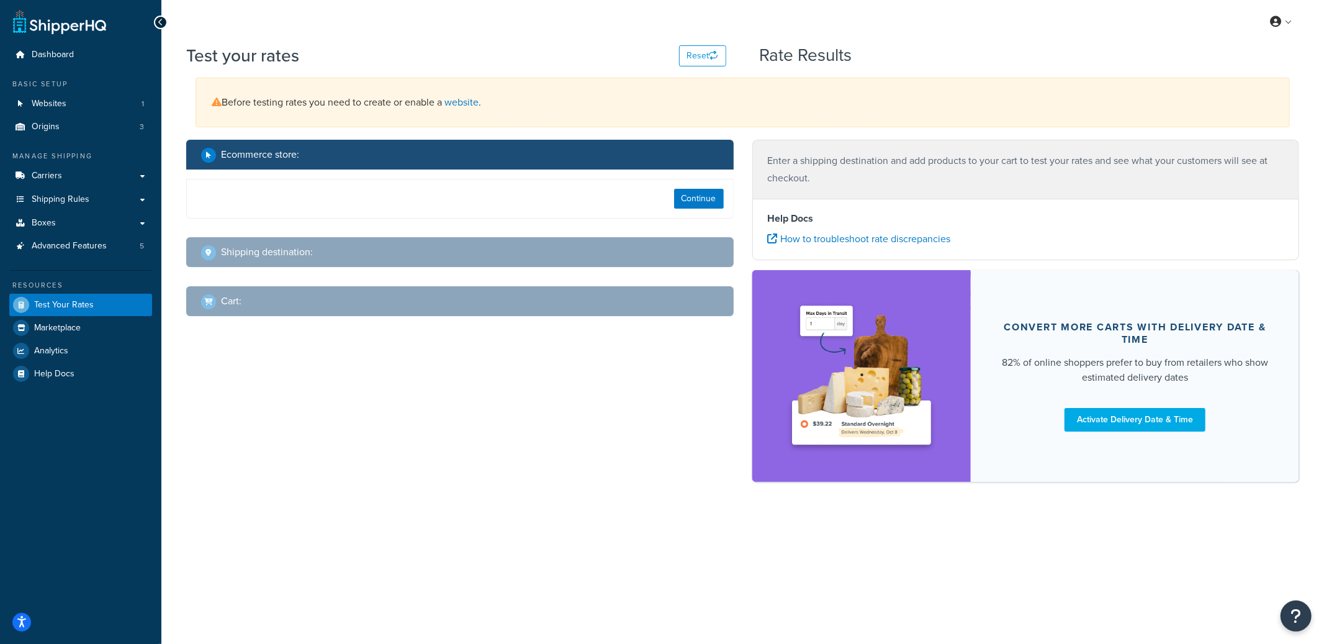
select select "[GEOGRAPHIC_DATA]"
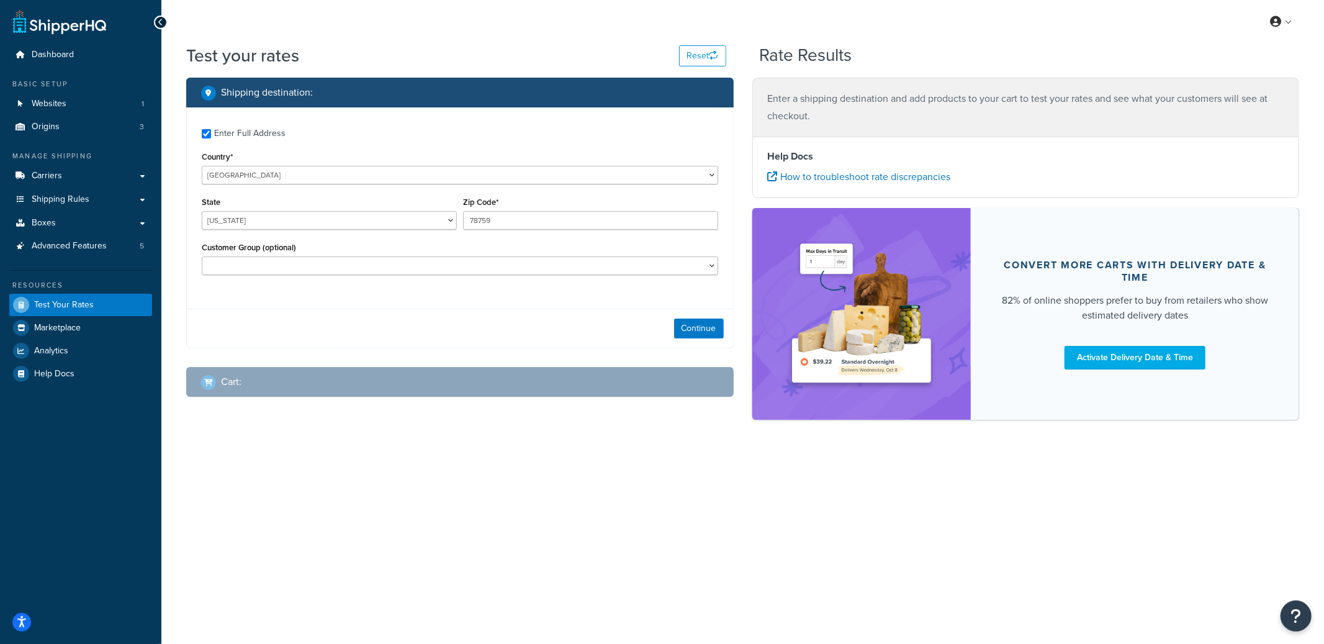
checkbox input "true"
type input "48239"
select select "MI"
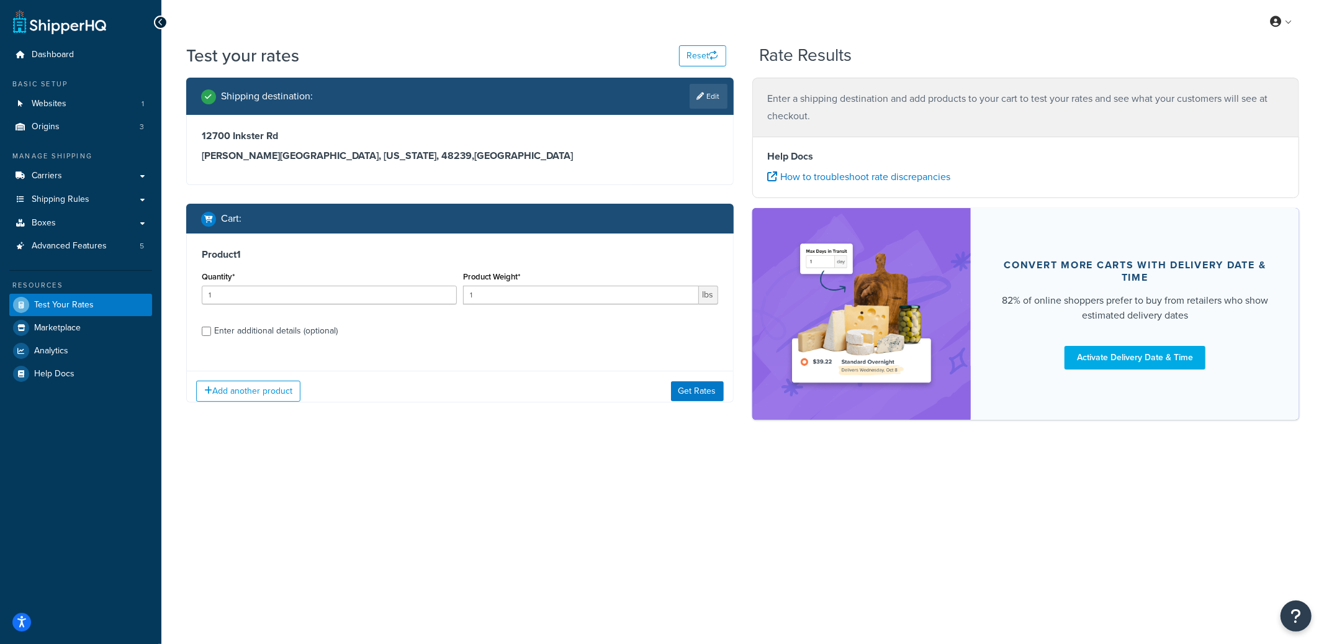
select select
checkbox input "true"
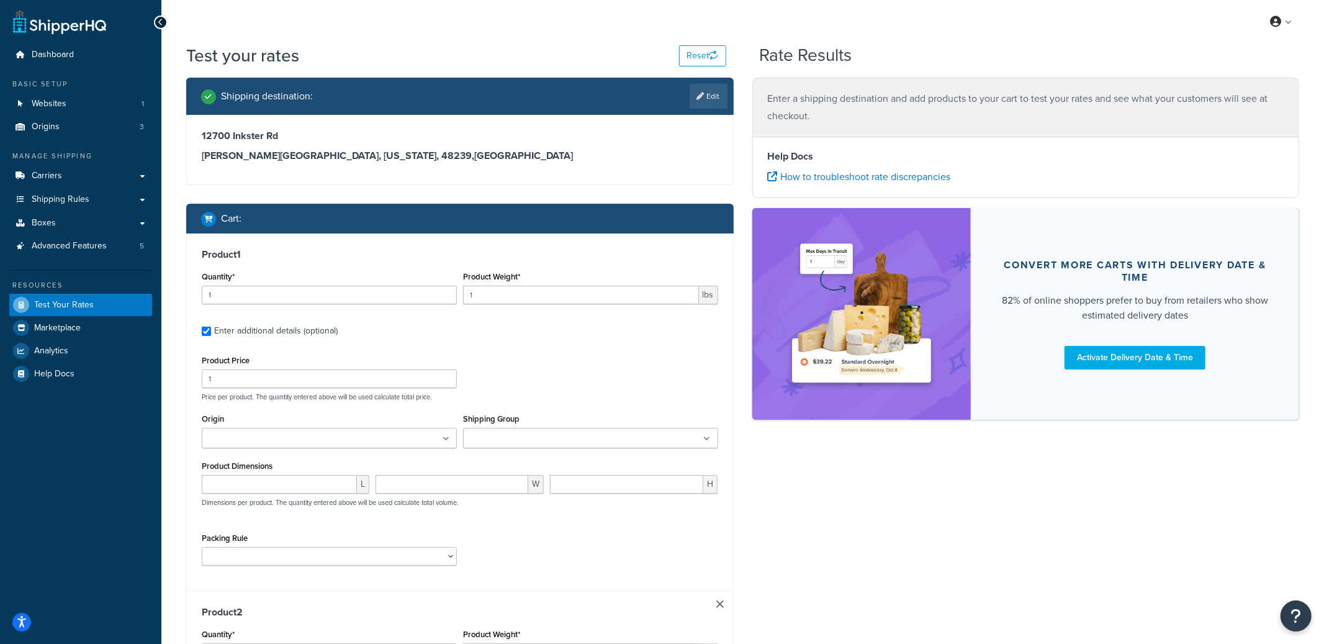
type input "33.9005"
type input "224"
type input "20"
type input "12"
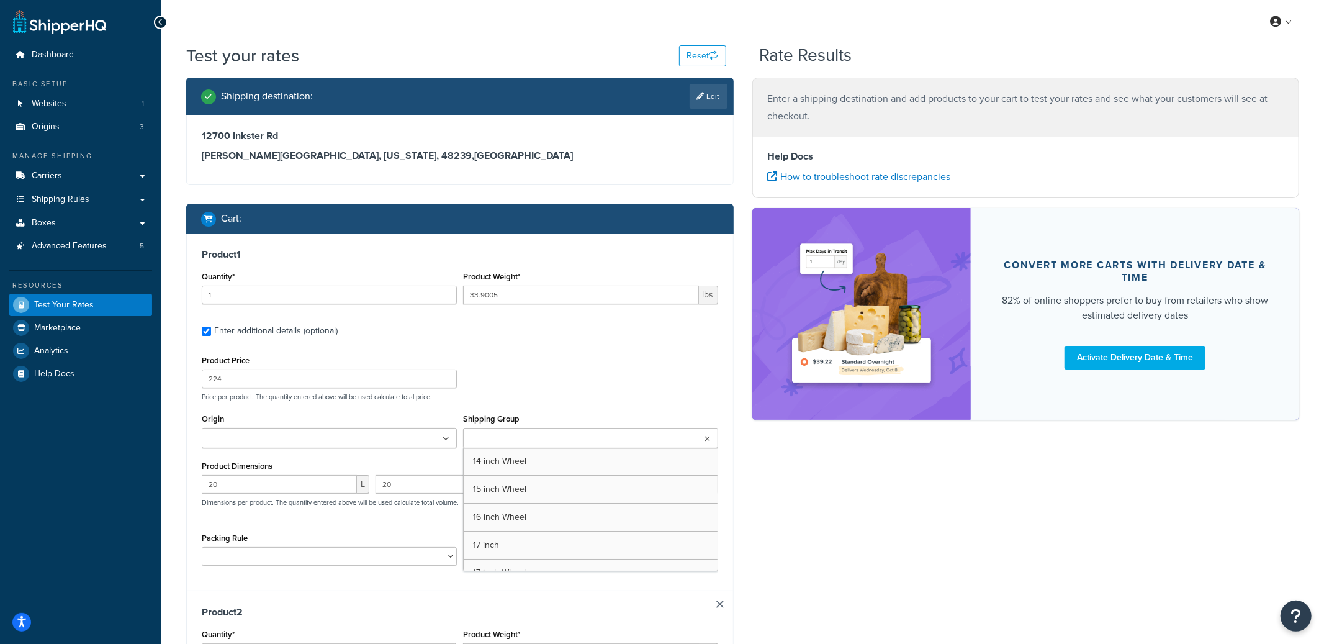
type input "35.9001"
type input "245"
type input "21"
type input "12"
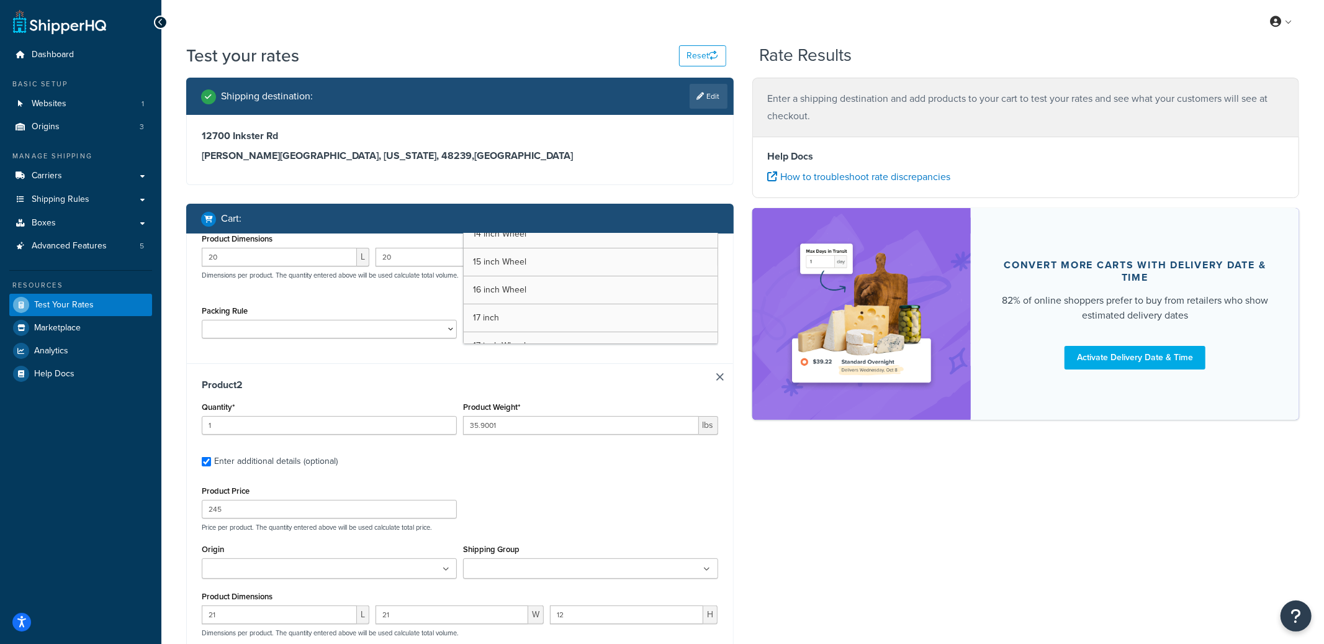
type input "40.9002"
type input "294"
type input "23"
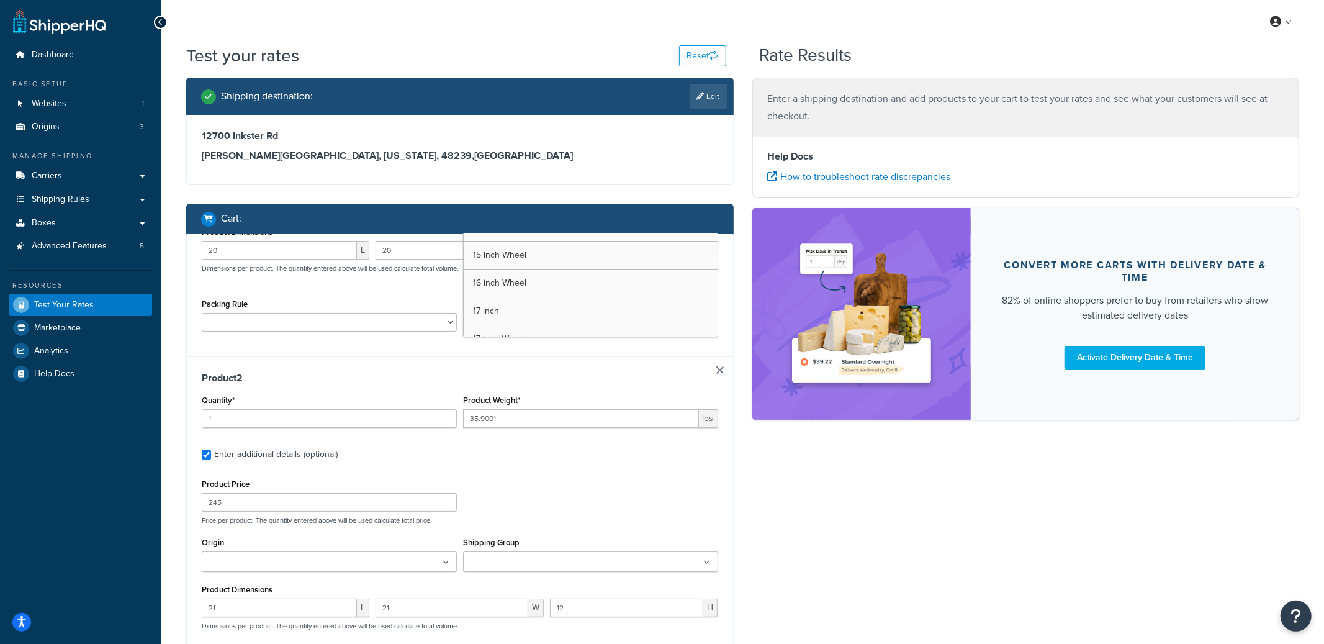
type input "23"
type input "12"
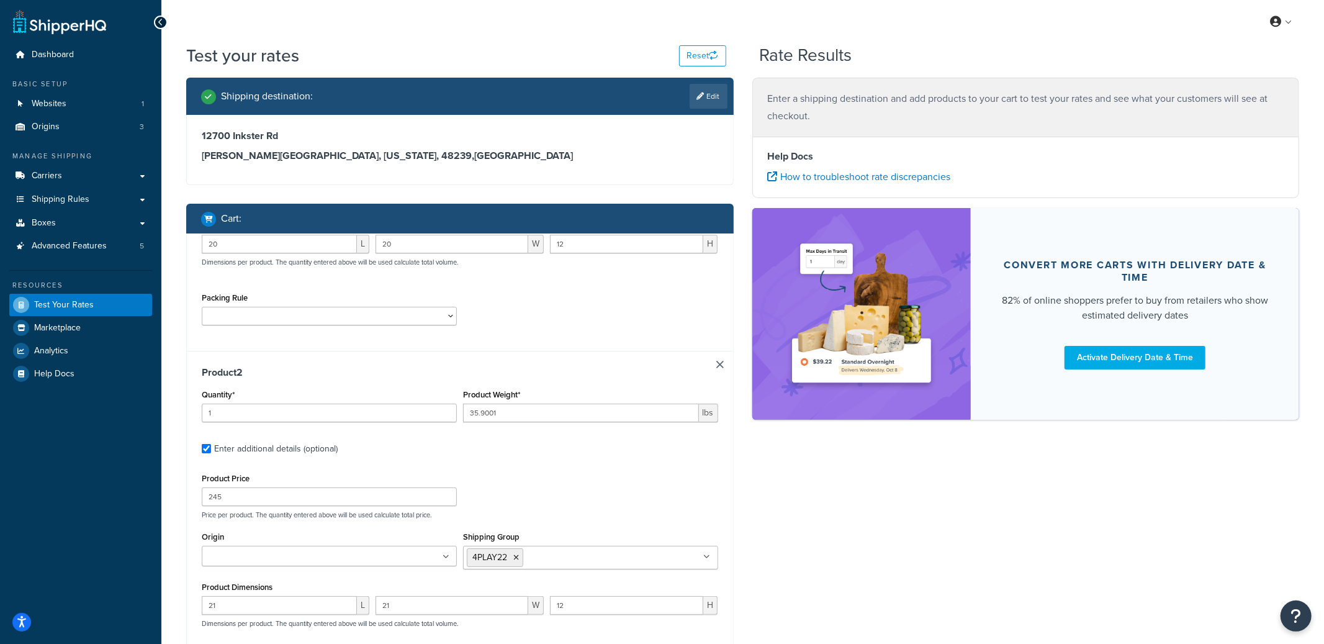
scroll to position [382, 0]
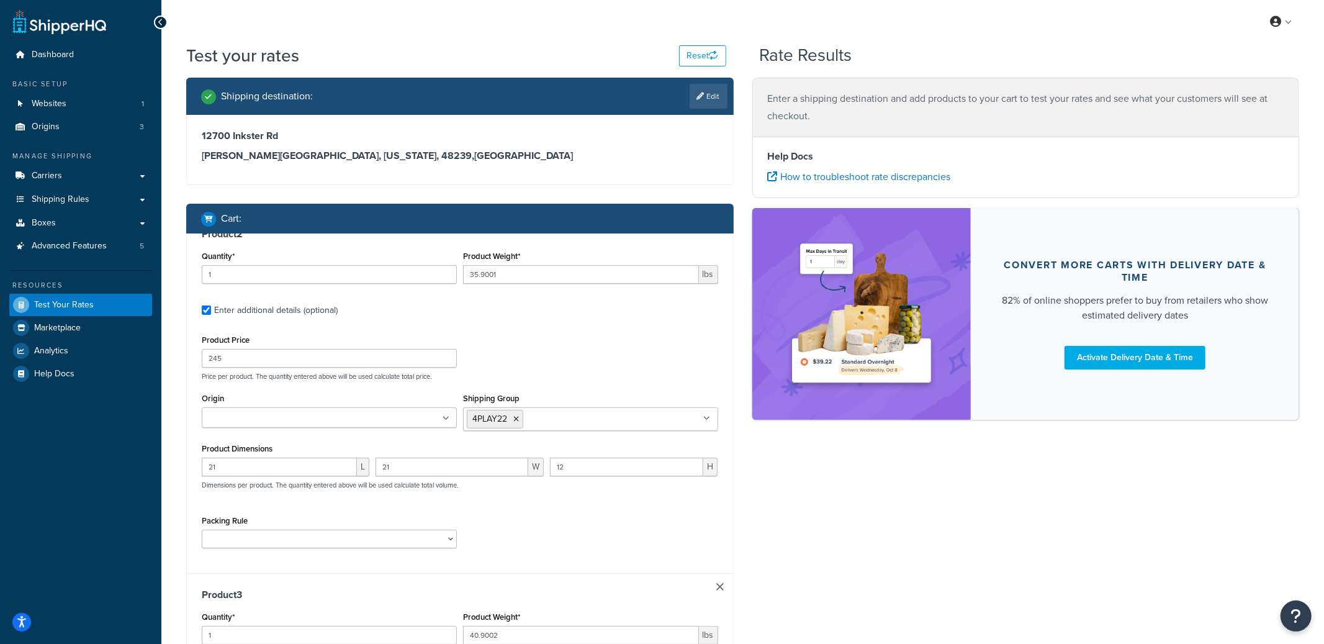
type input "44.8993"
type input "249"
type input "23"
type input "12"
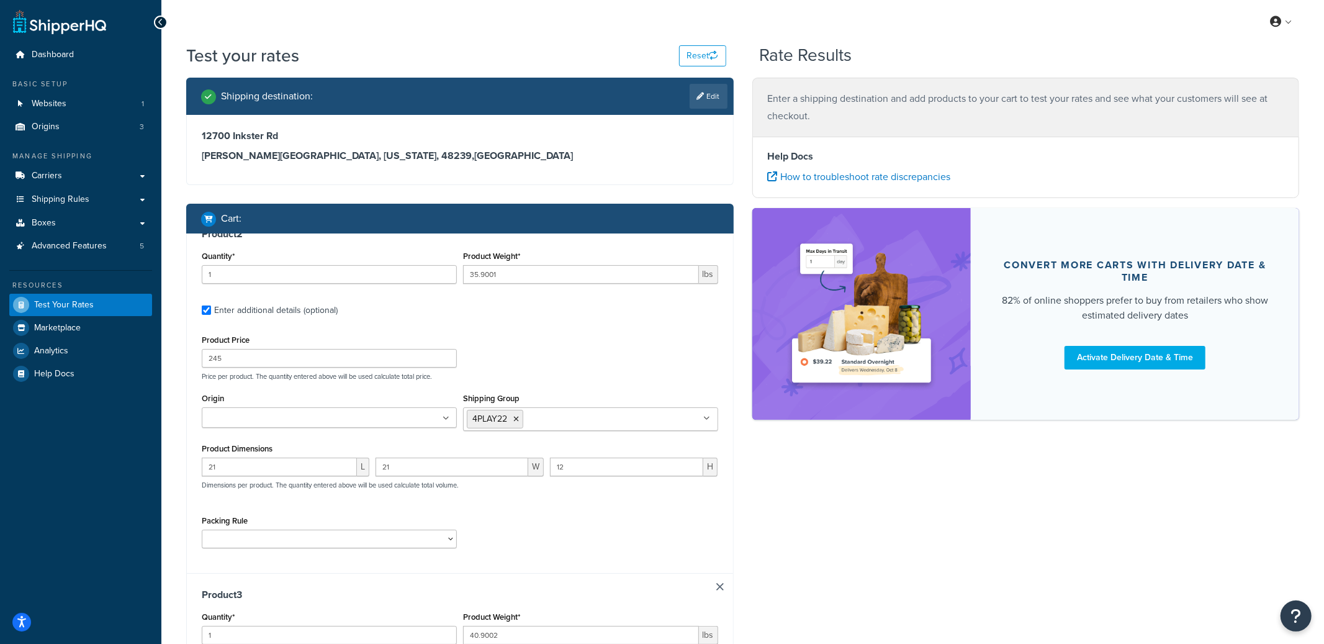
type input "50.9003"
type input "215"
type input "25"
type input "12"
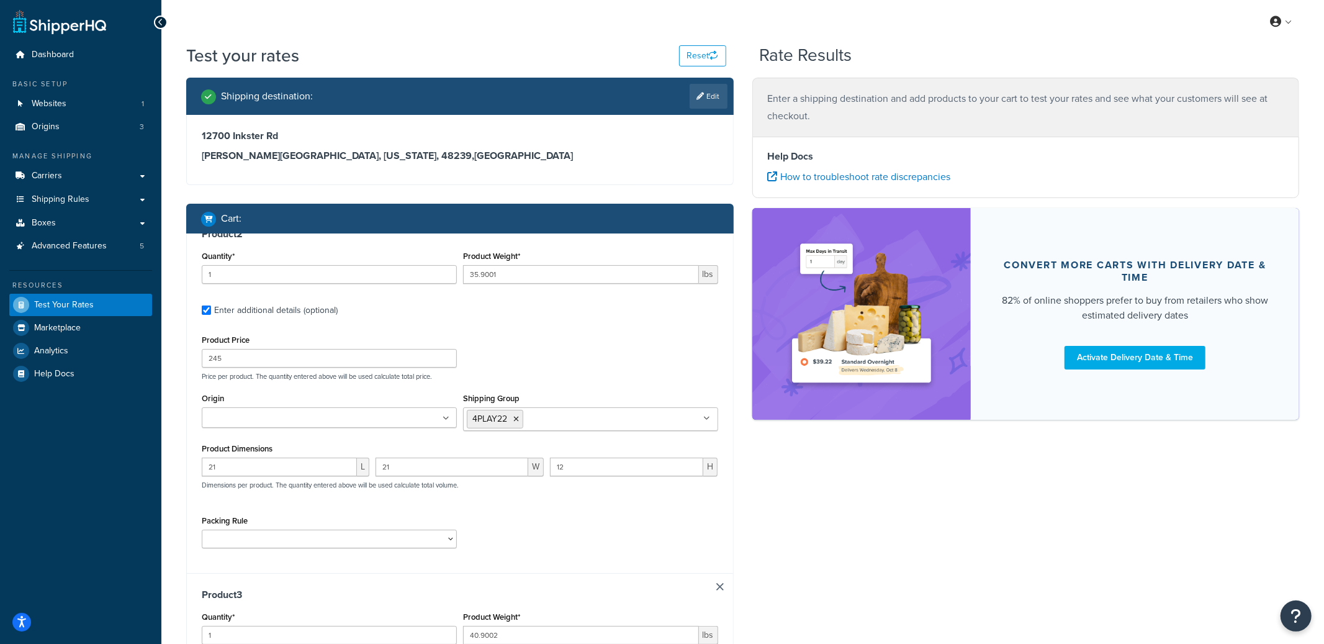
scroll to position [0, 0]
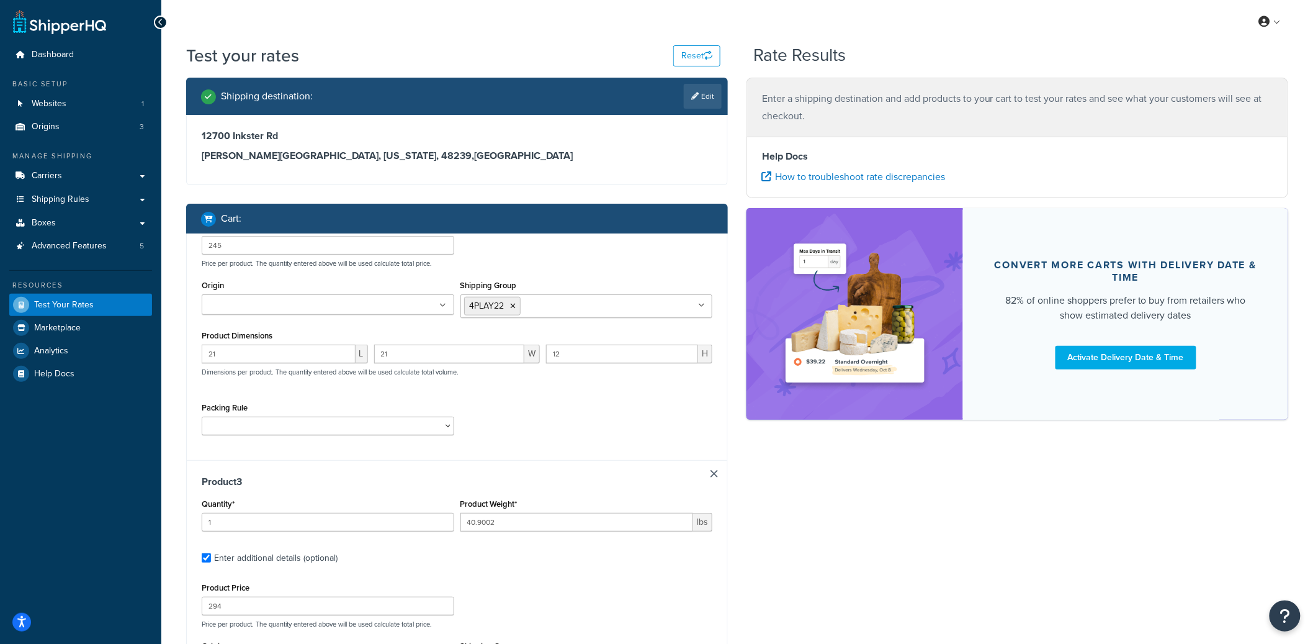
type input "56.8991"
type input "269"
type input "27"
type input "13"
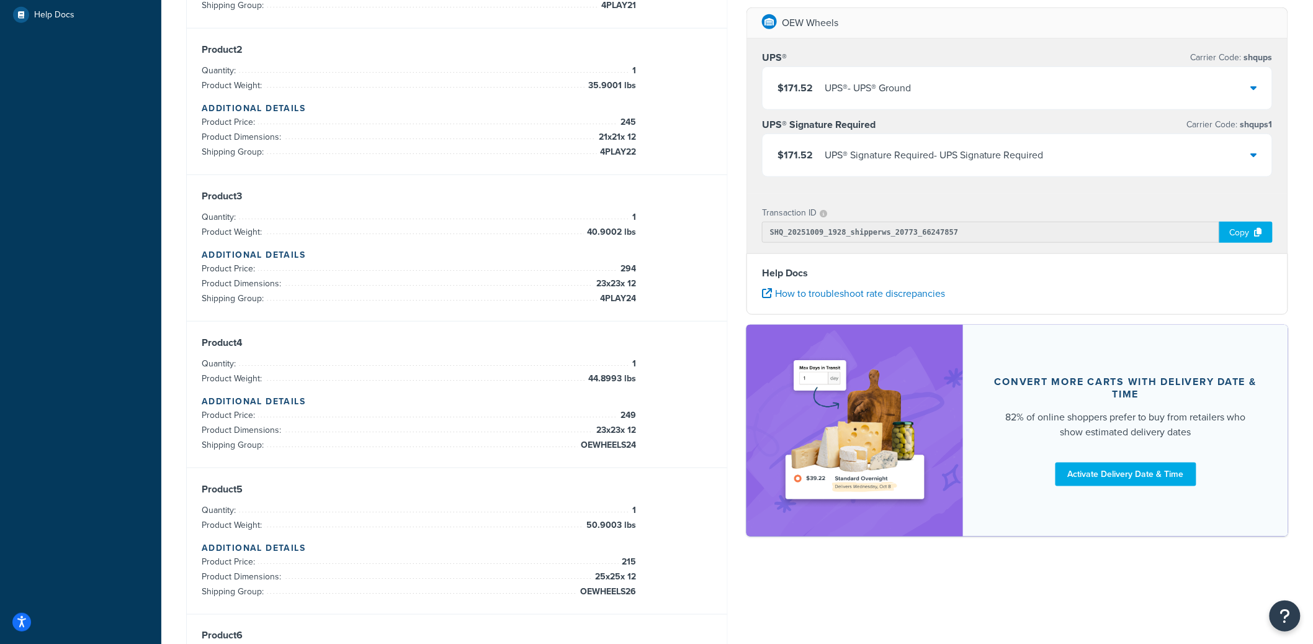
scroll to position [362, 0]
click at [937, 89] on div "$171.52 UPS® - UPS® Ground" at bounding box center [1018, 88] width 510 height 42
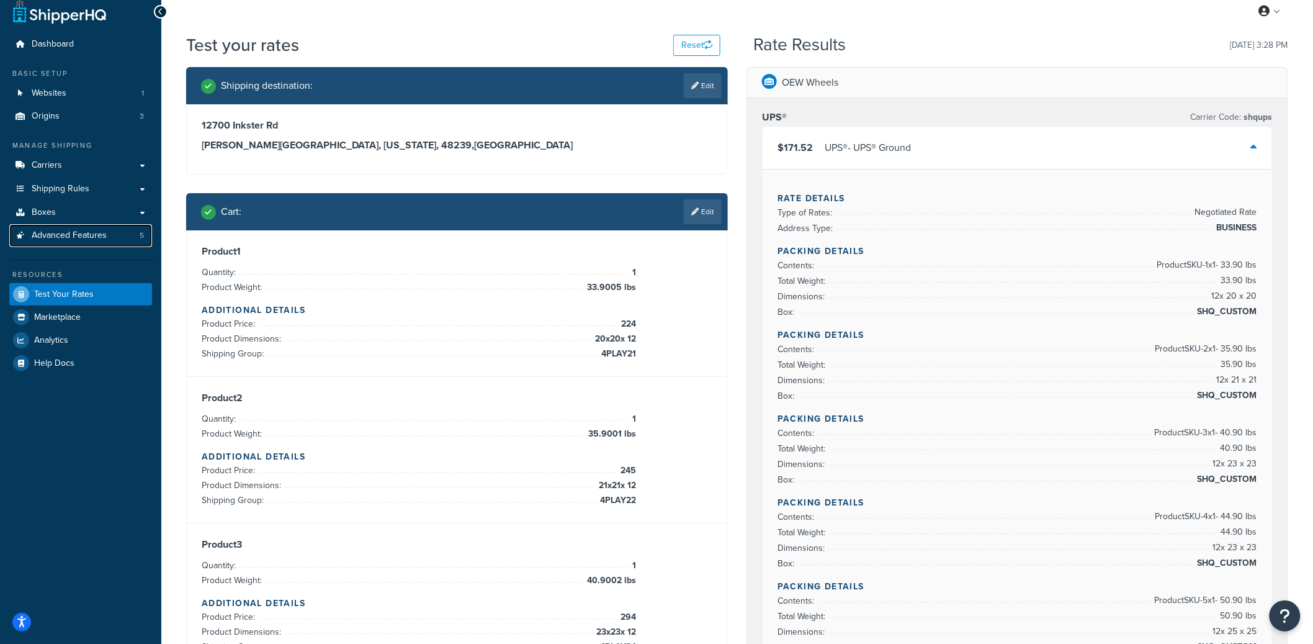
scroll to position [0, 0]
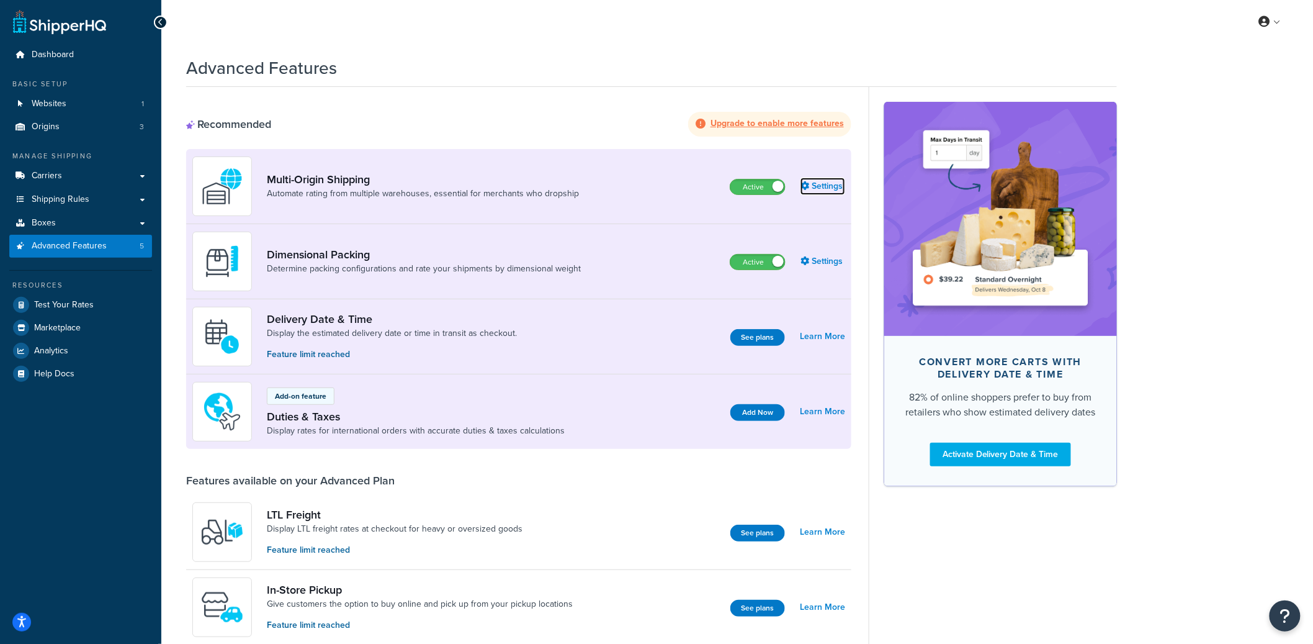
click at [832, 181] on link "Settings" at bounding box center [823, 186] width 45 height 17
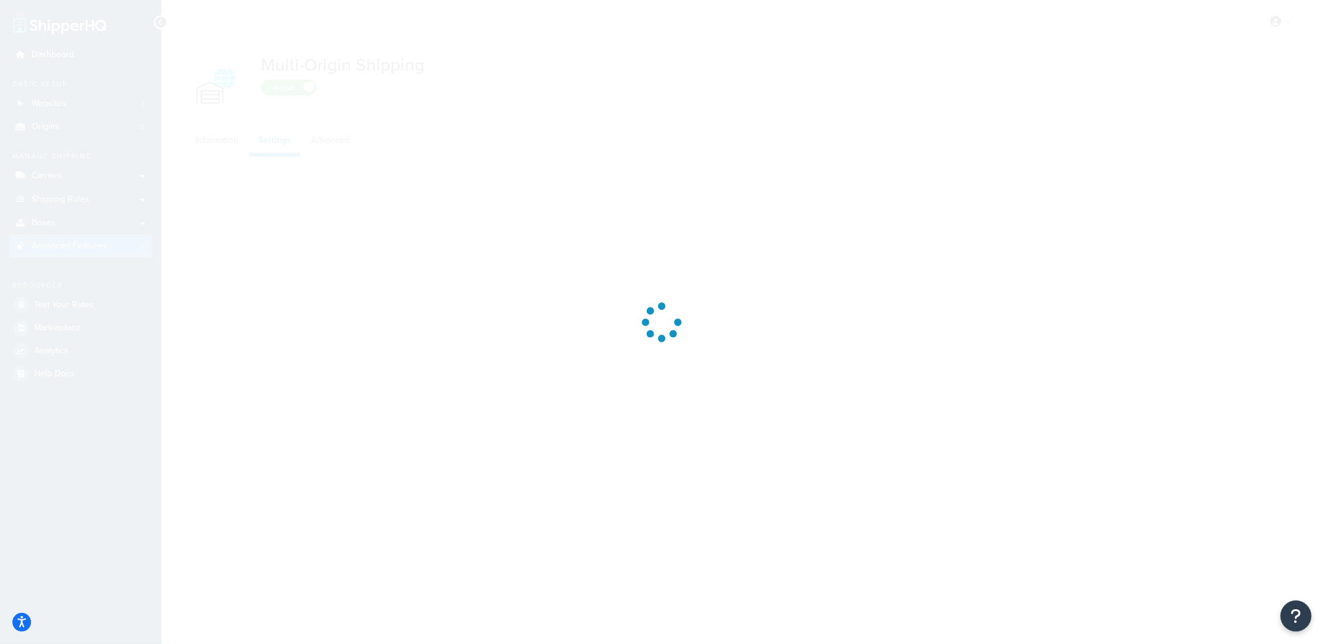
select select "false"
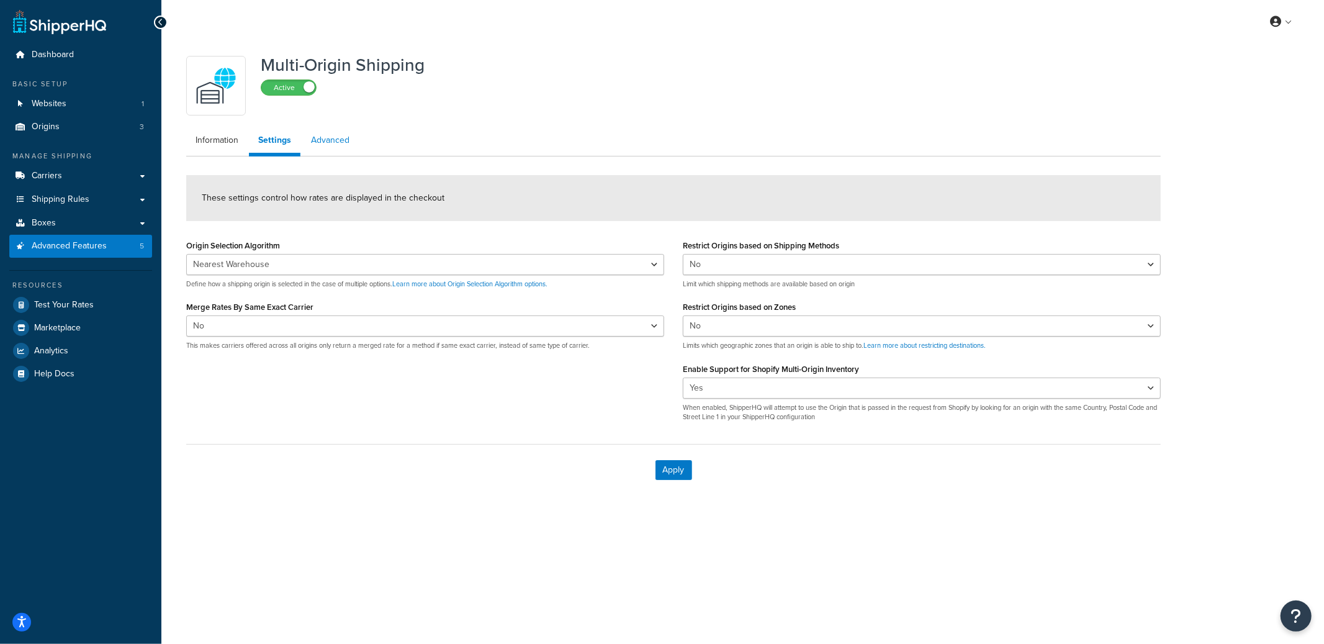
click at [333, 145] on link "Advanced" at bounding box center [330, 140] width 57 height 25
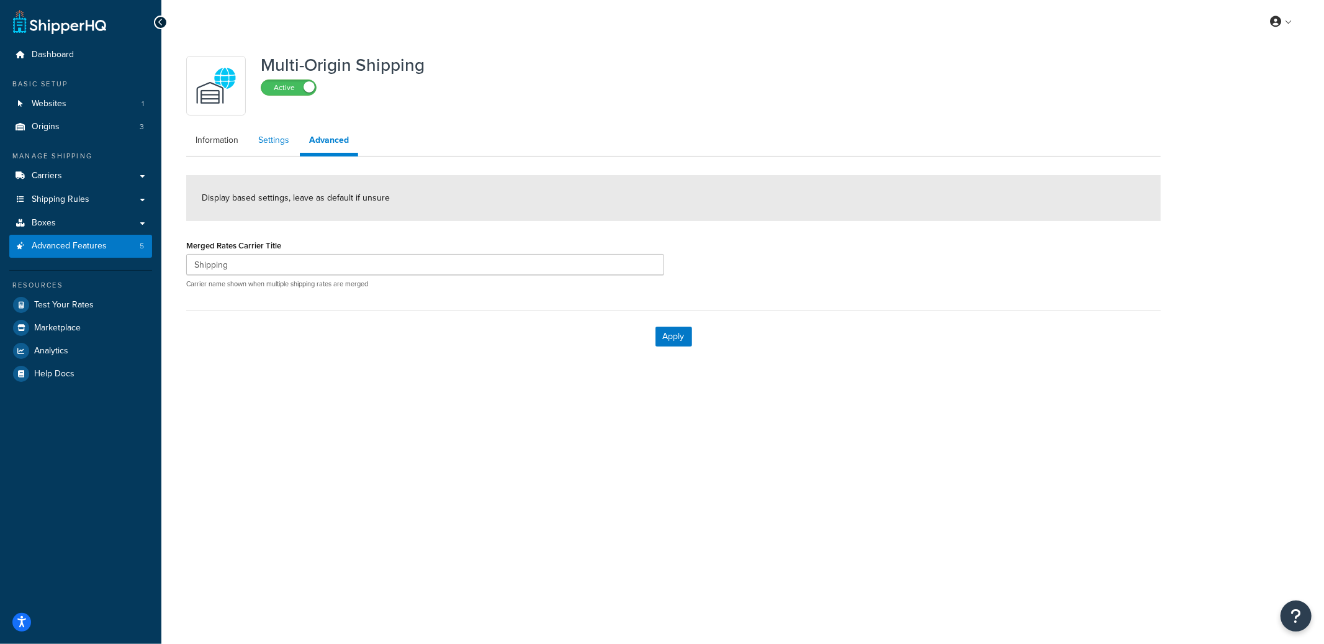
click at [269, 152] on li "Settings" at bounding box center [274, 140] width 51 height 25
click at [293, 154] on ul "Information Settings Advanced" at bounding box center [673, 142] width 974 height 29
click at [278, 148] on link "Settings" at bounding box center [274, 140] width 50 height 25
select select "false"
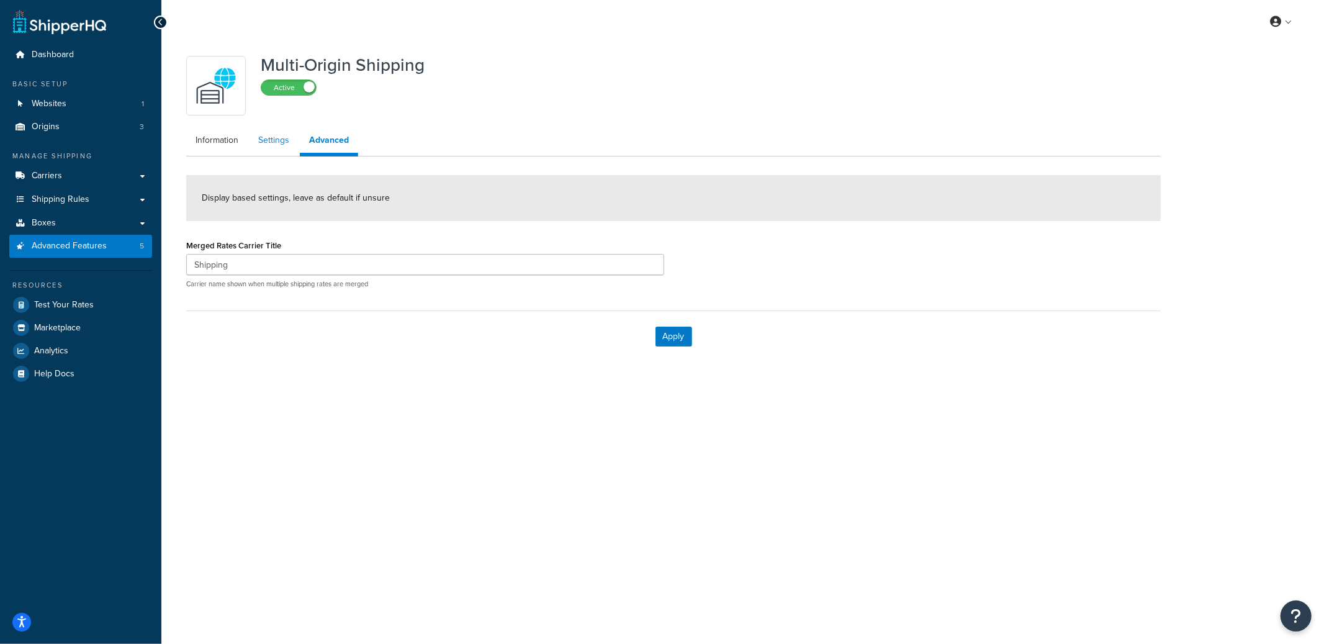
select select "false"
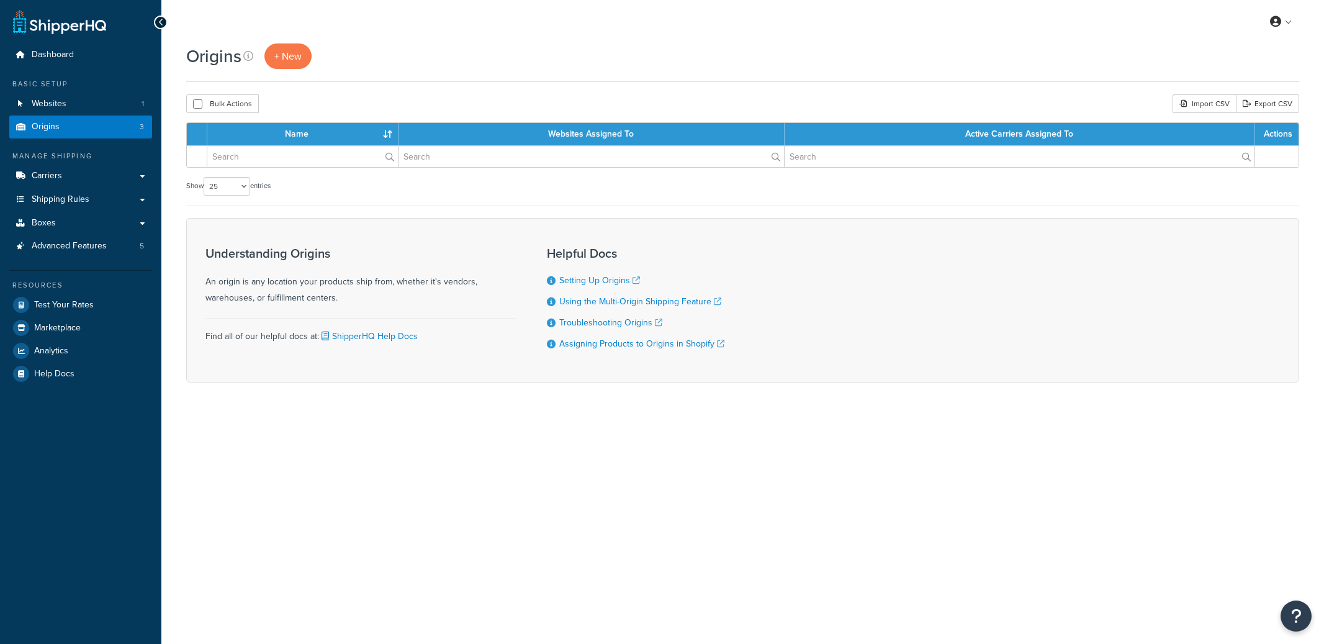
select select "25"
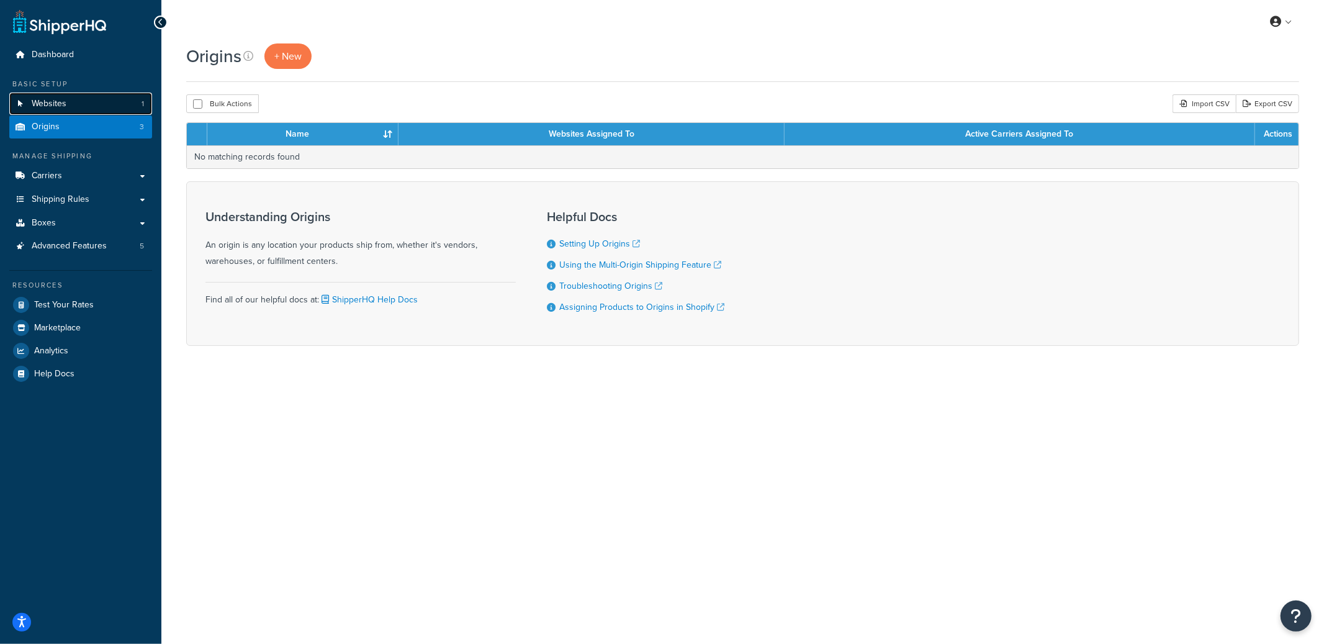
drag, startPoint x: 147, startPoint y: 96, endPoint x: 140, endPoint y: 97, distance: 7.6
click at [146, 96] on link "Websites 1" at bounding box center [80, 103] width 143 height 23
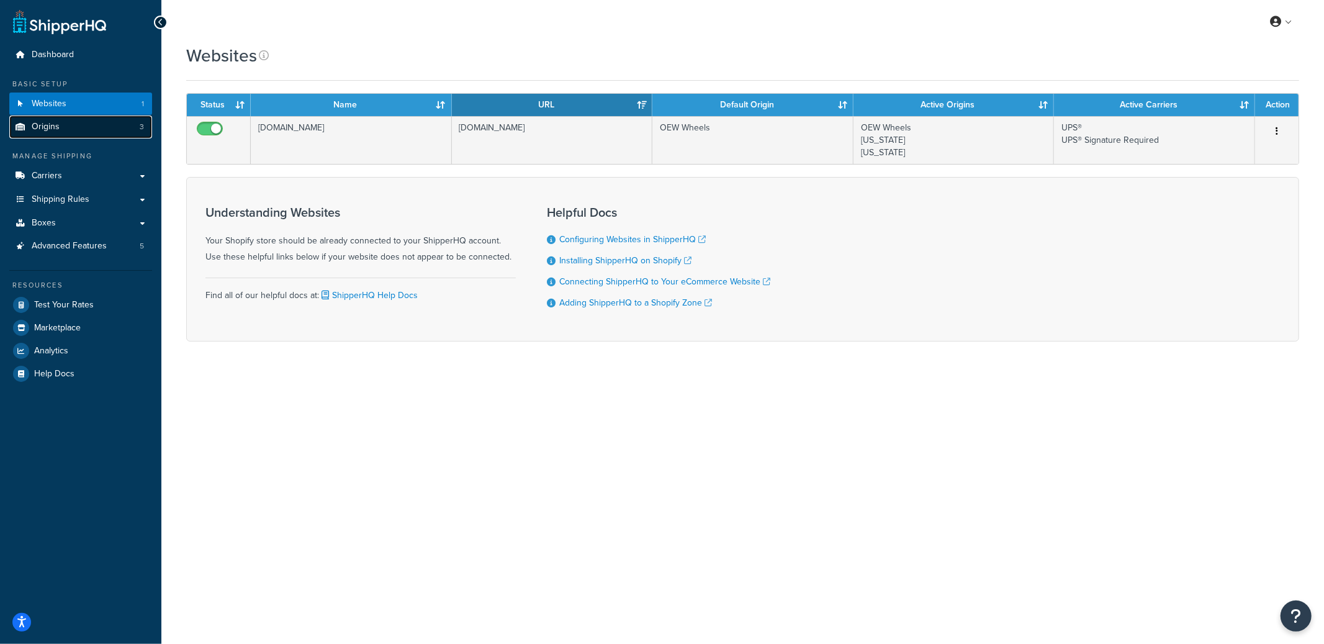
click at [102, 127] on link "Origins 3" at bounding box center [80, 126] width 143 height 23
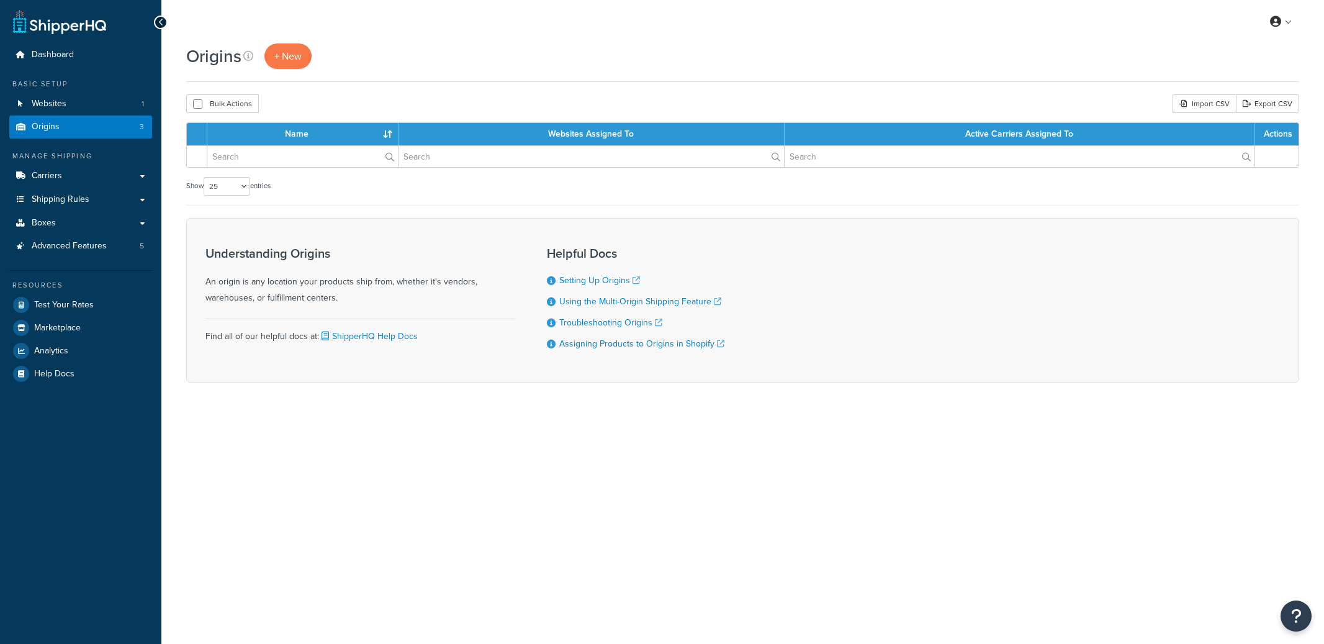
select select "25"
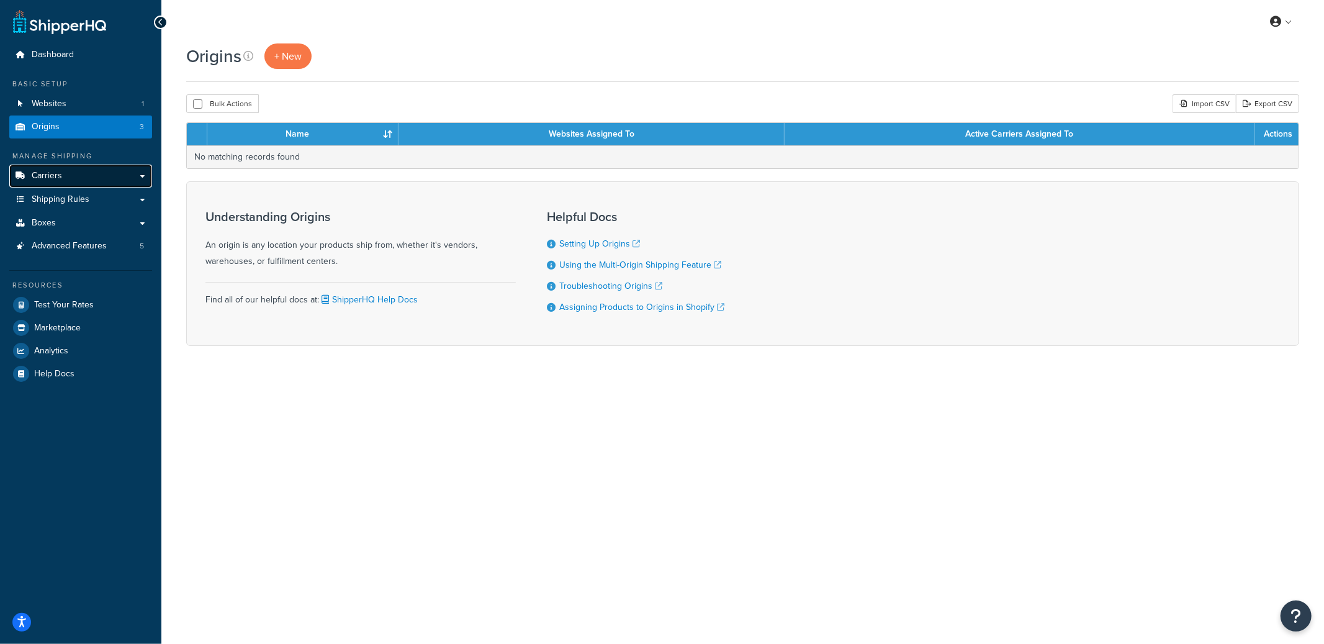
click at [103, 177] on link "Carriers" at bounding box center [80, 175] width 143 height 23
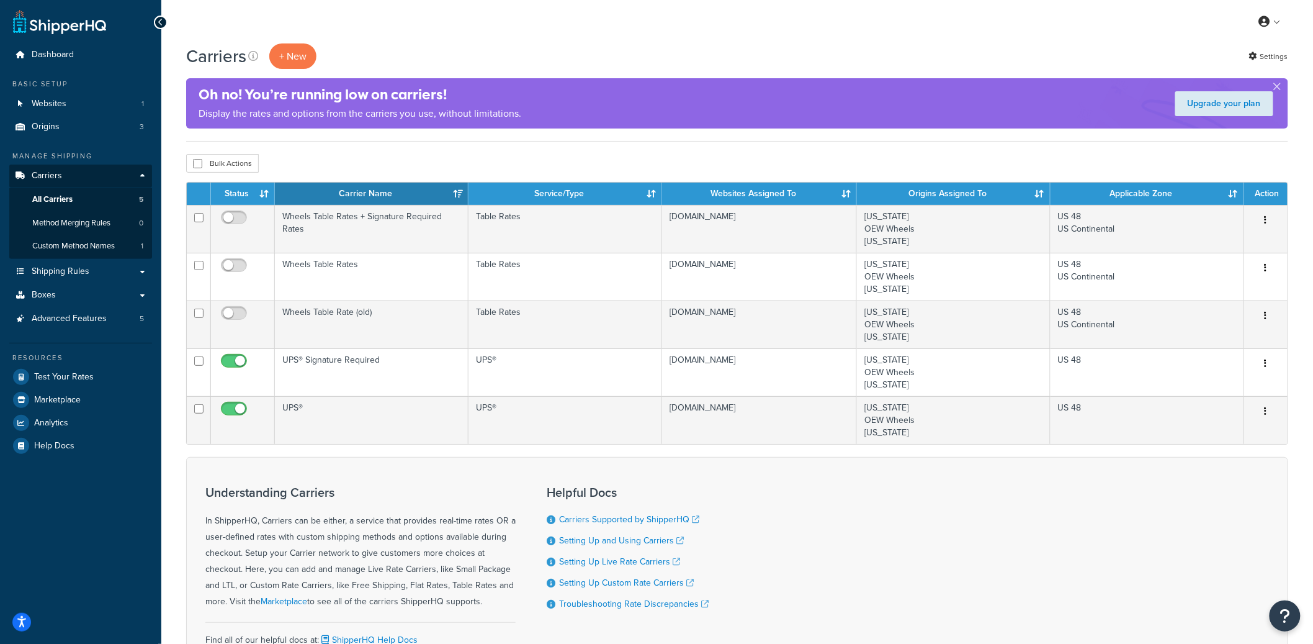
click at [104, 138] on ul "Dashboard Basic Setup Websites 1 Origins 3 Manage Shipping Carriers Carriers Al…" at bounding box center [80, 249] width 143 height 413
click at [106, 135] on link "Origins 3" at bounding box center [80, 126] width 143 height 23
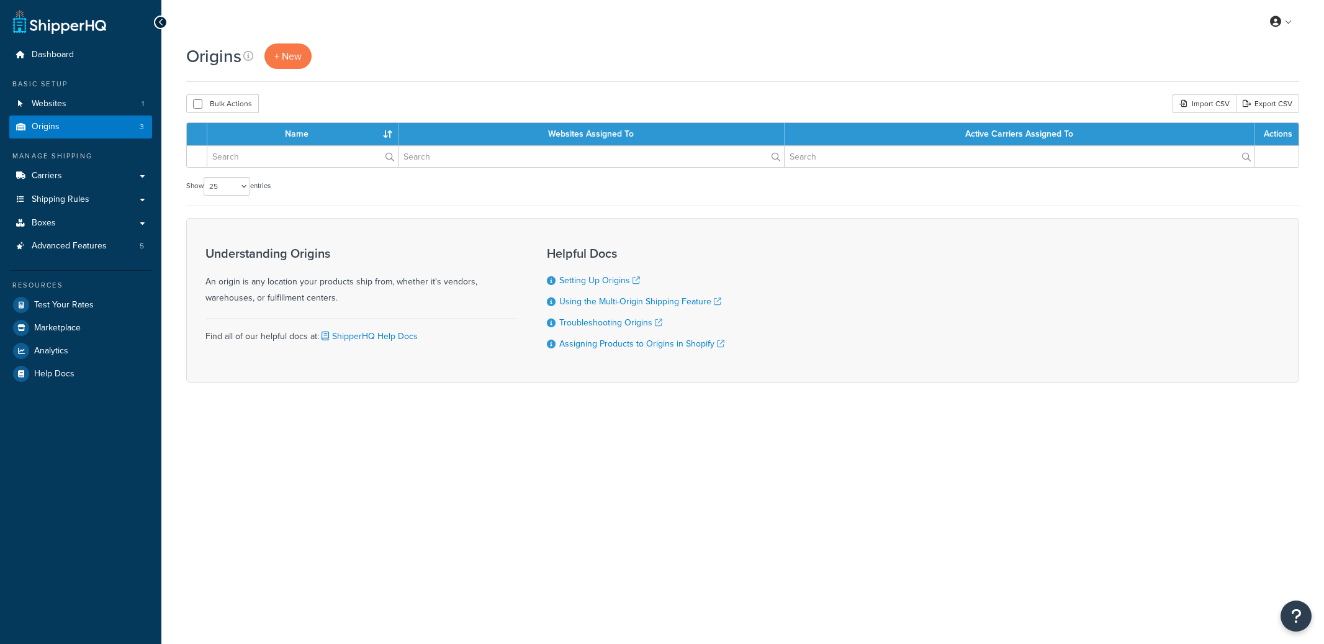
select select "25"
